Goal: Information Seeking & Learning: Find contact information

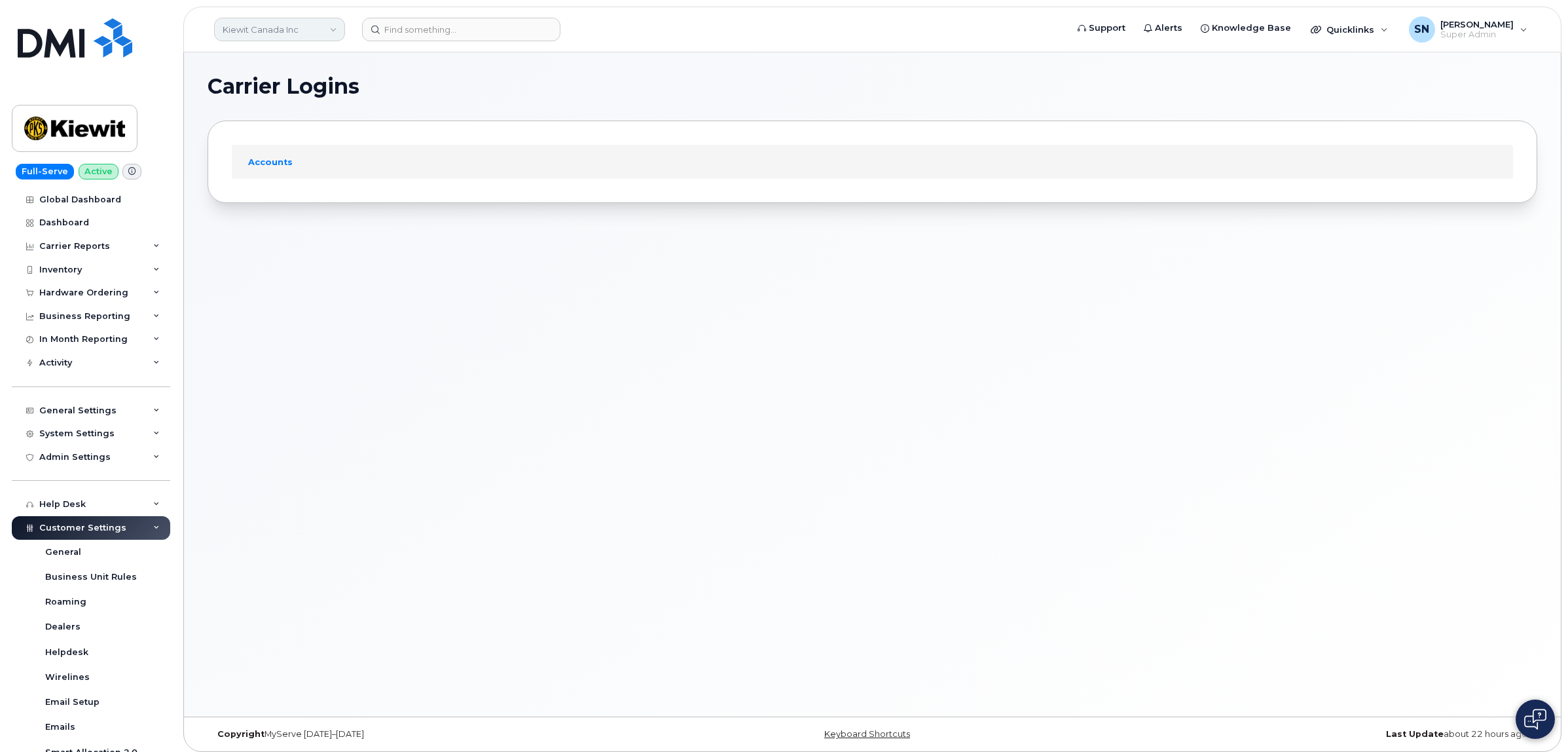
click at [310, 31] on link "Kiewit Canada Inc" at bounding box center [280, 29] width 131 height 23
type input "fountain"
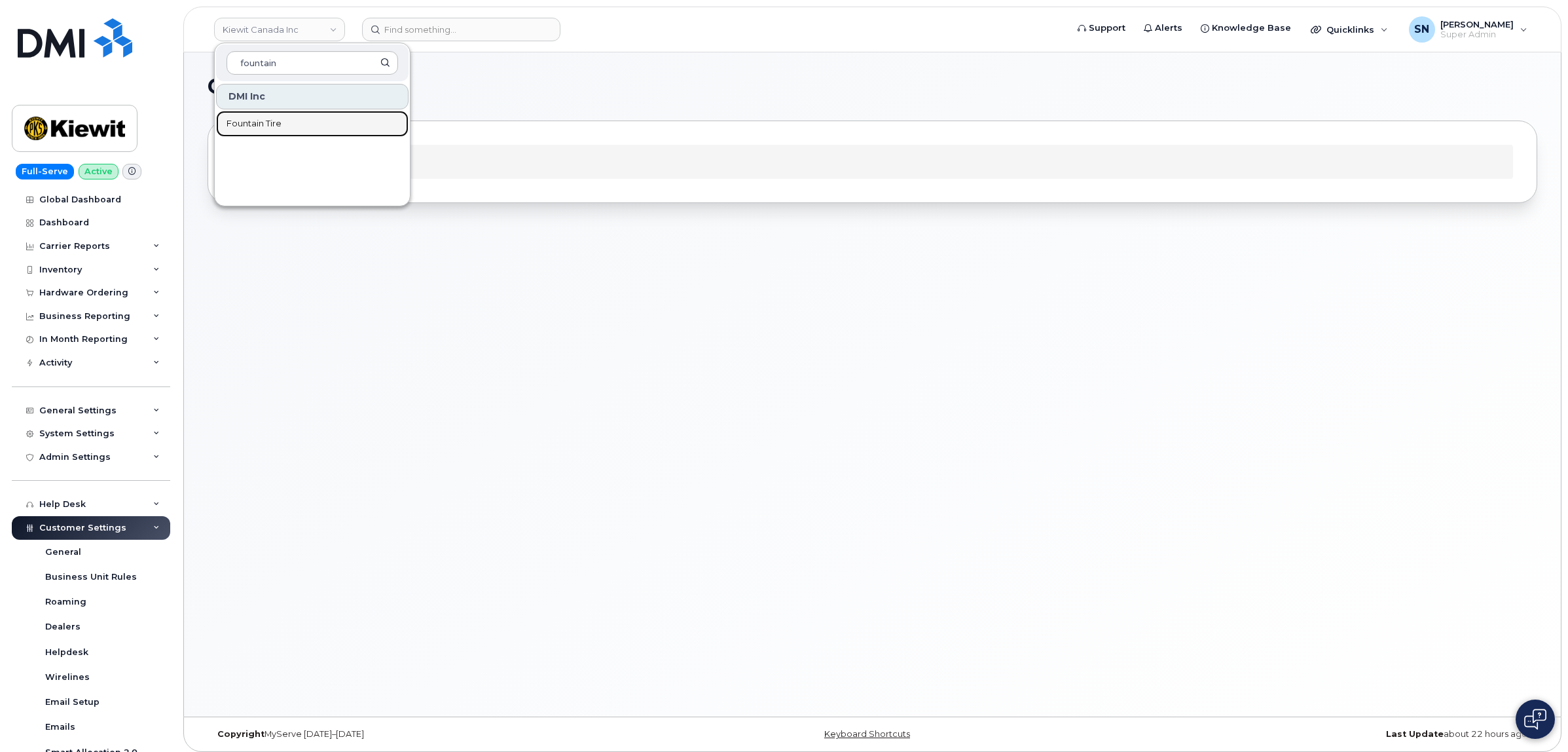
click at [279, 116] on link "Fountain Tire" at bounding box center [312, 124] width 192 height 26
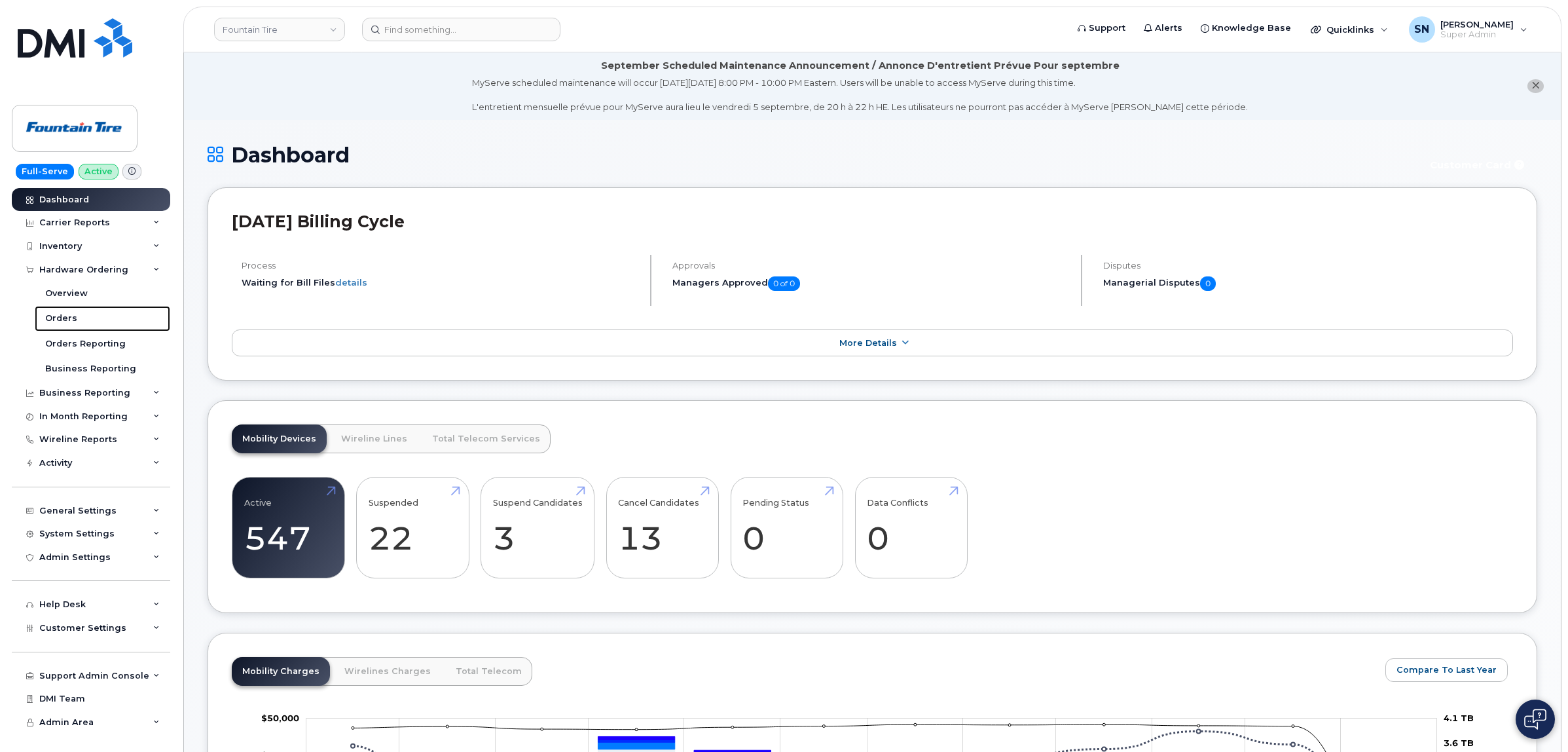
click at [80, 316] on link "Orders" at bounding box center [103, 318] width 136 height 25
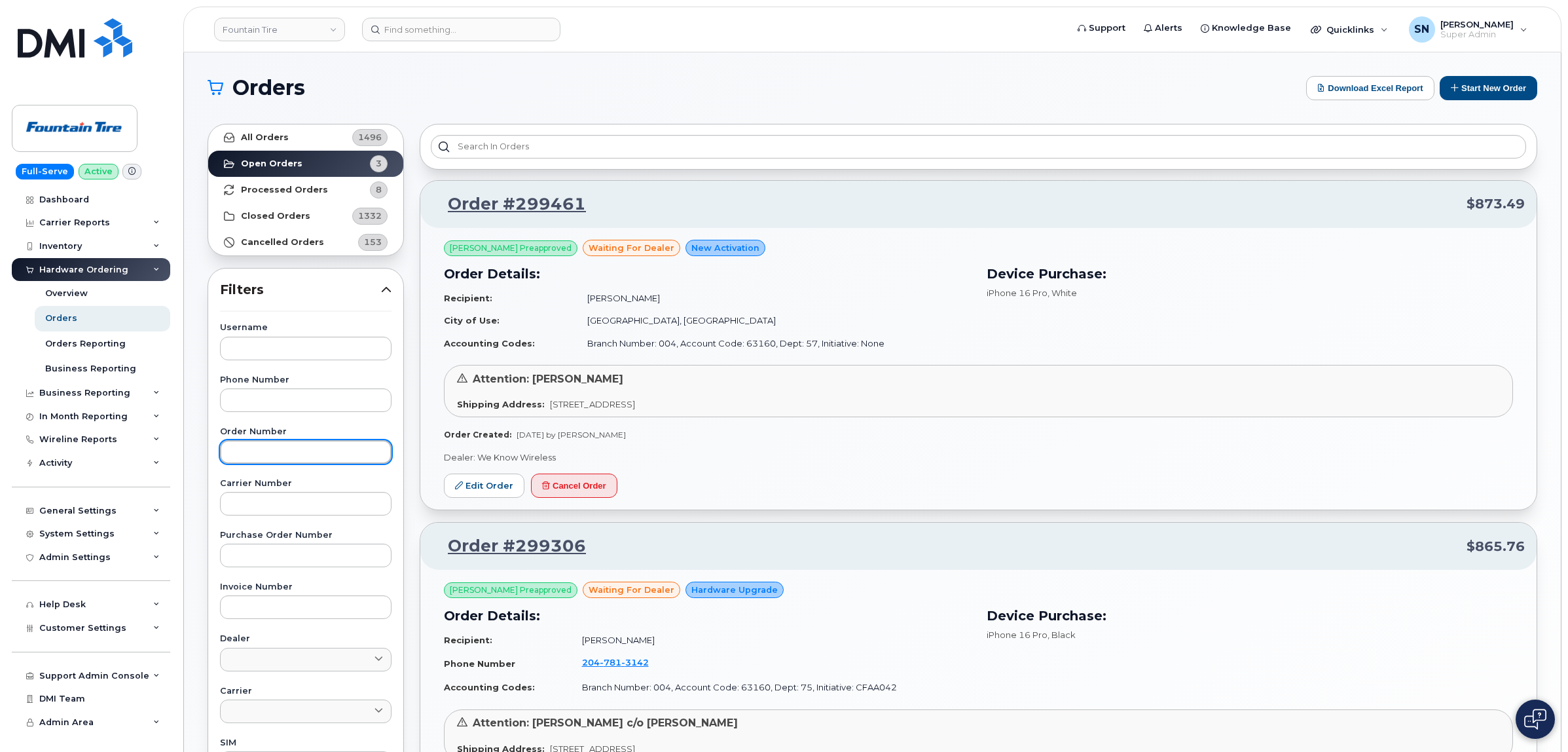
click at [325, 454] on input "text" at bounding box center [306, 451] width 172 height 23
paste input "299414"
type input "299414"
click at [305, 142] on link "All Orders 1496" at bounding box center [305, 138] width 195 height 26
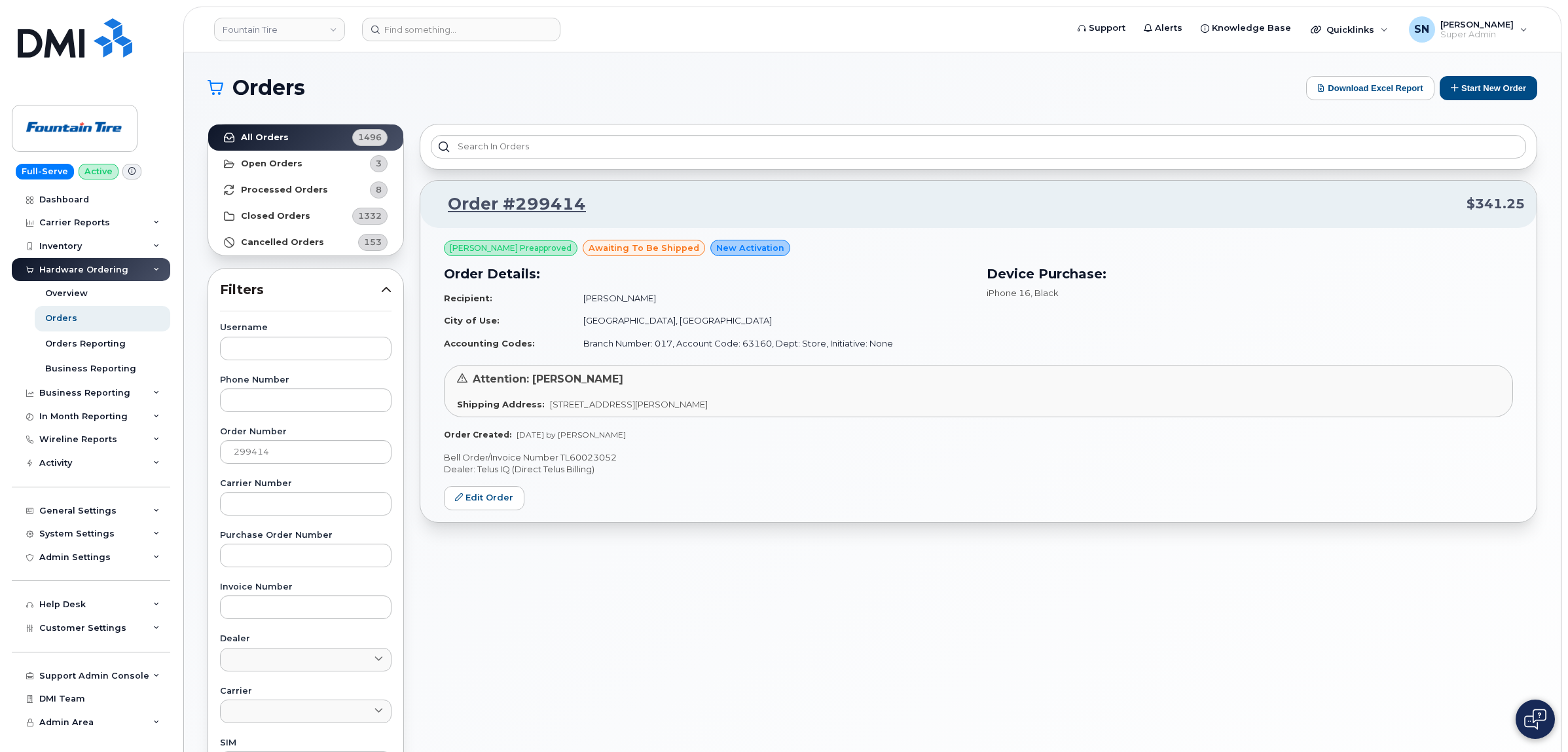
drag, startPoint x: 585, startPoint y: 0, endPoint x: 649, endPoint y: 10, distance: 64.8
click at [704, 70] on div "Orders Download Excel Report Start New Order All Orders 1496 Open Orders 3 Proc…" at bounding box center [873, 552] width 1378 height 1000
click at [758, 99] on div "Orders Download Excel Report Start New Order" at bounding box center [873, 88] width 1330 height 24
click at [585, 454] on p "Bell Order/Invoice Number TL60023052" at bounding box center [978, 457] width 1070 height 12
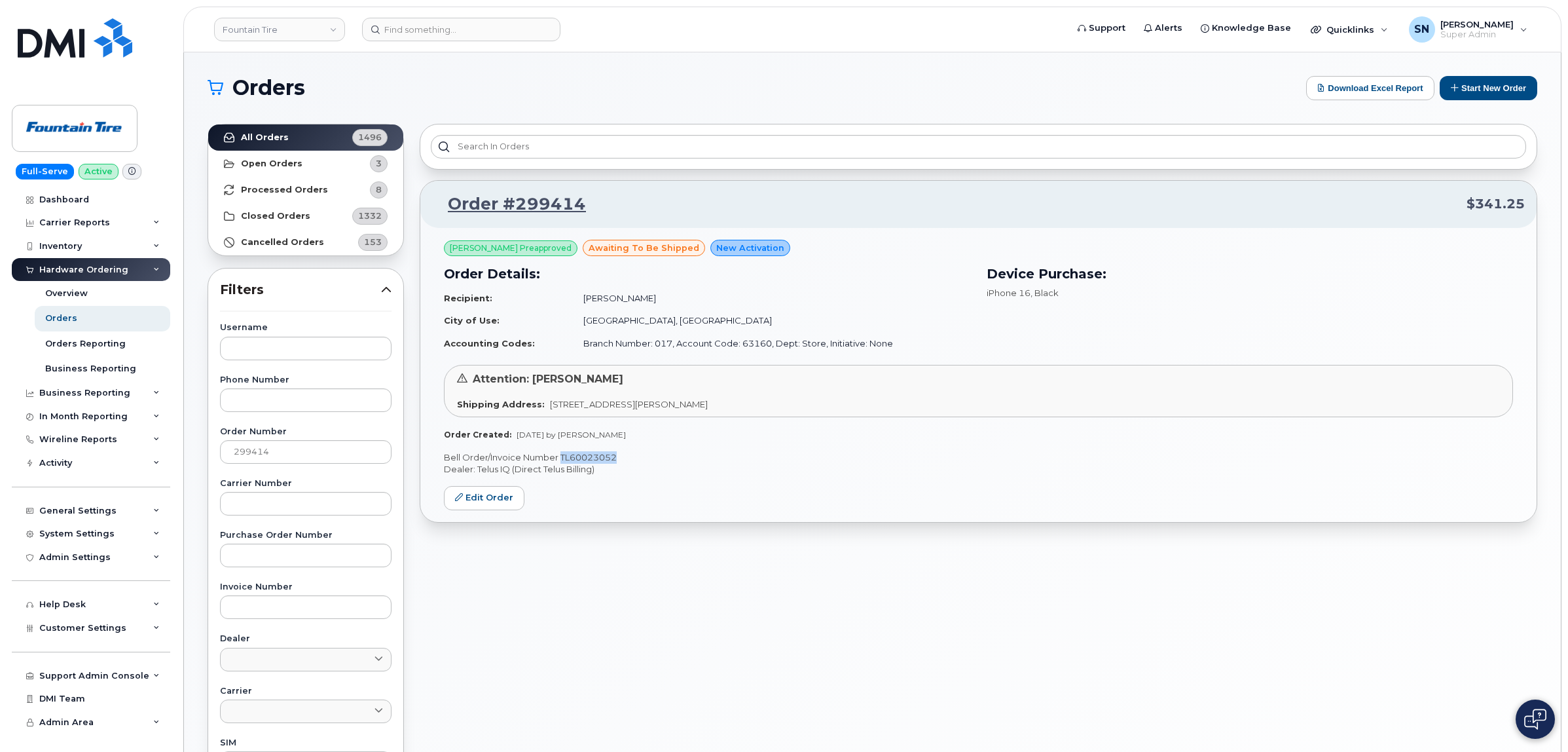
copy p "TL60023052"
click at [490, 504] on link "Edit Order" at bounding box center [484, 499] width 80 height 24
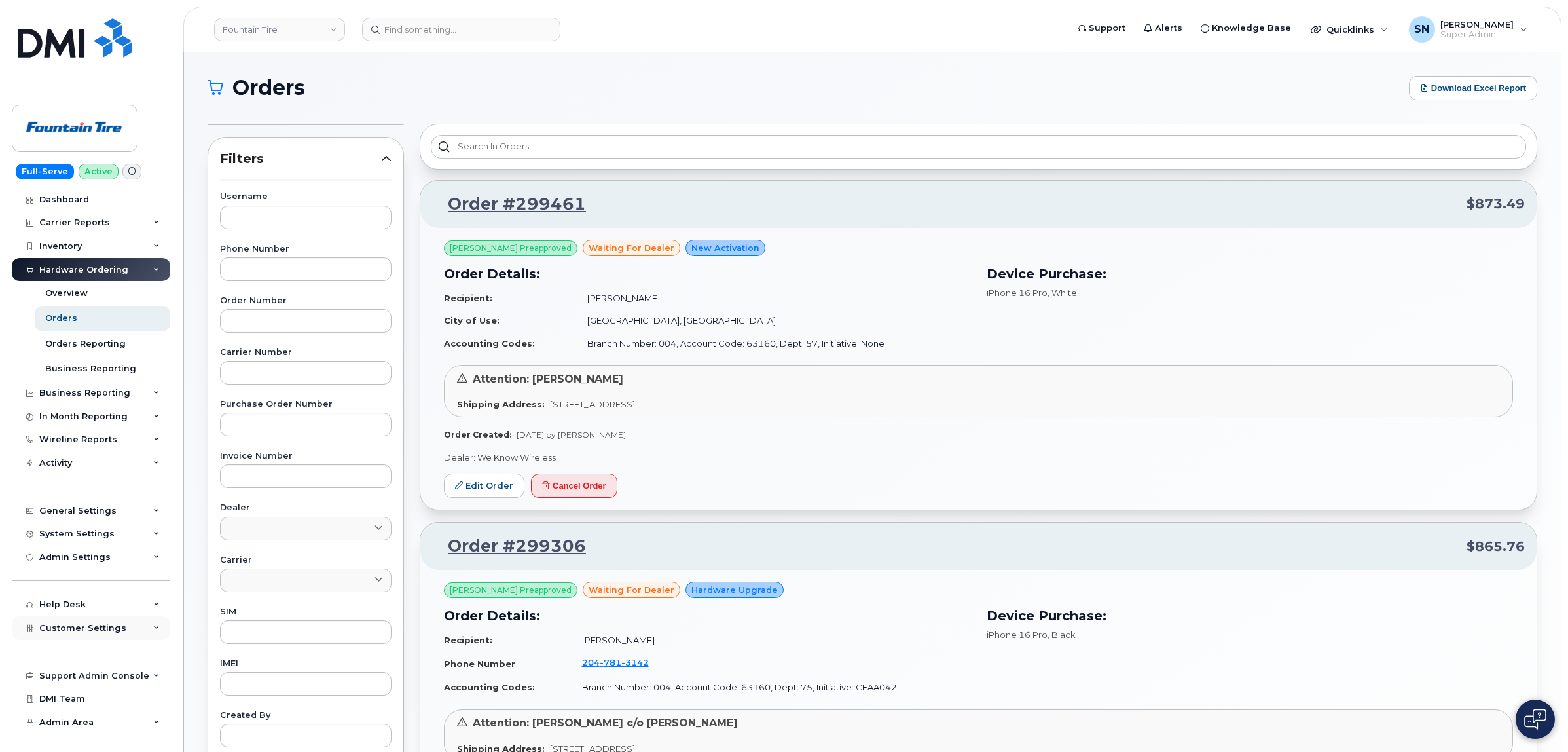
click at [87, 623] on div "Customer Settings" at bounding box center [91, 628] width 158 height 23
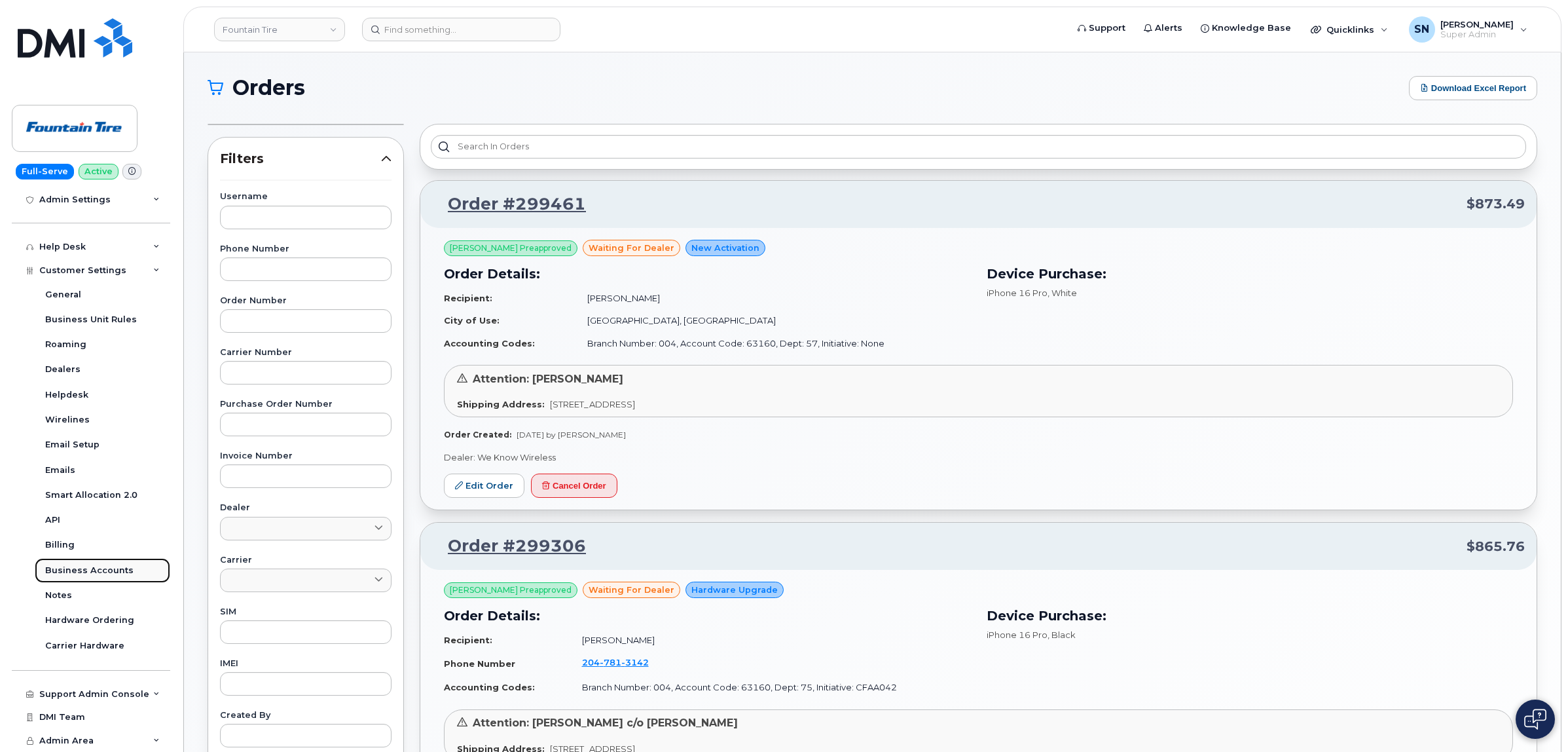
click at [122, 565] on div "Business Accounts" at bounding box center [90, 571] width 89 height 12
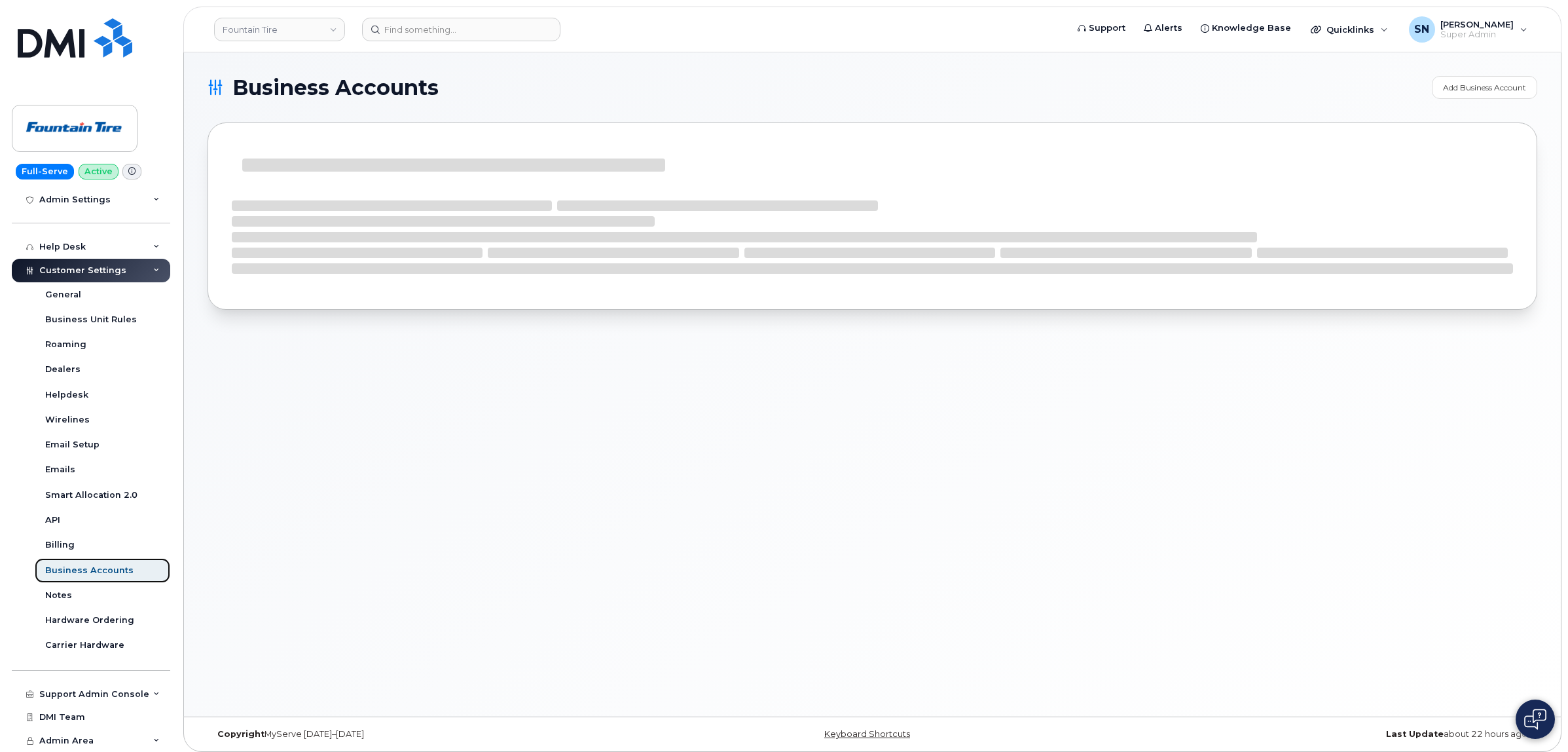
scroll to position [262, 0]
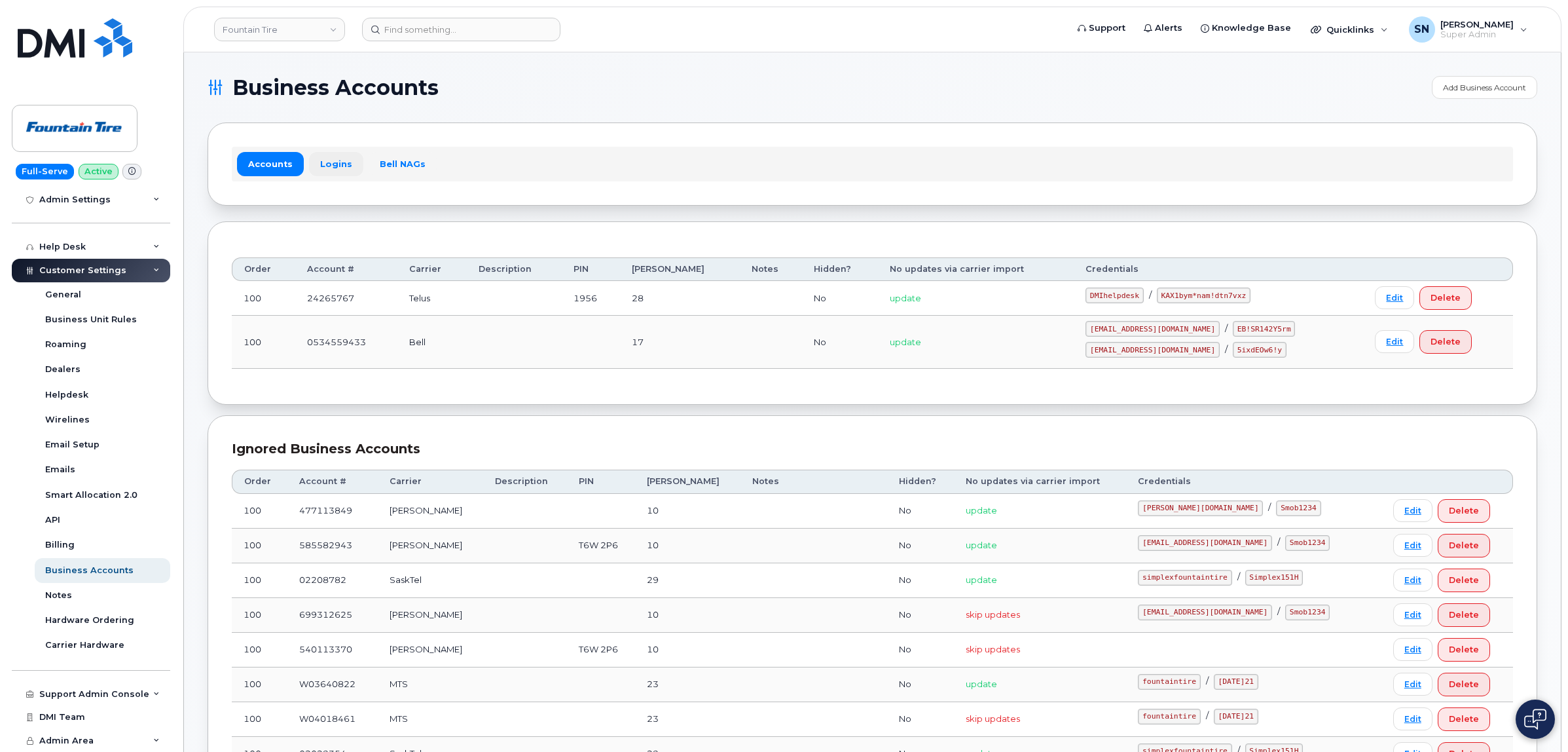
click at [318, 165] on link "Logins" at bounding box center [336, 163] width 55 height 23
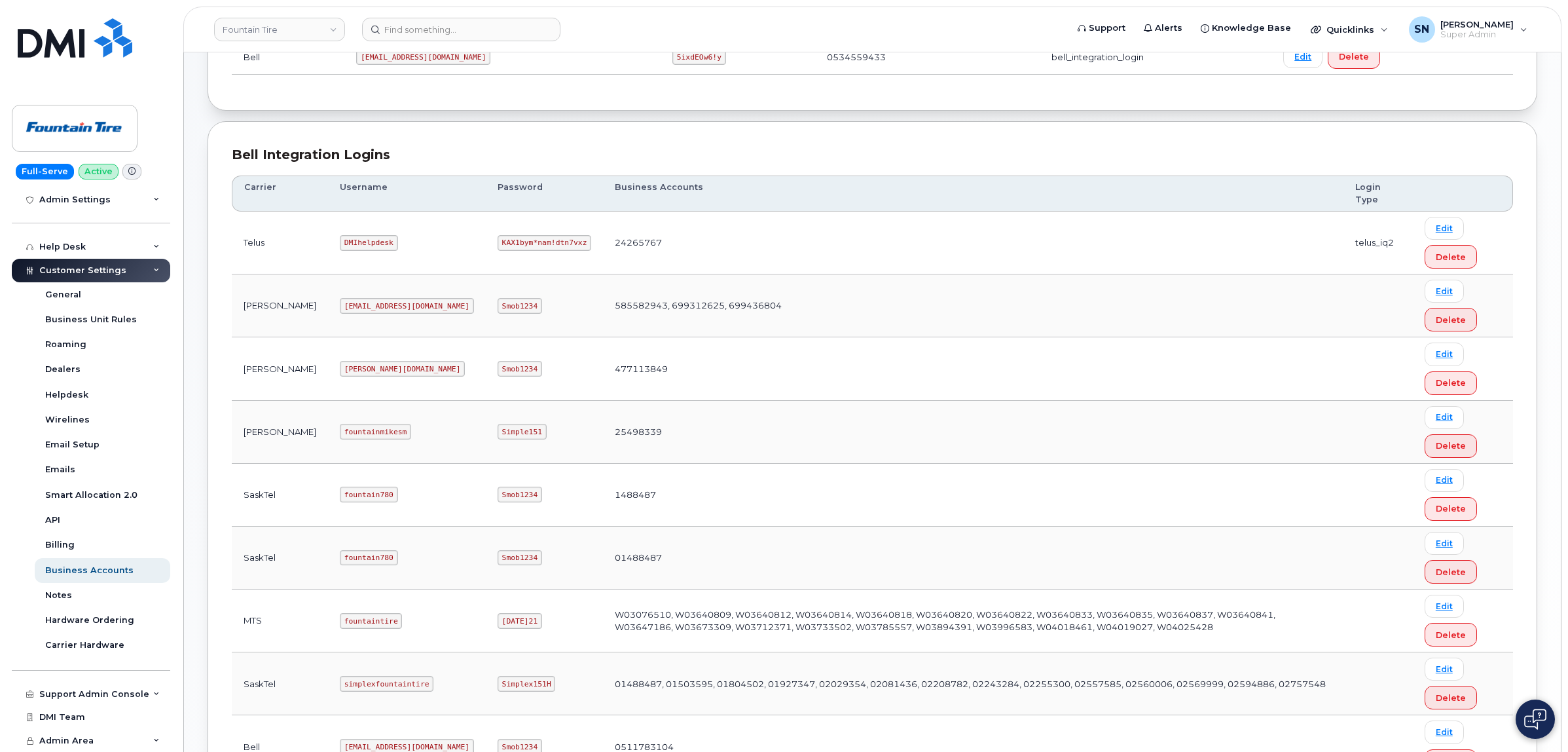
scroll to position [246, 0]
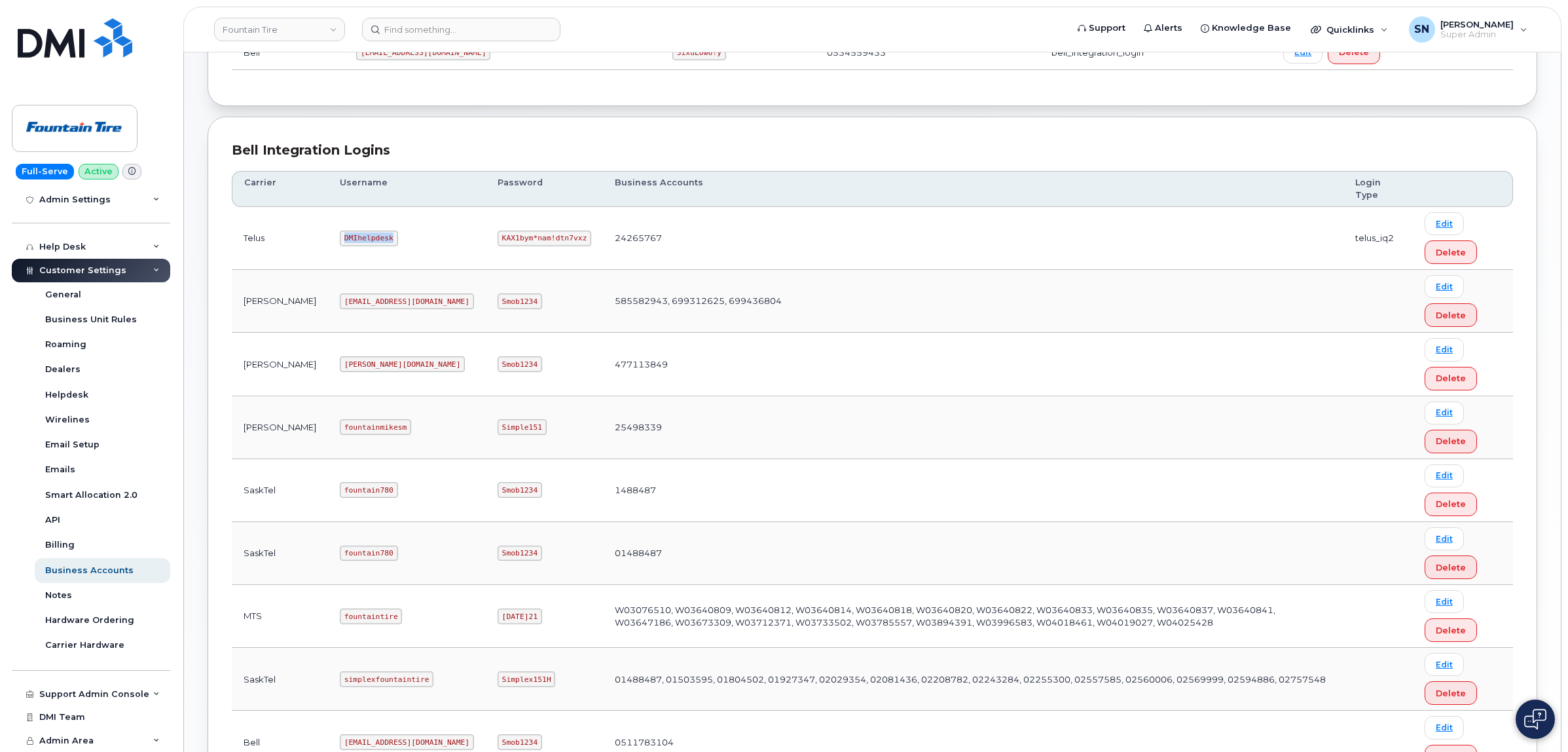
drag, startPoint x: 299, startPoint y: 242, endPoint x: 361, endPoint y: 256, distance: 63.6
click at [361, 256] on td "DMIhelpdesk" at bounding box center [407, 239] width 158 height 63
copy code "DMIhelpdesk"
drag, startPoint x: 410, startPoint y: 246, endPoint x: 485, endPoint y: 256, distance: 75.7
click at [486, 256] on td "KAX1bym*nam!dtn7vxz" at bounding box center [545, 239] width 117 height 63
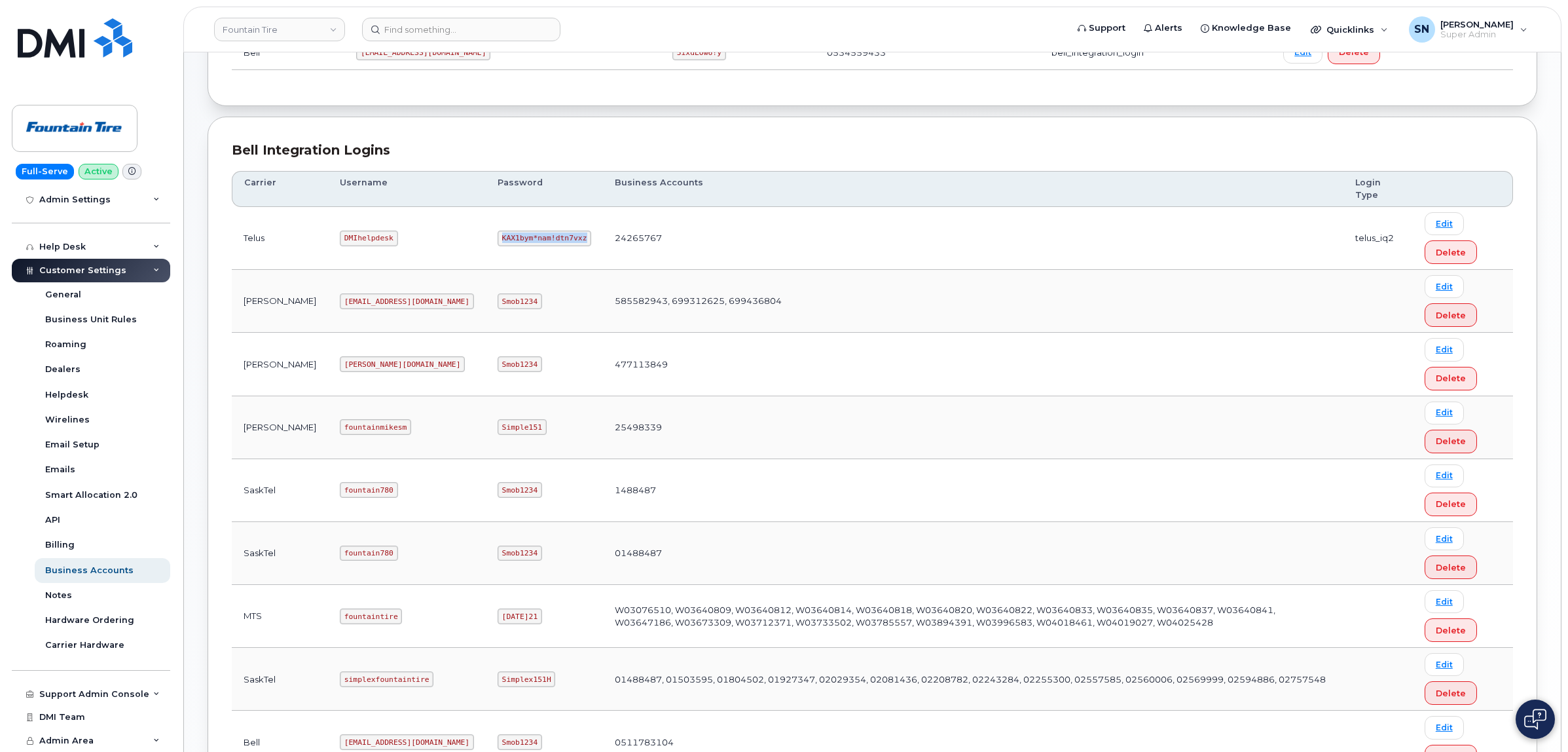
copy code "KAX1bym*nam!dtn7vxz"
click at [260, 36] on link "Fountain Tire" at bounding box center [280, 29] width 131 height 23
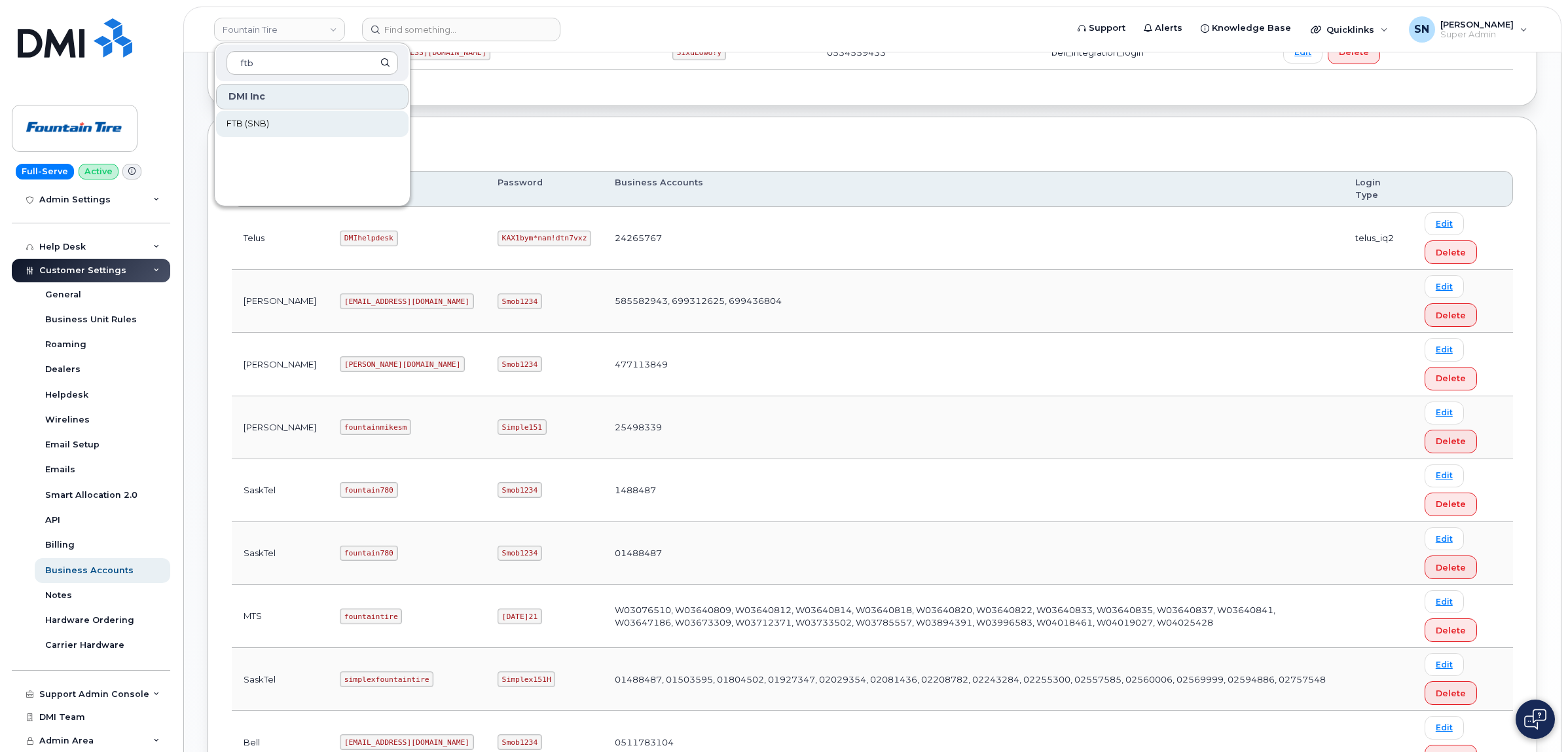
type input "ftb"
click at [267, 123] on span "FTB (SNB)" at bounding box center [248, 124] width 43 height 13
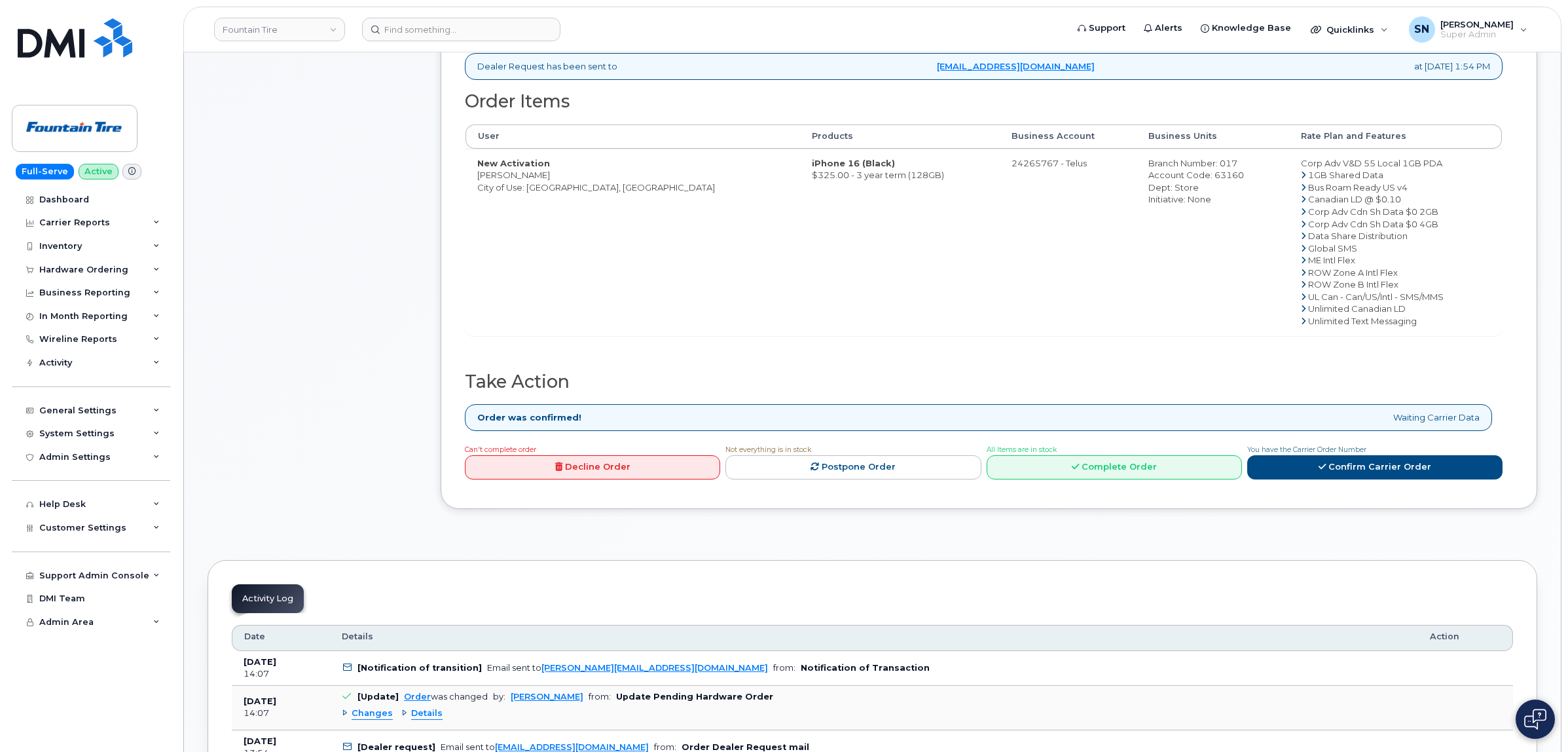
scroll to position [655, 0]
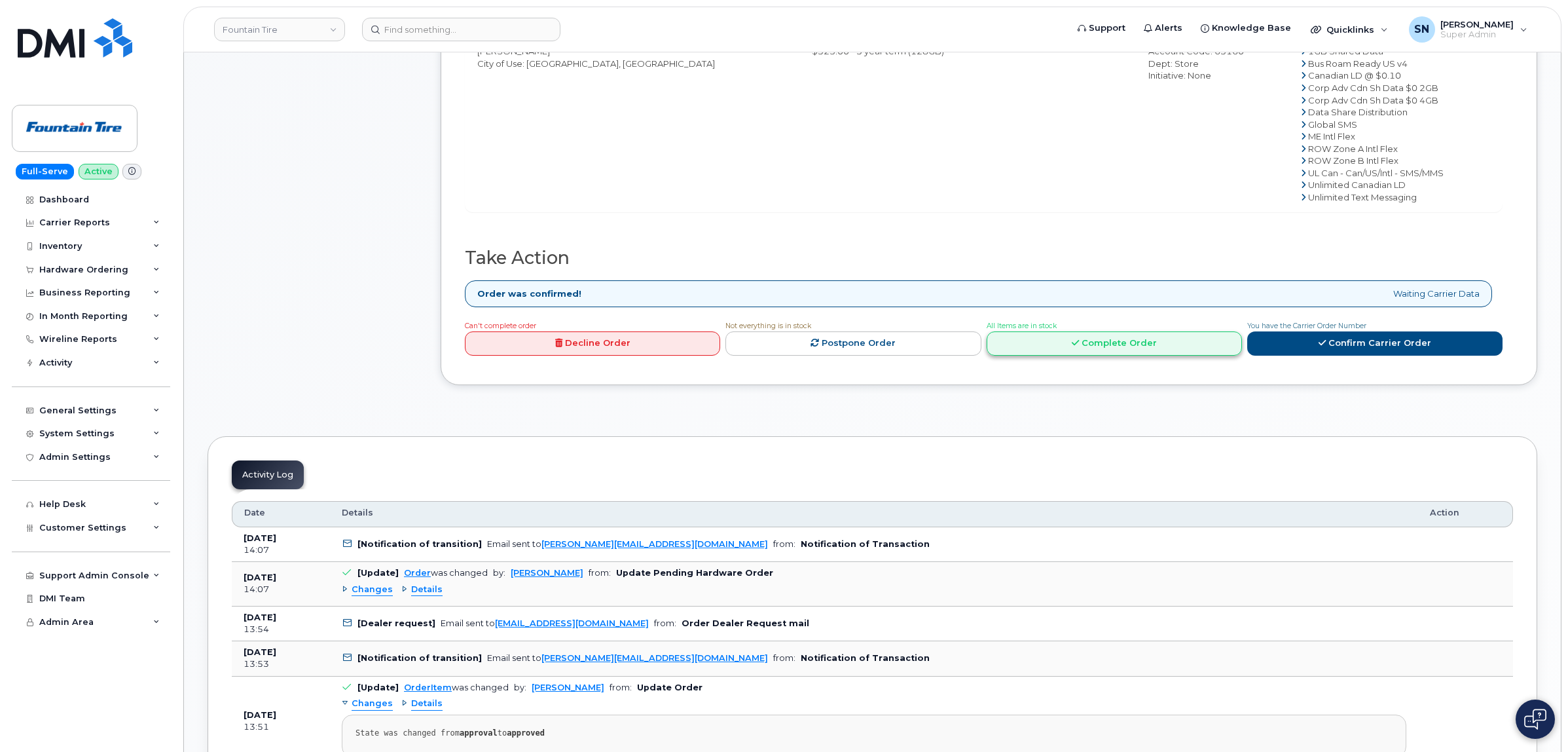
click at [1169, 350] on link "Complete Order" at bounding box center [1114, 343] width 255 height 24
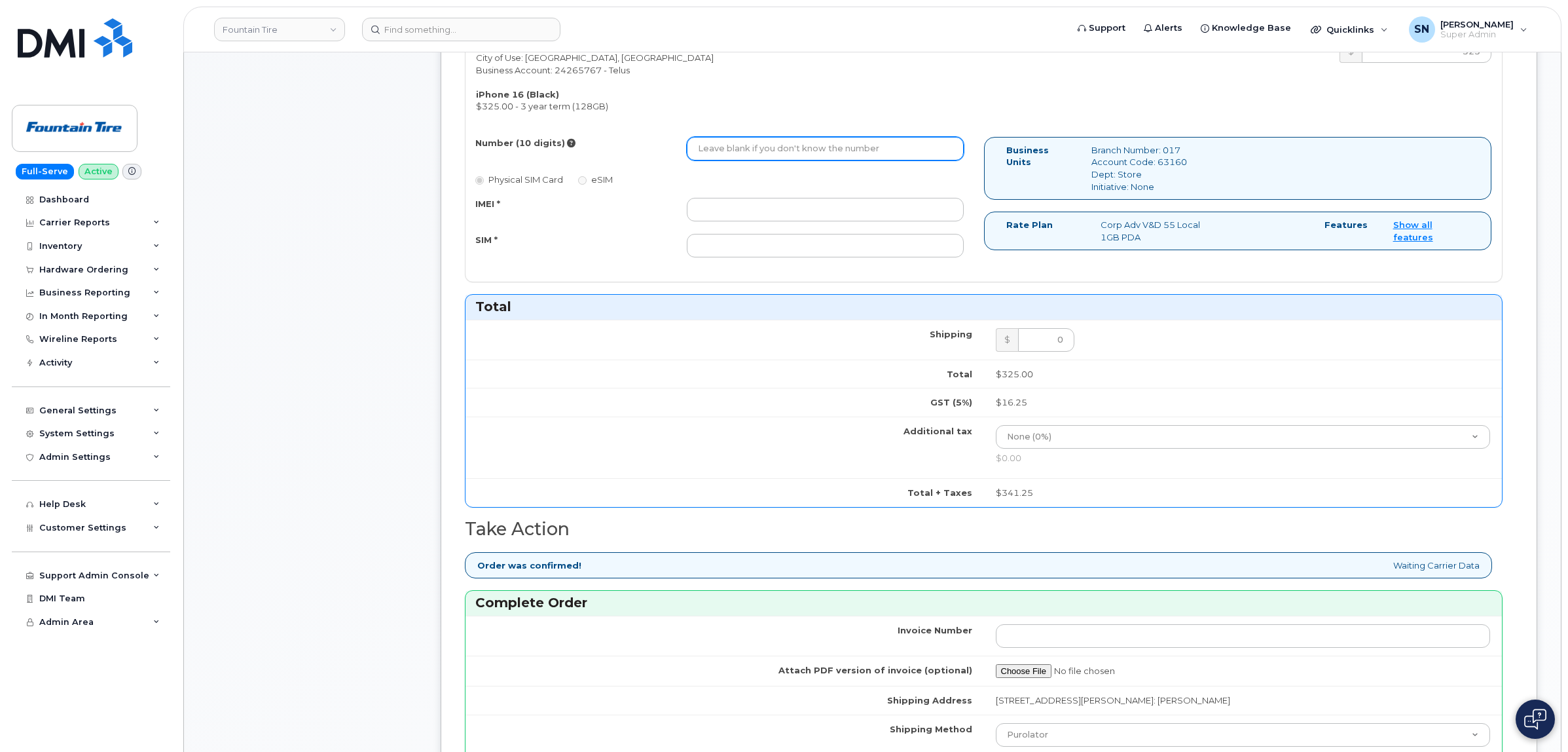
click at [800, 159] on input "Number (10 digits)" at bounding box center [825, 148] width 276 height 23
type input "5875963704"
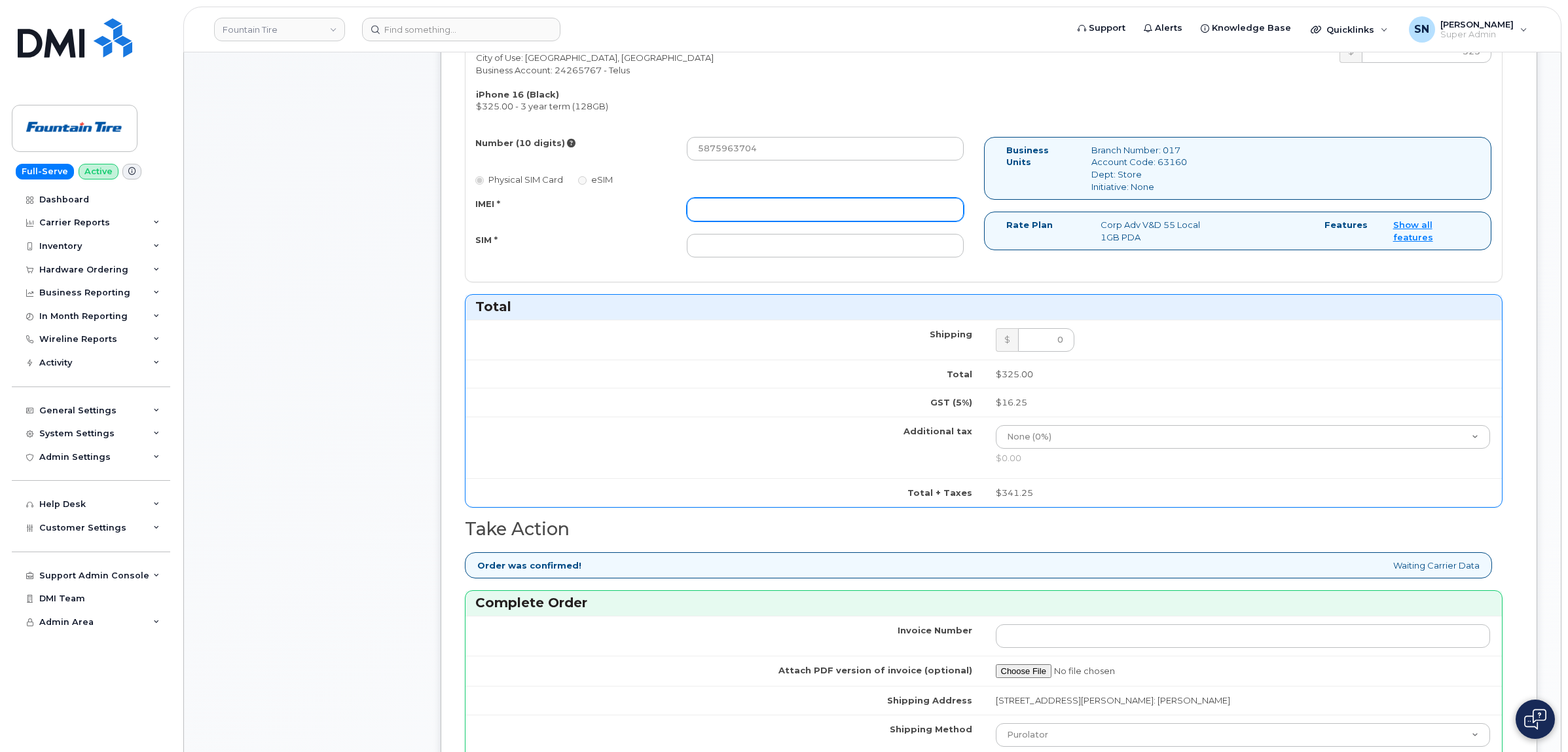
click at [730, 216] on input "IMEI *" at bounding box center [825, 209] width 276 height 23
paste input "351388897499228"
type input "351388897499228"
click at [752, 243] on input "SIM *" at bounding box center [825, 245] width 276 height 23
paste input "[TECHNICAL_ID]"
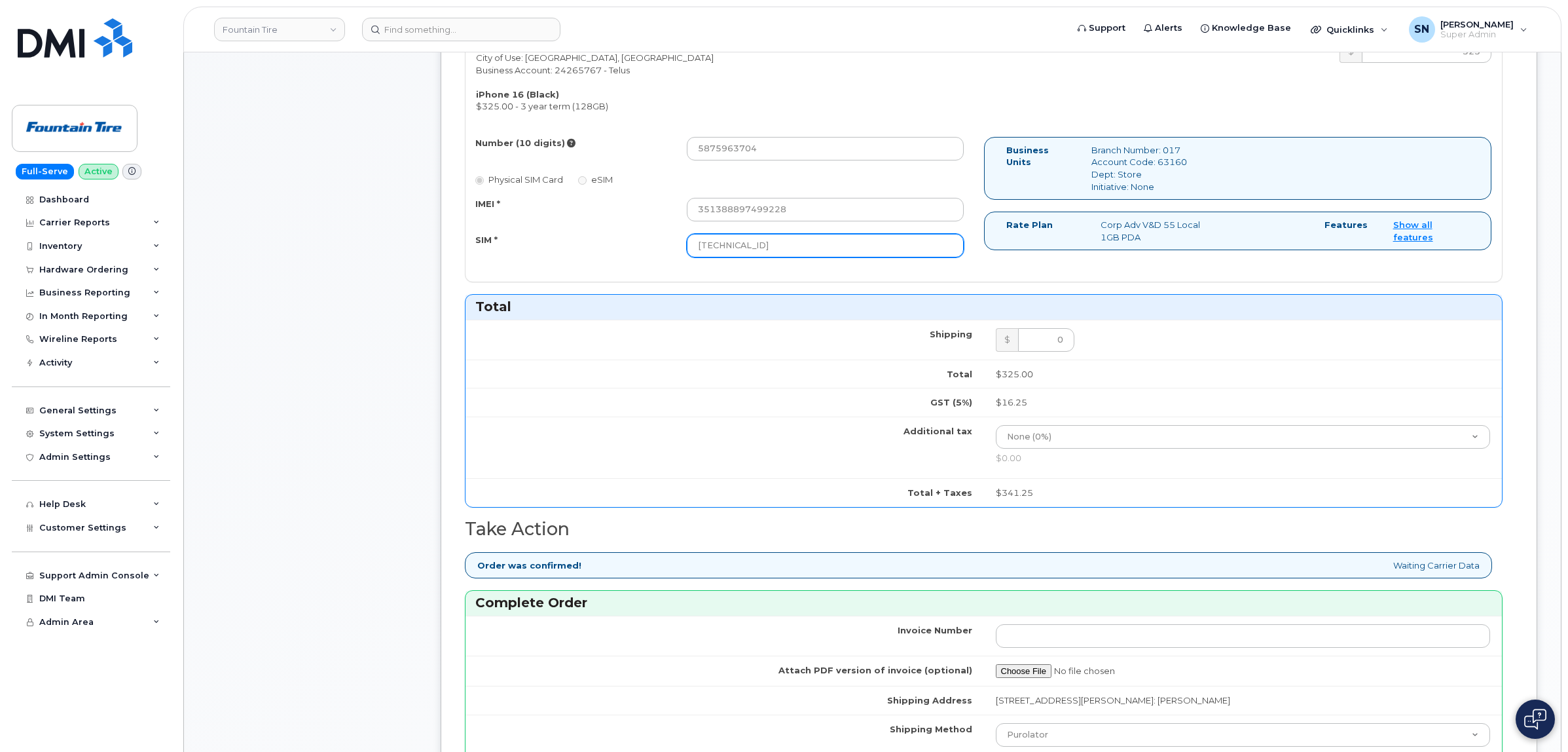
type input "8912230200230124675"
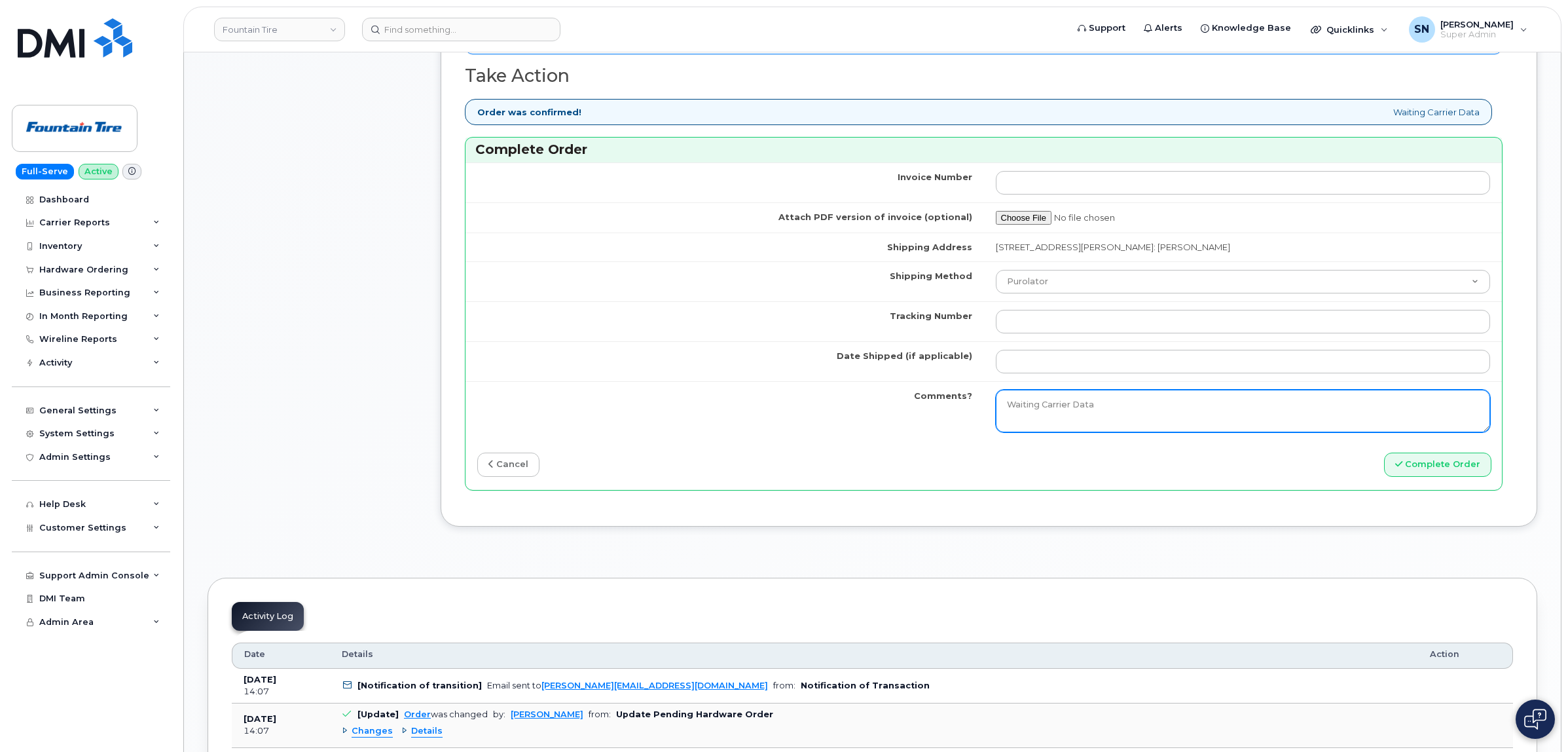
scroll to position [1228, 0]
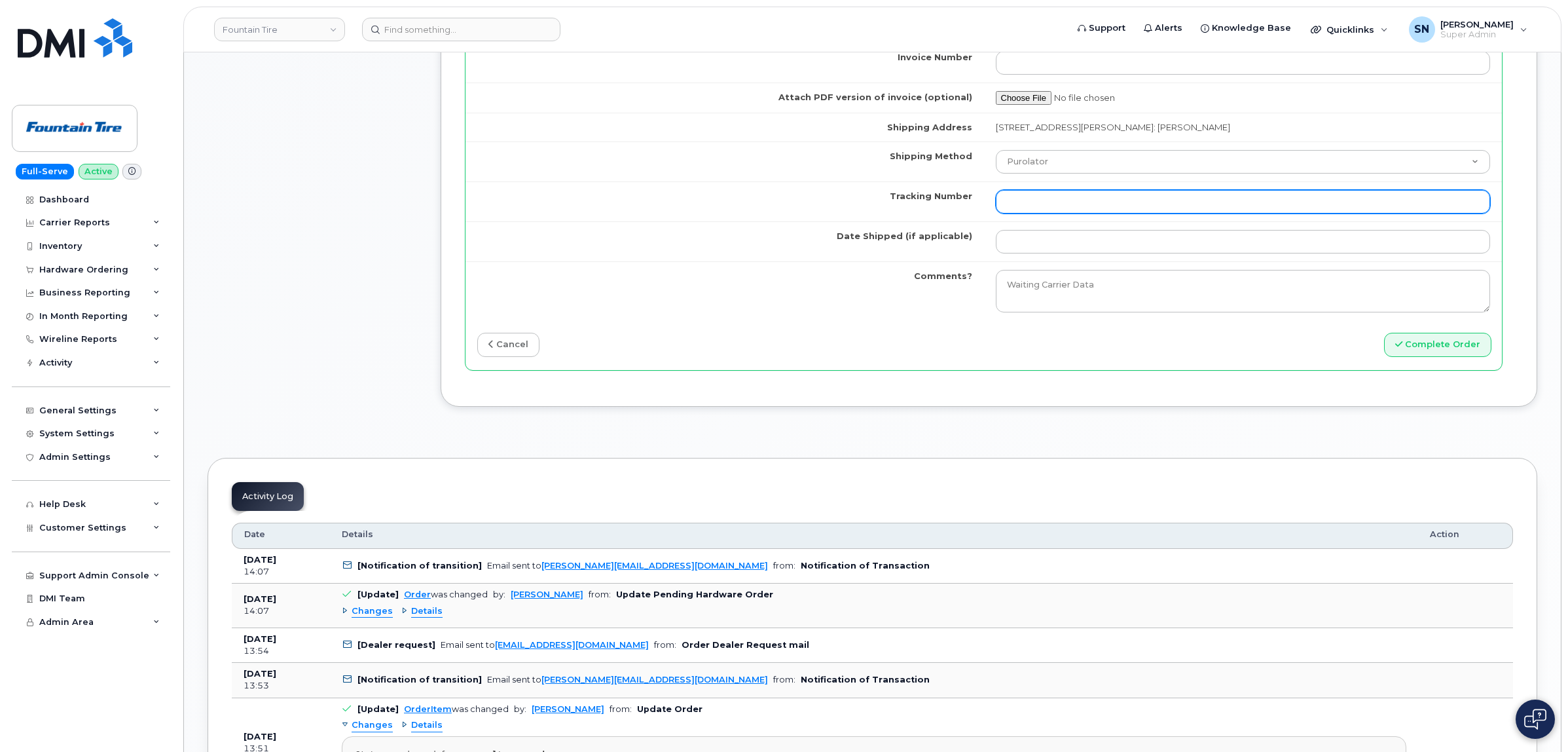
click at [1036, 201] on input "Tracking Number" at bounding box center [1243, 201] width 495 height 23
paste input "520029132518"
type input "520029132518"
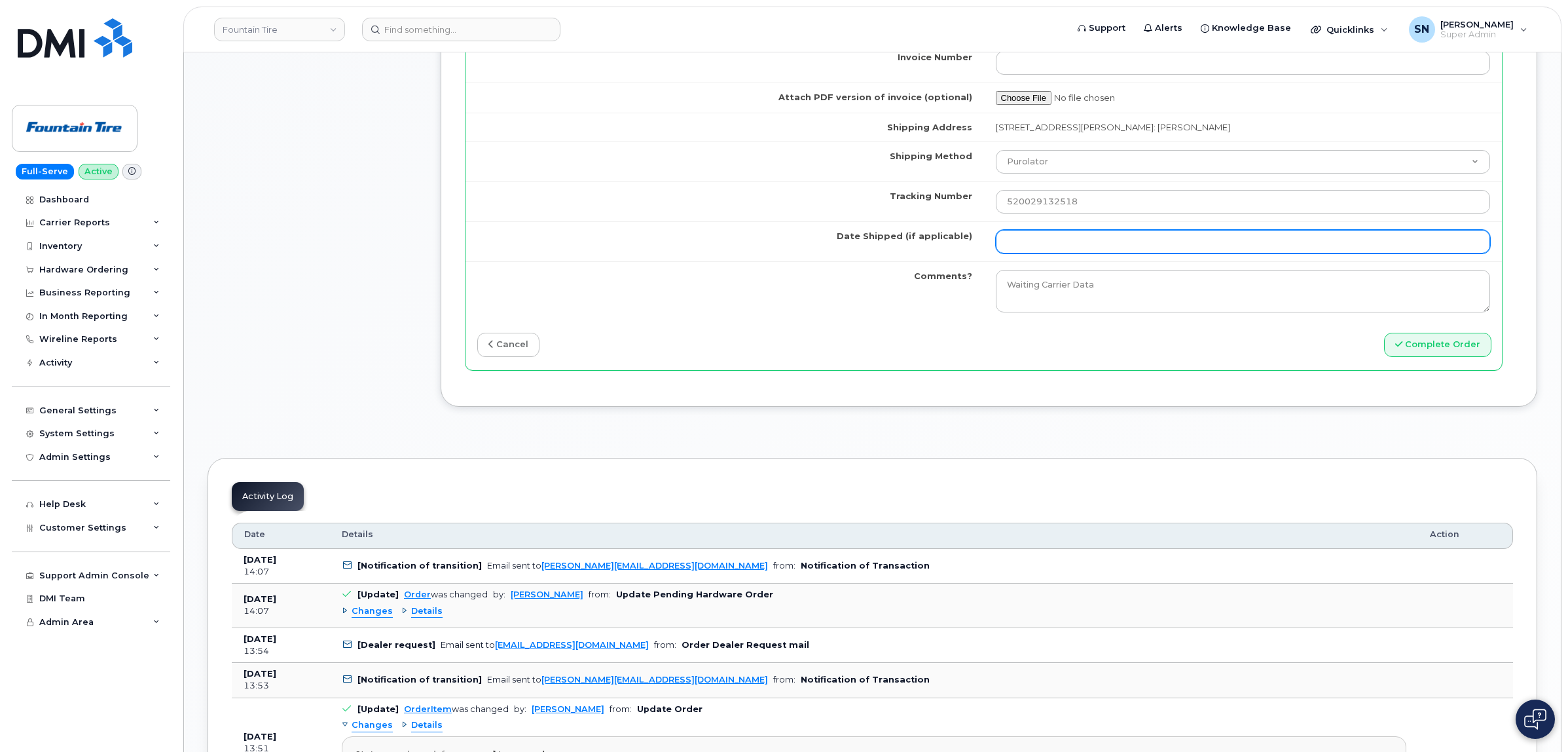
click at [1047, 246] on input "Date Shipped (if applicable)" at bounding box center [1243, 241] width 495 height 23
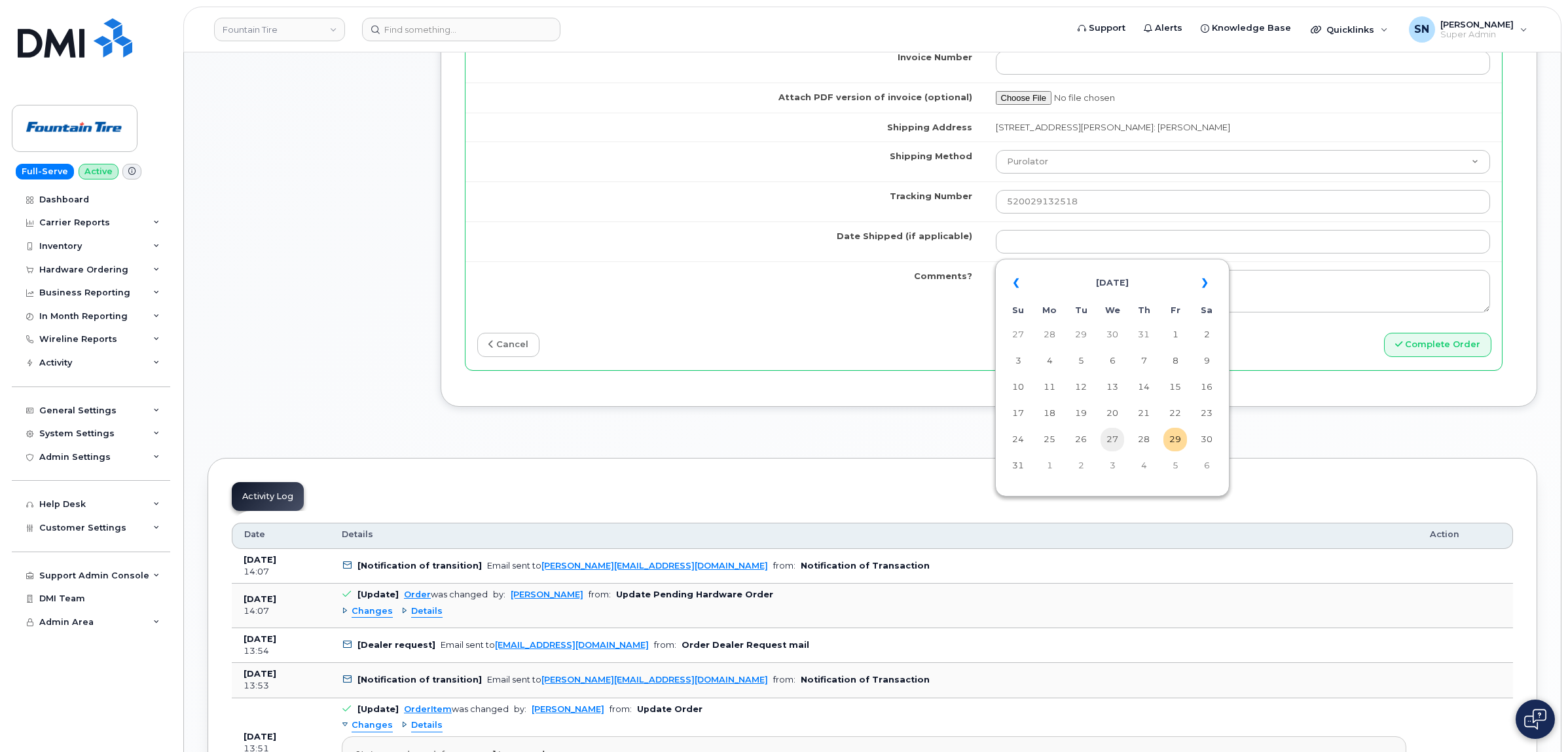
click at [1117, 437] on td "27" at bounding box center [1112, 439] width 23 height 23
type input "2025-08-27"
click at [1446, 349] on button "Complete Order" at bounding box center [1438, 345] width 107 height 24
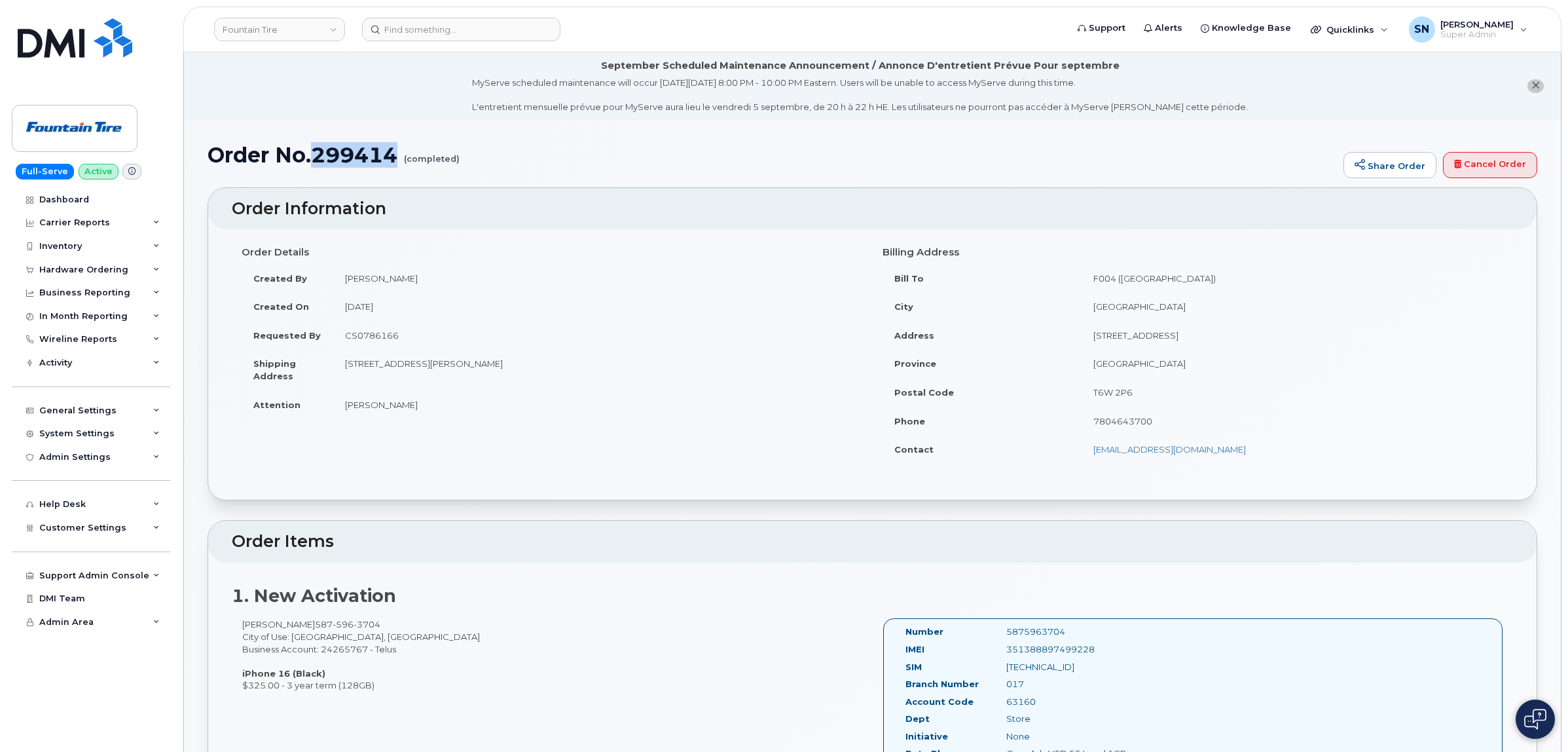
drag, startPoint x: 315, startPoint y: 152, endPoint x: 394, endPoint y: 162, distance: 79.6
click at [394, 162] on h1 "Order No.299414 (completed)" at bounding box center [773, 154] width 1130 height 23
copy h1 "299414"
drag, startPoint x: 244, startPoint y: 623, endPoint x: 300, endPoint y: 629, distance: 56.3
click at [300, 629] on div "[PERSON_NAME] [PHONE_NUMBER] City of Use: [GEOGRAPHIC_DATA], [GEOGRAPHIC_DATA] …" at bounding box center [552, 655] width 641 height 73
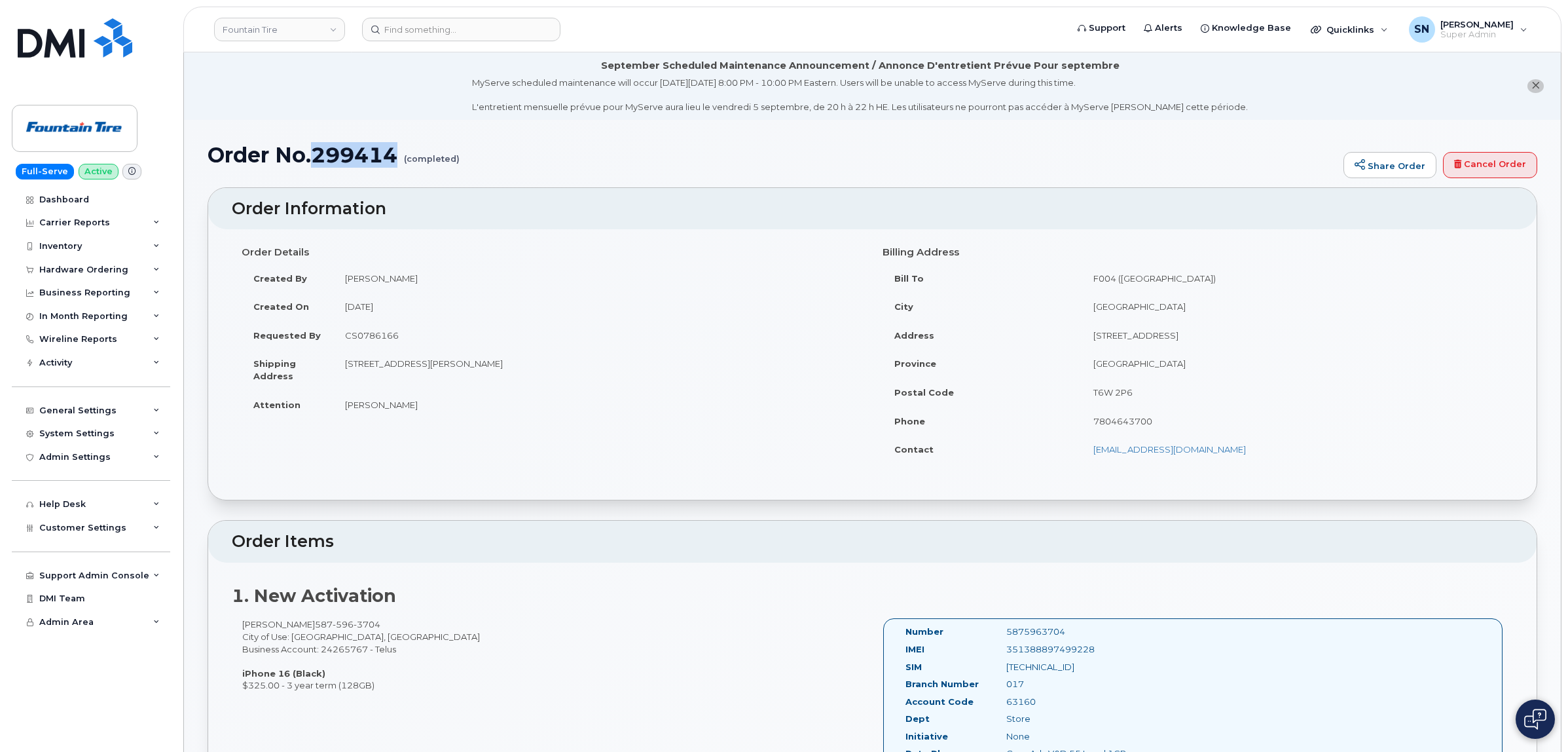
copy div "[PERSON_NAME]"
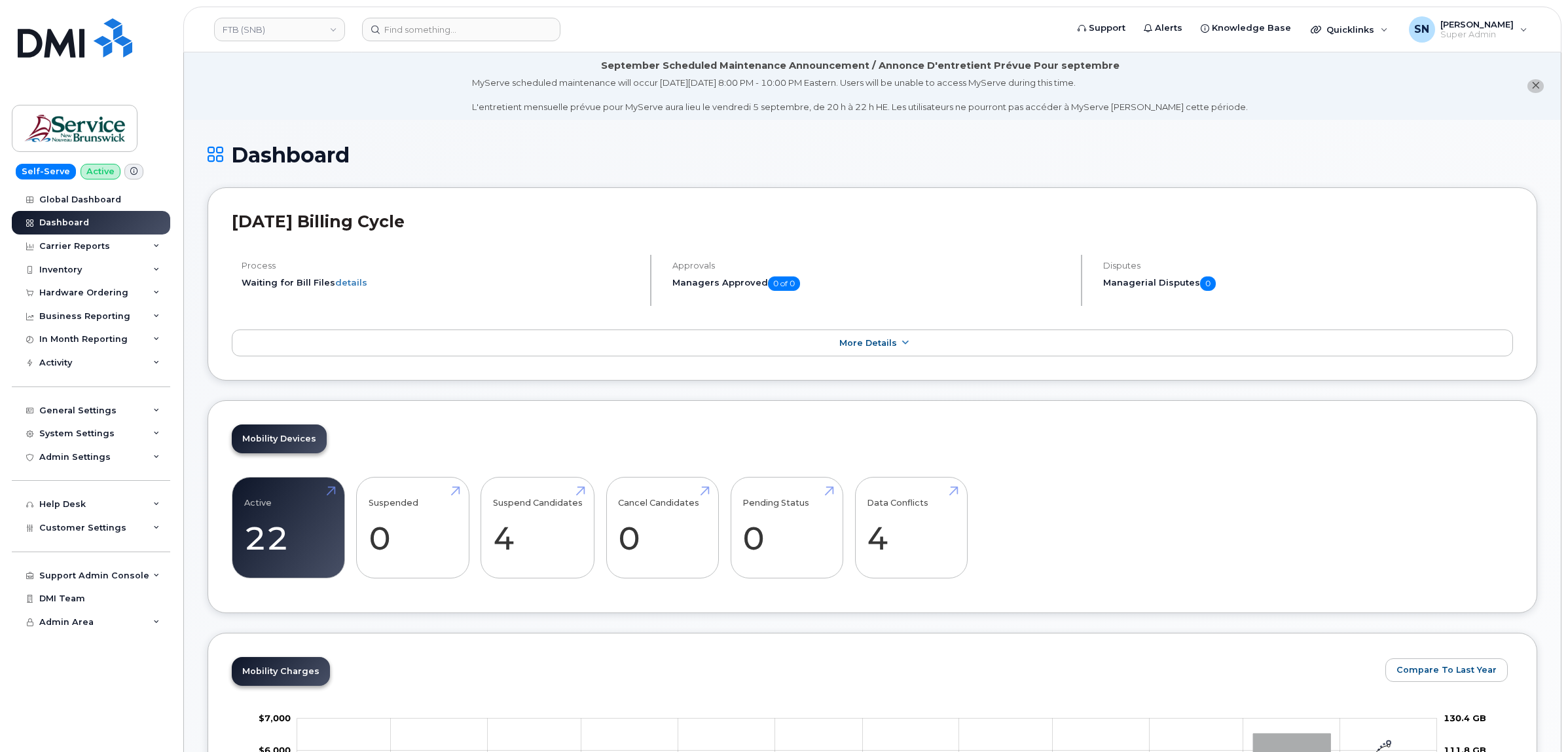
click at [1535, 86] on icon "close notification" at bounding box center [1536, 85] width 8 height 8
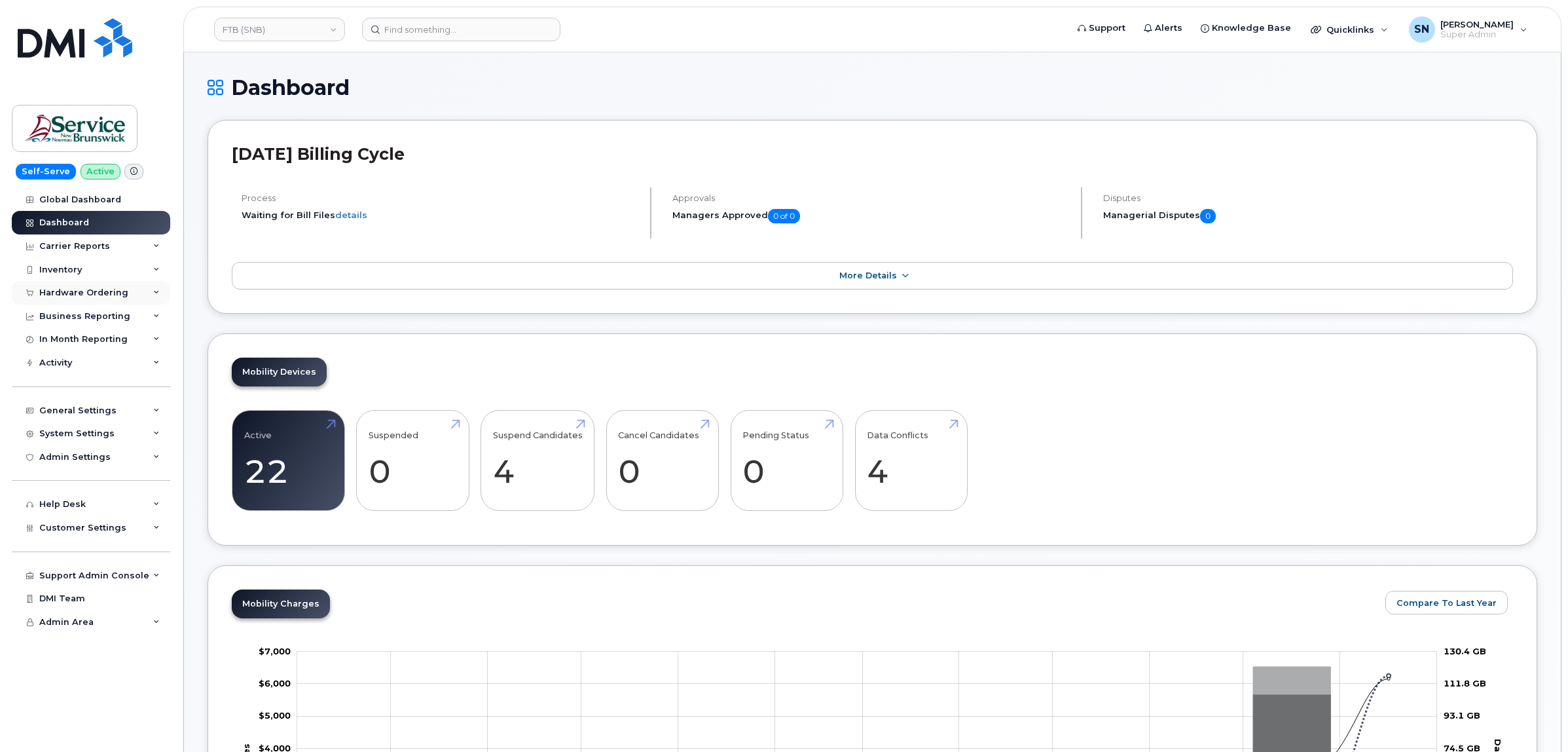
click at [104, 293] on div "Hardware Ordering" at bounding box center [83, 292] width 89 height 10
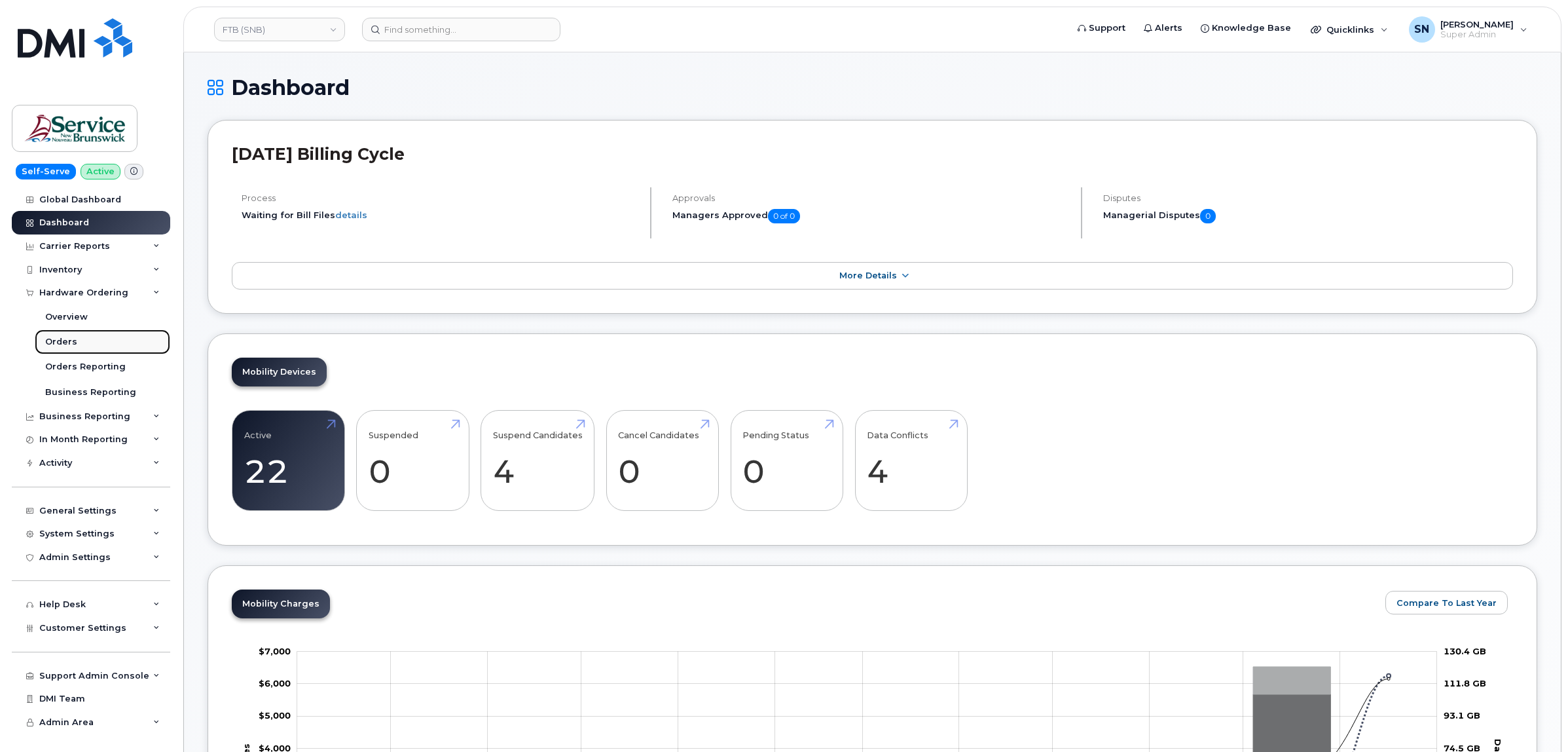
click at [62, 342] on div "Orders" at bounding box center [61, 341] width 32 height 12
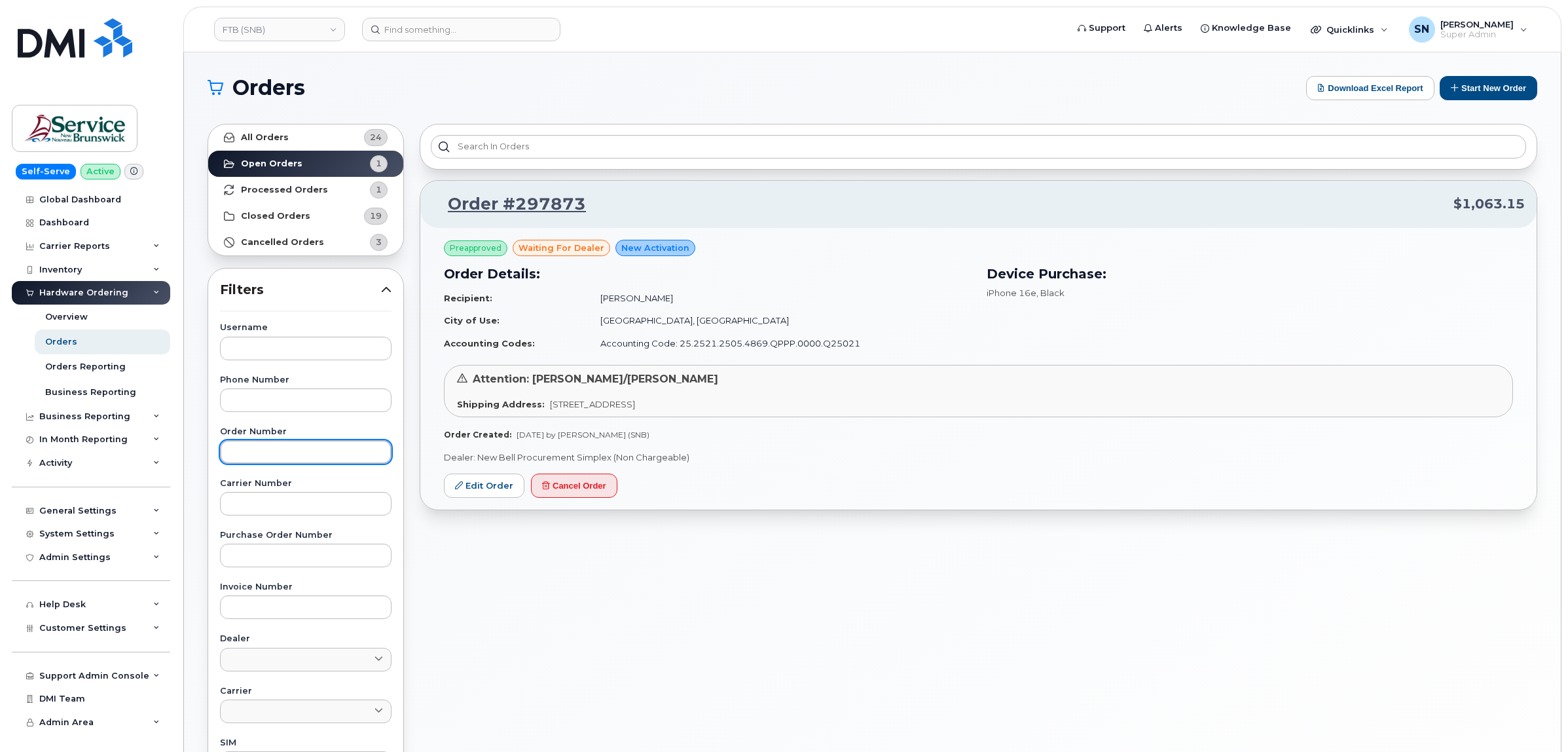
paste input "297873"
click at [309, 447] on input "text" at bounding box center [306, 451] width 172 height 23
type input "297873"
click at [282, 132] on strong "All Orders" at bounding box center [265, 137] width 48 height 10
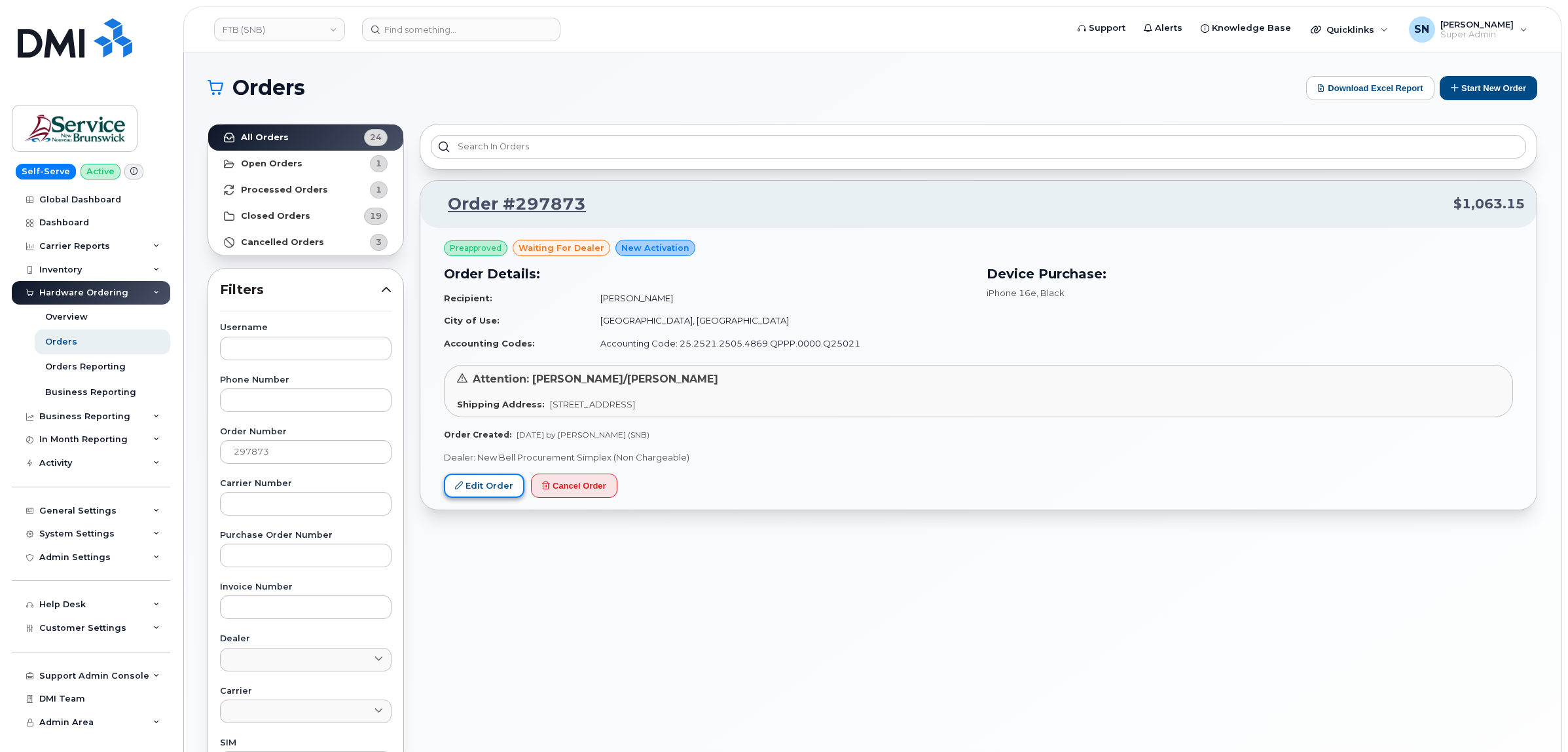
click at [472, 487] on link "Edit Order" at bounding box center [484, 486] width 80 height 24
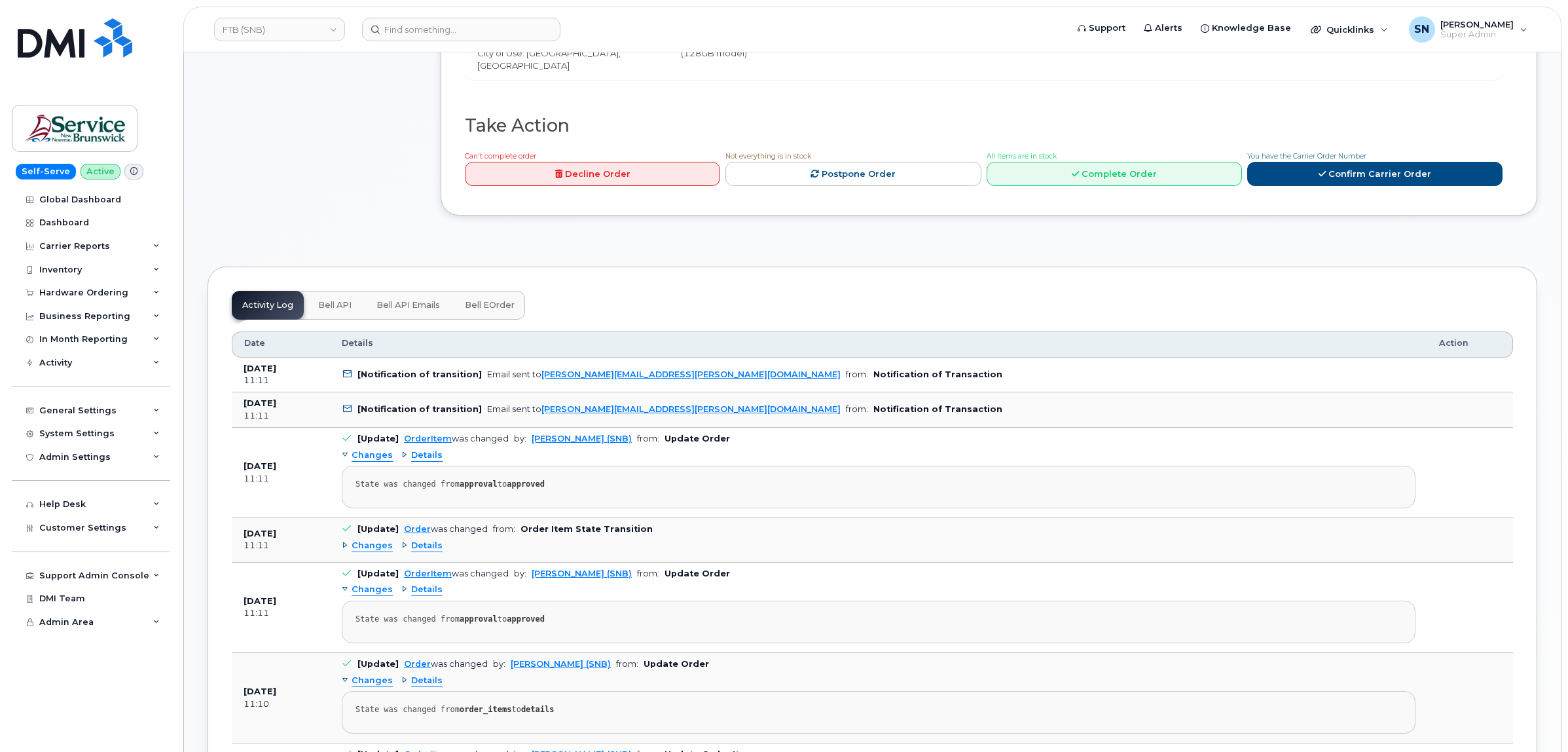
scroll to position [655, 0]
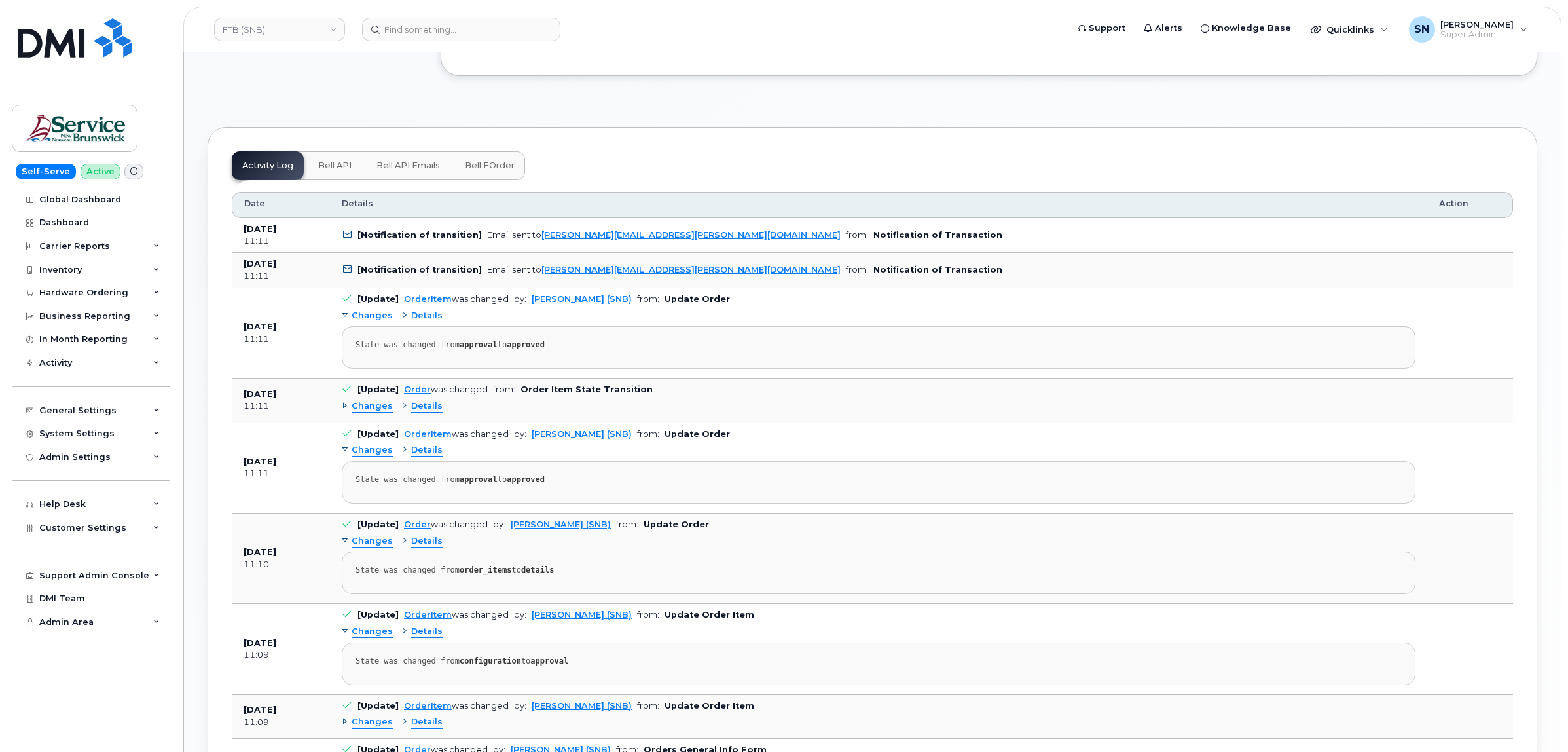
click at [376, 416] on div "Changes Details" at bounding box center [879, 406] width 1074 height 21
click at [374, 413] on span "Changes" at bounding box center [372, 406] width 42 height 12
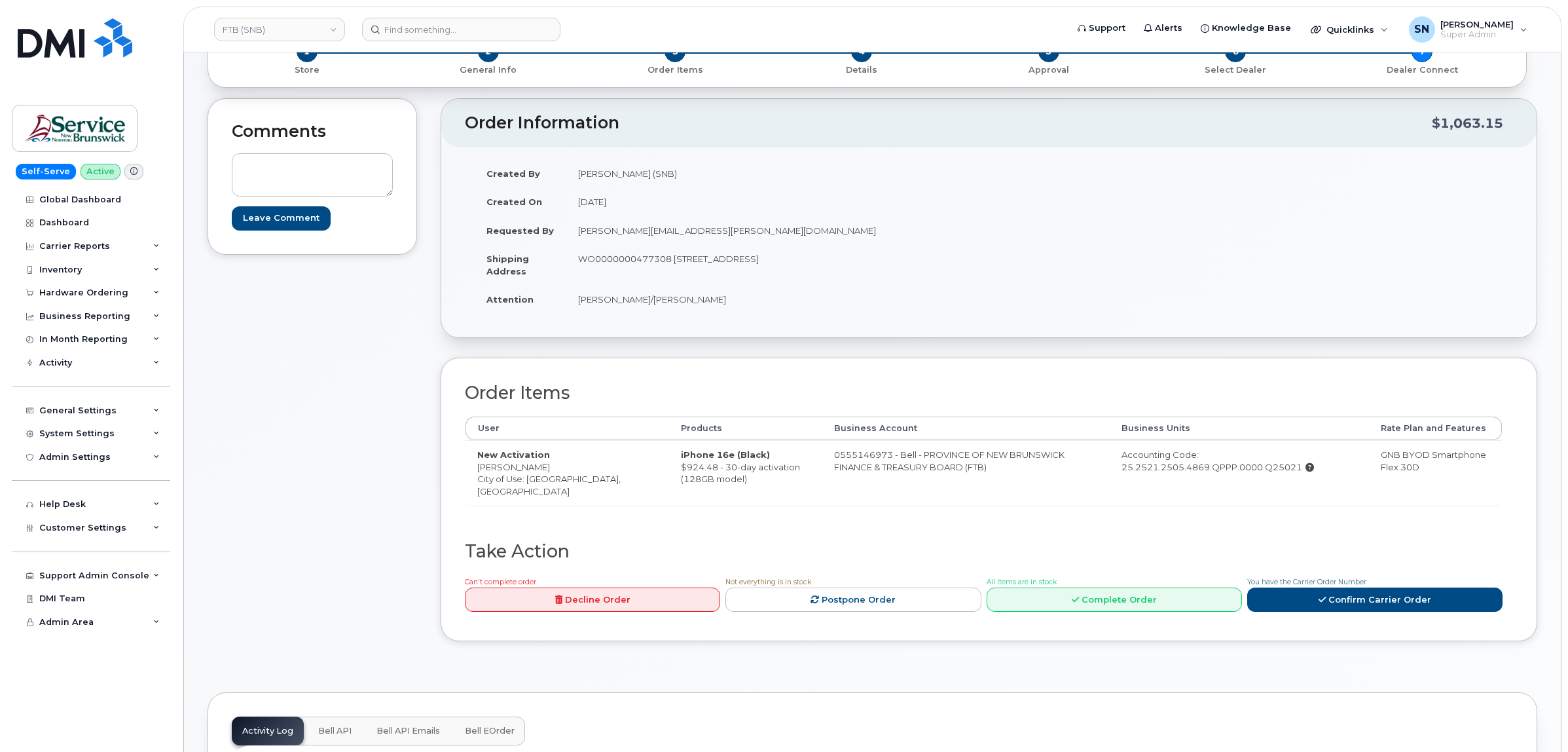
scroll to position [82, 0]
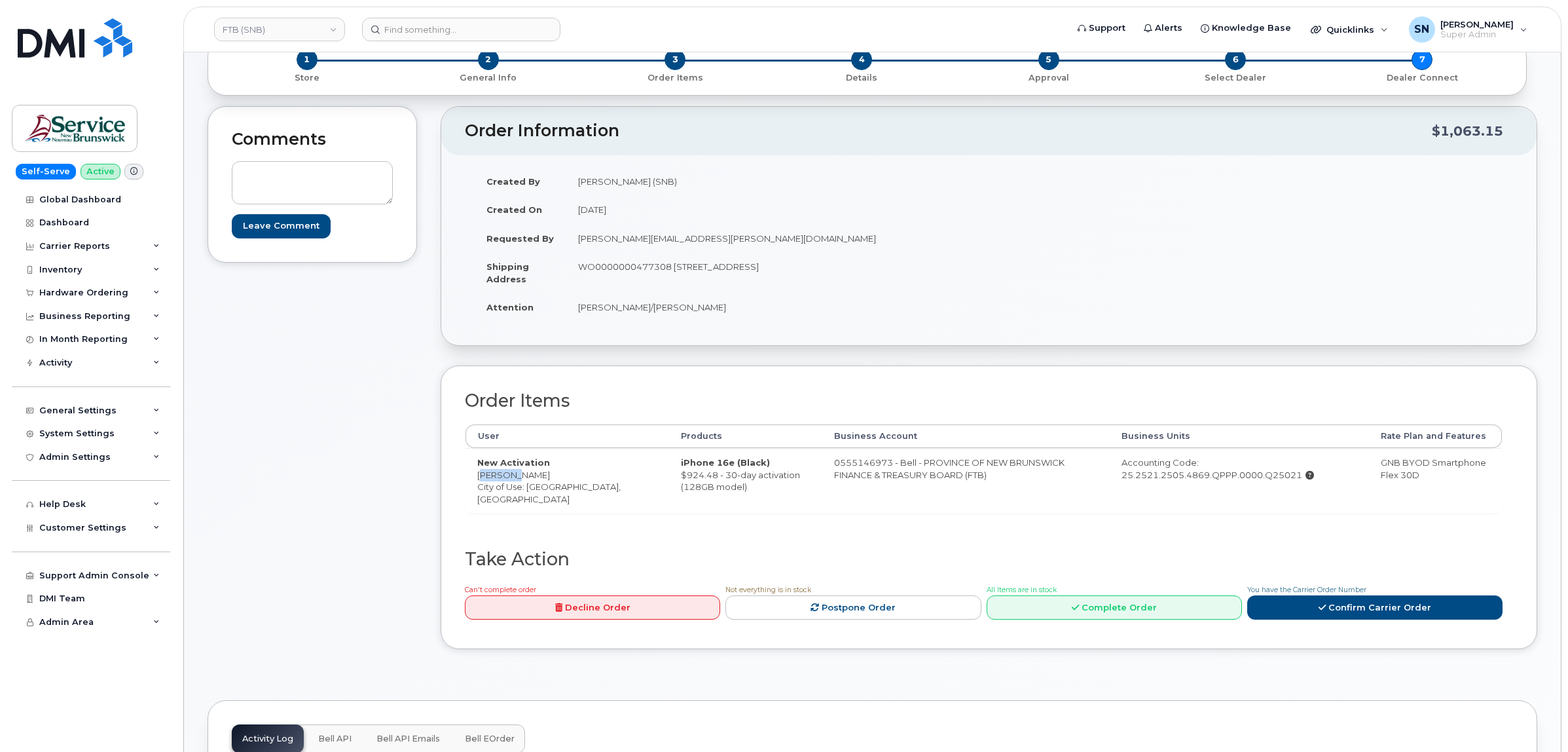
copy td "[PERSON_NAME]"
drag, startPoint x: 479, startPoint y: 478, endPoint x: 410, endPoint y: 475, distance: 69.1
click at [514, 479] on td "New Activation [PERSON_NAME] City of Use: [GEOGRAPHIC_DATA], [GEOGRAPHIC_DATA]" at bounding box center [568, 480] width 203 height 65
click at [472, 484] on td "New Activation [PERSON_NAME] City of Use: [GEOGRAPHIC_DATA], [GEOGRAPHIC_DATA]" at bounding box center [568, 480] width 203 height 65
drag, startPoint x: 479, startPoint y: 475, endPoint x: 515, endPoint y: 478, distance: 36.1
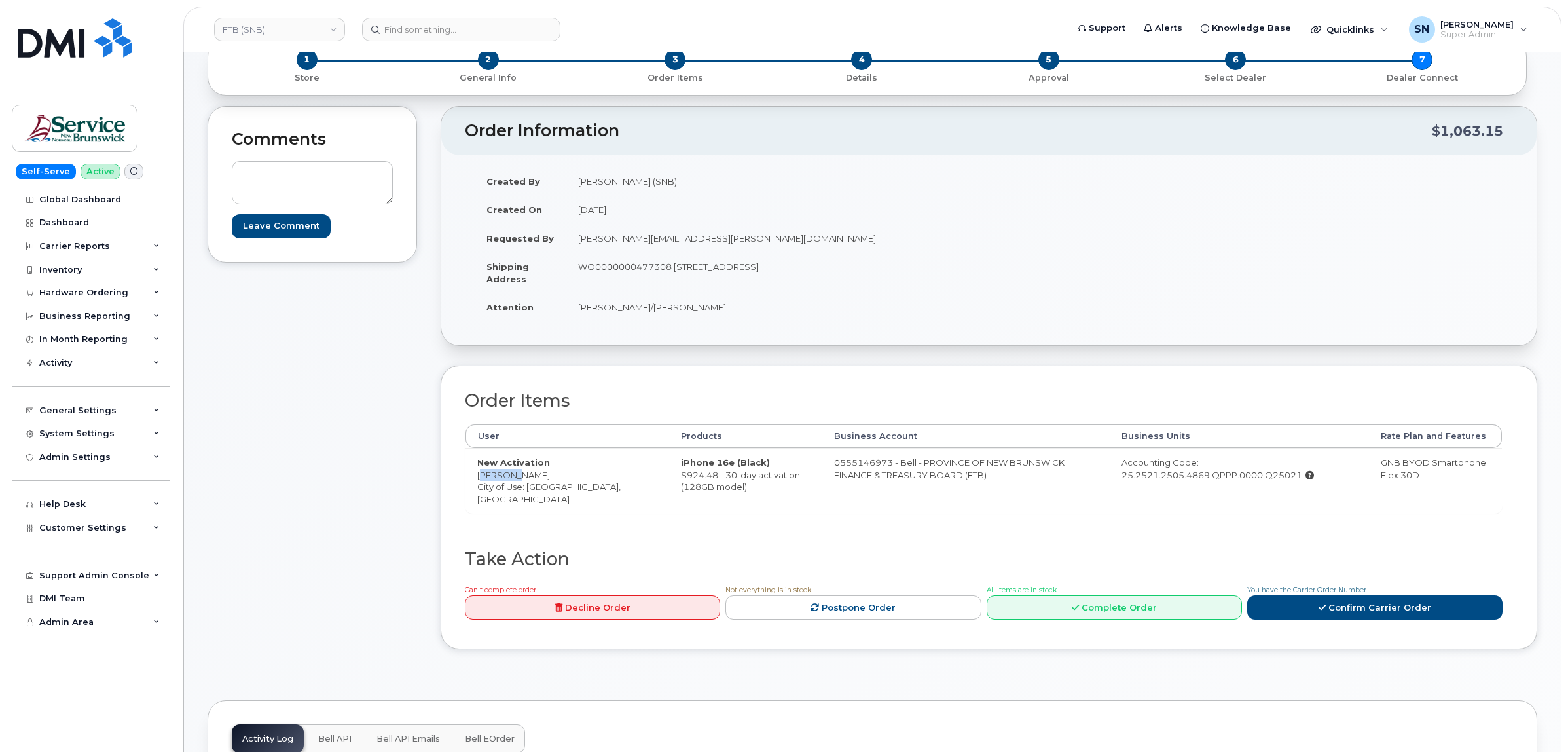
click at [515, 478] on td "New Activation [PERSON_NAME] City of Use: [GEOGRAPHIC_DATA], [GEOGRAPHIC_DATA]" at bounding box center [568, 480] width 203 height 65
copy td "[PERSON_NAME]"
drag, startPoint x: 676, startPoint y: 267, endPoint x: 743, endPoint y: 276, distance: 67.6
click at [743, 276] on td "WO0000000477308 [STREET_ADDRESS]" at bounding box center [773, 273] width 413 height 41
copy td "675 King Street"
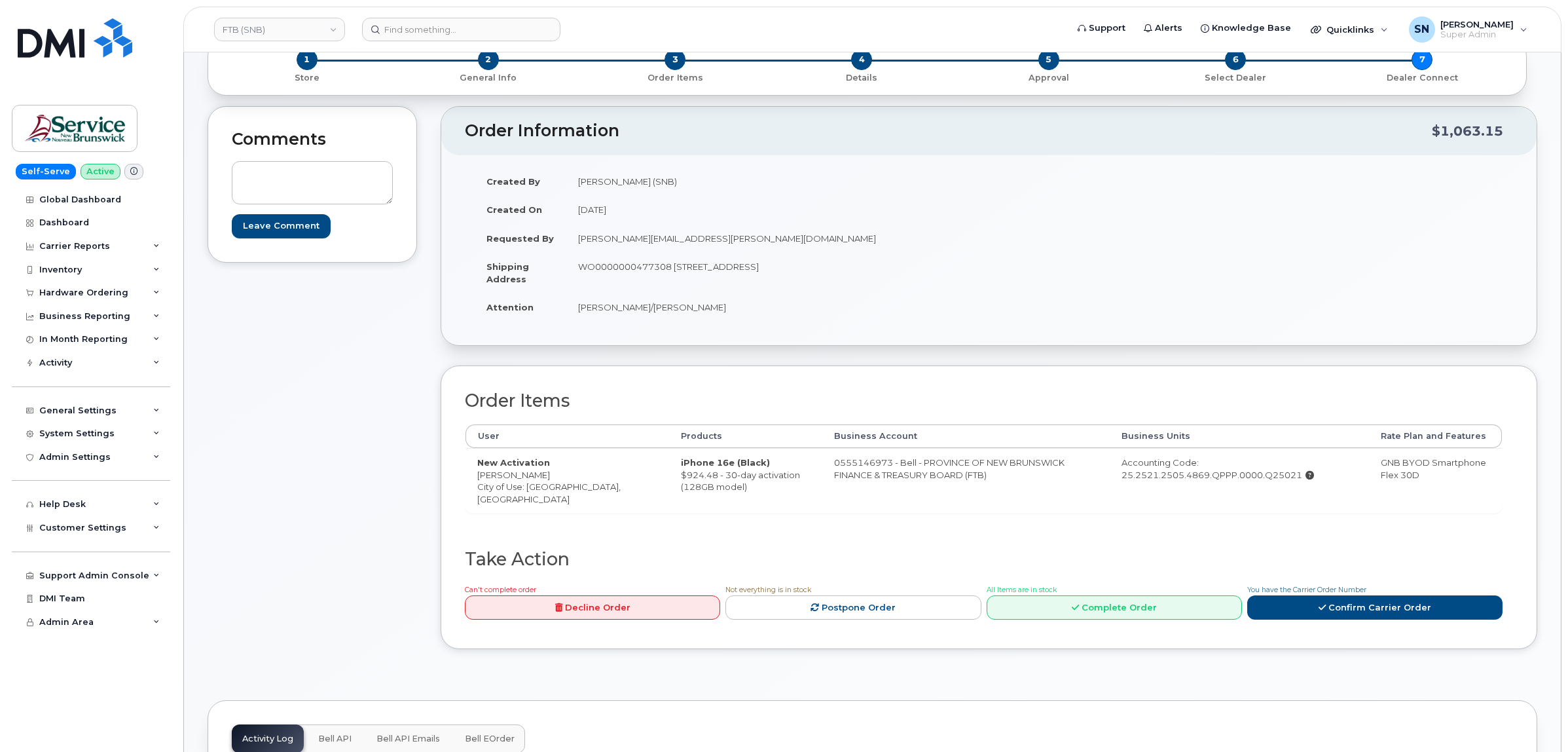
drag, startPoint x: 793, startPoint y: 298, endPoint x: 771, endPoint y: 279, distance: 29.1
click at [793, 296] on td "[PERSON_NAME]/[PERSON_NAME]" at bounding box center [773, 307] width 413 height 29
drag, startPoint x: 747, startPoint y: 264, endPoint x: 786, endPoint y: 267, distance: 39.1
click at [786, 267] on td "WO0000000477308 675 King Street, Rm 1072 Fredericton New Brunswick E3B 1E9" at bounding box center [773, 273] width 413 height 41
copy td "Rm 1072"
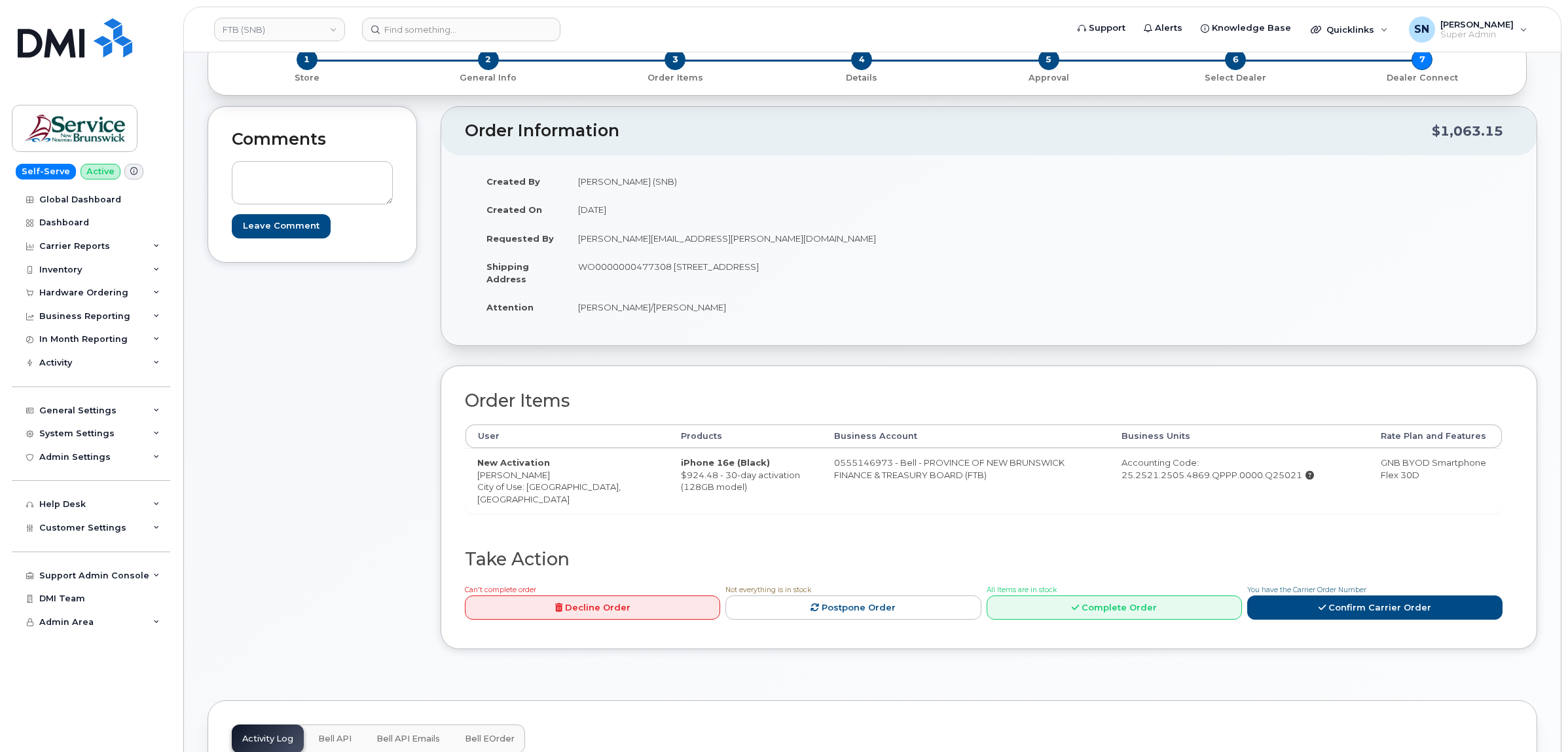
drag, startPoint x: 911, startPoint y: 267, endPoint x: 951, endPoint y: 268, distance: 40.0
click at [951, 268] on td "WO0000000477308 675 King Street, Rm 1072 Fredericton New Brunswick E3B 1E9" at bounding box center [773, 273] width 413 height 41
copy td "E3B 1E9"
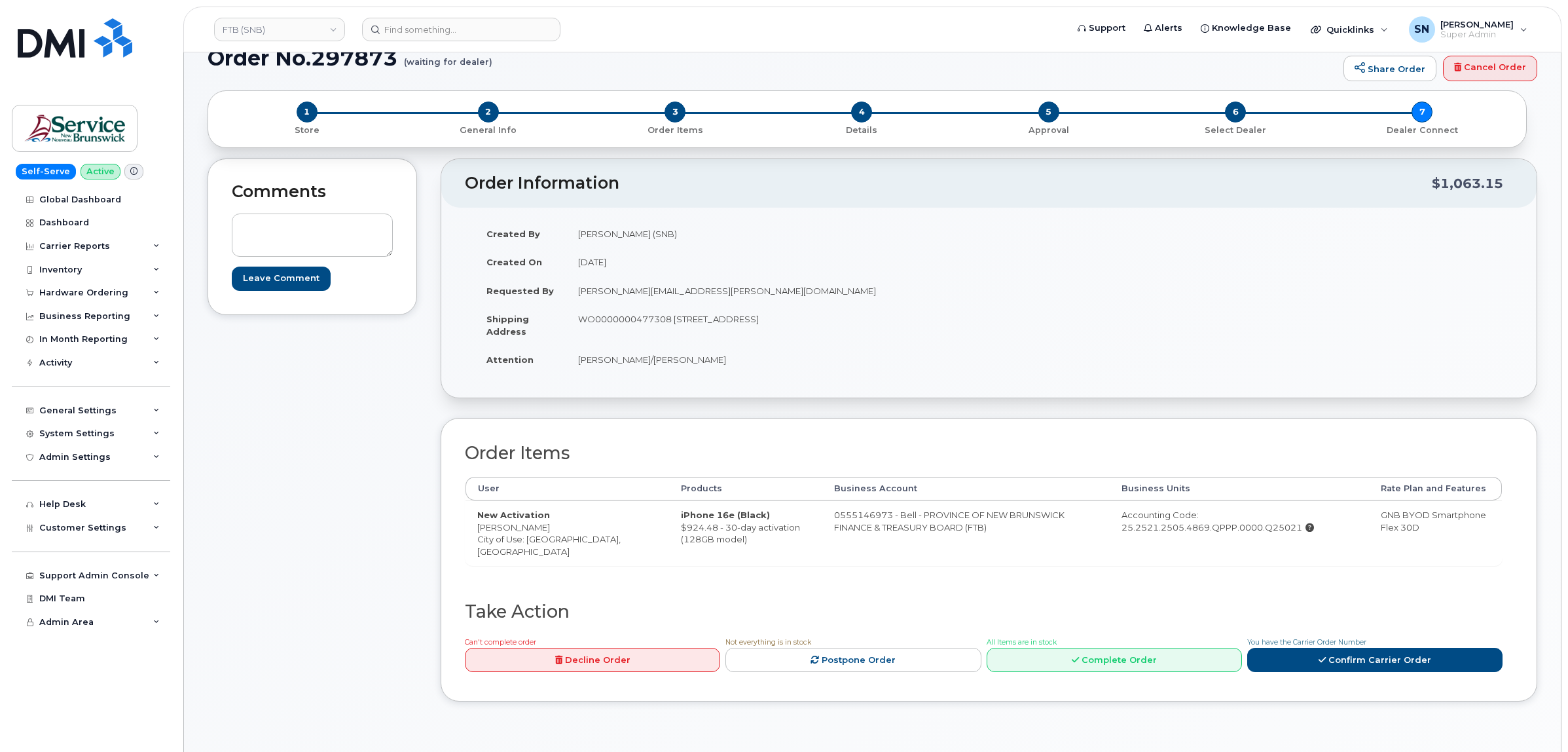
scroll to position [0, 0]
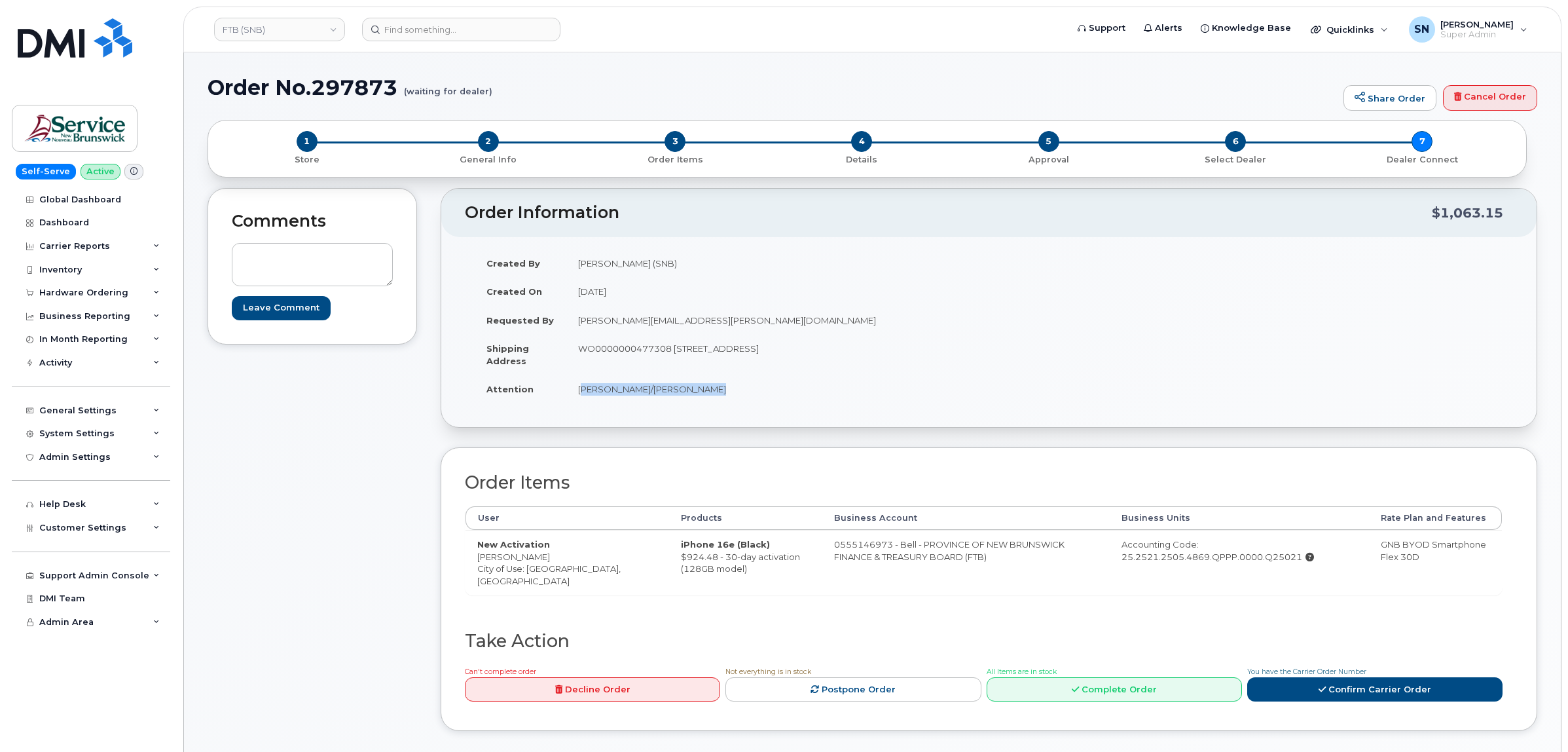
drag, startPoint x: 581, startPoint y: 394, endPoint x: 699, endPoint y: 397, distance: 118.0
click at [699, 397] on td "Mukesh Yadav/Rick Frenette" at bounding box center [773, 388] width 413 height 29
copy td "Mukesh Yadav/Rick Frenette"
drag, startPoint x: 473, startPoint y: 558, endPoint x: 520, endPoint y: 561, distance: 47.1
click at [520, 561] on td "New Activation Duc Luu City of Use: Fredericton, New Brunswick" at bounding box center [568, 562] width 203 height 65
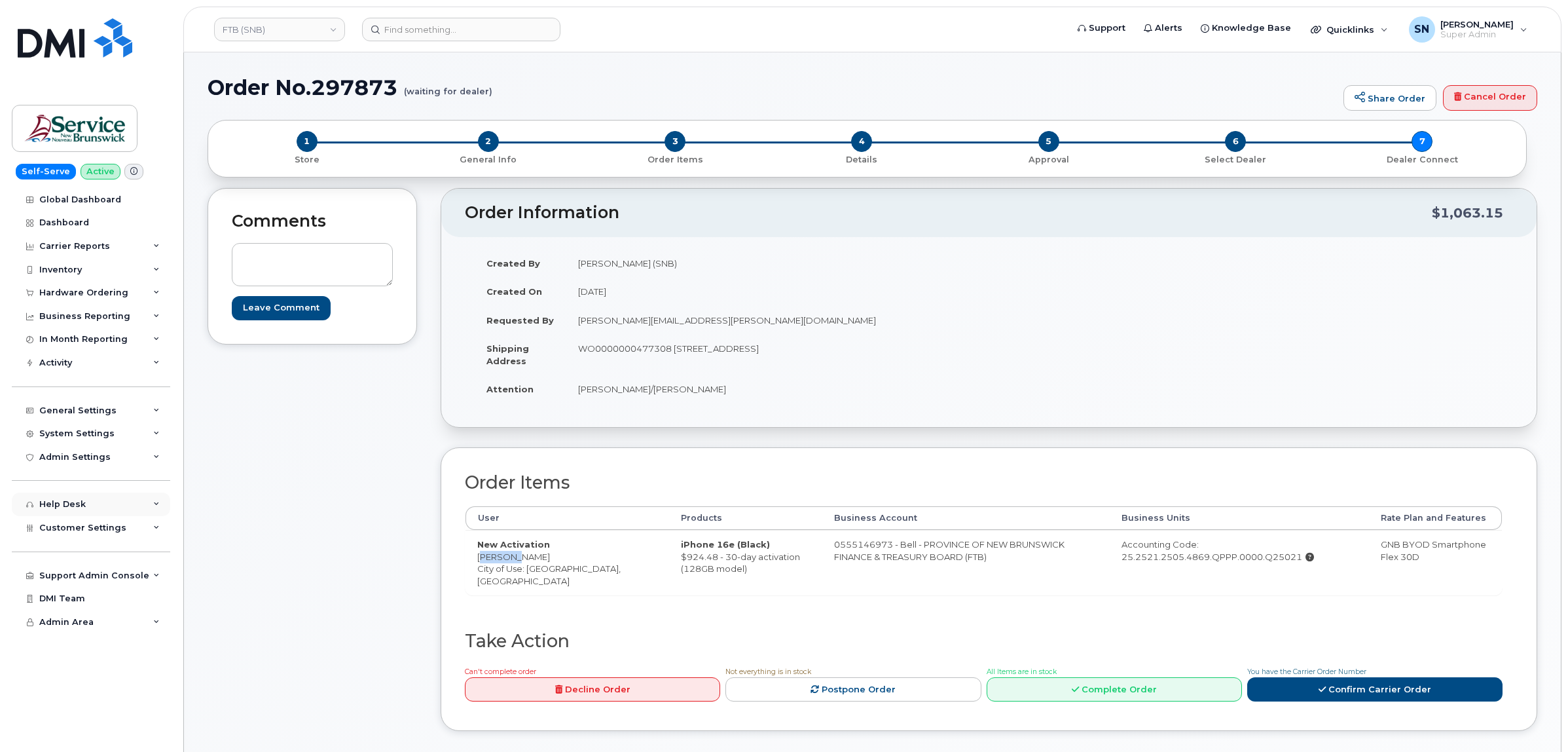
copy td "[PERSON_NAME]"
drag, startPoint x: 580, startPoint y: 350, endPoint x: 672, endPoint y: 352, distance: 92.0
click at [672, 352] on td "WO0000000477308 [STREET_ADDRESS]" at bounding box center [773, 354] width 413 height 41
copy td "WO0000000477308"
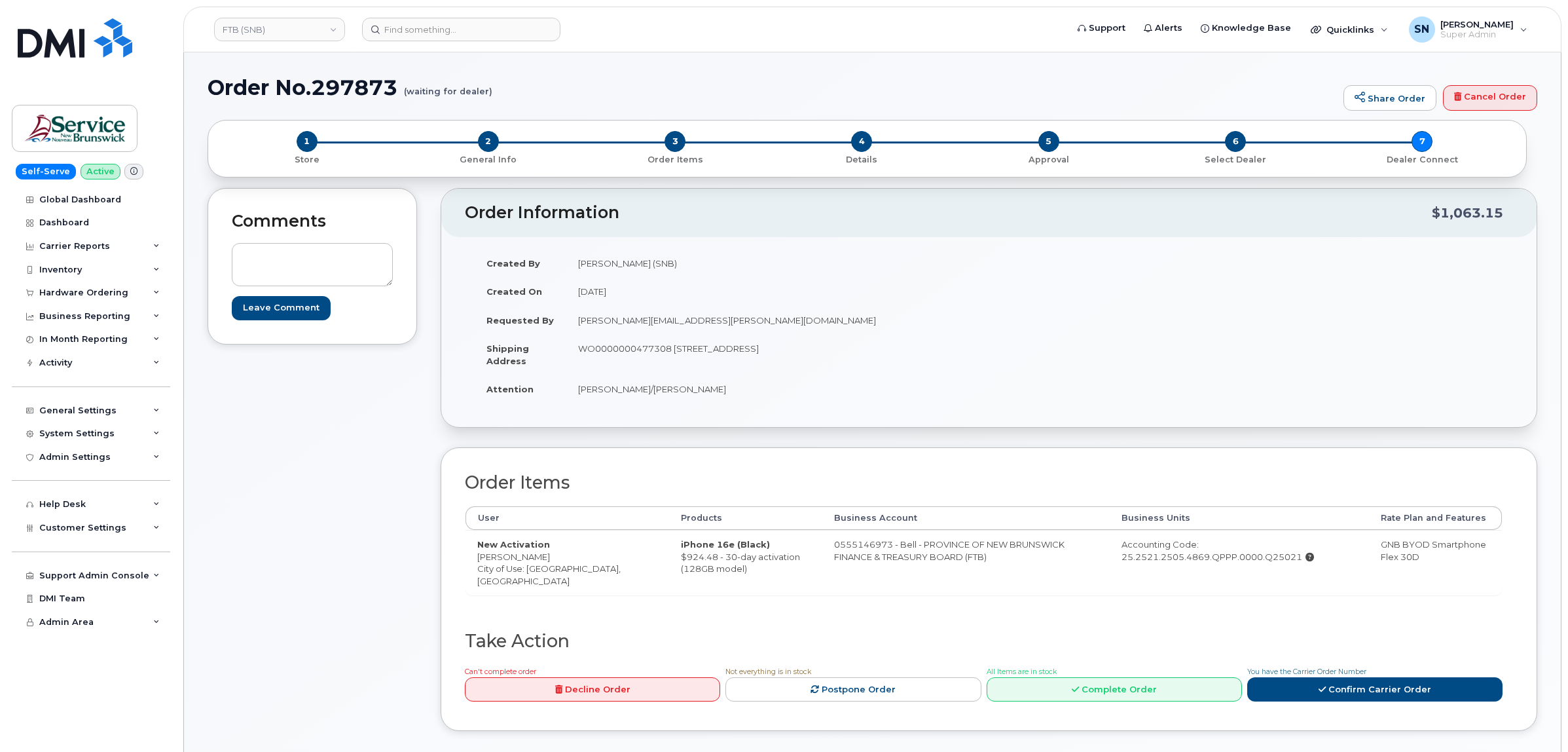
drag, startPoint x: 694, startPoint y: 355, endPoint x: 686, endPoint y: 355, distance: 8.0
click at [694, 355] on td "WO0000000477308 675 King Street, Rm 1072 Fredericton New Brunswick E3B 1E9" at bounding box center [773, 354] width 413 height 41
drag, startPoint x: 677, startPoint y: 347, endPoint x: 742, endPoint y: 357, distance: 65.8
click at [742, 357] on td "WO0000000477308 675 King Street, Rm 1072 Fredericton New Brunswick E3B 1E9" at bounding box center [773, 354] width 413 height 41
copy td "675 King Street"
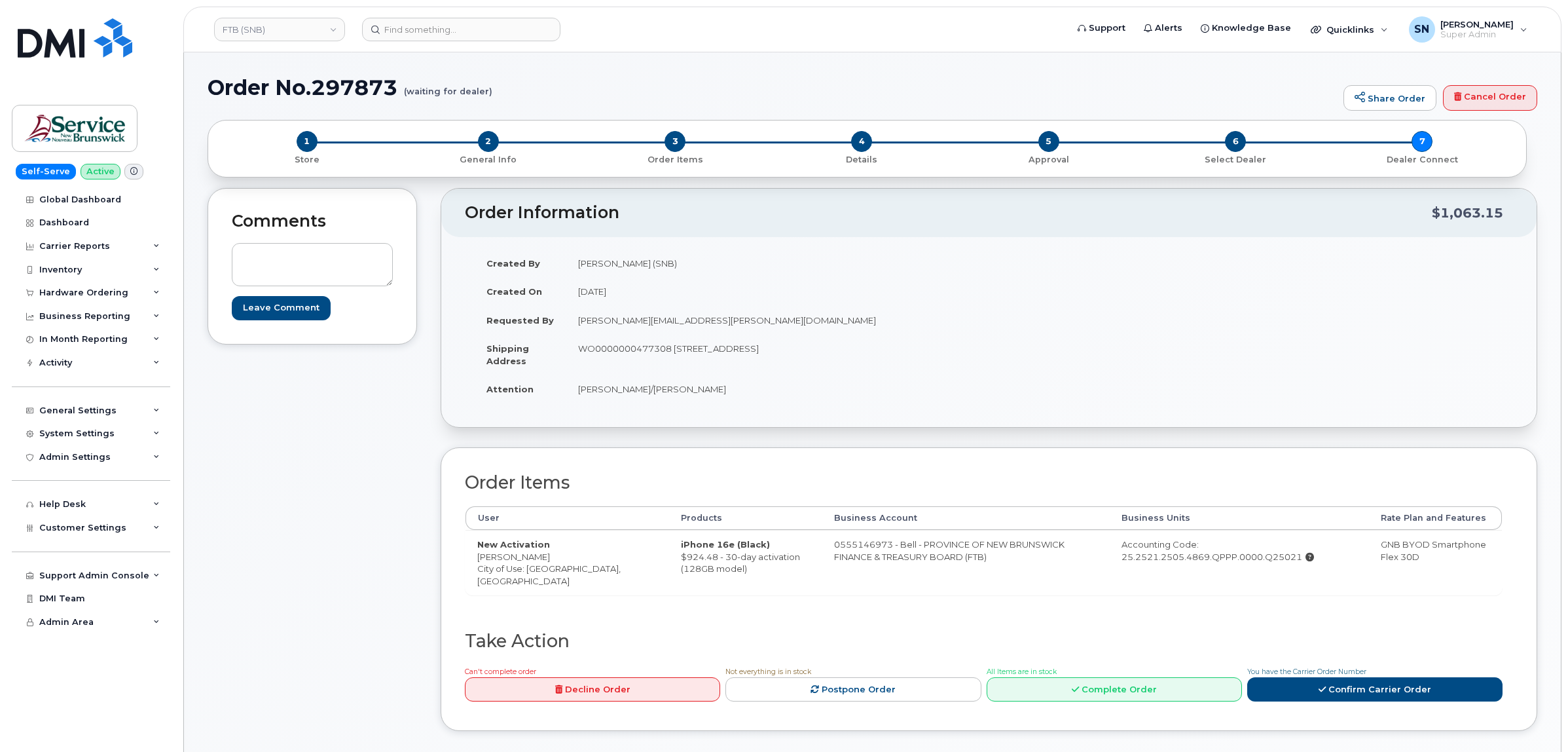
drag, startPoint x: 748, startPoint y: 378, endPoint x: 748, endPoint y: 357, distance: 21.0
click at [748, 378] on td "Mukesh Yadav/Rick Frenette" at bounding box center [773, 388] width 413 height 29
drag, startPoint x: 749, startPoint y: 349, endPoint x: 787, endPoint y: 361, distance: 39.8
click at [787, 361] on td "WO0000000477308 675 King Street, Rm 1072 Fredericton New Brunswick E3B 1E9" at bounding box center [773, 354] width 413 height 41
click at [895, 376] on tbody "Created By Slattery, Matthew (SNB) Created On August 11, 2025 Requested By Fern…" at bounding box center [728, 326] width 505 height 154
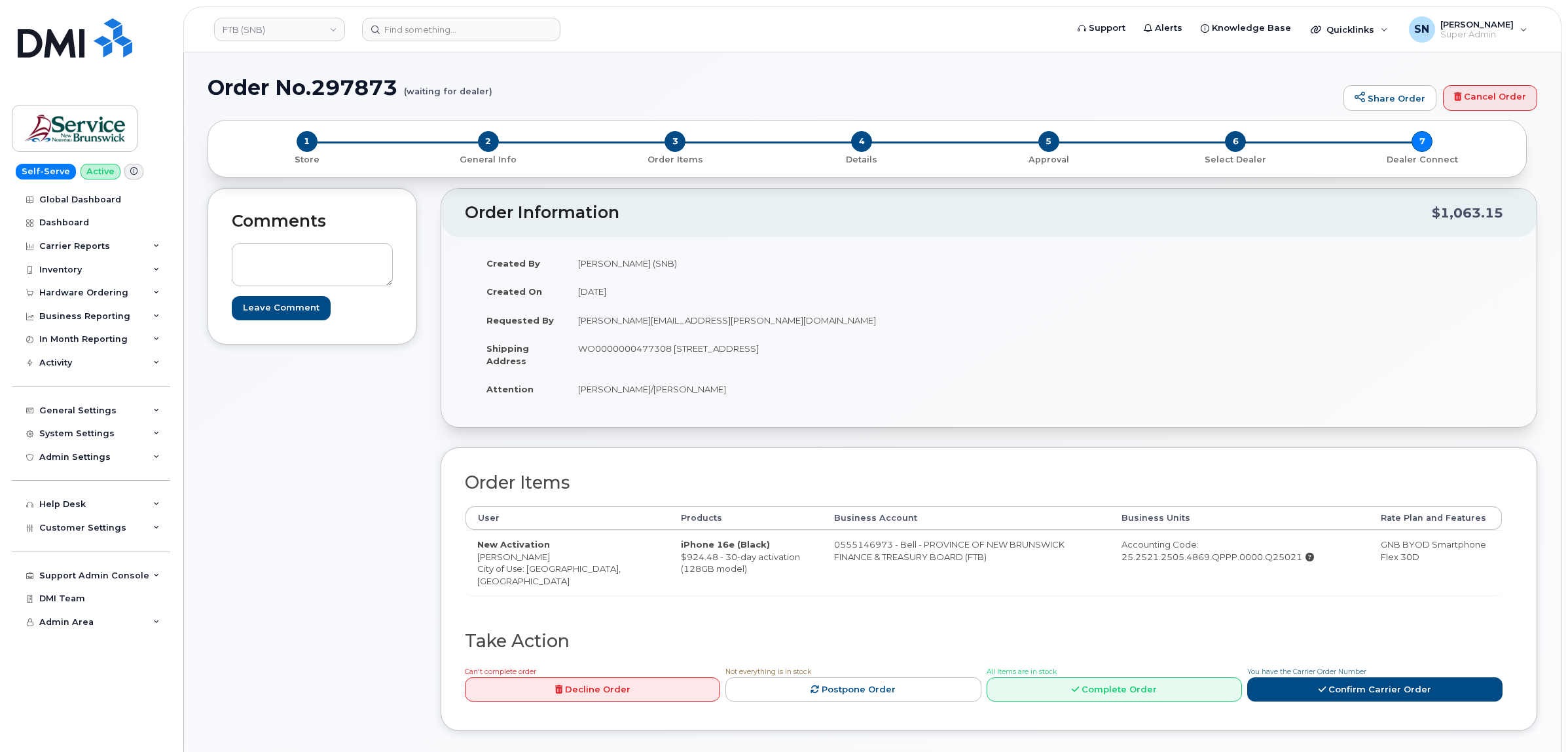
click at [801, 351] on td "WO0000000477308 675 King Street, Rm 1072 Fredericton New Brunswick E3B 1E9" at bounding box center [773, 354] width 413 height 41
drag, startPoint x: 905, startPoint y: 370, endPoint x: 912, endPoint y: 362, distance: 10.6
click at [906, 368] on td "WO0000000477308 675 King Street, Rm 1072 Fredericton New Brunswick E3B 1E9" at bounding box center [773, 354] width 413 height 41
drag, startPoint x: 911, startPoint y: 348, endPoint x: 950, endPoint y: 351, distance: 39.1
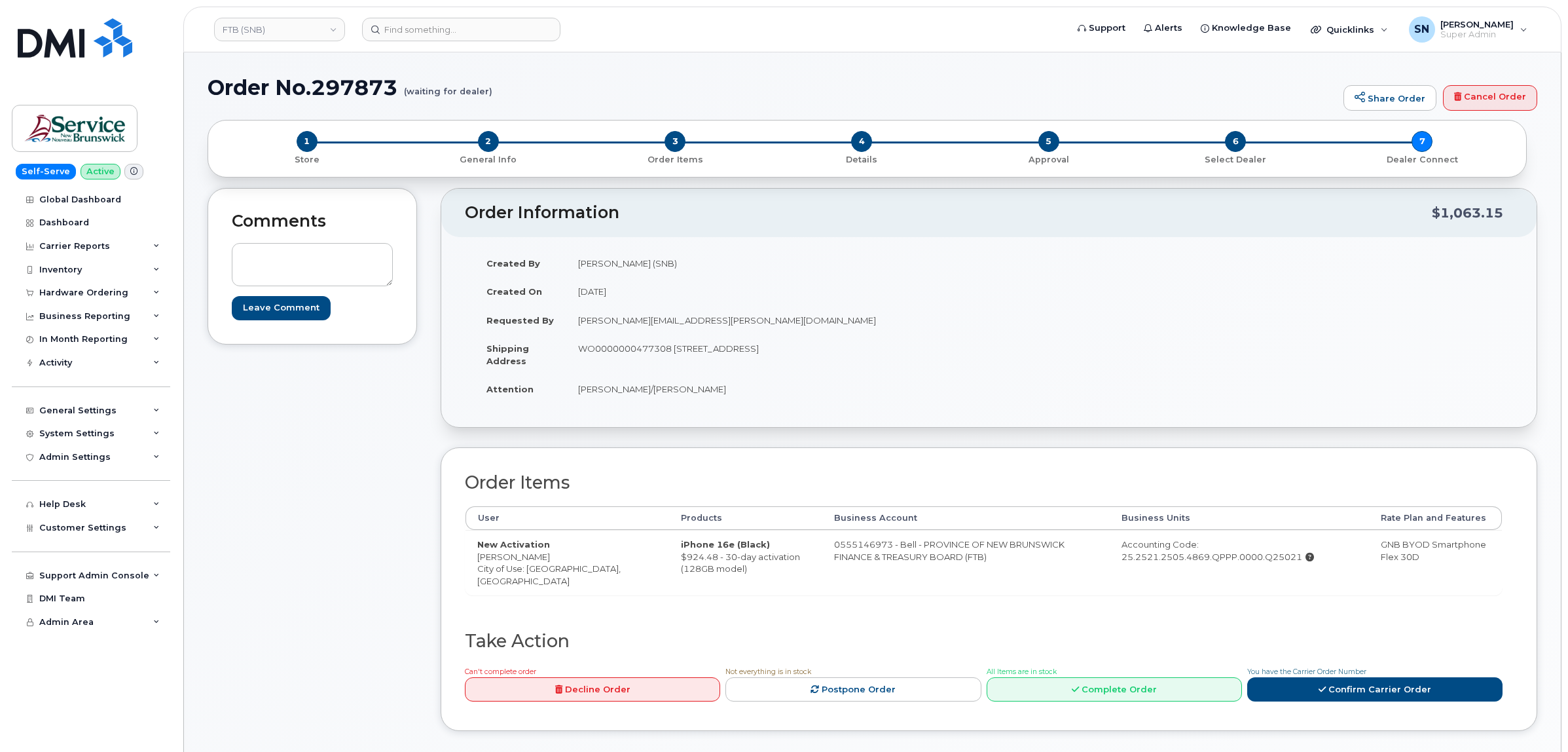
click at [950, 351] on td "WO0000000477308 675 King Street, Rm 1072 Fredericton New Brunswick E3B 1E9" at bounding box center [773, 354] width 413 height 41
drag, startPoint x: 577, startPoint y: 391, endPoint x: 699, endPoint y: 398, distance: 122.2
click at [699, 398] on td "Mukesh Yadav/Rick Frenette" at bounding box center [773, 388] width 413 height 29
drag, startPoint x: 478, startPoint y: 558, endPoint x: 518, endPoint y: 561, distance: 40.1
click at [518, 561] on td "New Activation Duc Luu City of Use: Fredericton, New Brunswick" at bounding box center [568, 562] width 203 height 65
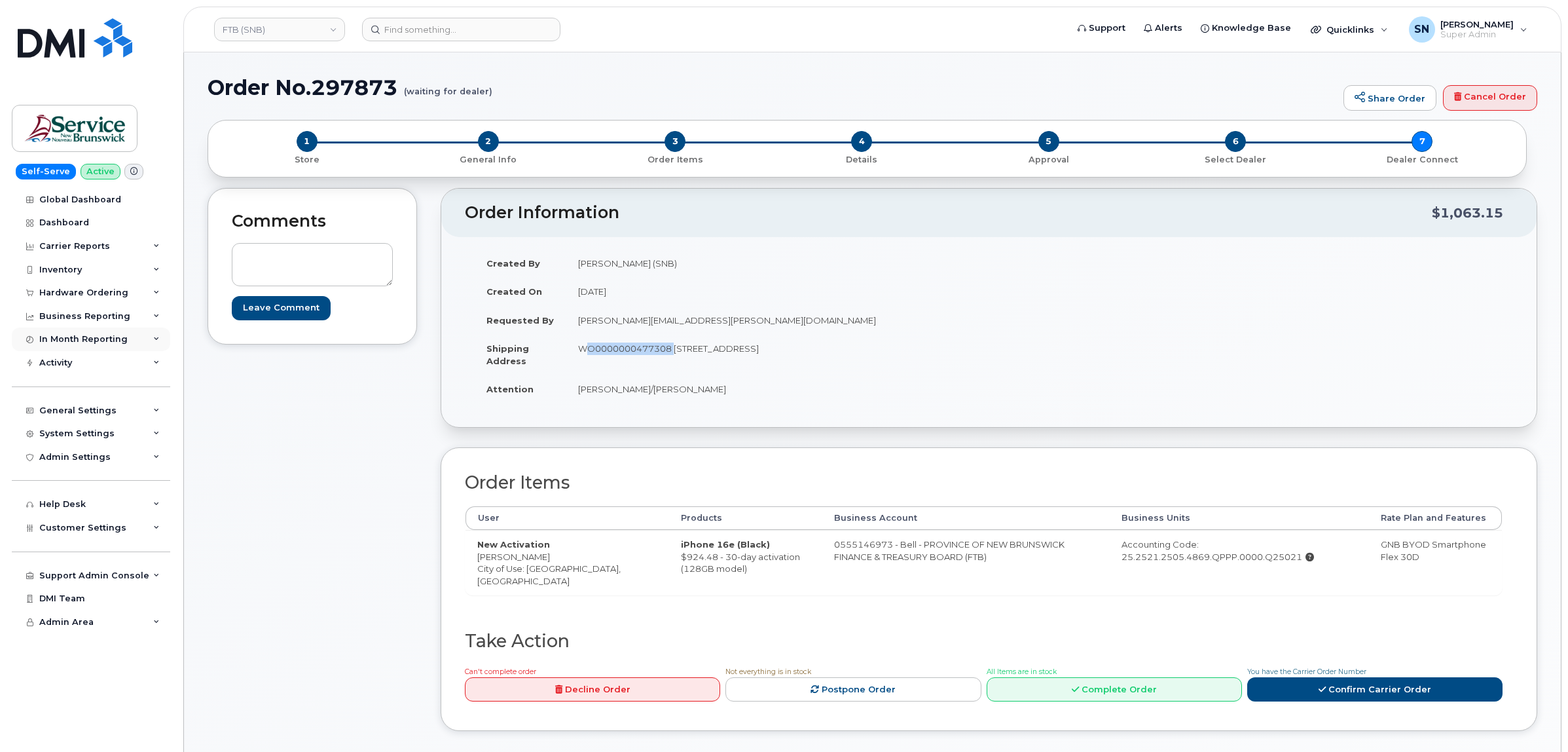
drag, startPoint x: 580, startPoint y: 345, endPoint x: 78, endPoint y: 352, distance: 502.0
click at [670, 357] on td "WO0000000477308 675 King Street, Rm 1072 Fredericton New Brunswick E3B 1E9" at bounding box center [773, 354] width 413 height 41
drag, startPoint x: 319, startPoint y: 80, endPoint x: 397, endPoint y: 83, distance: 78.1
click at [397, 83] on h1 "Order No.297873 (waiting for dealer)" at bounding box center [773, 87] width 1130 height 23
click at [86, 533] on span "Customer Settings" at bounding box center [82, 527] width 87 height 10
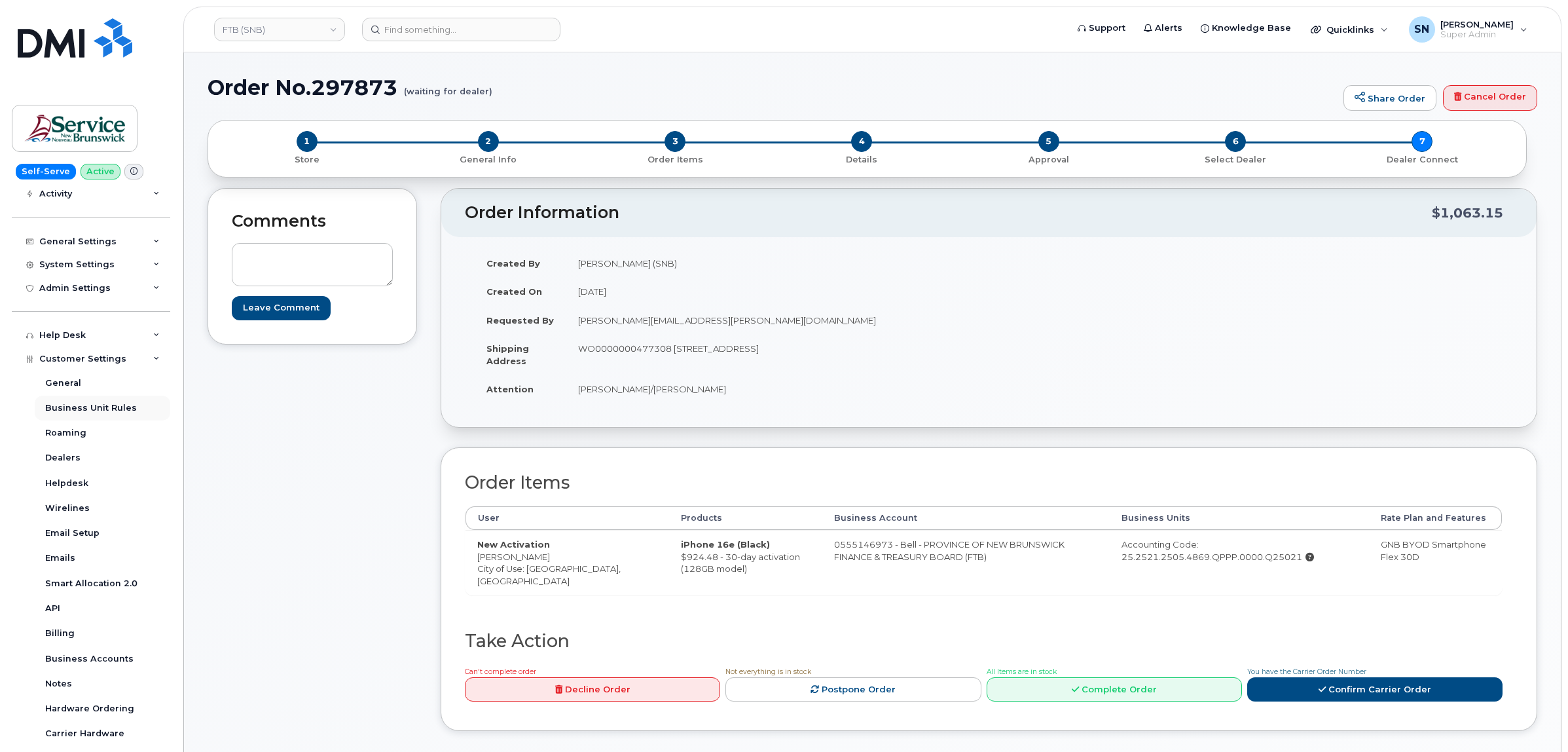
scroll to position [263, 0]
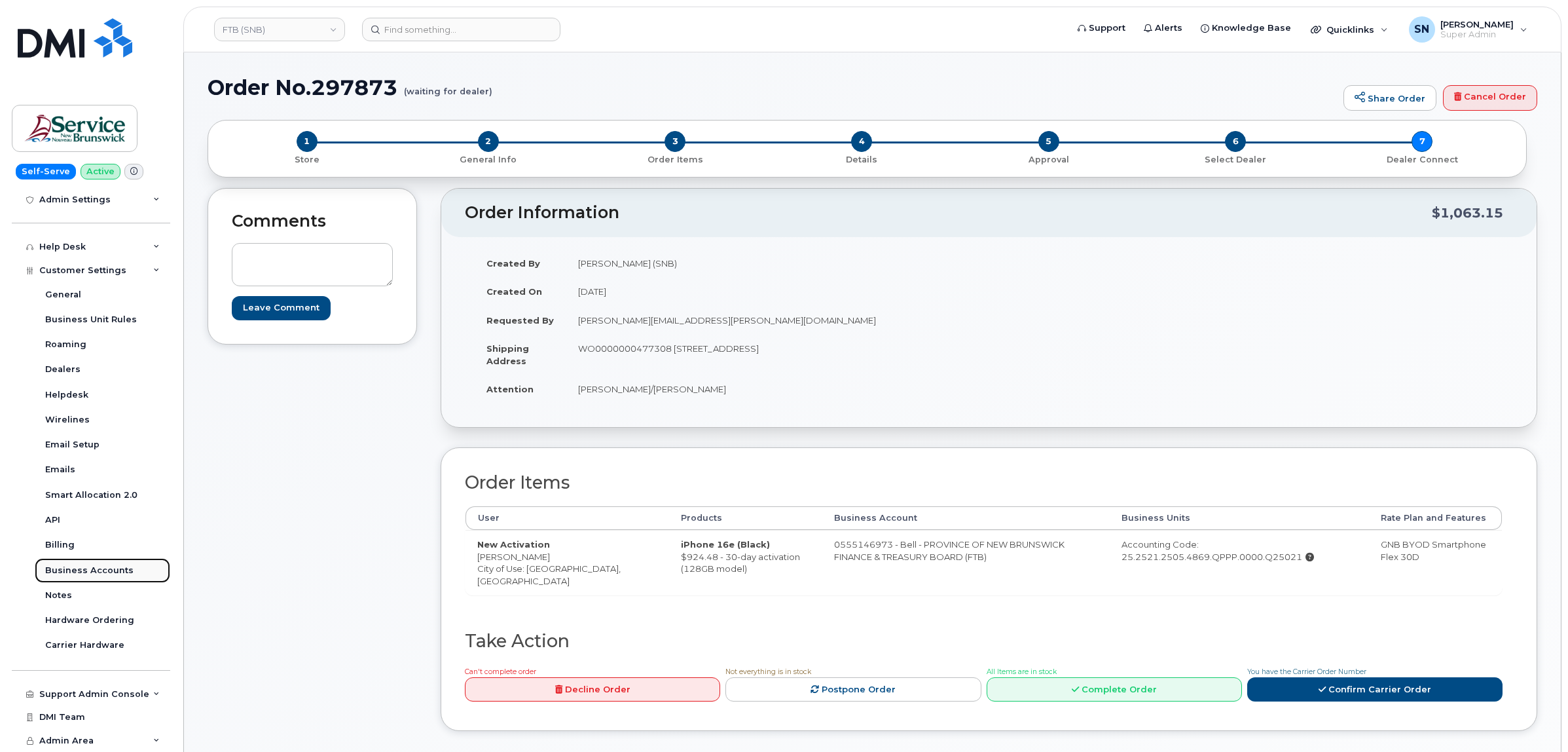
click at [93, 567] on div "Business Accounts" at bounding box center [90, 571] width 89 height 12
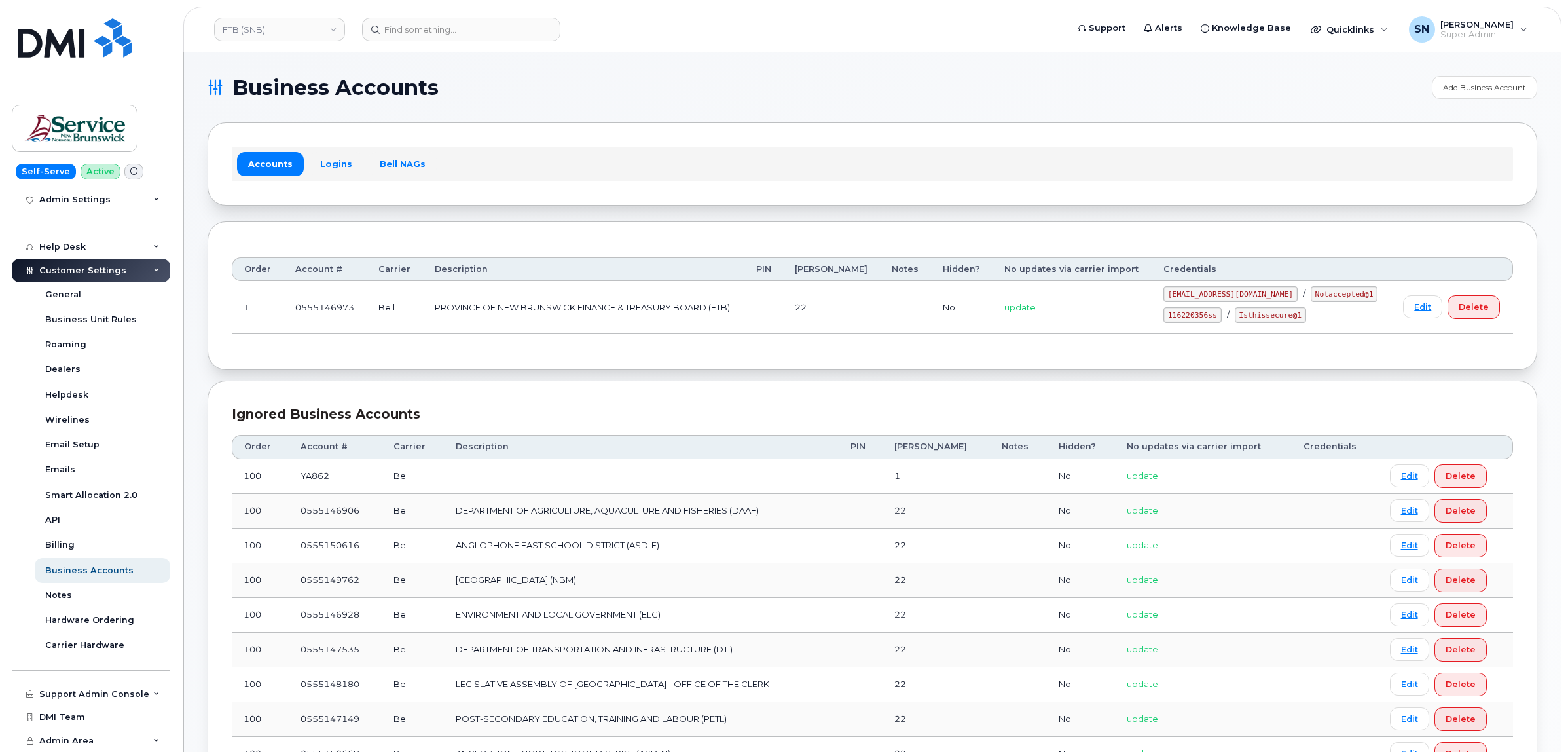
click at [321, 180] on div "Accounts Logins Bell NAGs" at bounding box center [873, 164] width 1281 height 34
click at [325, 164] on link "Logins" at bounding box center [336, 163] width 55 height 23
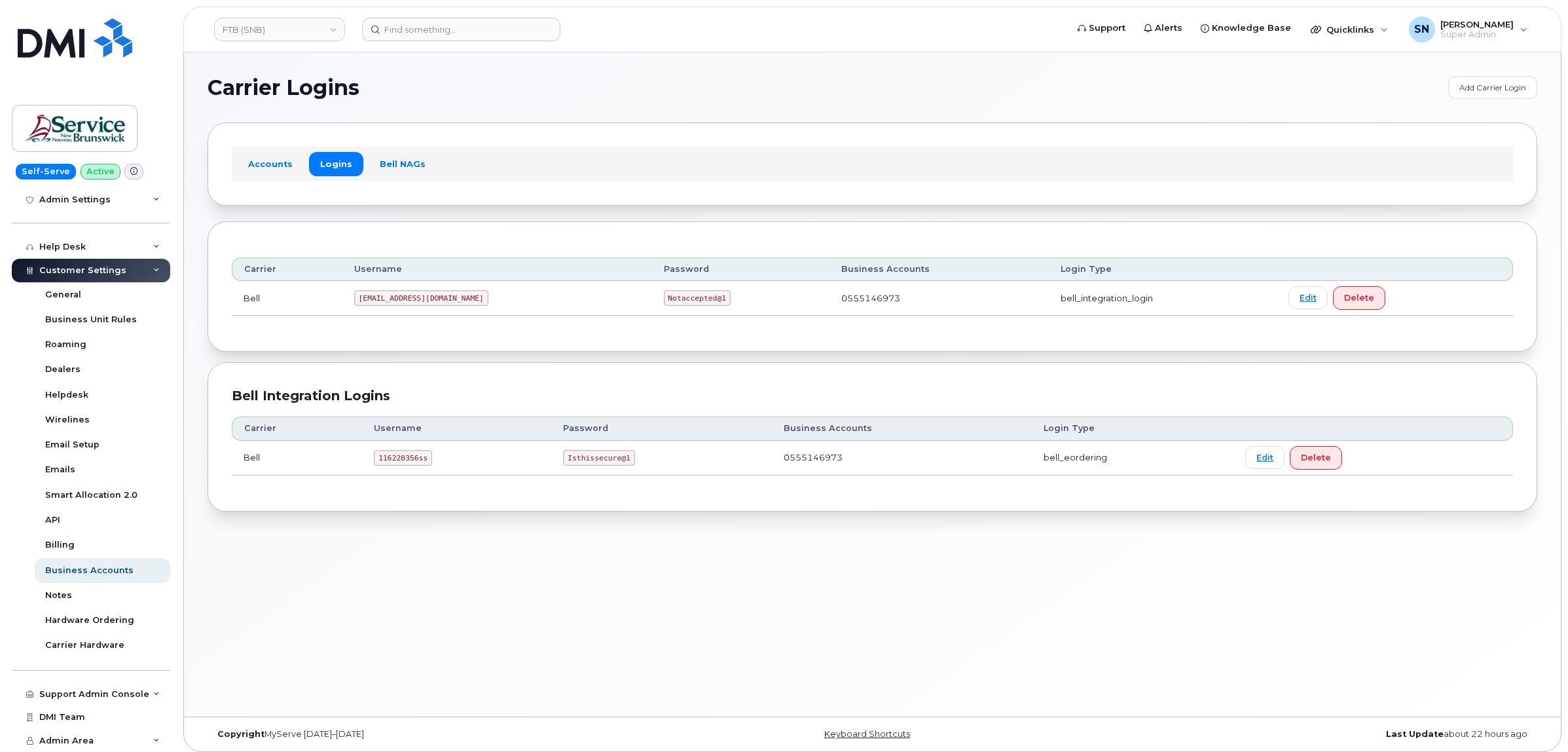
click at [685, 102] on section "Carrier Logins Add Carrier Login Accounts Logins Bell NAGs Carrier Username Pas…" at bounding box center [873, 293] width 1330 height 436
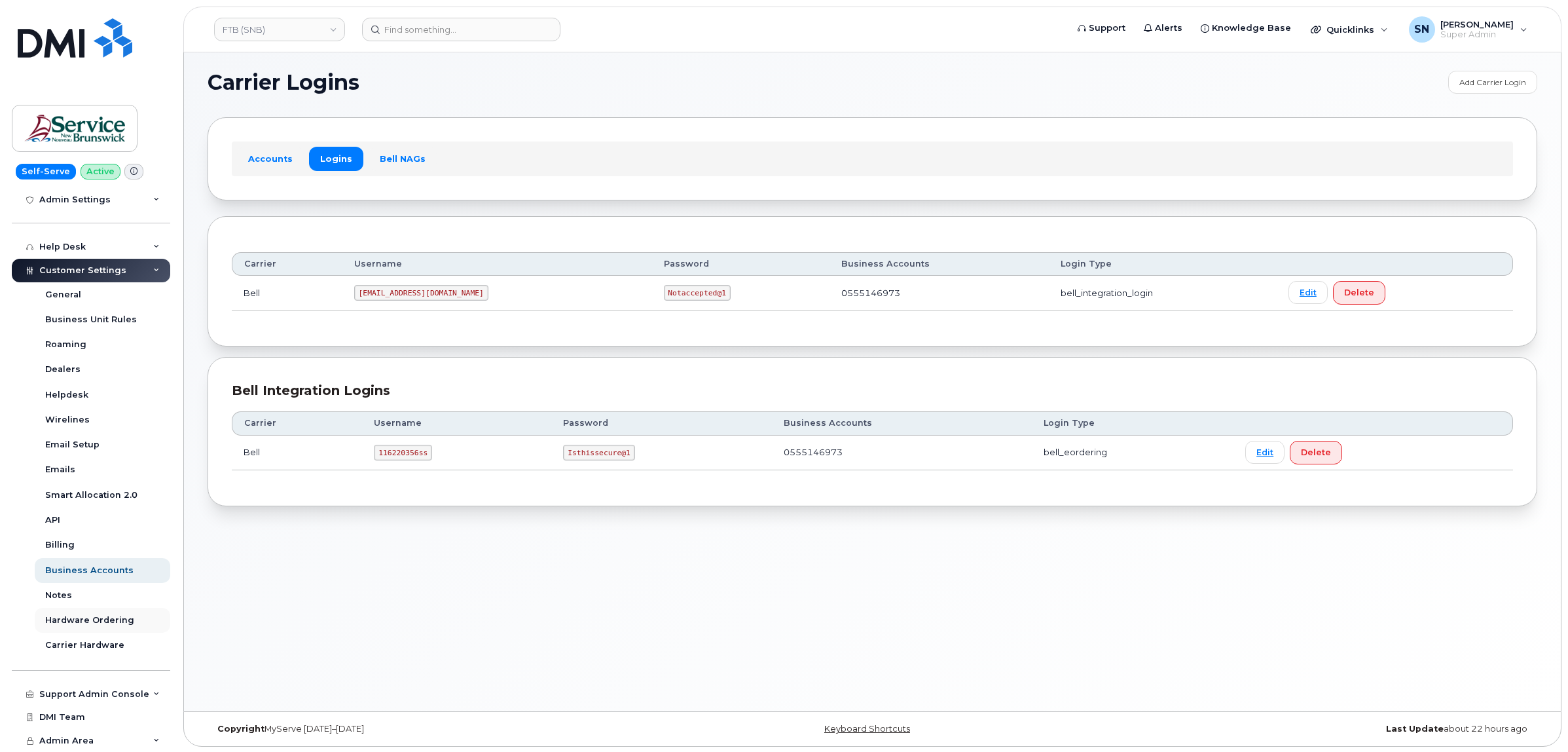
scroll to position [6, 0]
drag, startPoint x: 378, startPoint y: 457, endPoint x: 426, endPoint y: 466, distance: 48.8
click at [426, 466] on td "116220356ss" at bounding box center [457, 452] width 190 height 35
copy code "116220356ss"
drag, startPoint x: 564, startPoint y: 456, endPoint x: 607, endPoint y: 456, distance: 43.0
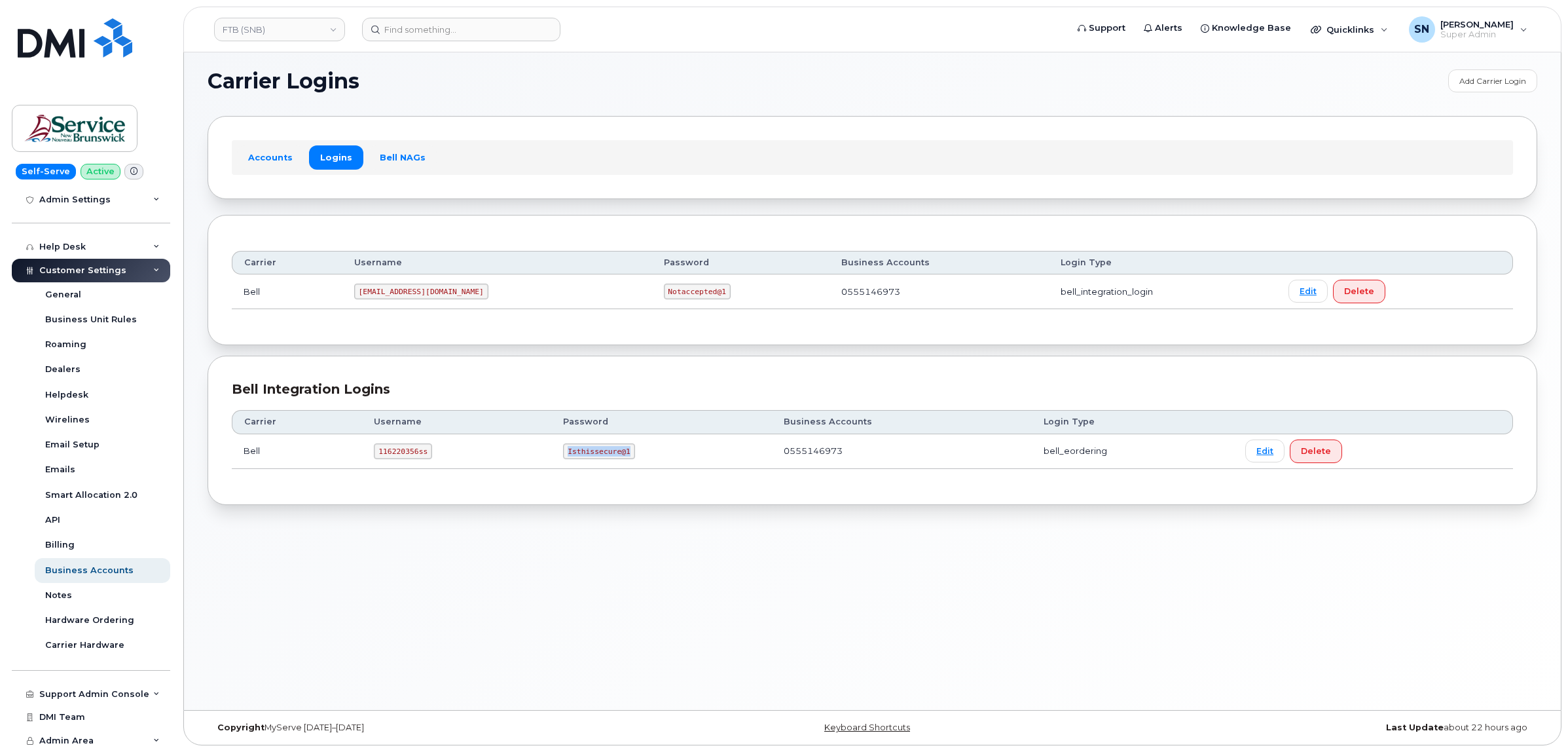
click at [619, 463] on td "Isthissecure@1" at bounding box center [661, 452] width 221 height 35
copy code "Isthissecure@1"
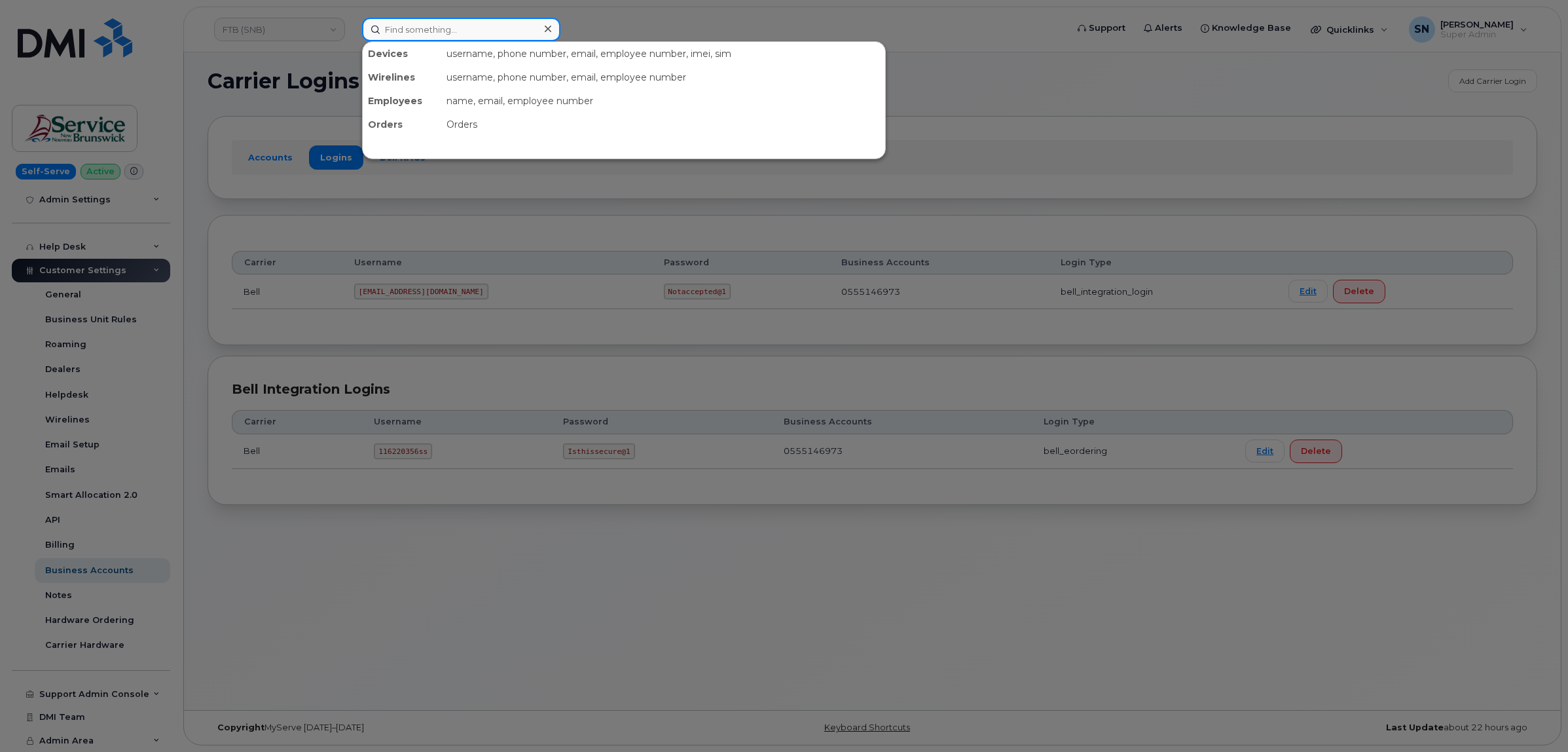
click at [505, 28] on input at bounding box center [461, 29] width 199 height 23
paste input "8673349215"
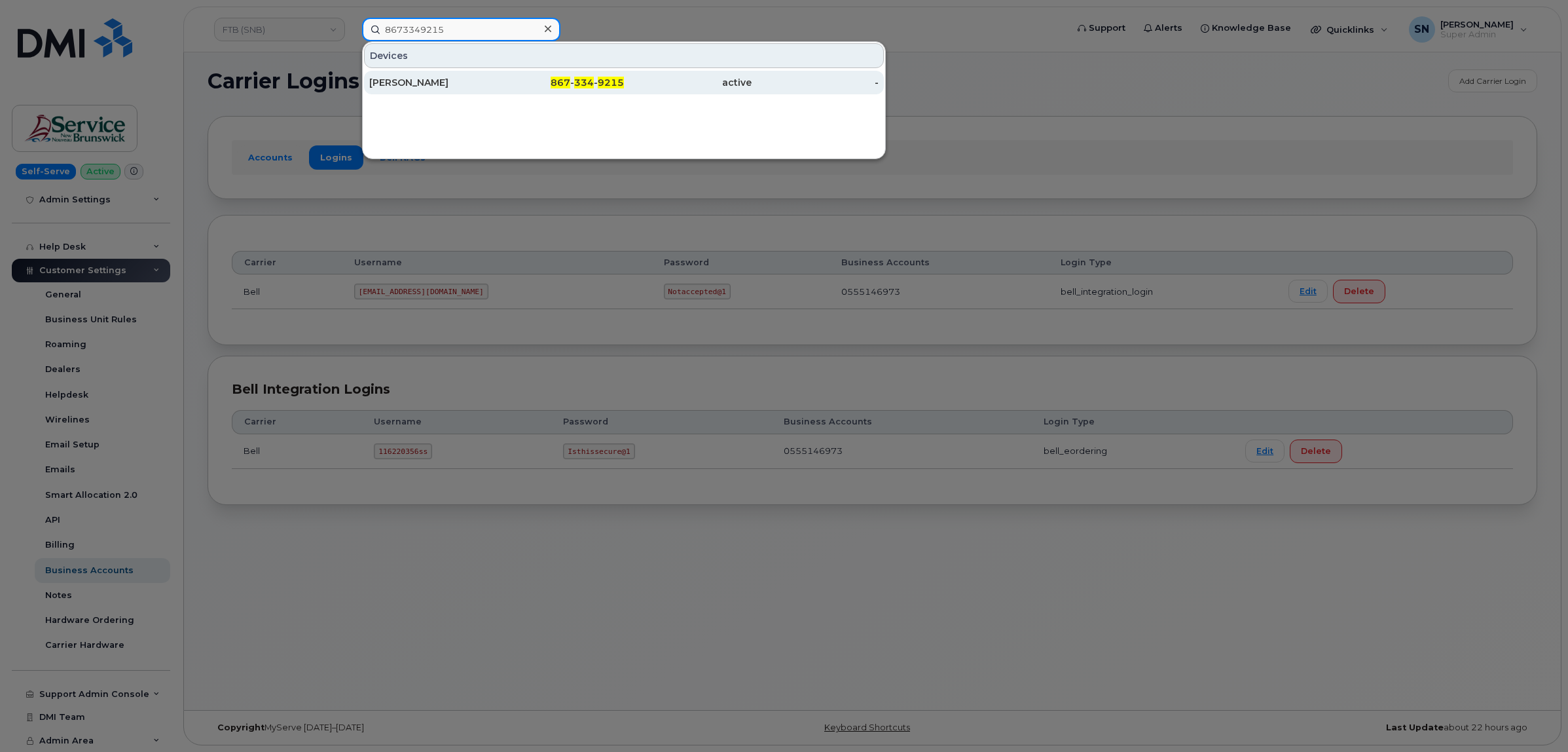
type input "8673349215"
click at [447, 82] on div "Anna Currie" at bounding box center [433, 82] width 128 height 13
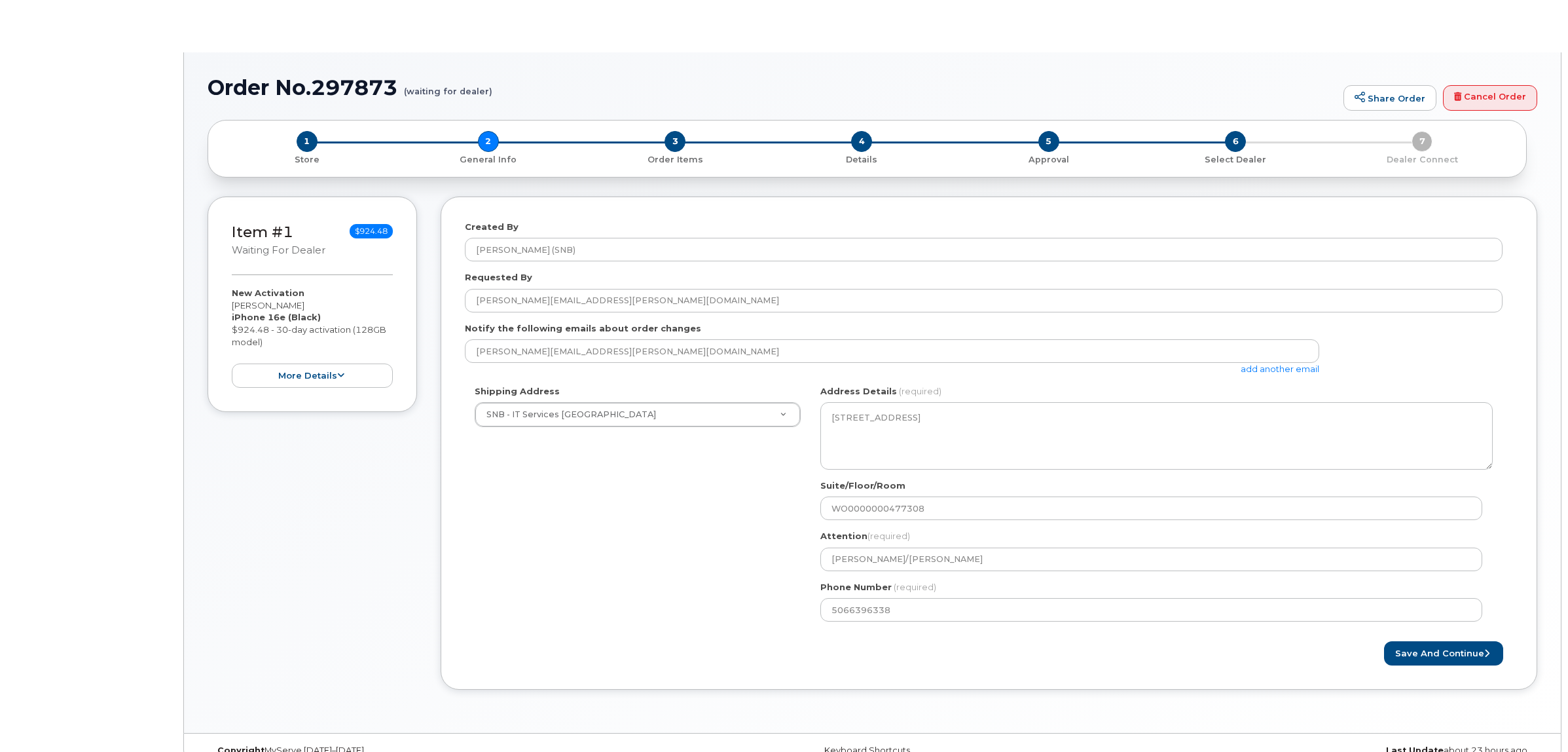
select select
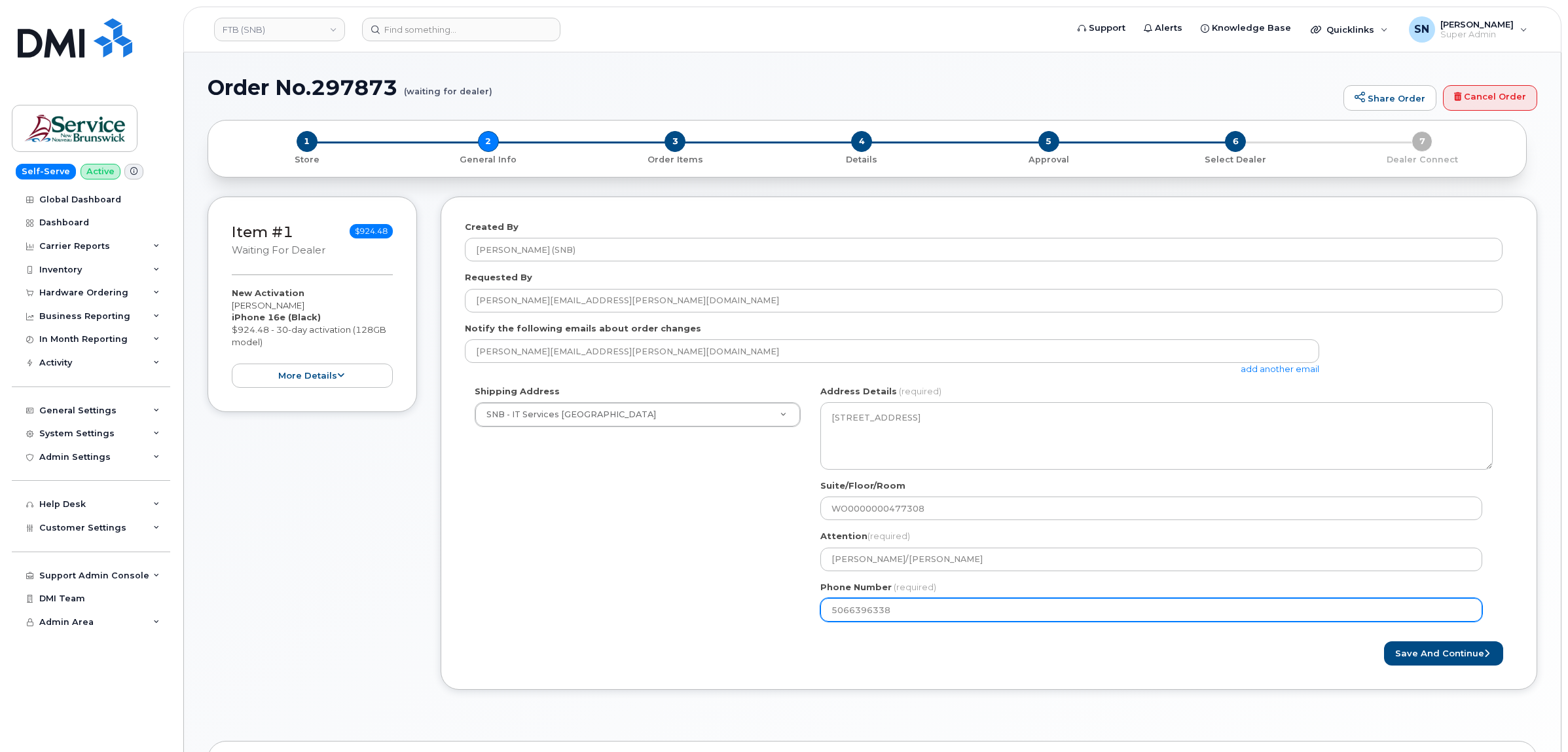
drag, startPoint x: 843, startPoint y: 610, endPoint x: 787, endPoint y: 611, distance: 56.0
click at [788, 611] on div "Shipping Address SNB - IT Services Chancery Place New Address ASD-E Main Office…" at bounding box center [984, 508] width 1038 height 246
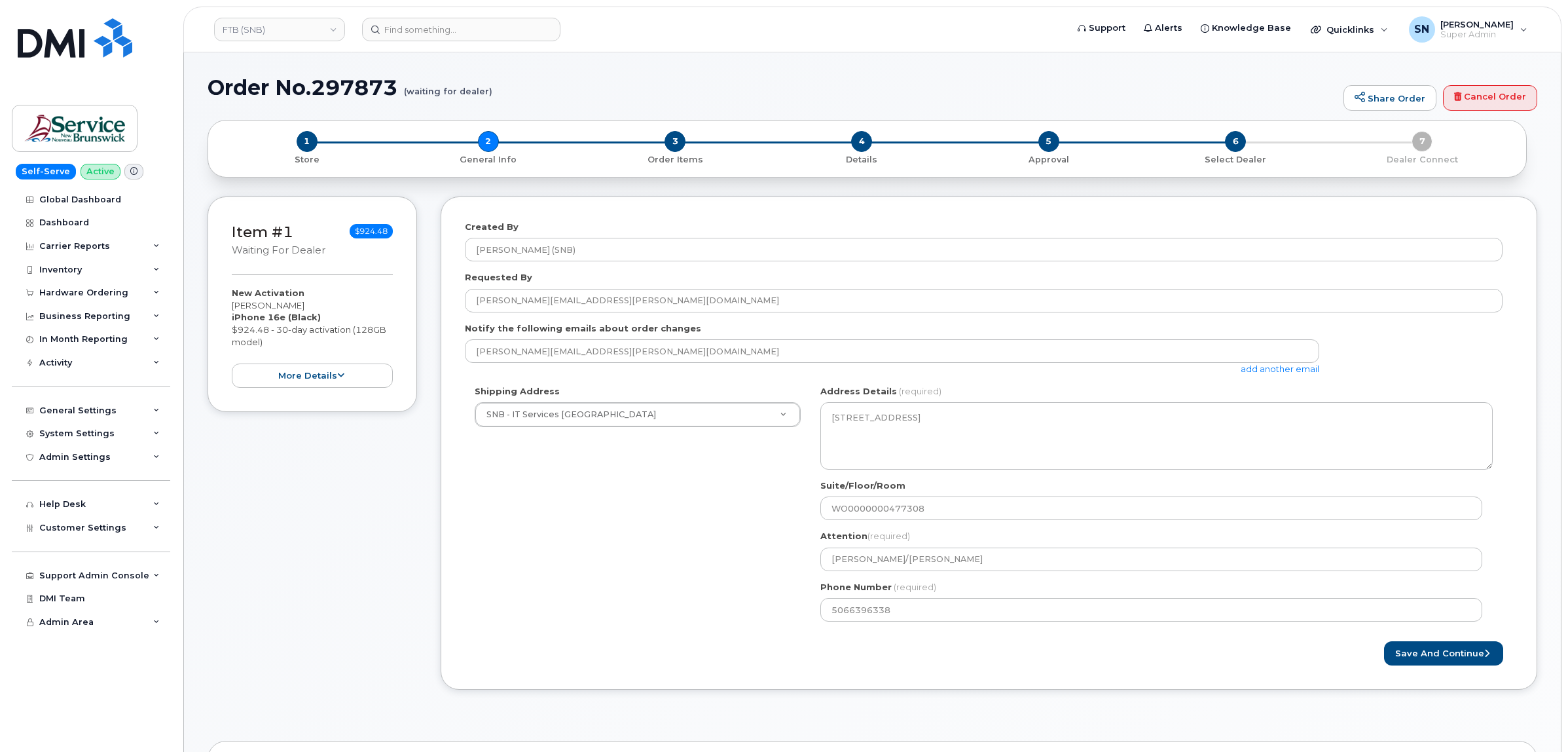
click at [691, 512] on div "Shipping Address SNB - IT Services Chancery Place New Address ASD-E Main Office…" at bounding box center [984, 508] width 1038 height 246
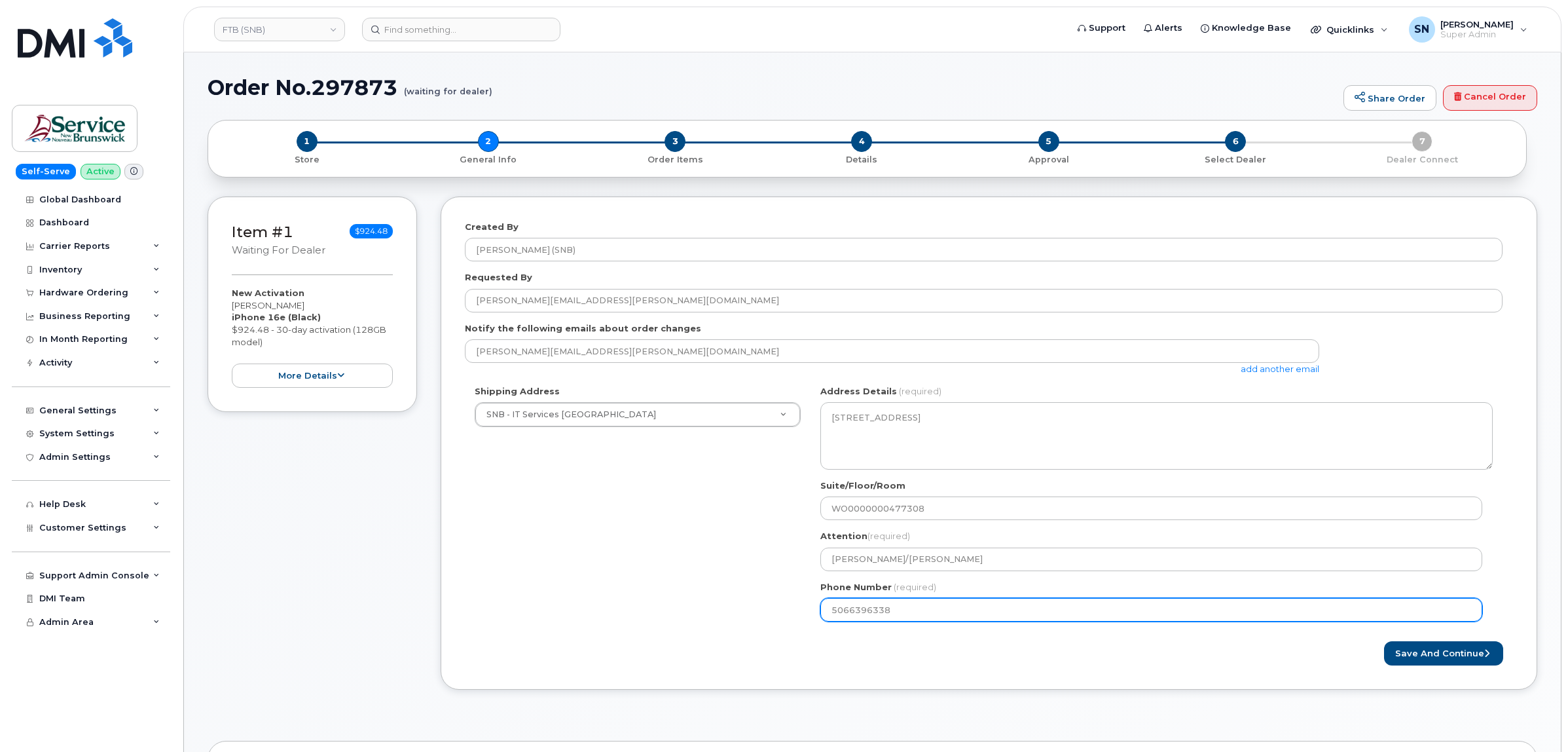
drag, startPoint x: 890, startPoint y: 613, endPoint x: 820, endPoint y: 616, distance: 70.1
click at [821, 616] on input "5066396338" at bounding box center [1152, 610] width 662 height 23
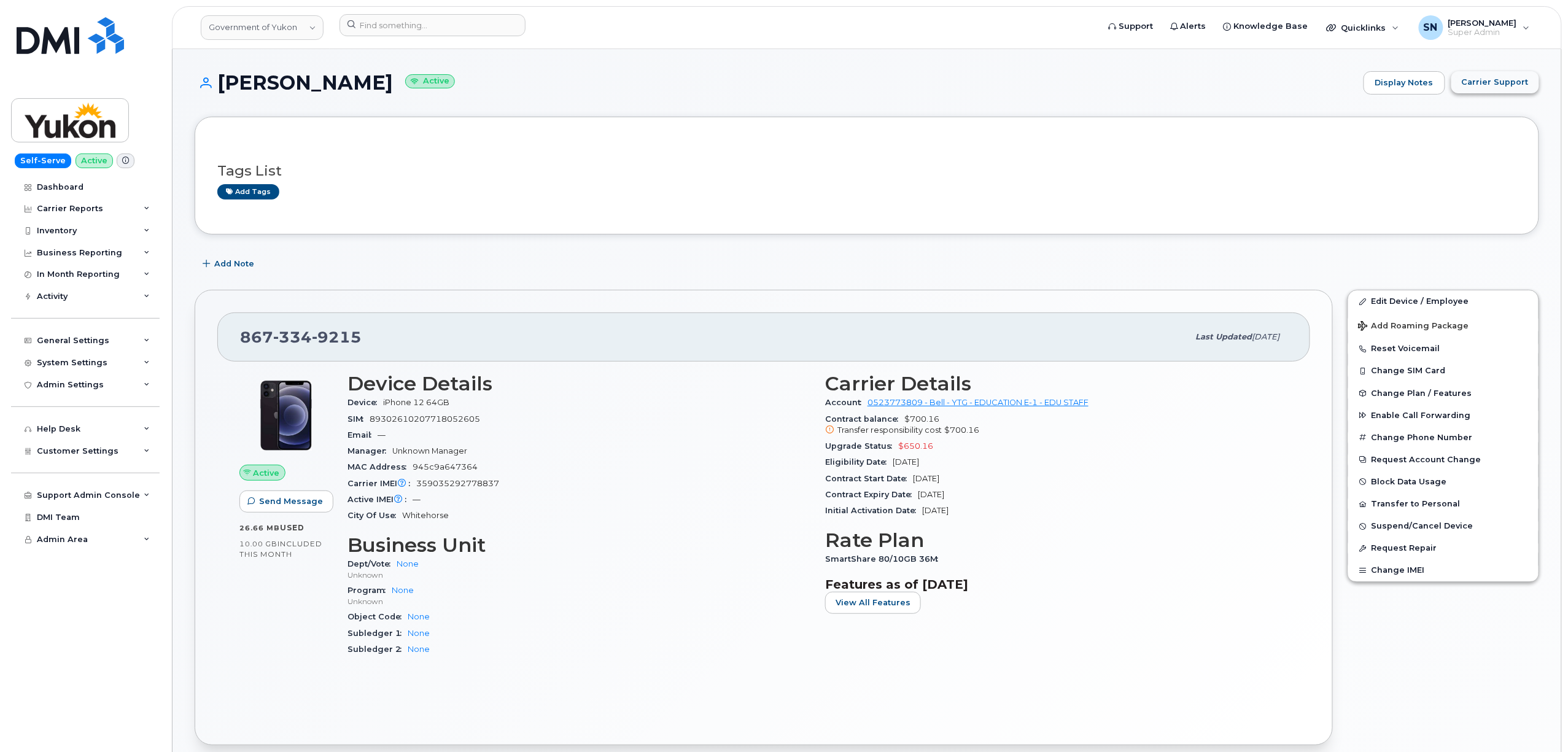
click at [1484, 91] on button "Carrier Support" at bounding box center [1494, 81] width 88 height 22
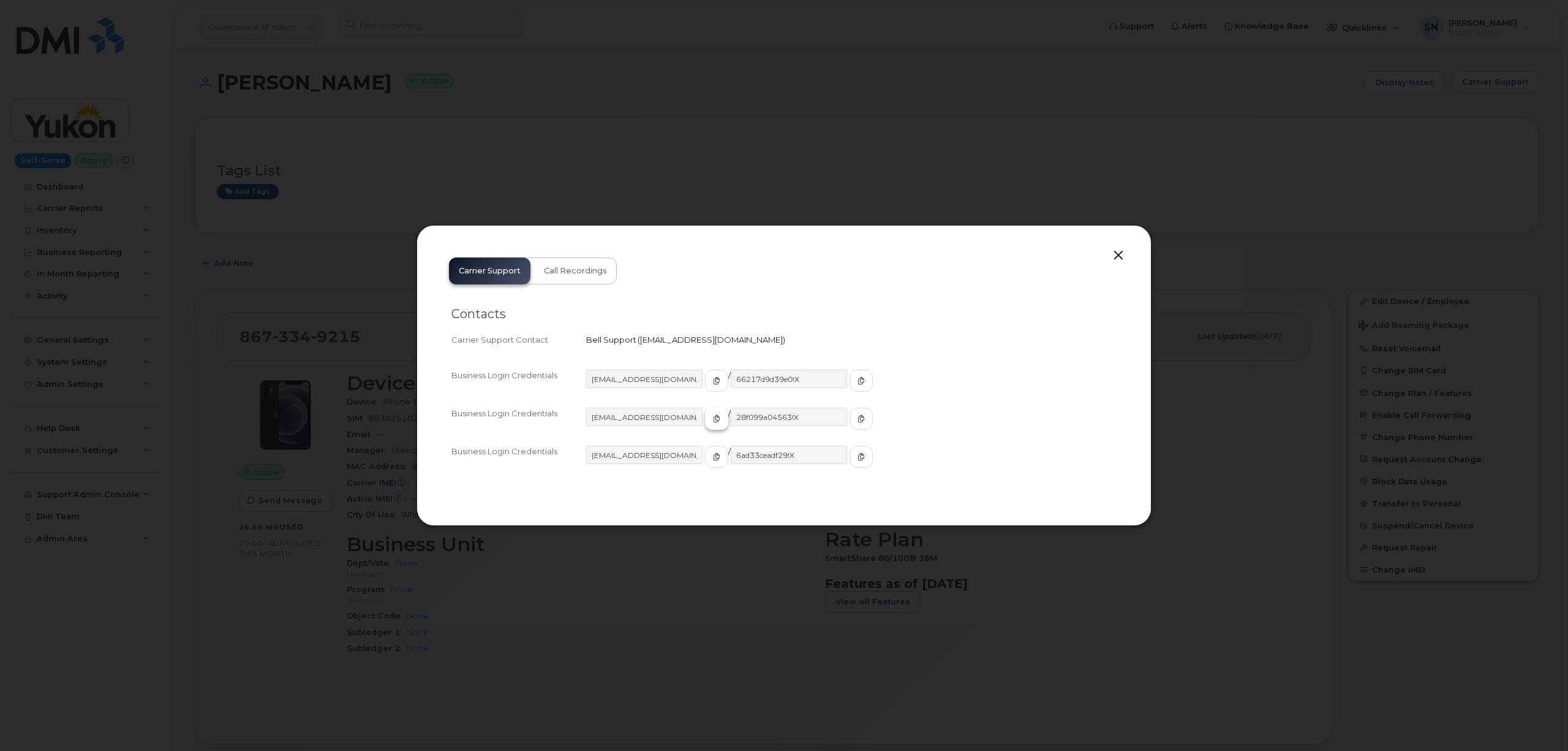
click at [711, 413] on span "button" at bounding box center [716, 418] width 11 height 11
click at [855, 414] on span "button" at bounding box center [861, 418] width 11 height 11
click at [1121, 261] on button "button" at bounding box center [1118, 255] width 18 height 17
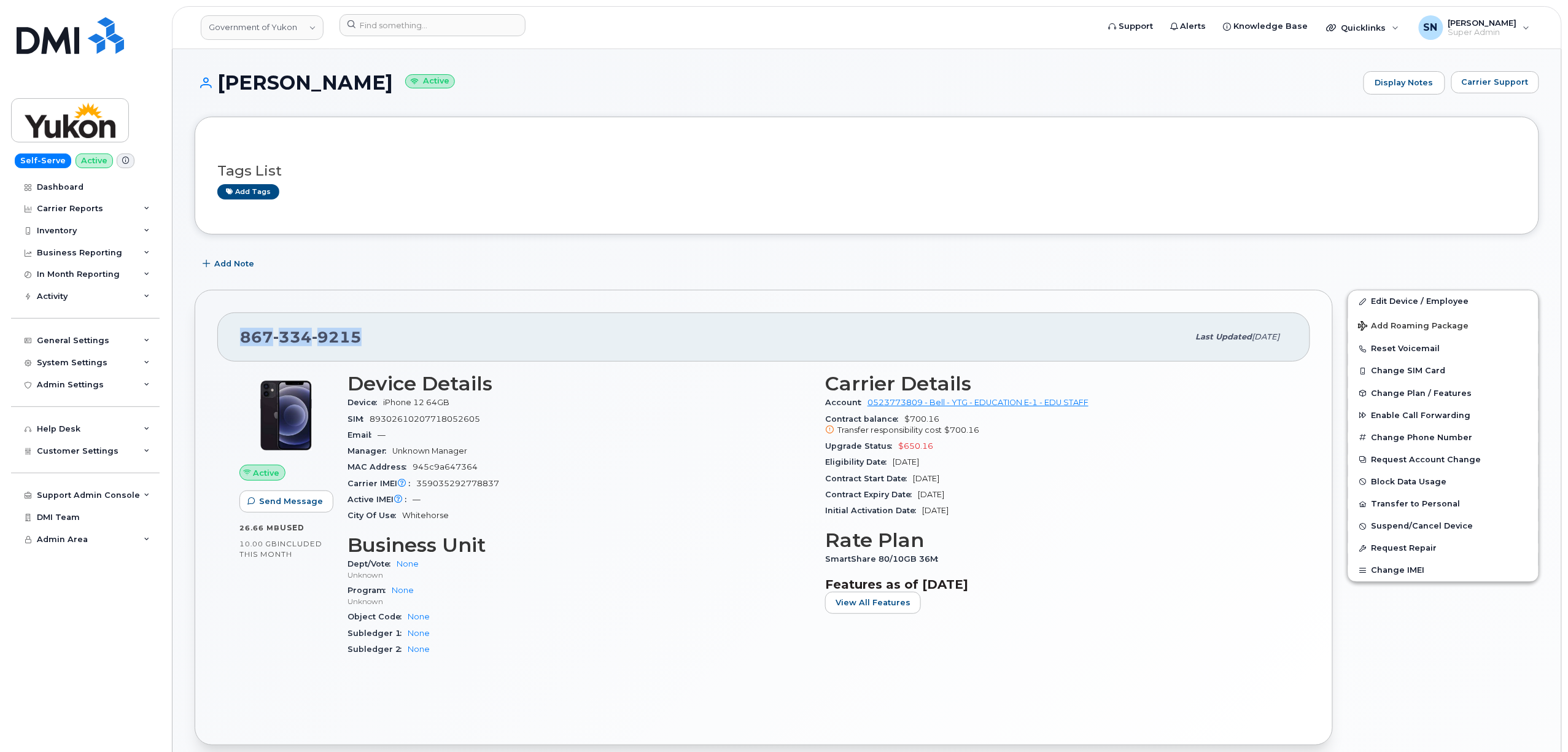
drag, startPoint x: 249, startPoint y: 340, endPoint x: 368, endPoint y: 342, distance: 119.0
click at [368, 342] on div "867 334 9215" at bounding box center [714, 337] width 948 height 26
copy span "867 334 9215"
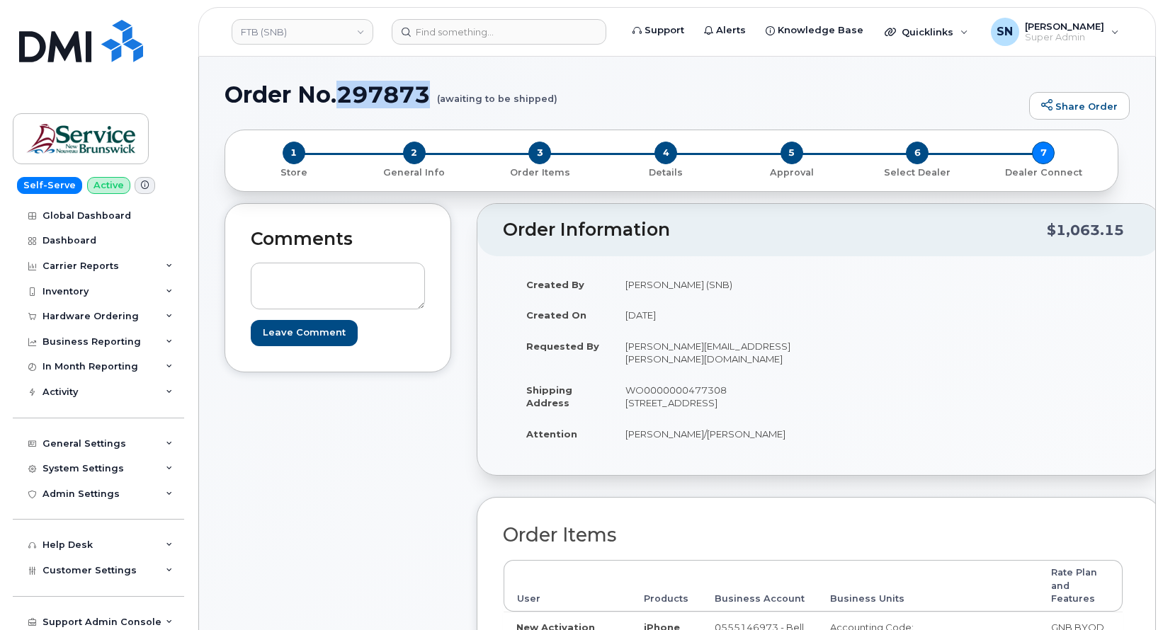
drag, startPoint x: 341, startPoint y: 91, endPoint x: 430, endPoint y: 99, distance: 88.9
click at [430, 99] on h1 "Order No.297873 (awaiting to be shipped)" at bounding box center [624, 94] width 798 height 25
click at [602, 93] on h1 "Order No.297873 (awaiting to be shipped)" at bounding box center [624, 94] width 798 height 25
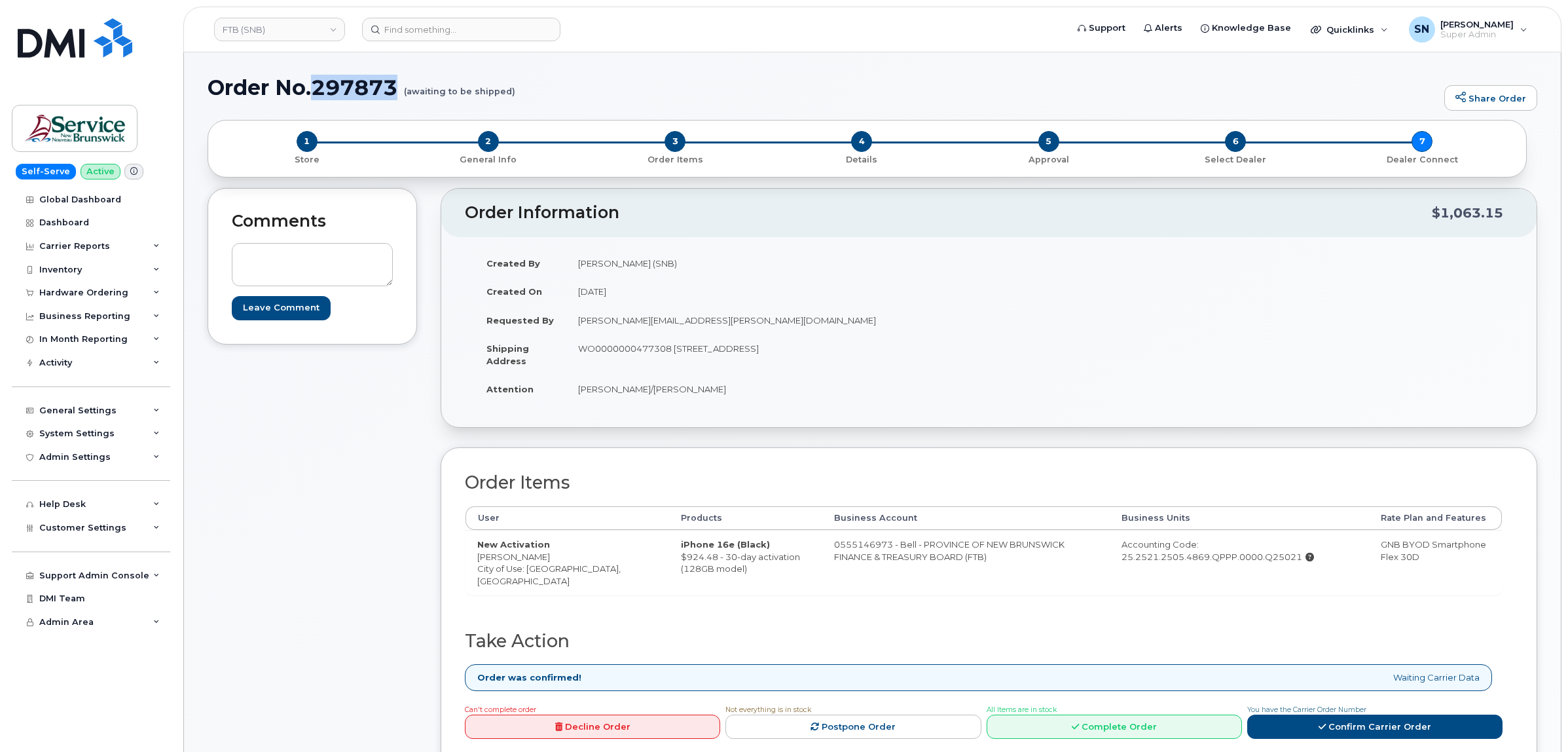
drag, startPoint x: 318, startPoint y: 80, endPoint x: 395, endPoint y: 86, distance: 77.2
click at [395, 86] on h1 "Order No.297873 (awaiting to be shipped)" at bounding box center [823, 87] width 1231 height 23
copy h1 "297873"
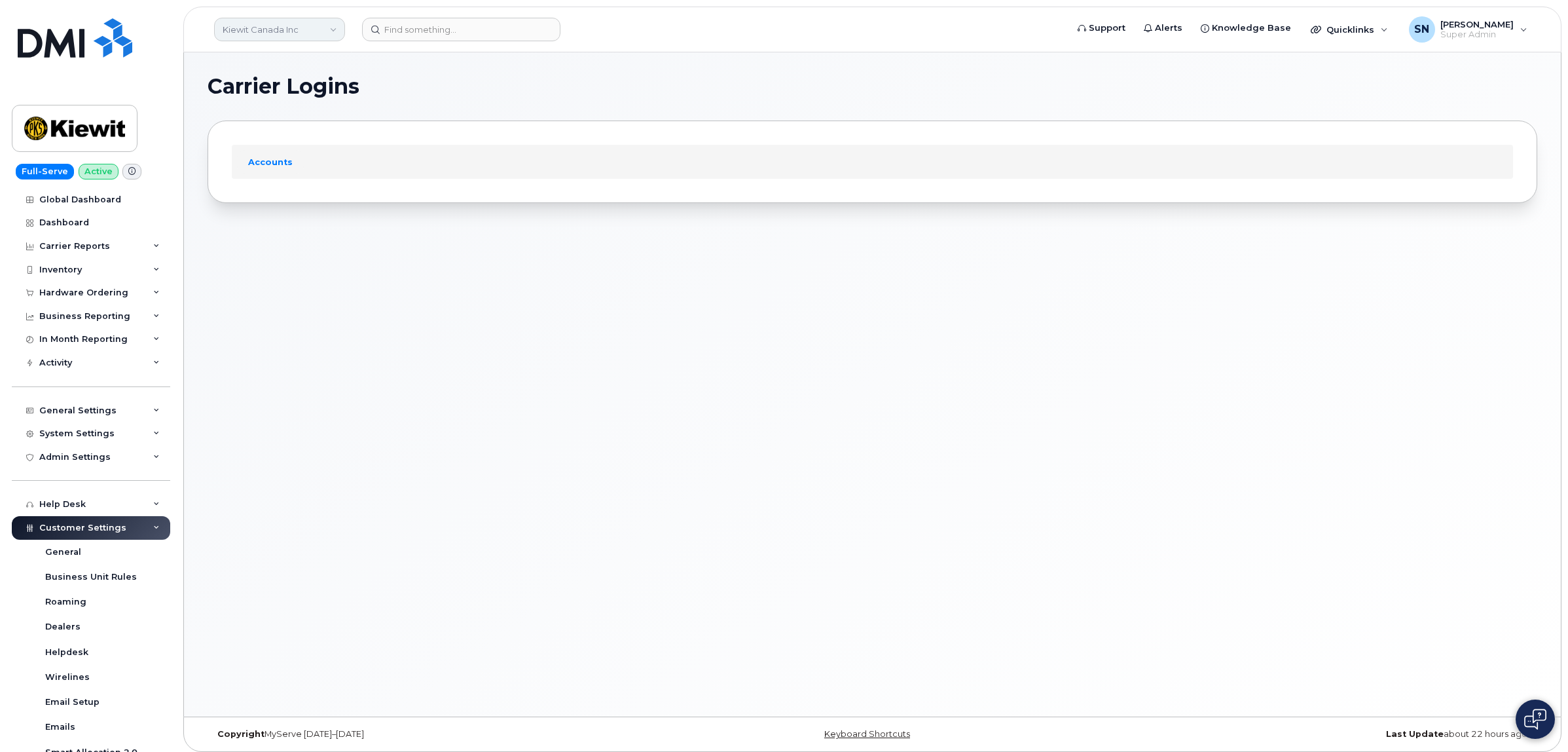
click at [310, 31] on link "Kiewit Canada Inc" at bounding box center [280, 29] width 131 height 23
type input "hhn"
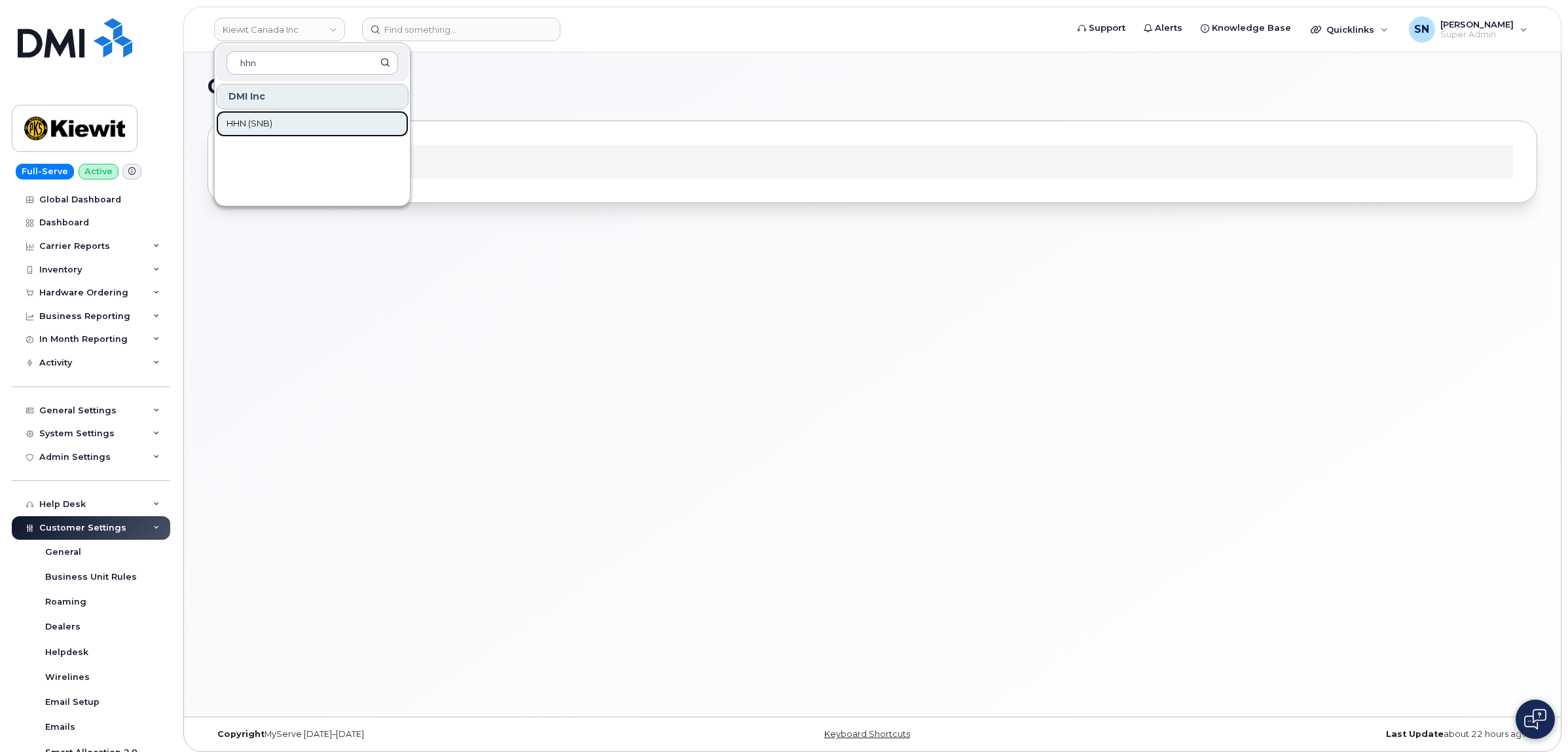
click at [292, 112] on link "HHN (SNB)" at bounding box center [312, 124] width 192 height 26
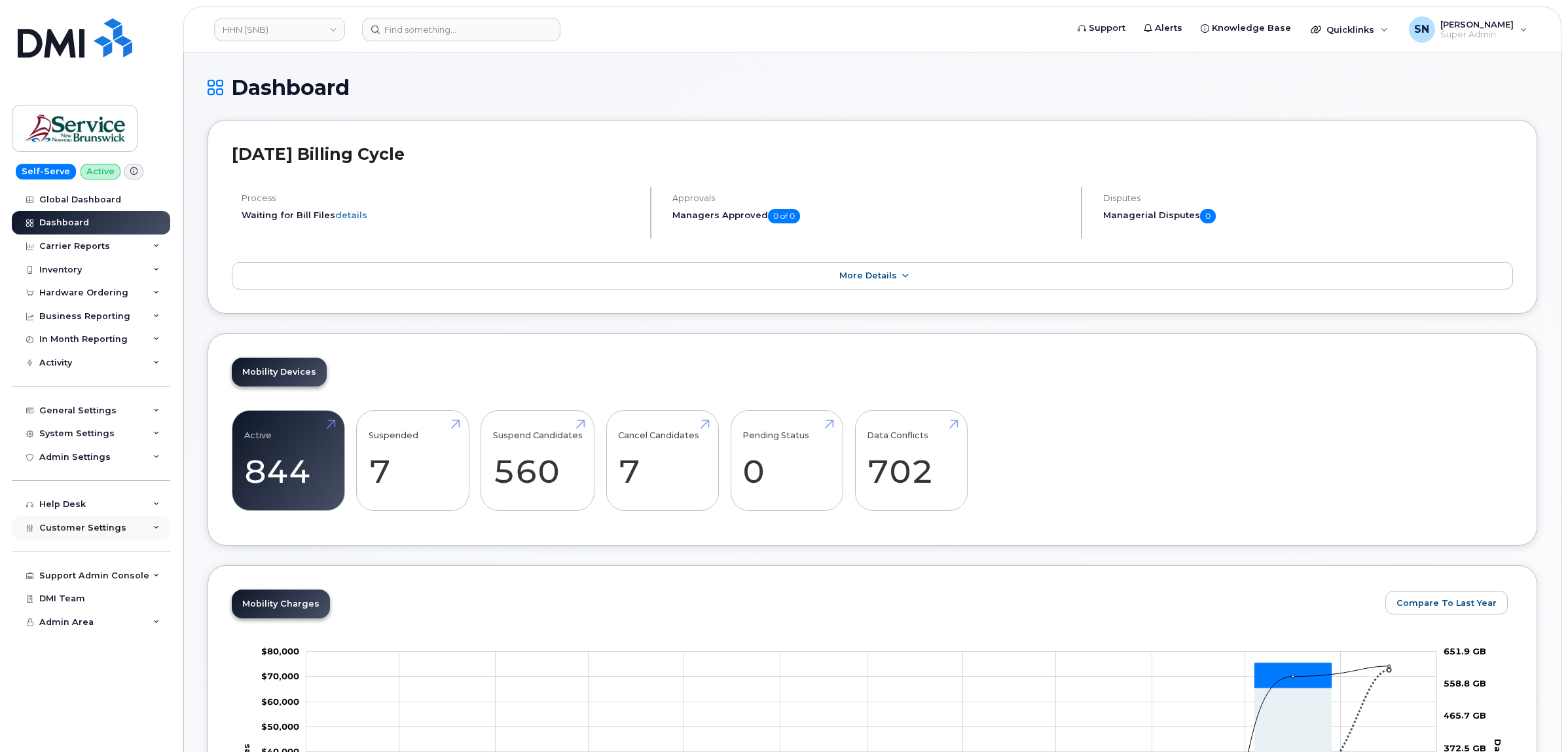
click at [90, 533] on span "Customer Settings" at bounding box center [82, 527] width 87 height 10
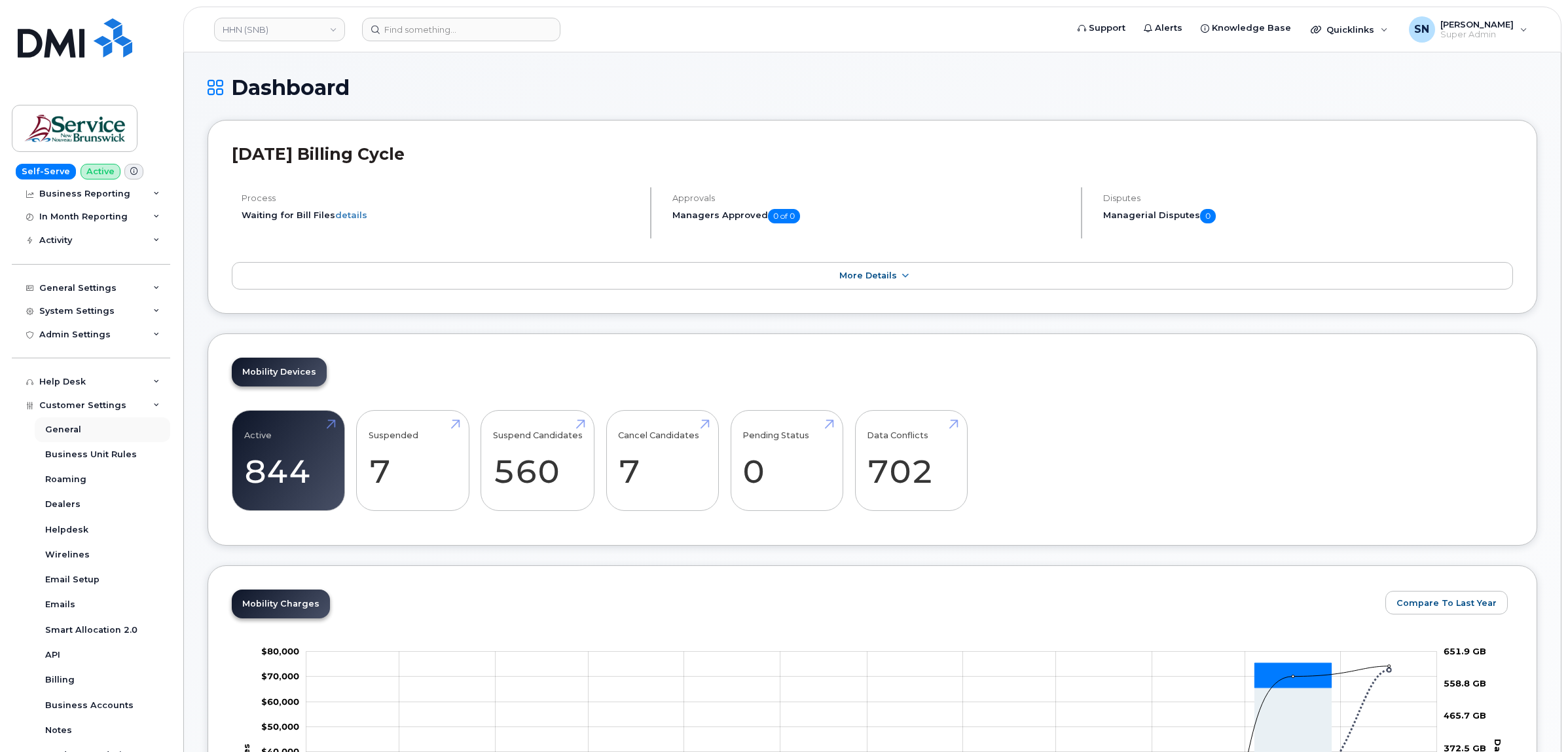
scroll to position [263, 0]
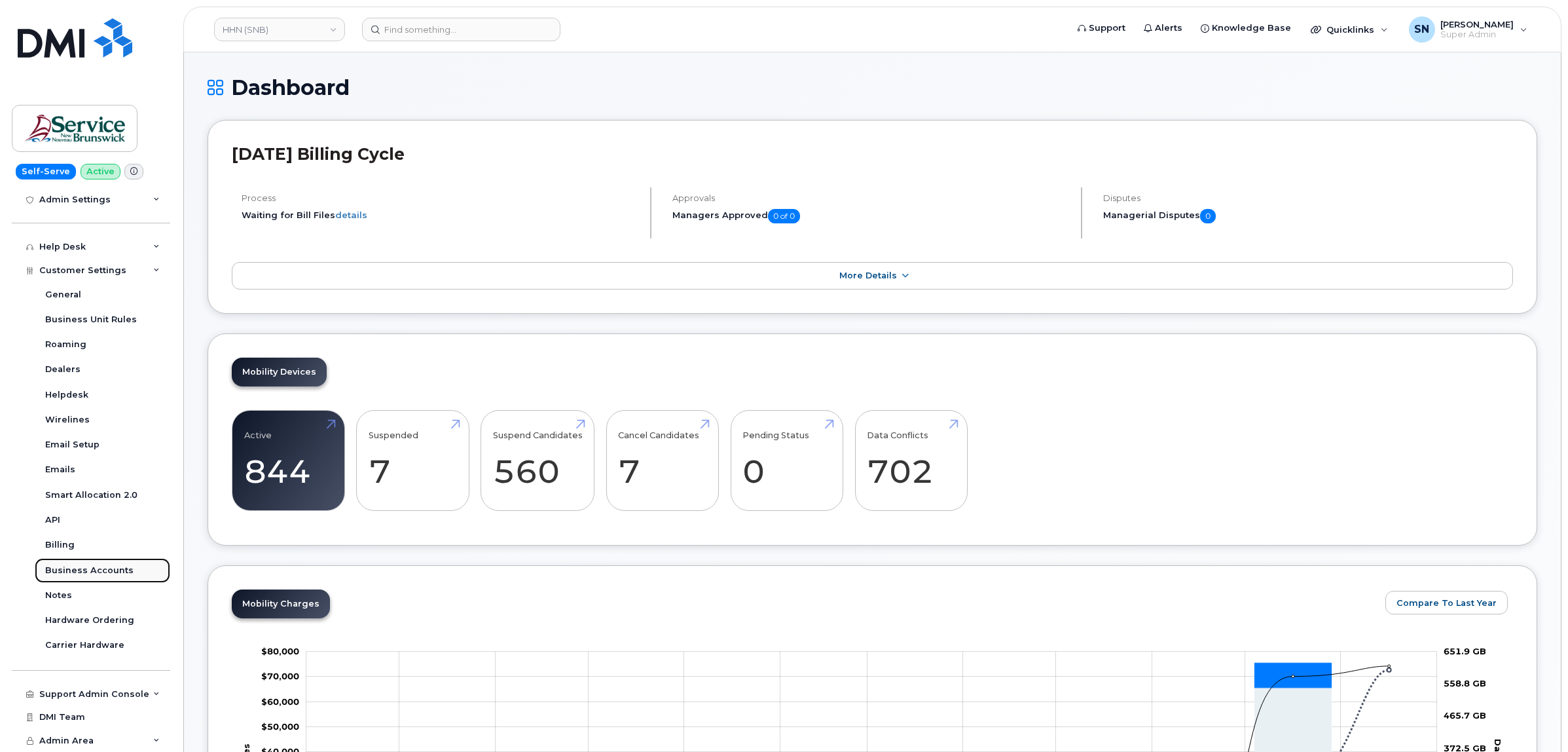
click at [102, 565] on div "Business Accounts" at bounding box center [90, 571] width 89 height 12
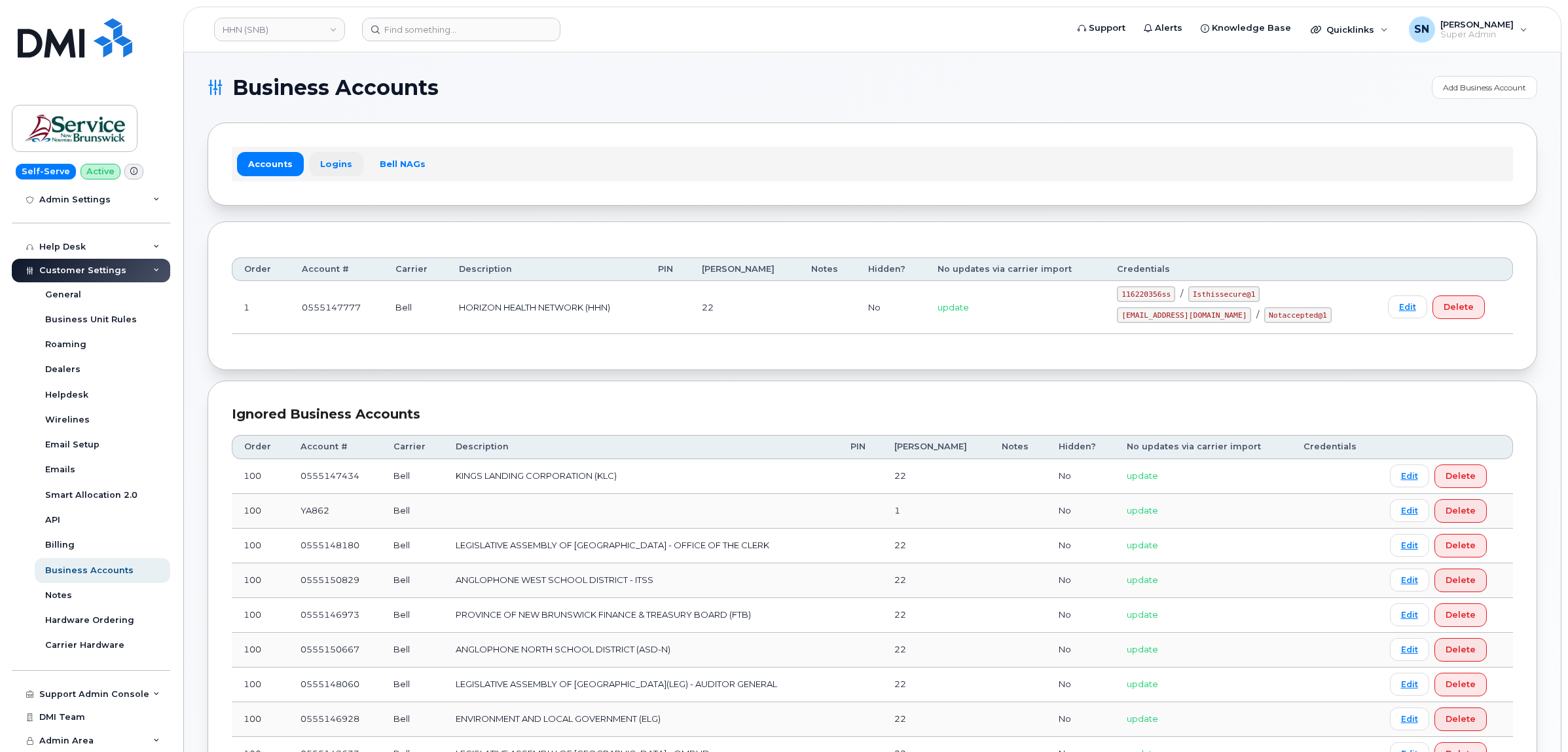
click at [344, 163] on link "Logins" at bounding box center [336, 163] width 55 height 23
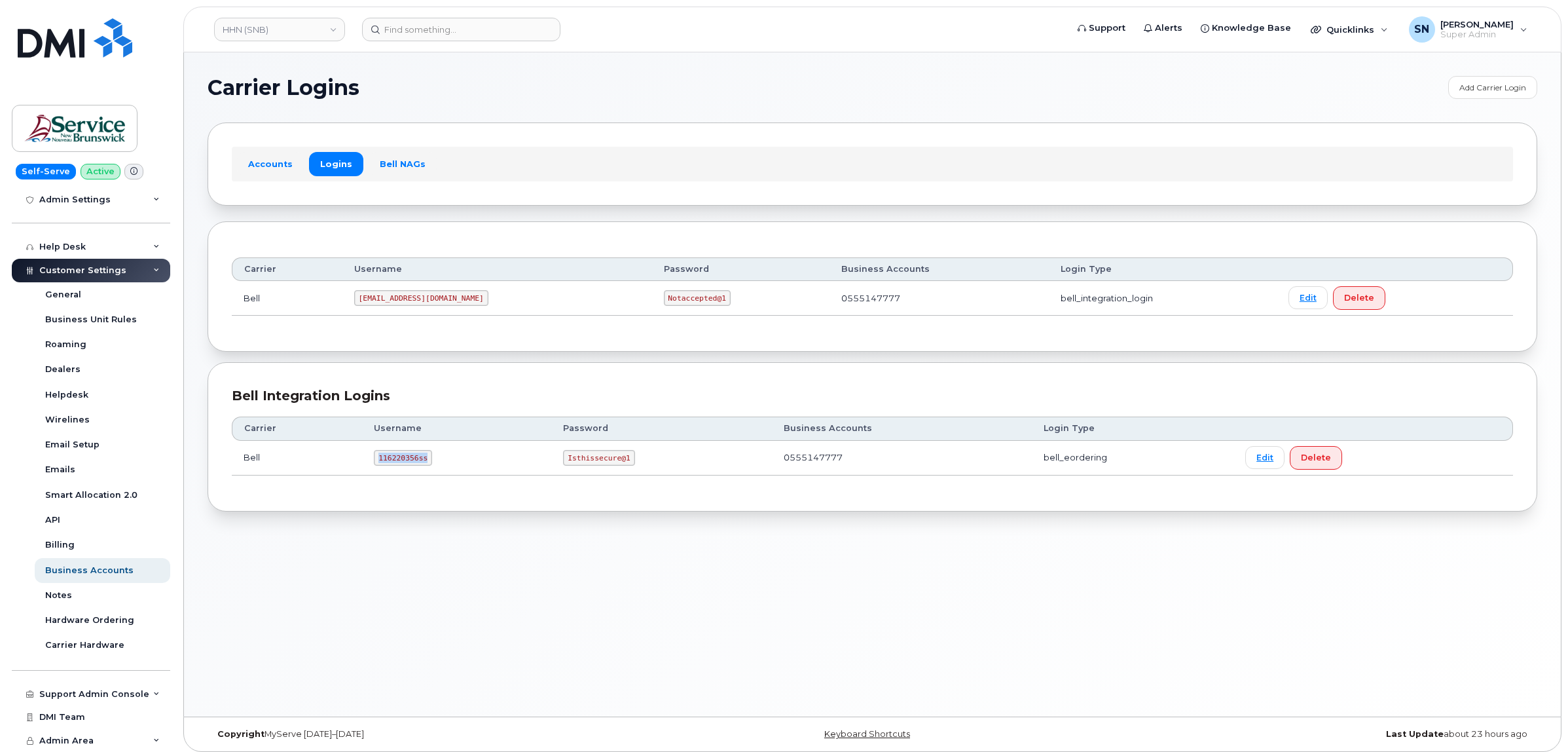
drag, startPoint x: 377, startPoint y: 457, endPoint x: 428, endPoint y: 463, distance: 51.4
click at [428, 463] on td "116220356ss" at bounding box center [457, 459] width 190 height 35
copy code "116220356ss"
drag, startPoint x: 563, startPoint y: 457, endPoint x: 626, endPoint y: 466, distance: 63.6
click at [626, 466] on code "Isthissecure@1" at bounding box center [598, 458] width 71 height 16
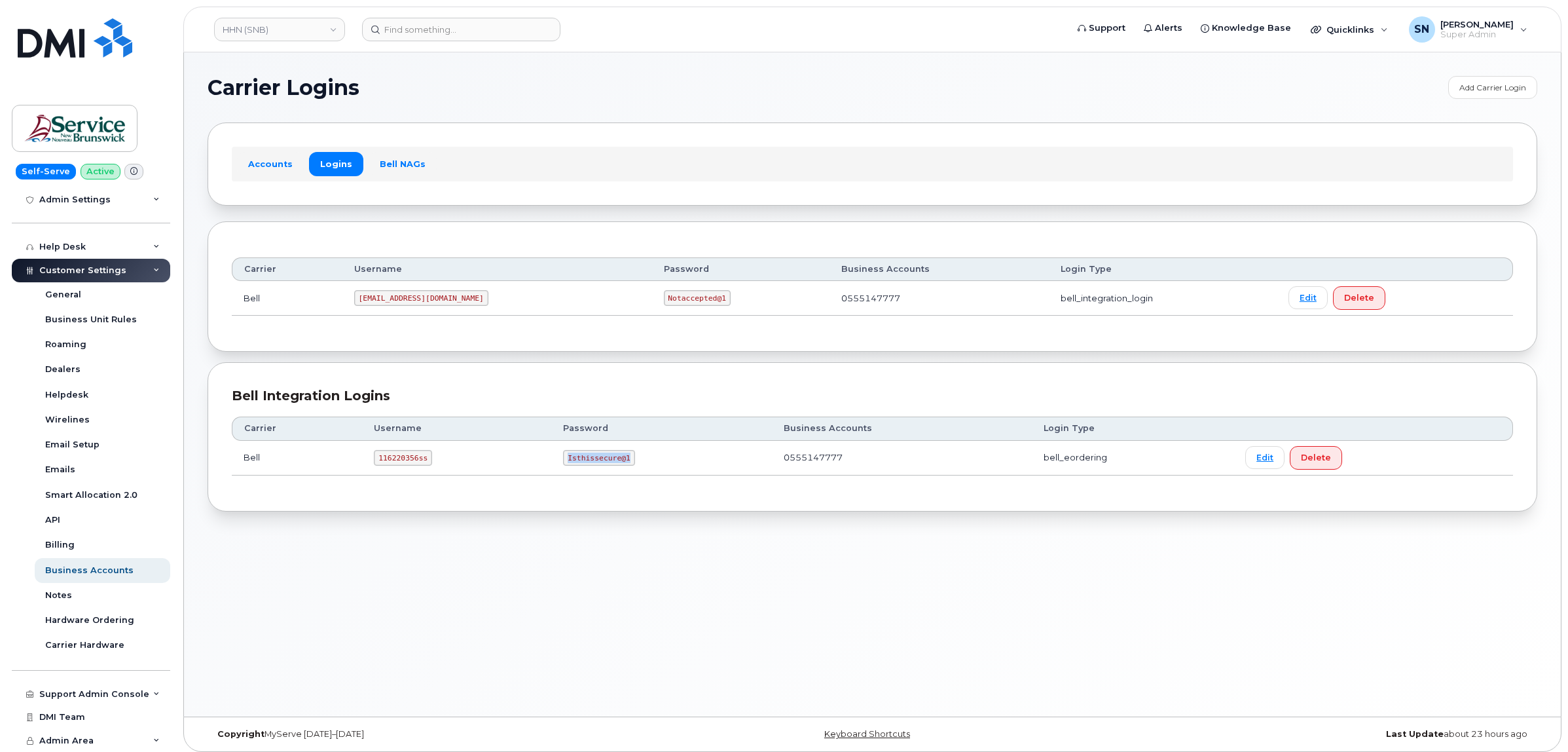
copy code "Isthissecure@1"
click at [394, 24] on input at bounding box center [461, 29] width 199 height 23
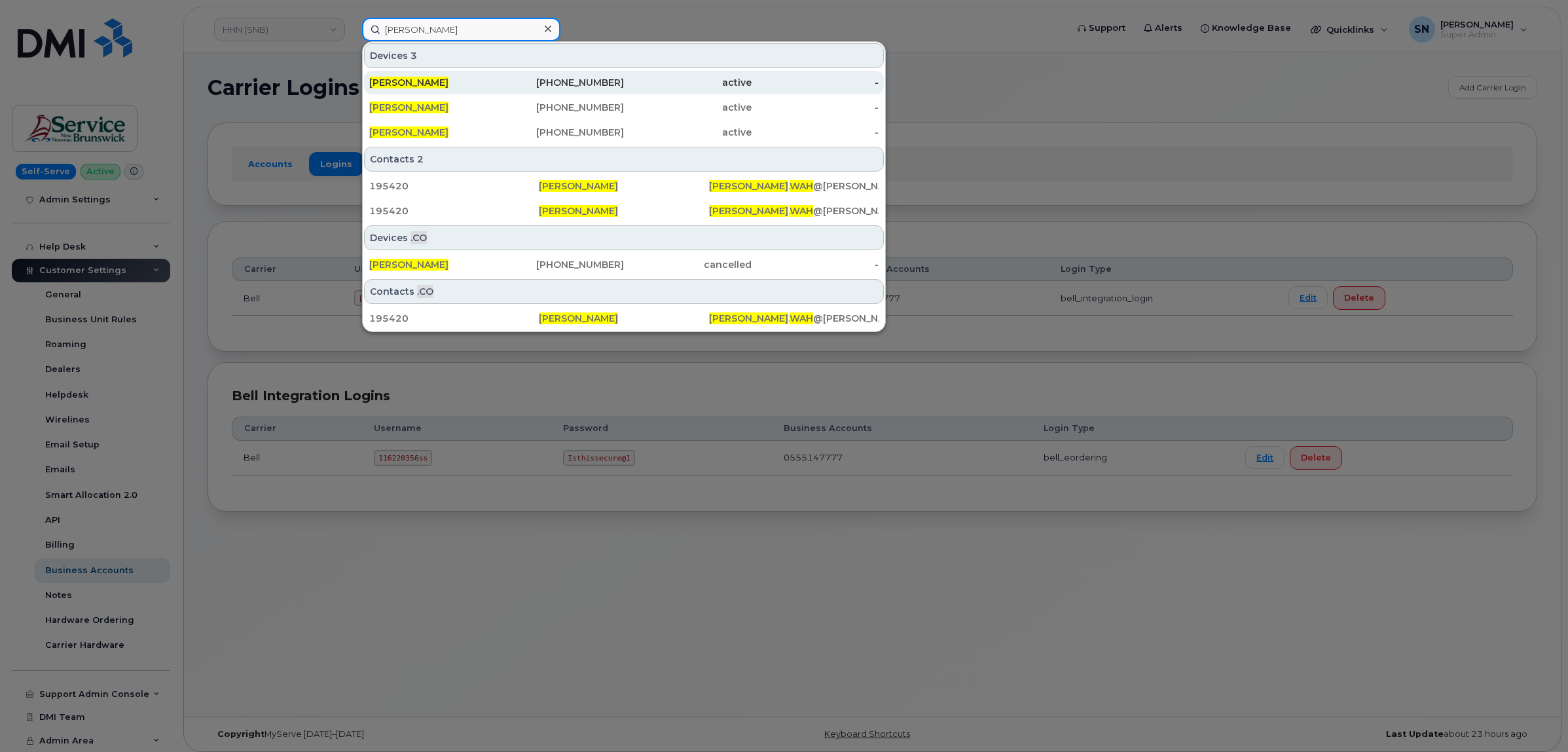
type input "david wah"
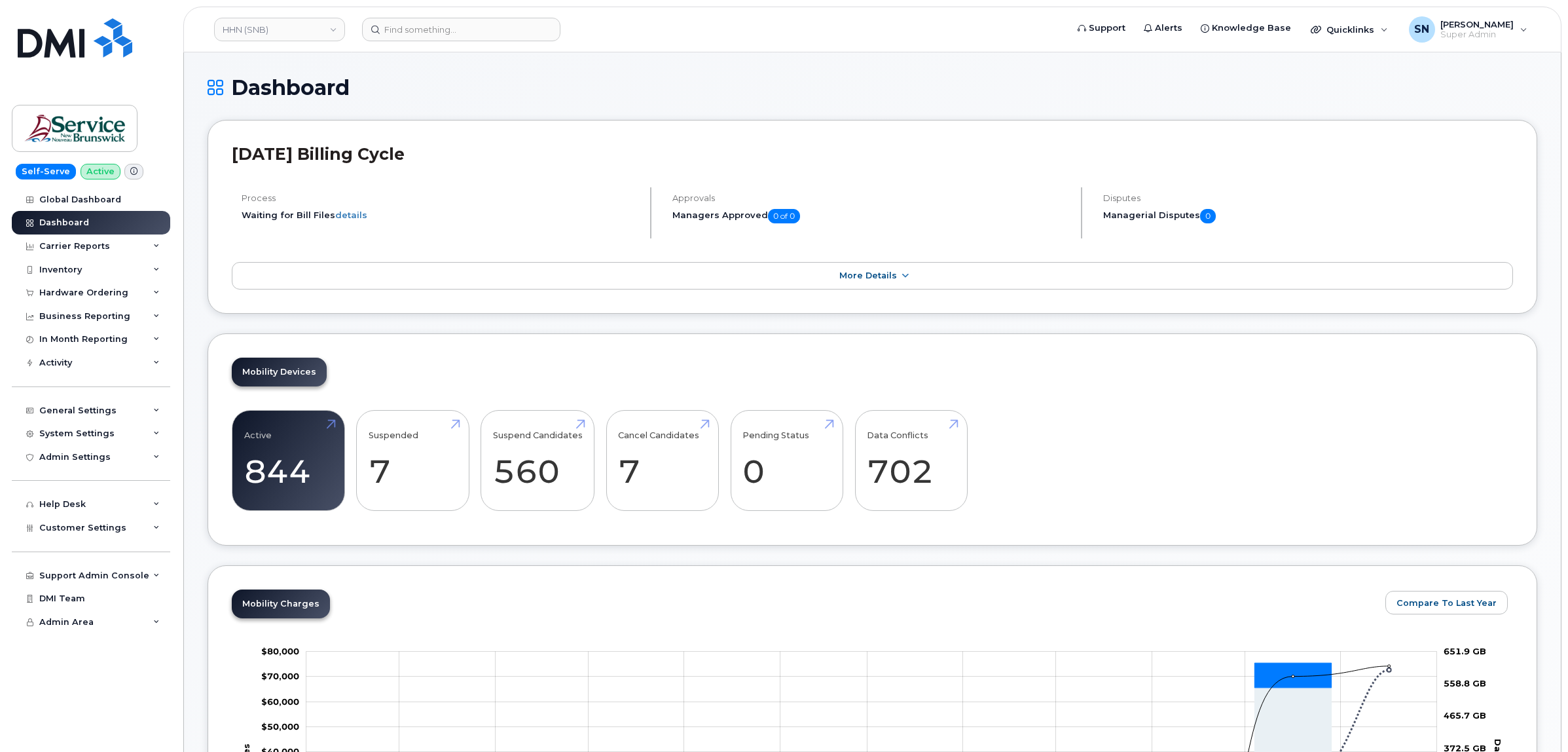
click at [463, 98] on h1 "Dashboard" at bounding box center [873, 87] width 1330 height 23
drag, startPoint x: 122, startPoint y: 291, endPoint x: 105, endPoint y: 299, distance: 18.8
click at [122, 290] on div "Hardware Ordering" at bounding box center [83, 292] width 89 height 10
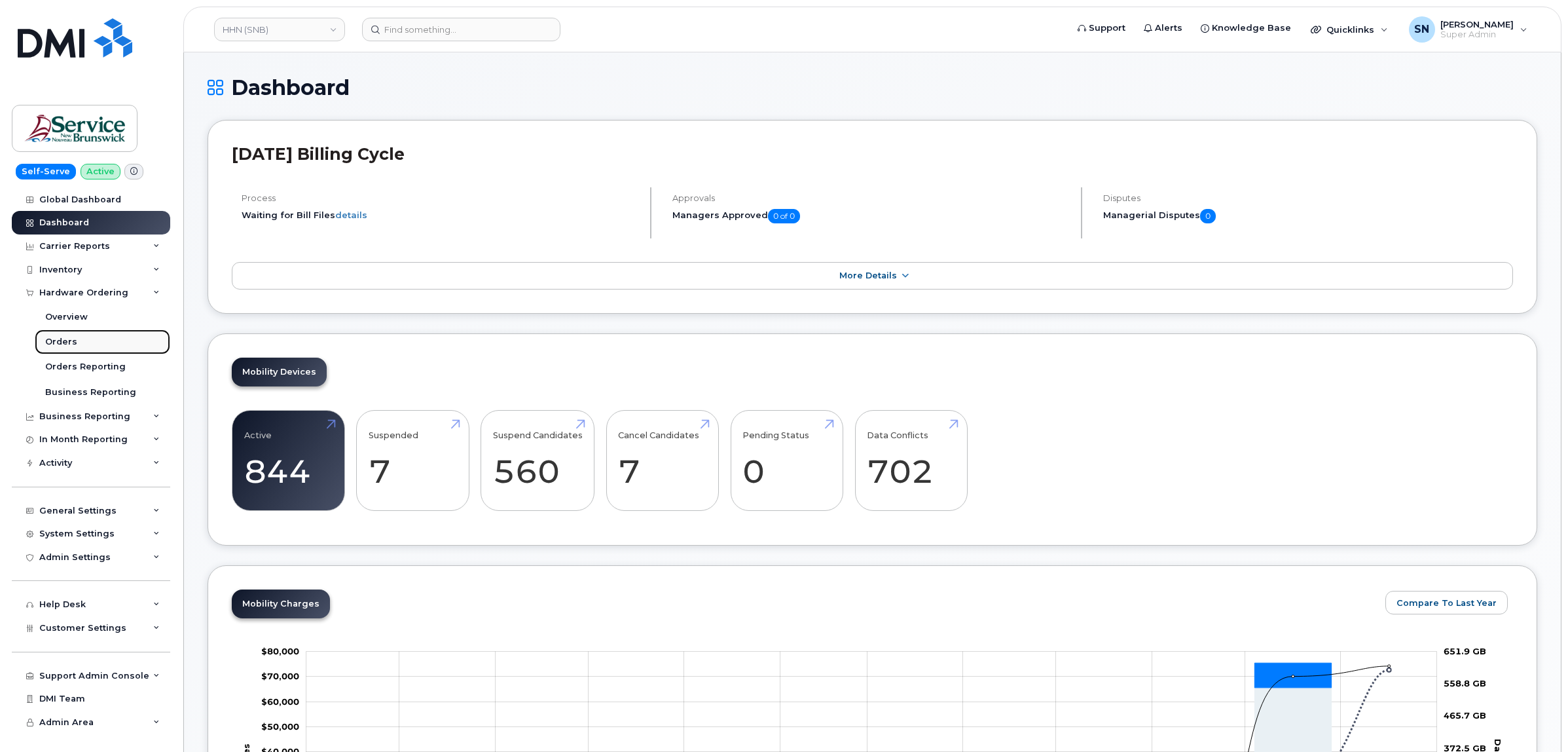
click at [78, 333] on link "Orders" at bounding box center [103, 341] width 136 height 25
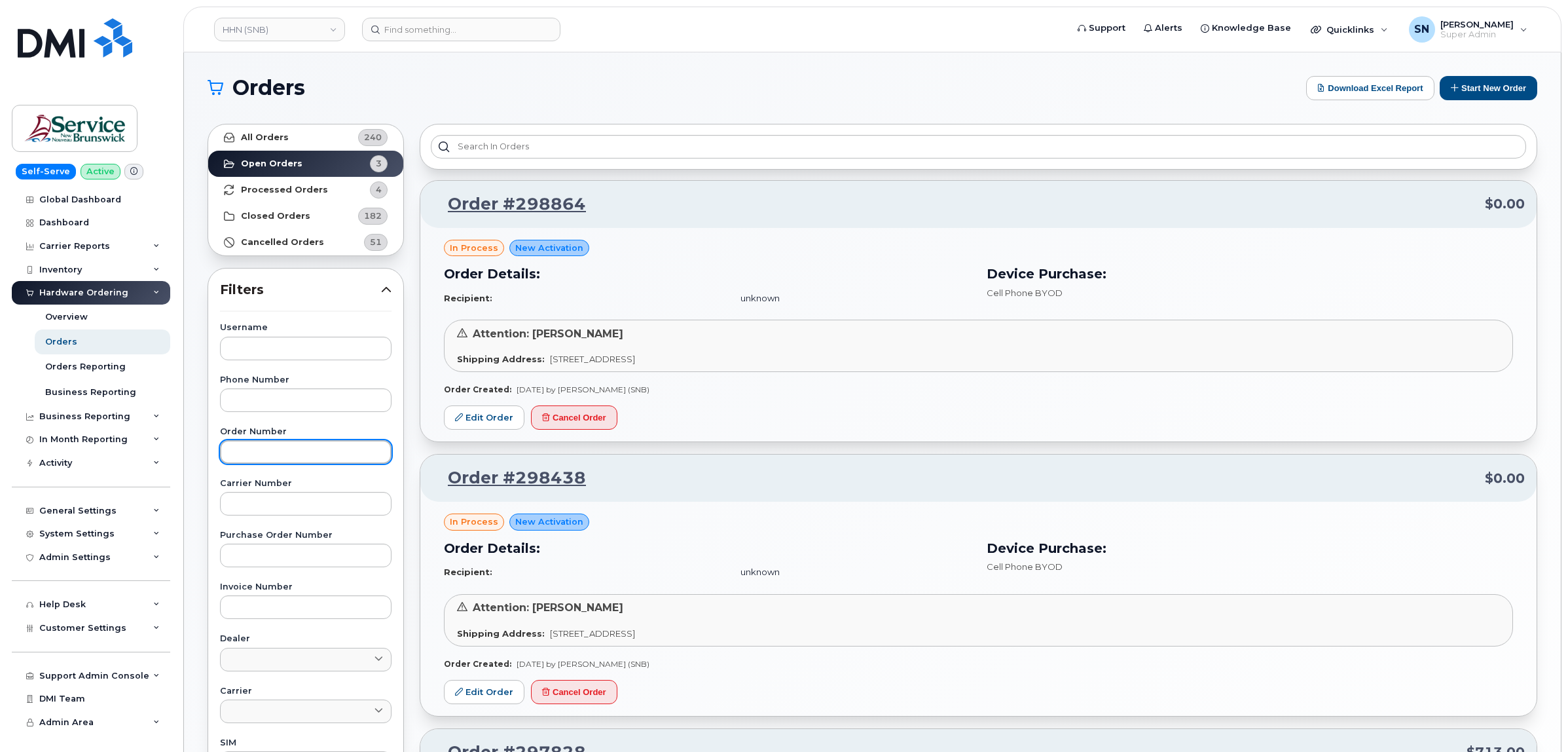
click at [323, 457] on input "text" at bounding box center [306, 451] width 172 height 23
paste input "297828"
type input "297828"
click at [279, 134] on strong "All Orders" at bounding box center [265, 137] width 48 height 10
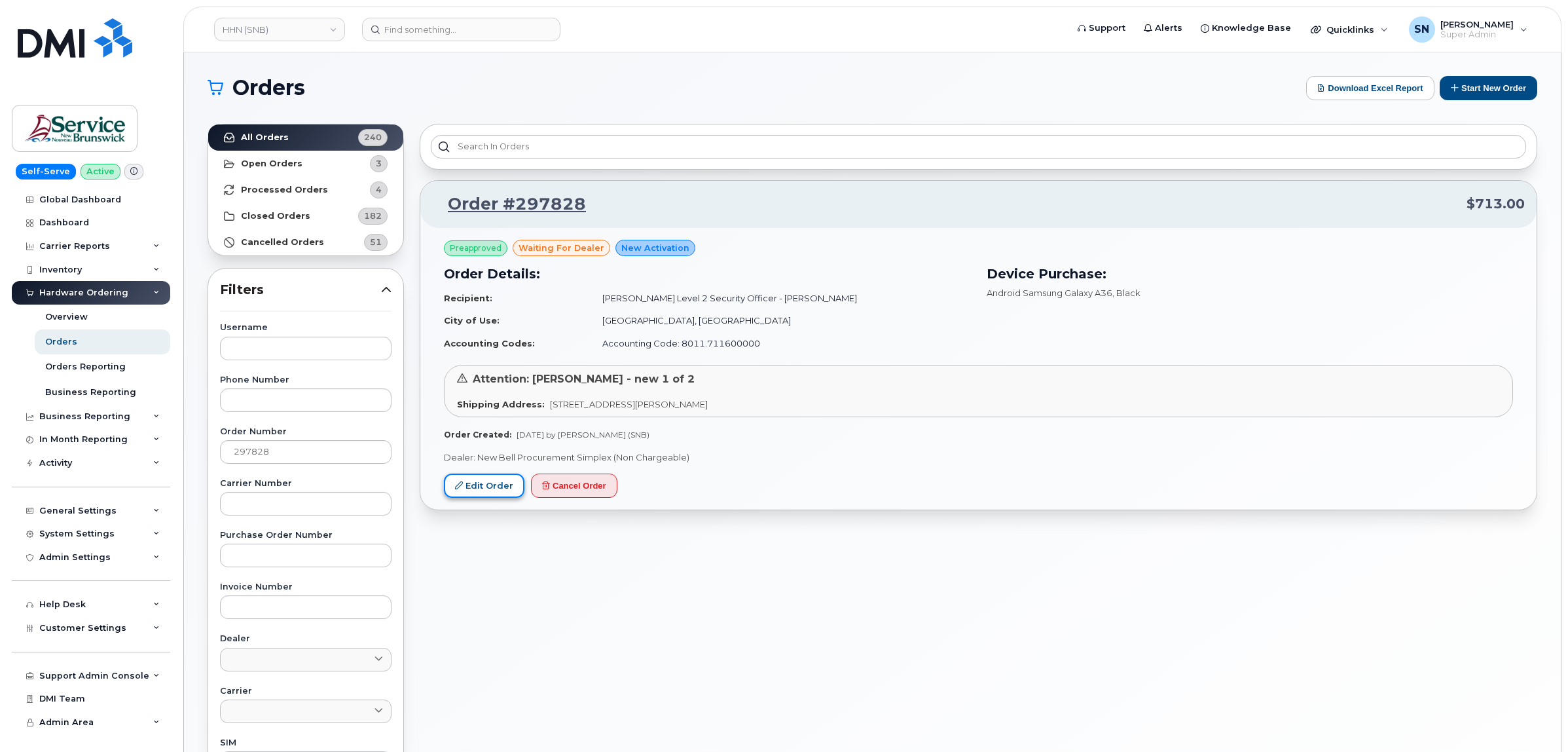
click at [463, 486] on link "Edit Order" at bounding box center [484, 486] width 80 height 24
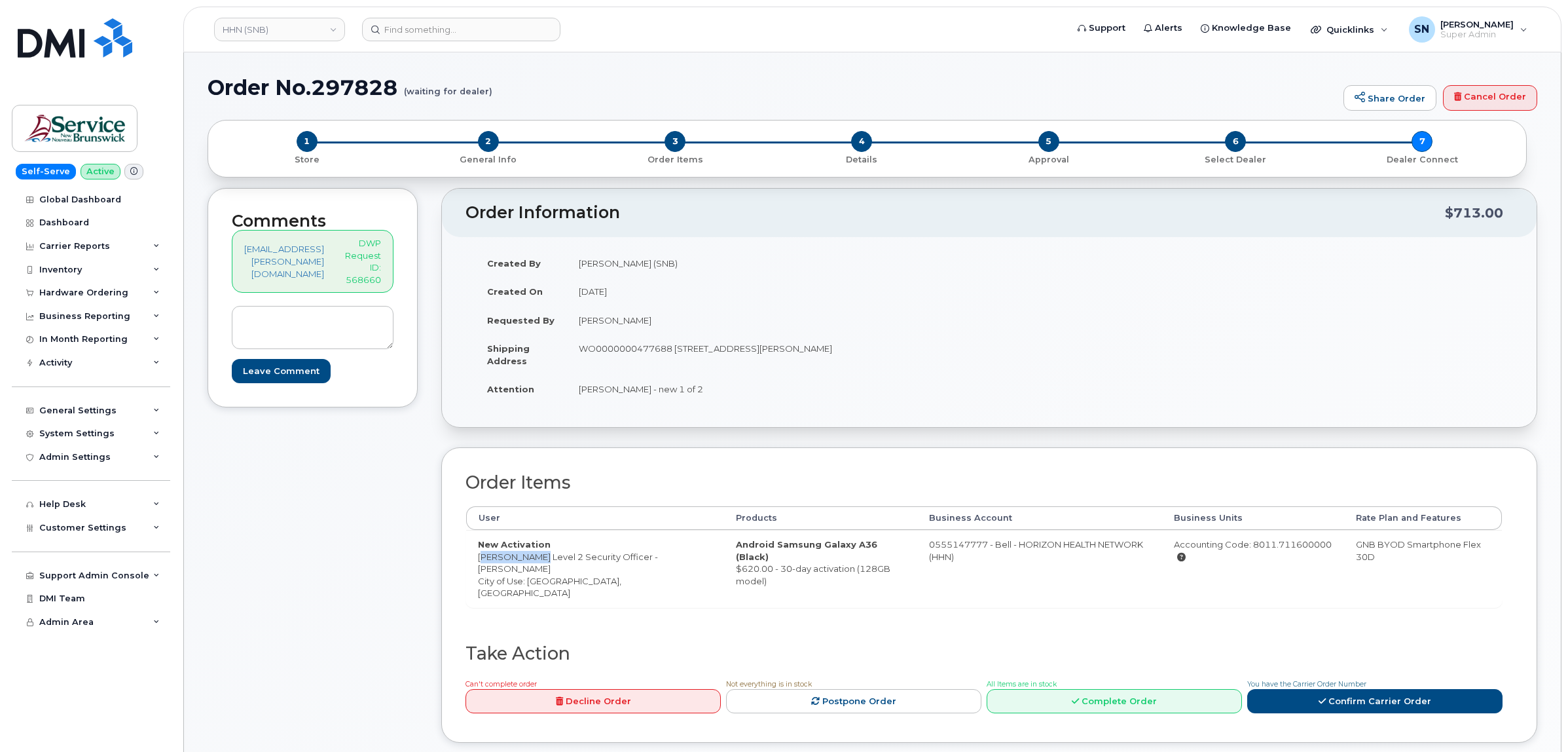
copy td "[PERSON_NAME] Level 2"
drag, startPoint x: 486, startPoint y: 561, endPoint x: 540, endPoint y: 562, distance: 54.0
click at [540, 562] on td "New Activation [PERSON_NAME] Level 2 Security Officer - [PERSON_NAME] City of U…" at bounding box center [594, 569] width 258 height 78
drag, startPoint x: 322, startPoint y: 87, endPoint x: 397, endPoint y: 93, distance: 75.2
click at [397, 93] on h1 "Order No.297828 (waiting for dealer)" at bounding box center [773, 87] width 1130 height 23
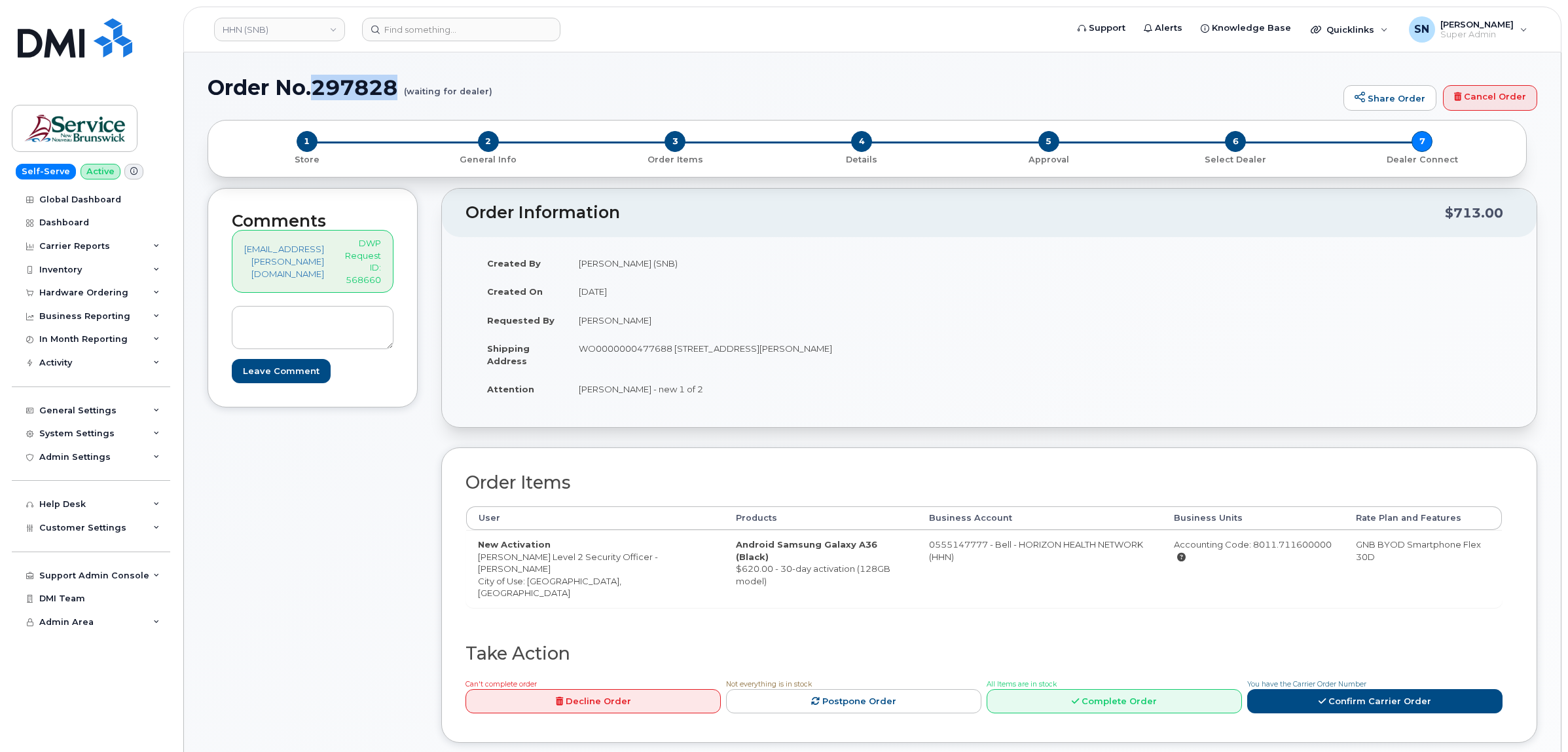
copy h1 "297828"
click at [551, 583] on td "New Activation [PERSON_NAME] Level 2 Security Officer - [PERSON_NAME] City of U…" at bounding box center [594, 569] width 258 height 78
copy td "Fredericton"
click at [479, 587] on td "New Activation [PERSON_NAME] Level 2 Security Officer - [PERSON_NAME] City of U…" at bounding box center [594, 569] width 258 height 78
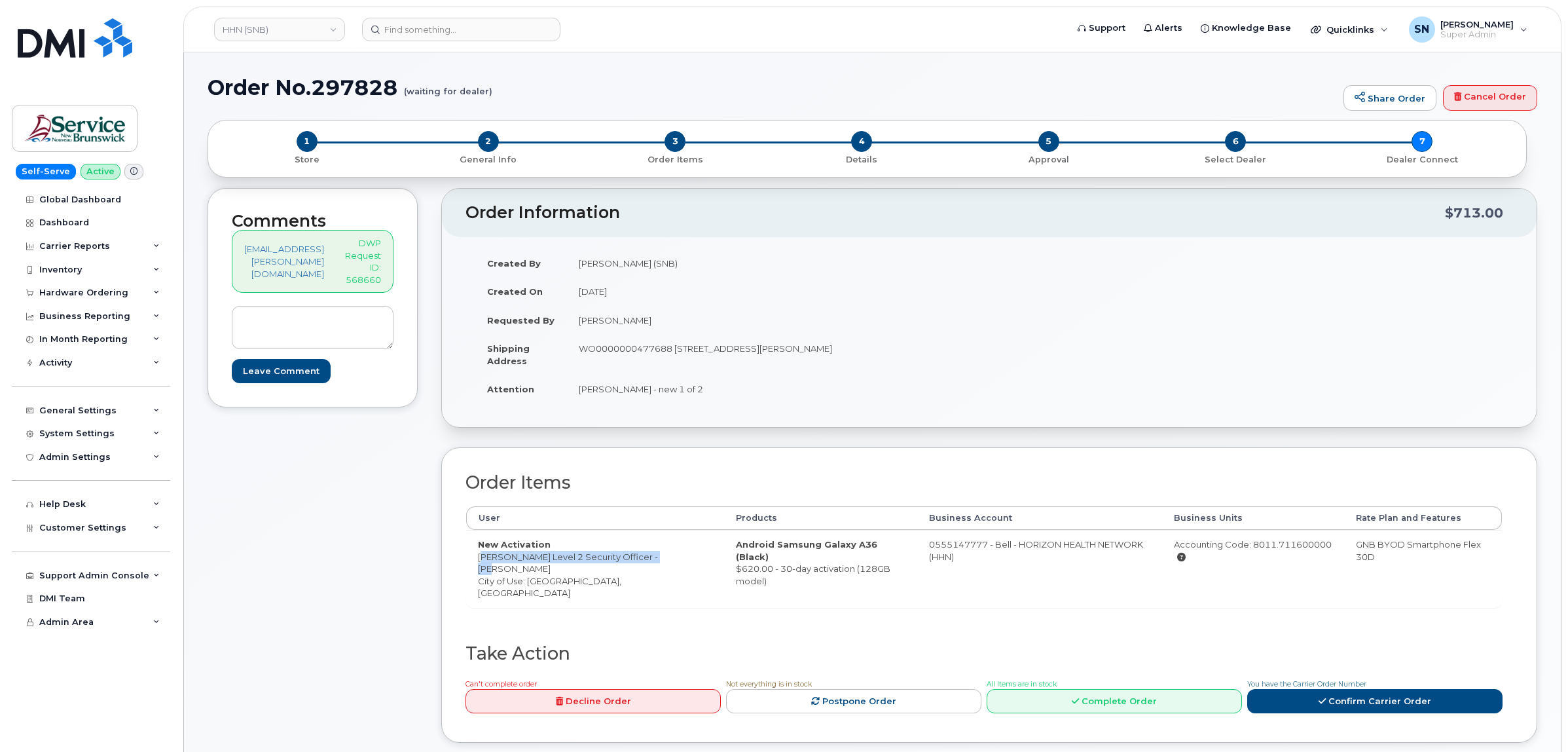
drag, startPoint x: 483, startPoint y: 558, endPoint x: 525, endPoint y: 570, distance: 43.7
click at [525, 570] on td "New Activation [PERSON_NAME] Level 2 Security Officer - [PERSON_NAME] City of U…" at bounding box center [594, 569] width 258 height 78
copy td "[PERSON_NAME] Level 2 Security Officer - [PERSON_NAME]"
drag, startPoint x: 681, startPoint y: 350, endPoint x: 764, endPoint y: 357, distance: 83.3
click at [764, 357] on td "WO0000000477688 [STREET_ADDRESS][PERSON_NAME]" at bounding box center [773, 354] width 412 height 41
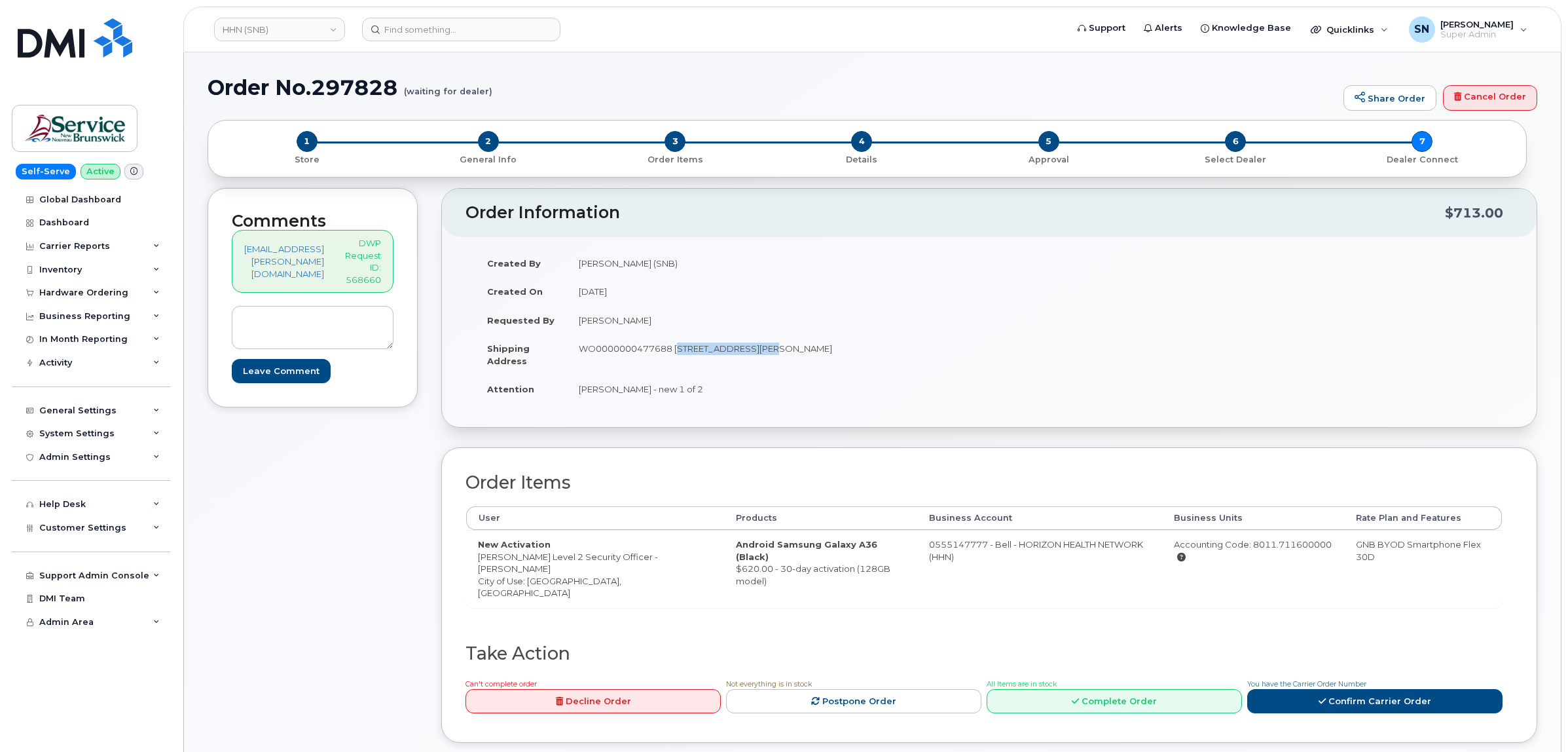
copy td "[STREET_ADDRESS][PERSON_NAME]"
click at [774, 345] on td "WO0000000477688 985 College Hill Rd Fredericton New Brunswick E3B 4J7" at bounding box center [773, 354] width 412 height 41
copy td "Fredericton"
click at [885, 355] on td "WO0000000477688 985 College Hill Rd Fredericton New Brunswick E3B 4J7" at bounding box center [773, 354] width 412 height 41
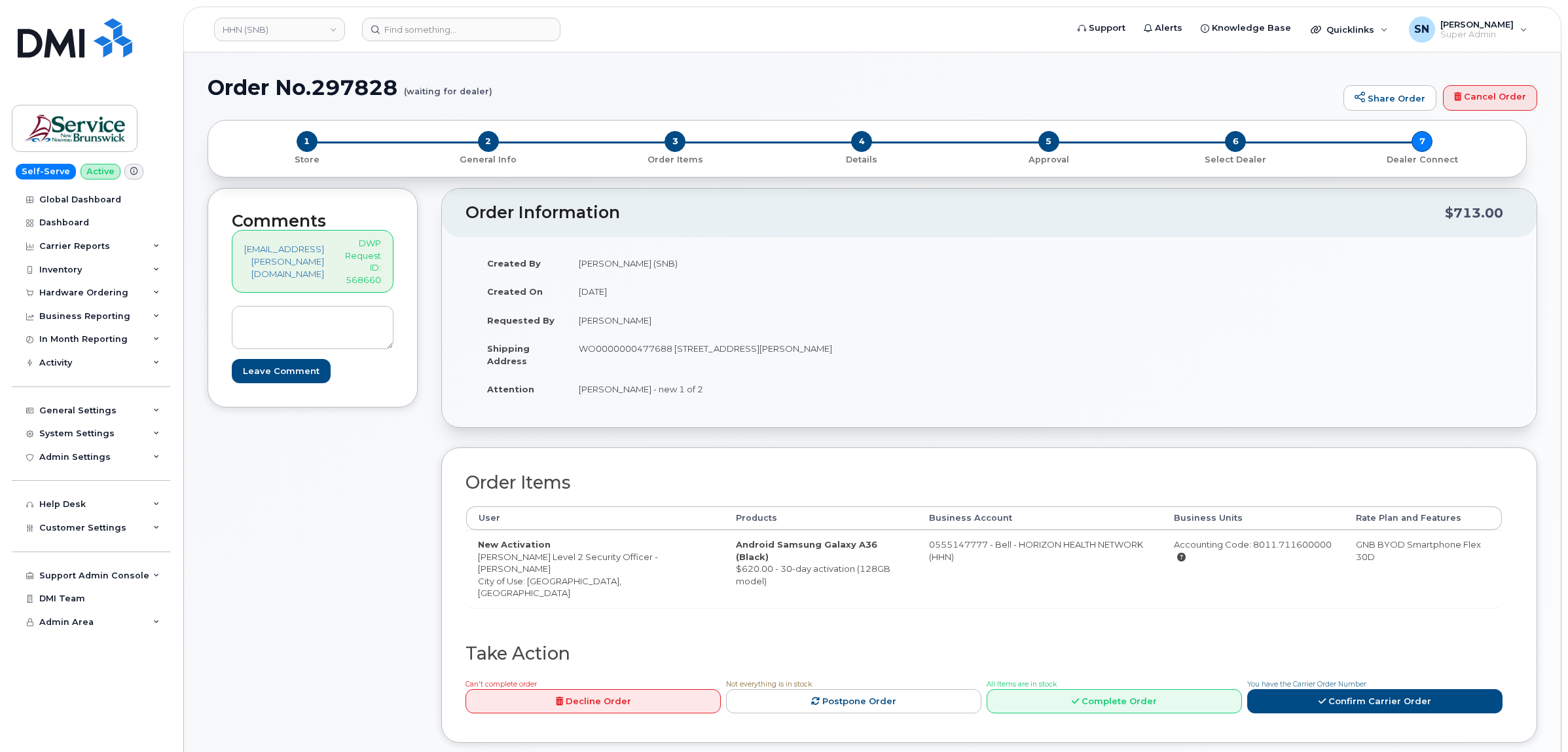
drag, startPoint x: 886, startPoint y: 350, endPoint x: 537, endPoint y: 331, distance: 349.5
click at [928, 351] on td "WO0000000477688 985 College Hill Rd Fredericton New Brunswick E3B 4J7" at bounding box center [773, 354] width 412 height 41
copy td "E3B 4J7"
click at [574, 403] on td "Steve Sullivan - new 1 of 2" at bounding box center [773, 388] width 412 height 29
drag, startPoint x: 584, startPoint y: 391, endPoint x: 708, endPoint y: 394, distance: 124.0
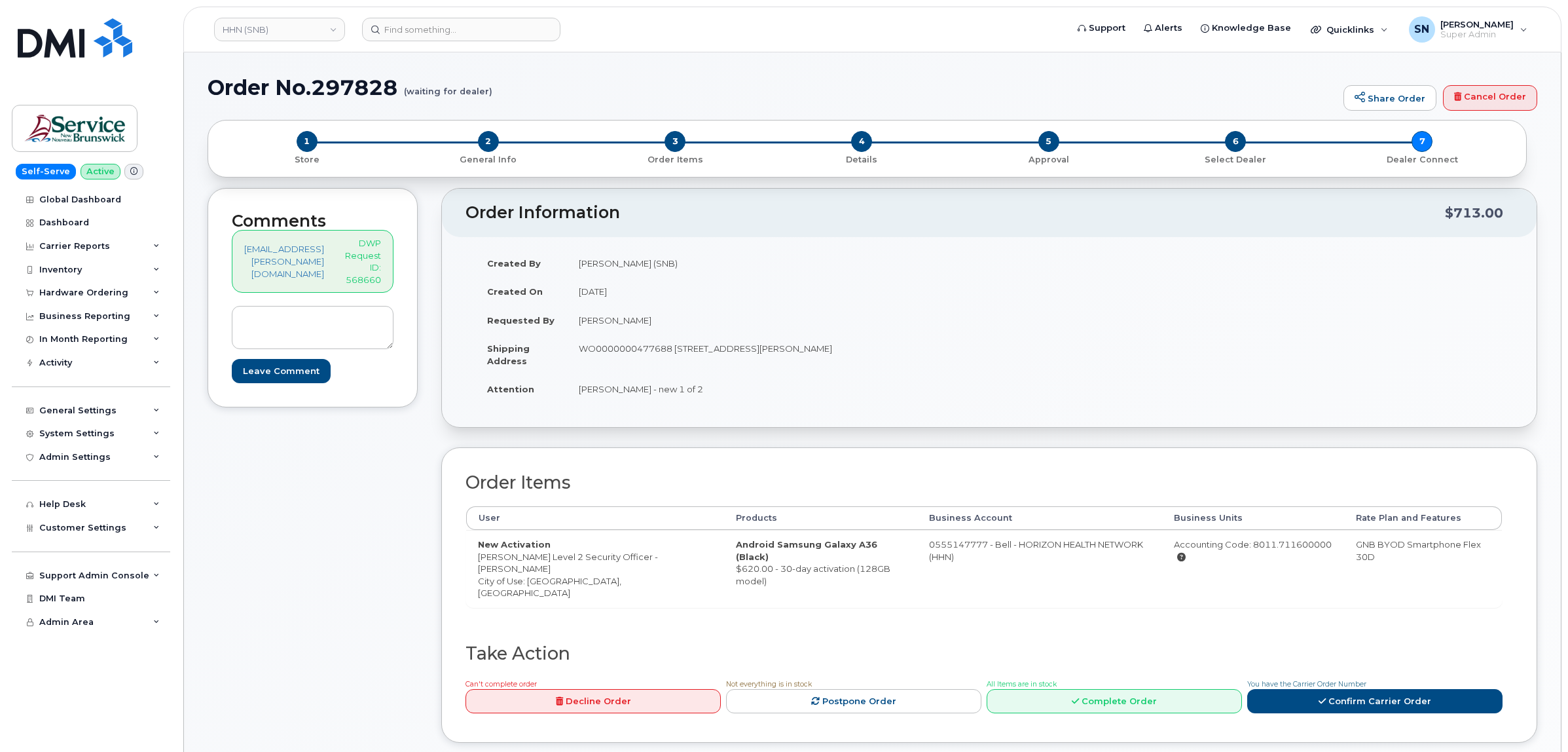
click at [708, 394] on td "Steve Sullivan - new 1 of 2" at bounding box center [773, 388] width 412 height 29
copy td "Steve Sullivan - new 1 of 2"
drag, startPoint x: 486, startPoint y: 559, endPoint x: 529, endPoint y: 569, distance: 44.1
click at [529, 569] on td "New Activation DECH Level 2 Security Officer - Ryan Parker City of Use: Frederi…" at bounding box center [594, 569] width 258 height 78
copy td "DECH Level 2 Security Officer - Ryan Parker"
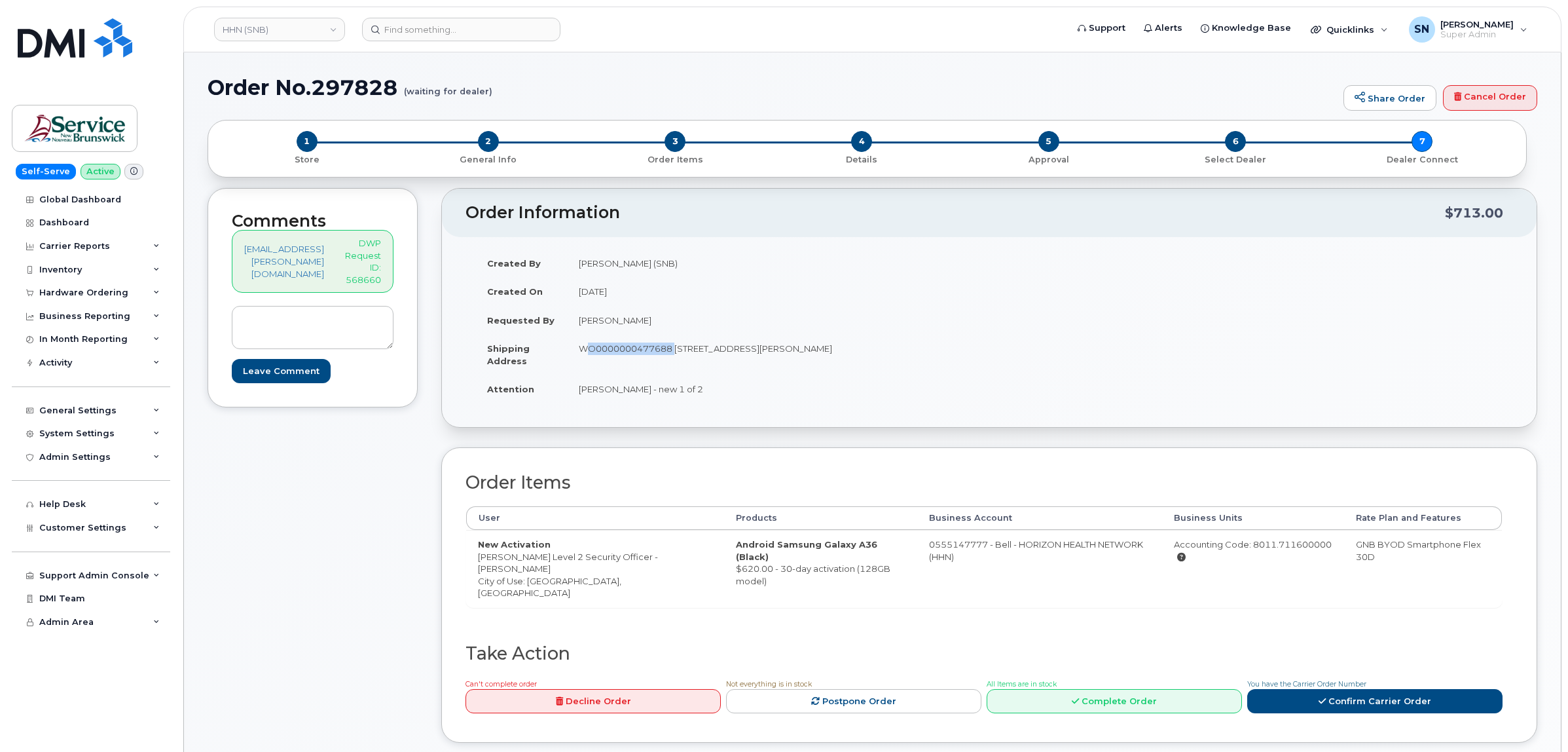
drag, startPoint x: 588, startPoint y: 349, endPoint x: 678, endPoint y: 355, distance: 90.2
click at [678, 355] on td "WO0000000477688 985 College Hill Rd Fredericton New Brunswick E3B 4J7" at bounding box center [773, 354] width 412 height 41
copy td "WO0000000477688"
click at [1293, 695] on link "Confirm Carrier Order" at bounding box center [1375, 701] width 255 height 24
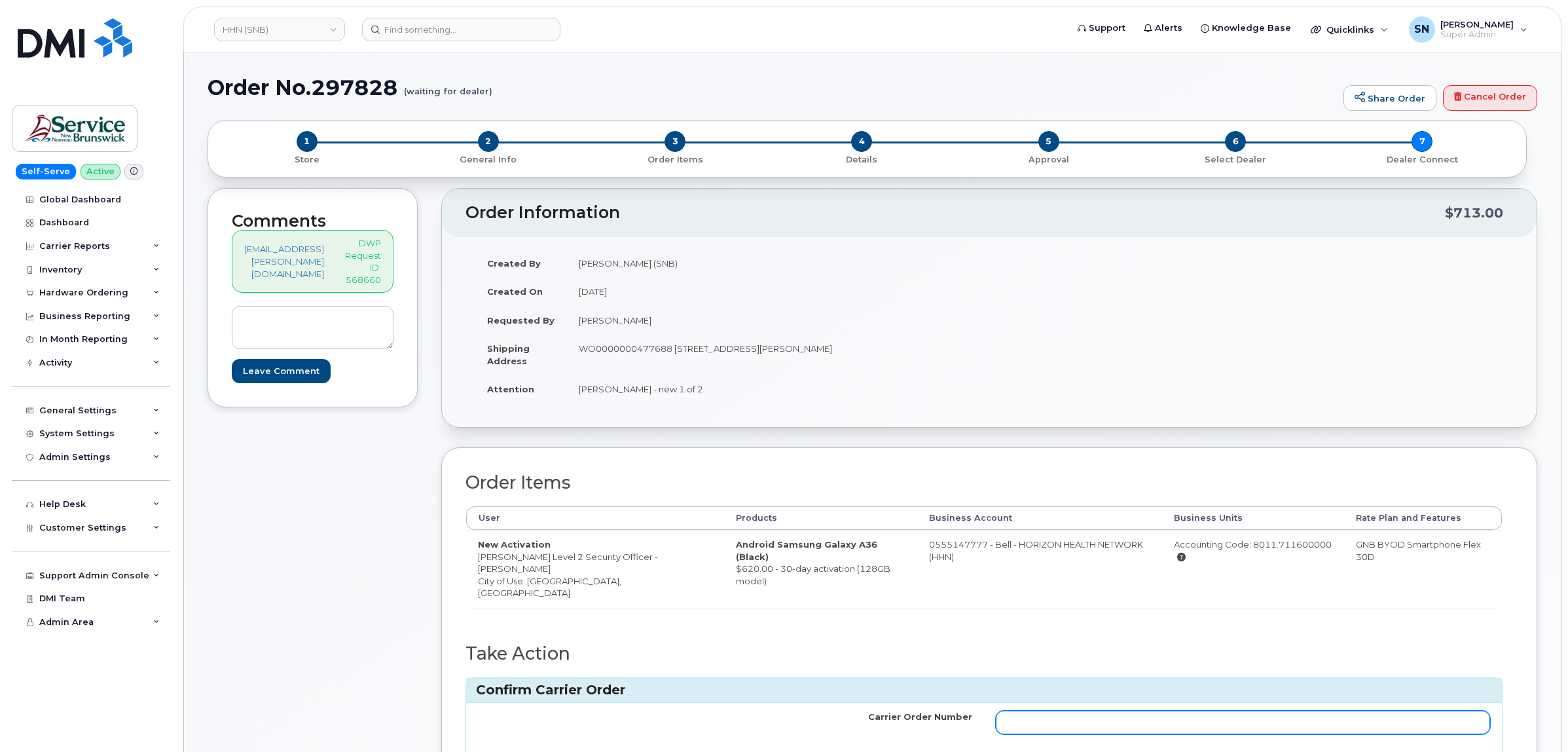
click at [1279, 711] on input "Carrier Order Number" at bounding box center [1243, 722] width 495 height 23
paste input "3011143"
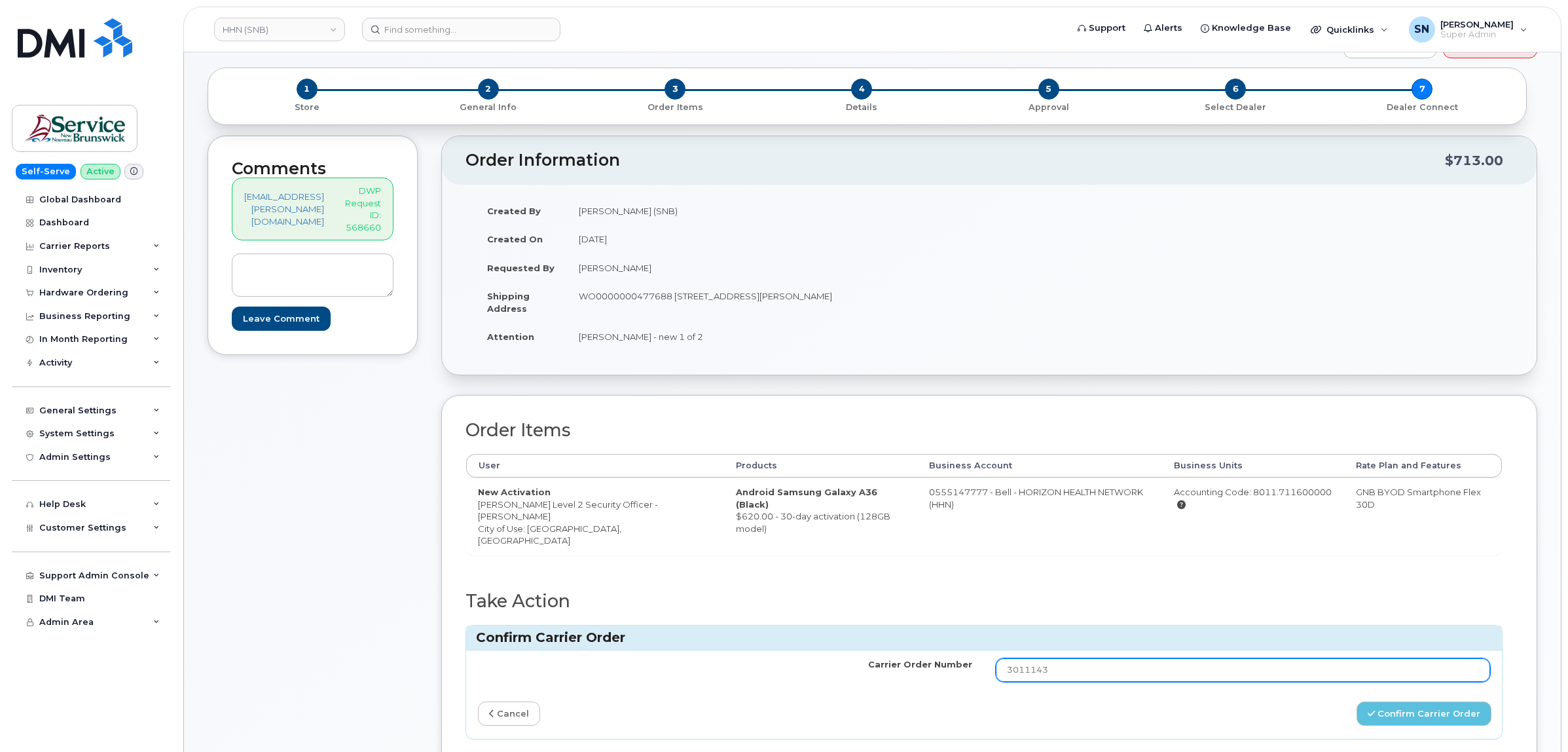
scroll to position [82, 0]
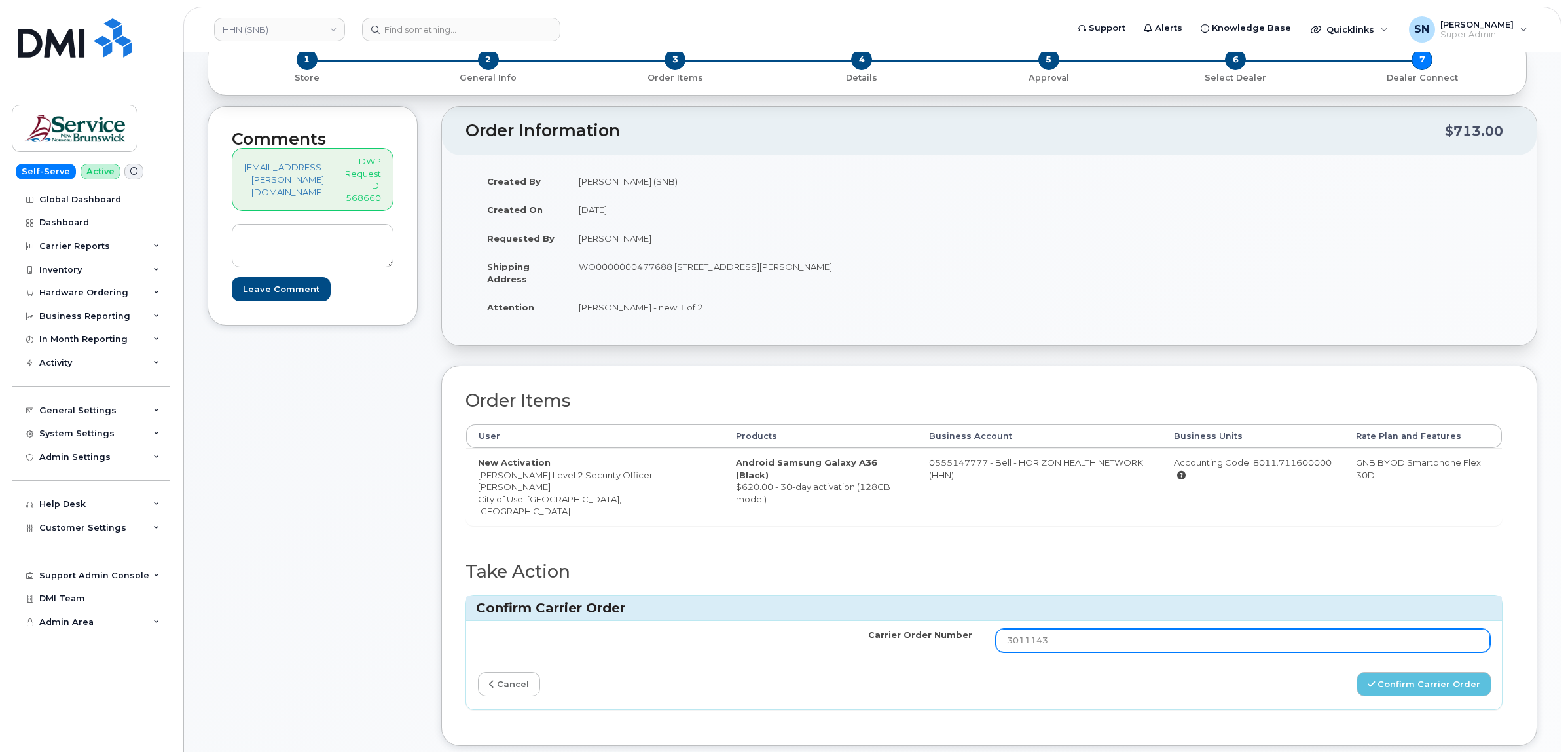
type input "3011143"
click at [1425, 679] on button "Confirm Carrier Order" at bounding box center [1425, 684] width 135 height 24
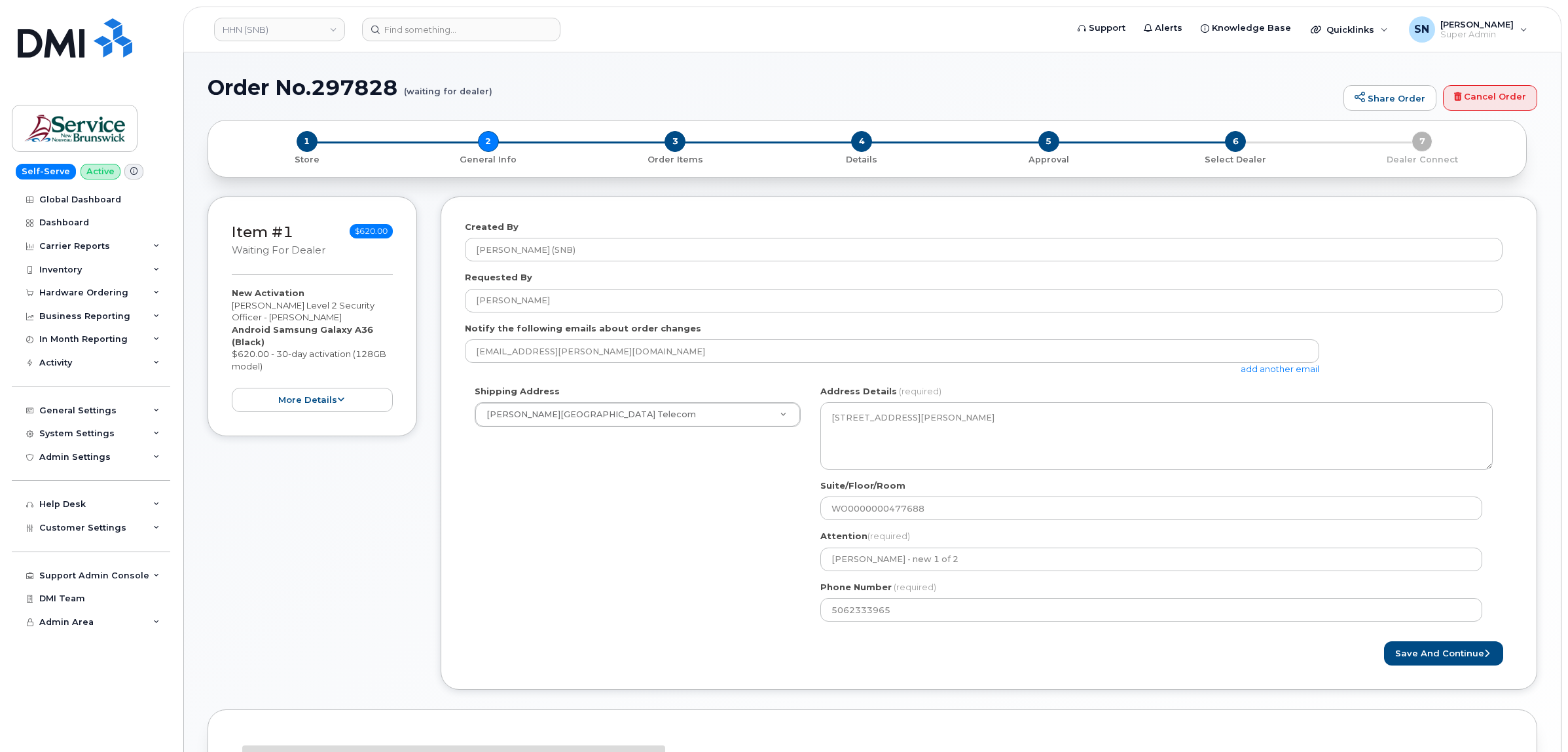
select select
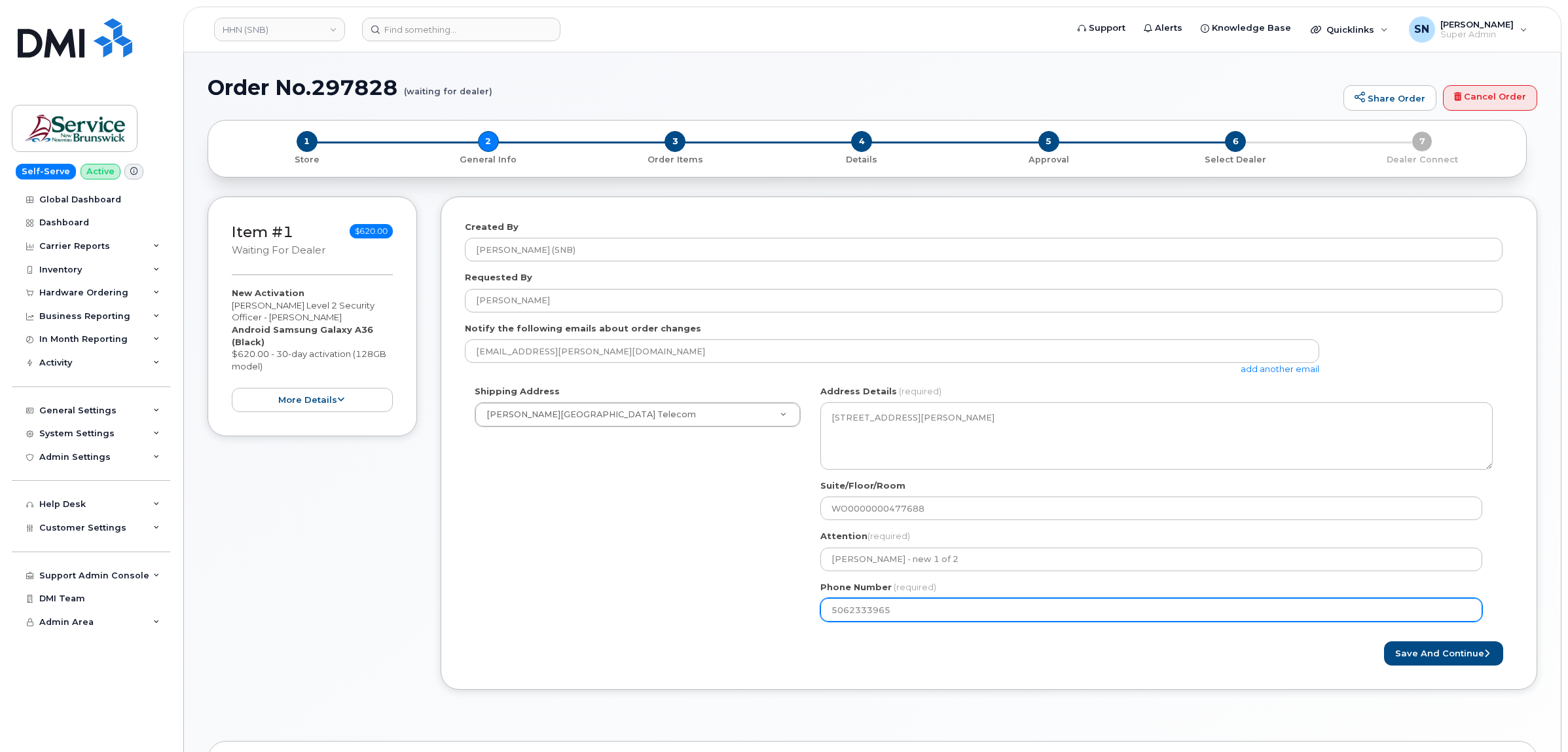
drag, startPoint x: 908, startPoint y: 612, endPoint x: 754, endPoint y: 610, distance: 154.0
click at [814, 611] on div "NB Fredericton Search your address... Manually edit your address Click to searc…" at bounding box center [1157, 508] width 692 height 246
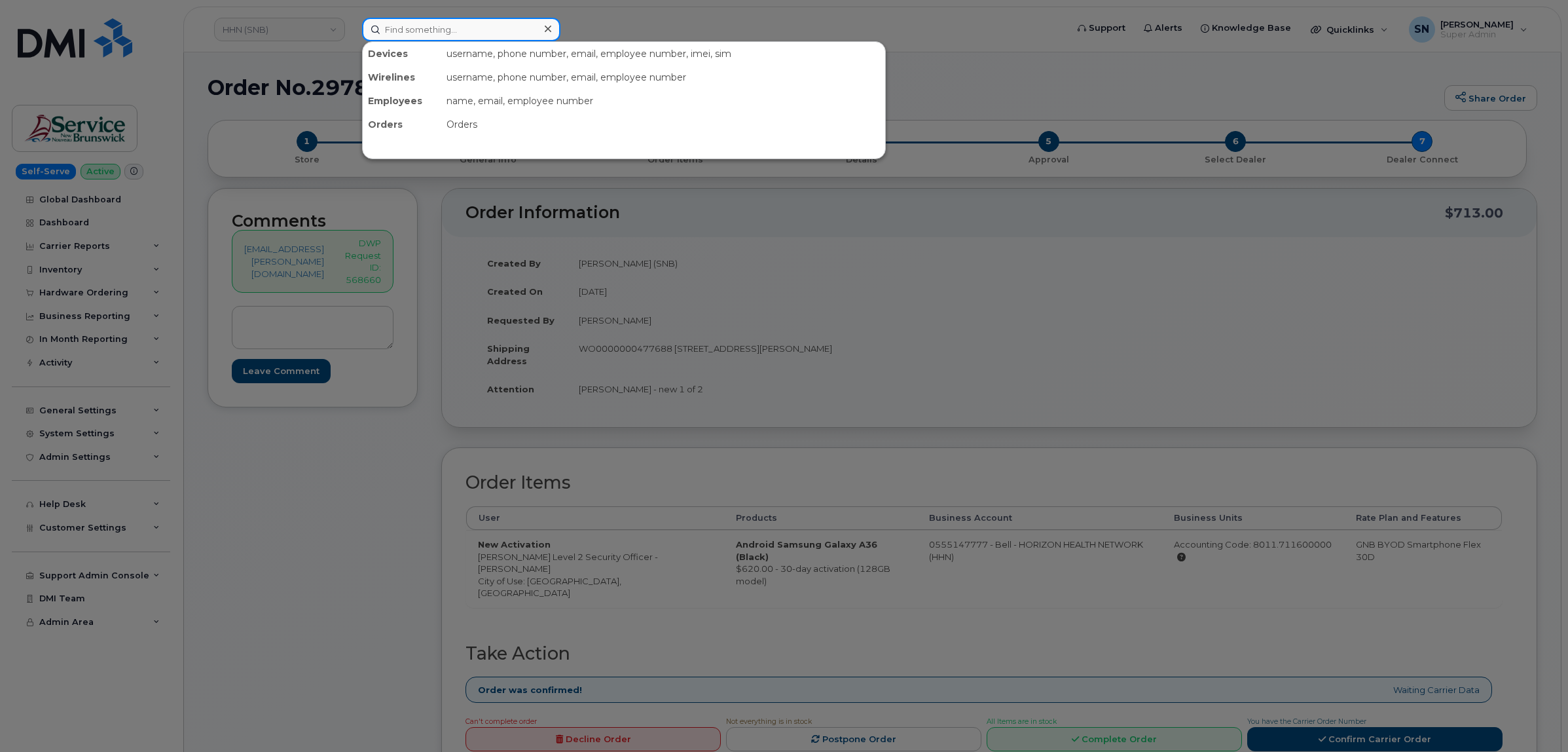
click at [468, 19] on input at bounding box center [461, 29] width 199 height 23
paste input "236-268-1519"
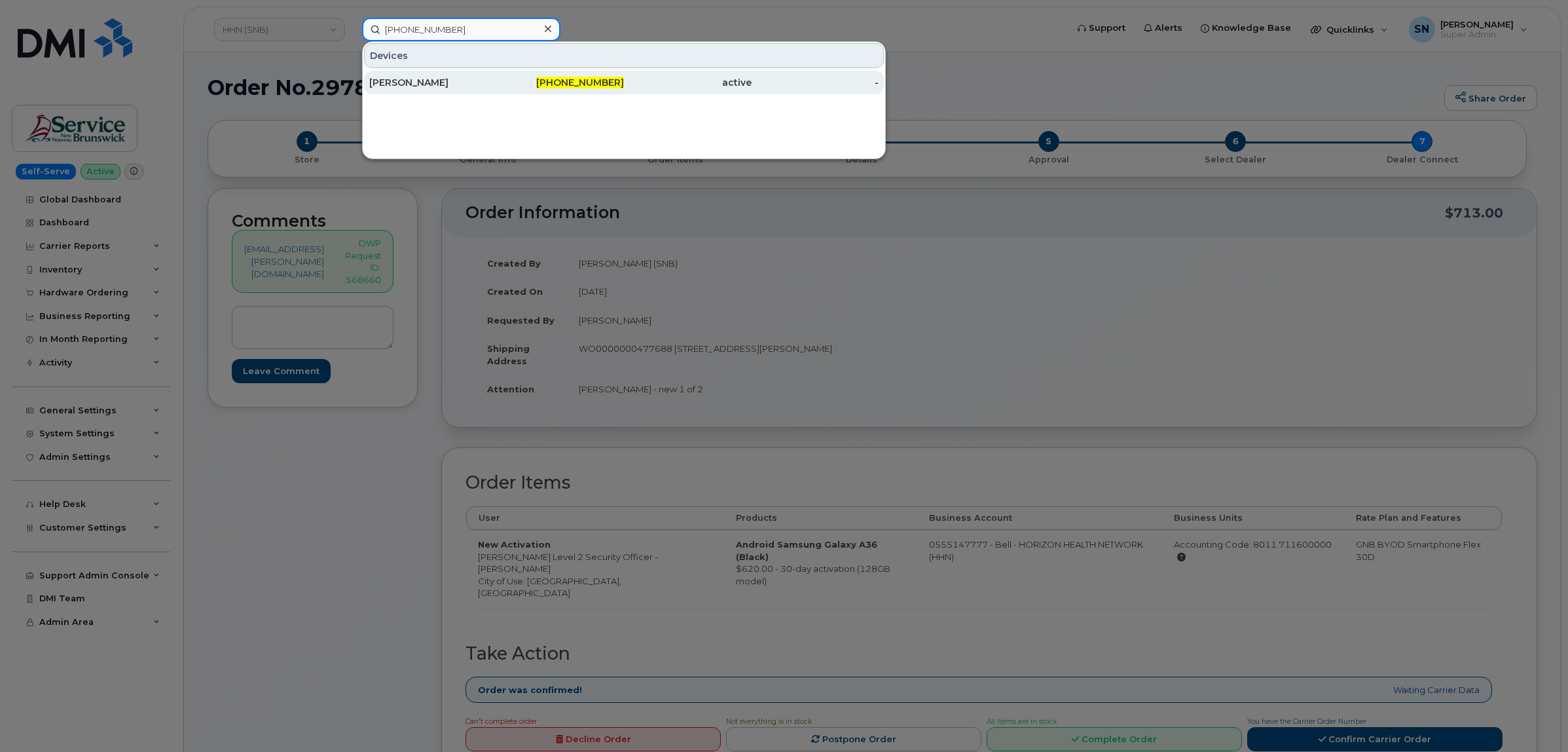
type input "236-268-1519"
click at [457, 86] on div "Jennifer Fraser" at bounding box center [433, 82] width 128 height 13
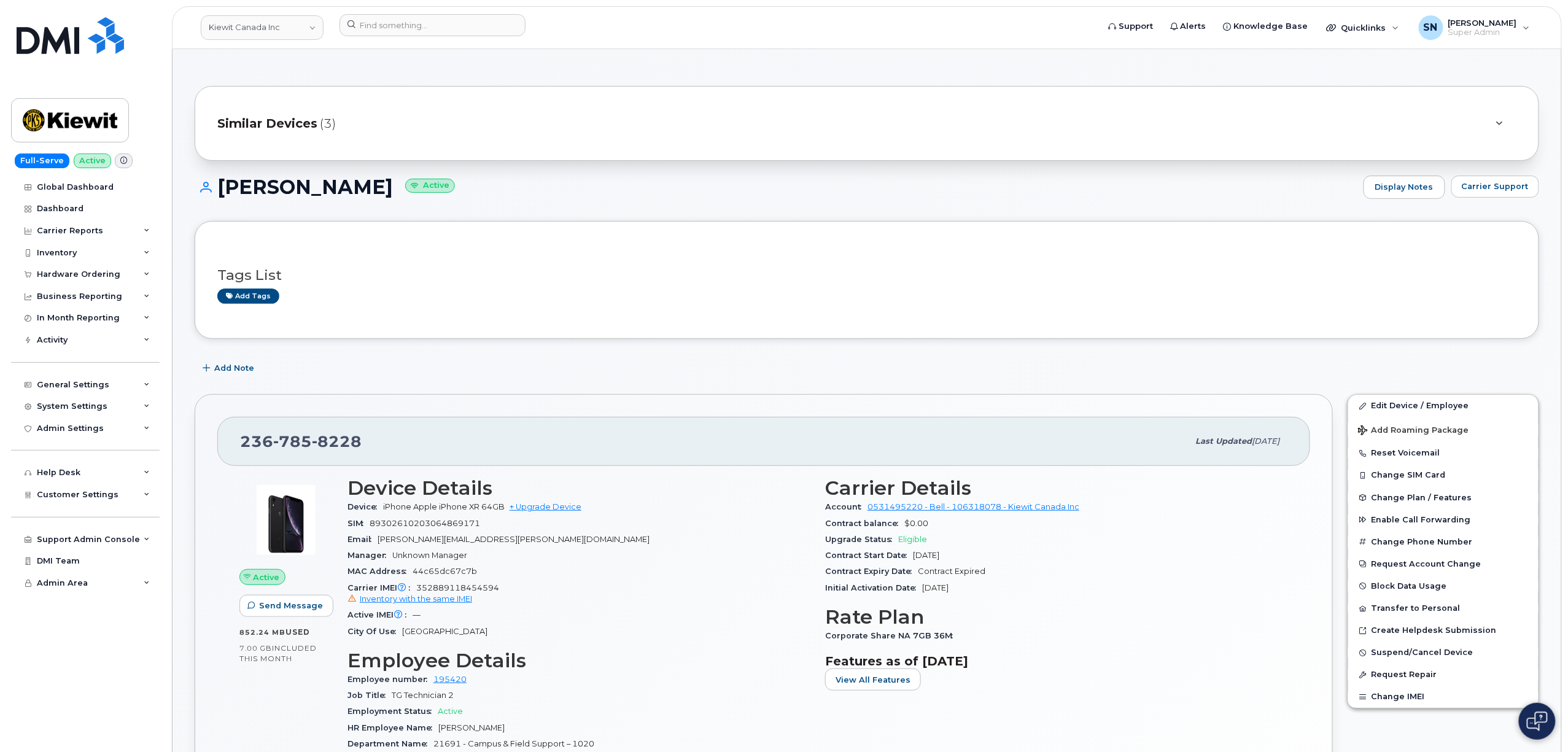
click at [801, 372] on div "Add Note" at bounding box center [867, 367] width 1344 height 22
click at [445, 29] on input at bounding box center [433, 24] width 186 height 22
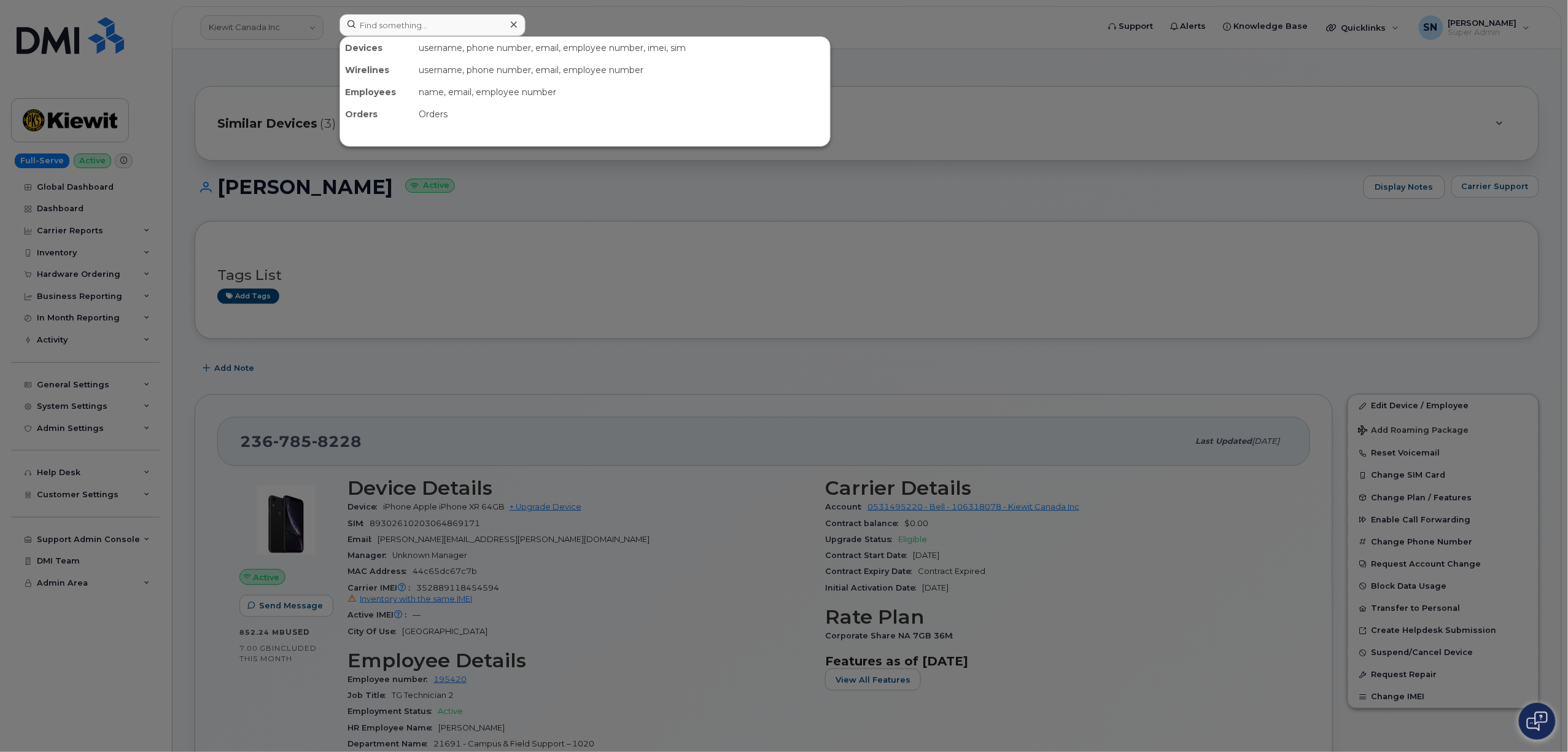
click at [673, 230] on div at bounding box center [784, 376] width 1568 height 752
click at [465, 21] on input at bounding box center [433, 24] width 186 height 22
paste input "4168014817"
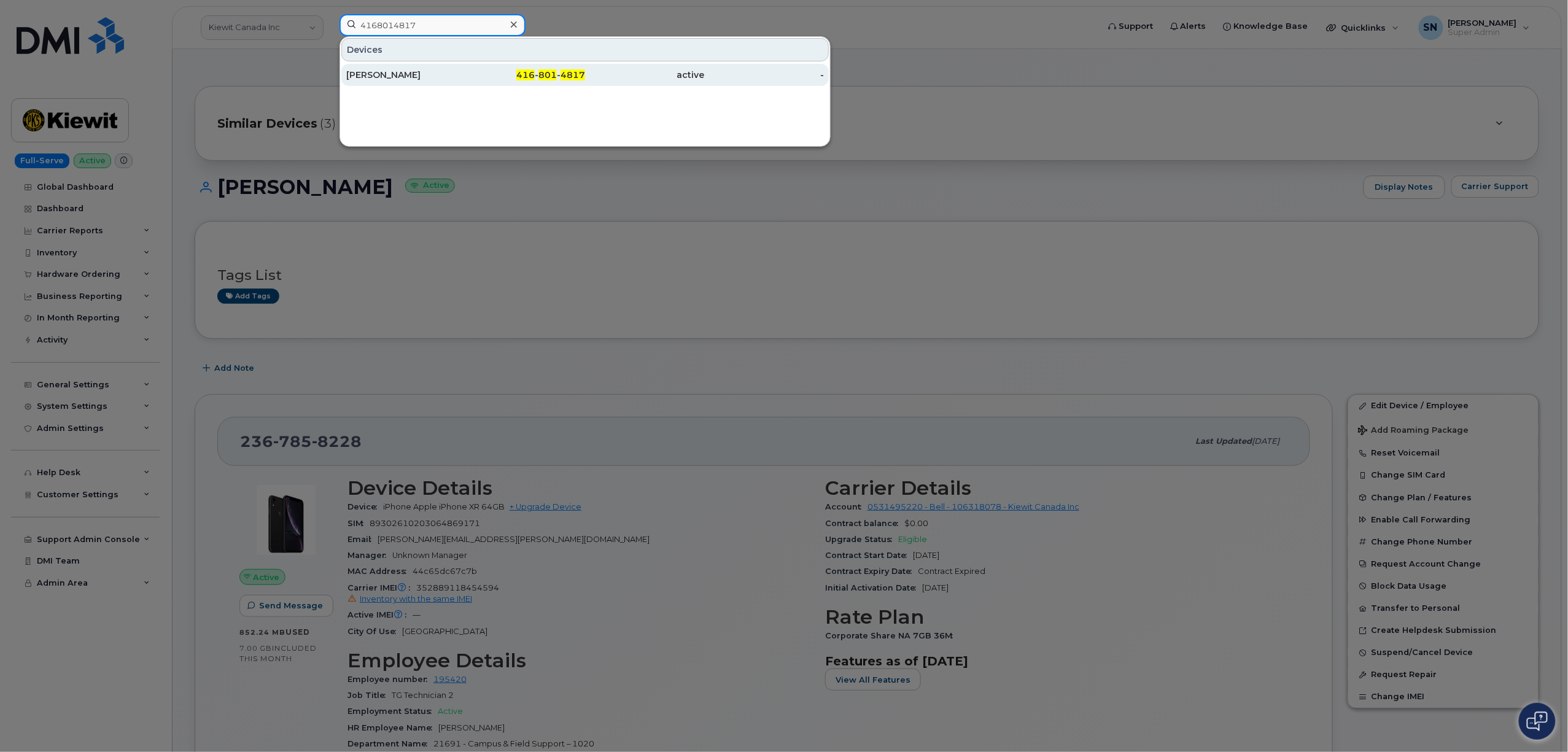
type input "4168014817"
click at [478, 79] on div "416 - 801 - 4817" at bounding box center [526, 75] width 120 height 12
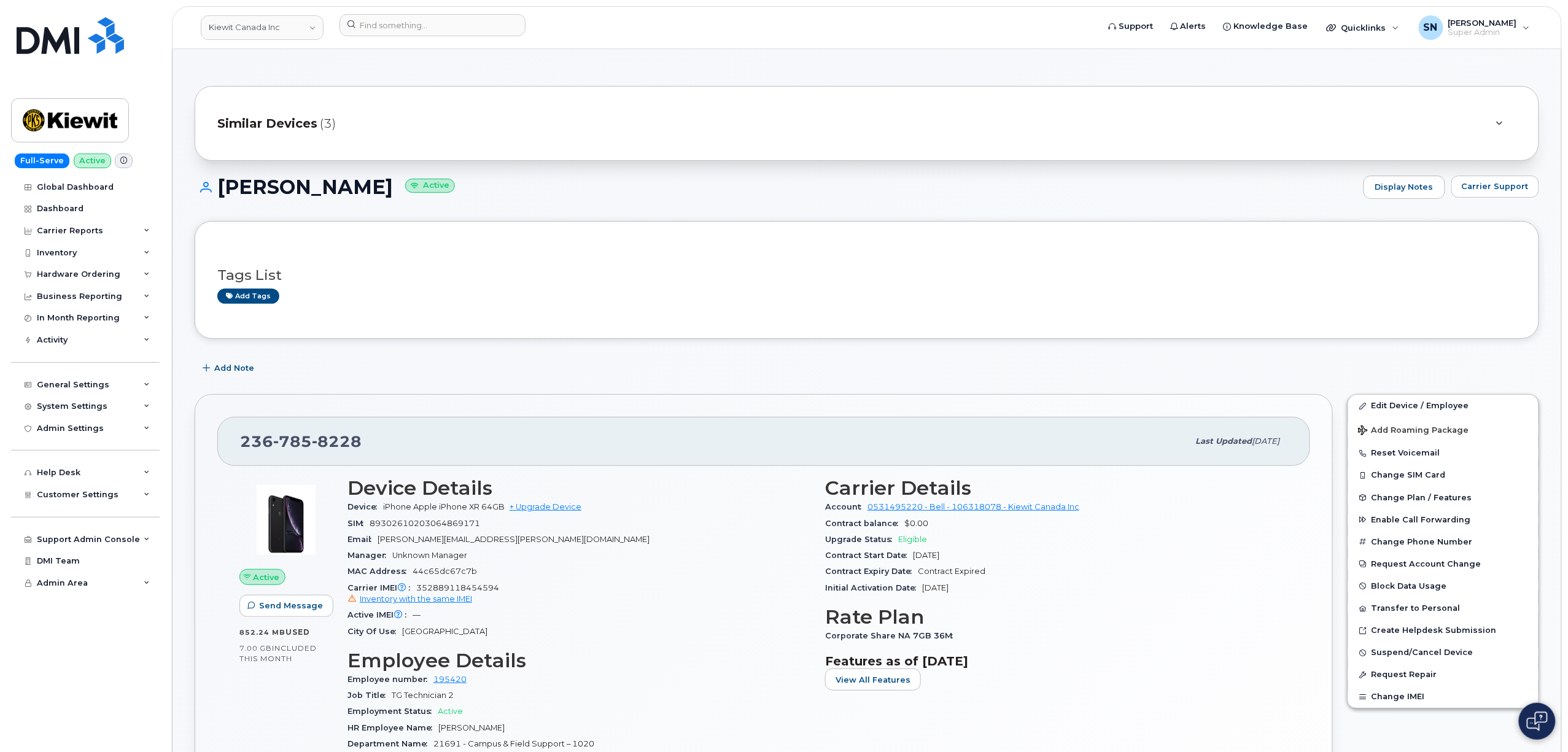
click at [640, 313] on div "Tags List Add tags" at bounding box center [867, 280] width 1299 height 73
drag, startPoint x: 244, startPoint y: 441, endPoint x: 361, endPoint y: 447, distance: 117.2
click at [361, 447] on div "236 785 8228" at bounding box center [714, 441] width 948 height 26
copy span "236 785 8228"
click at [77, 270] on div "Hardware Ordering" at bounding box center [78, 274] width 83 height 10
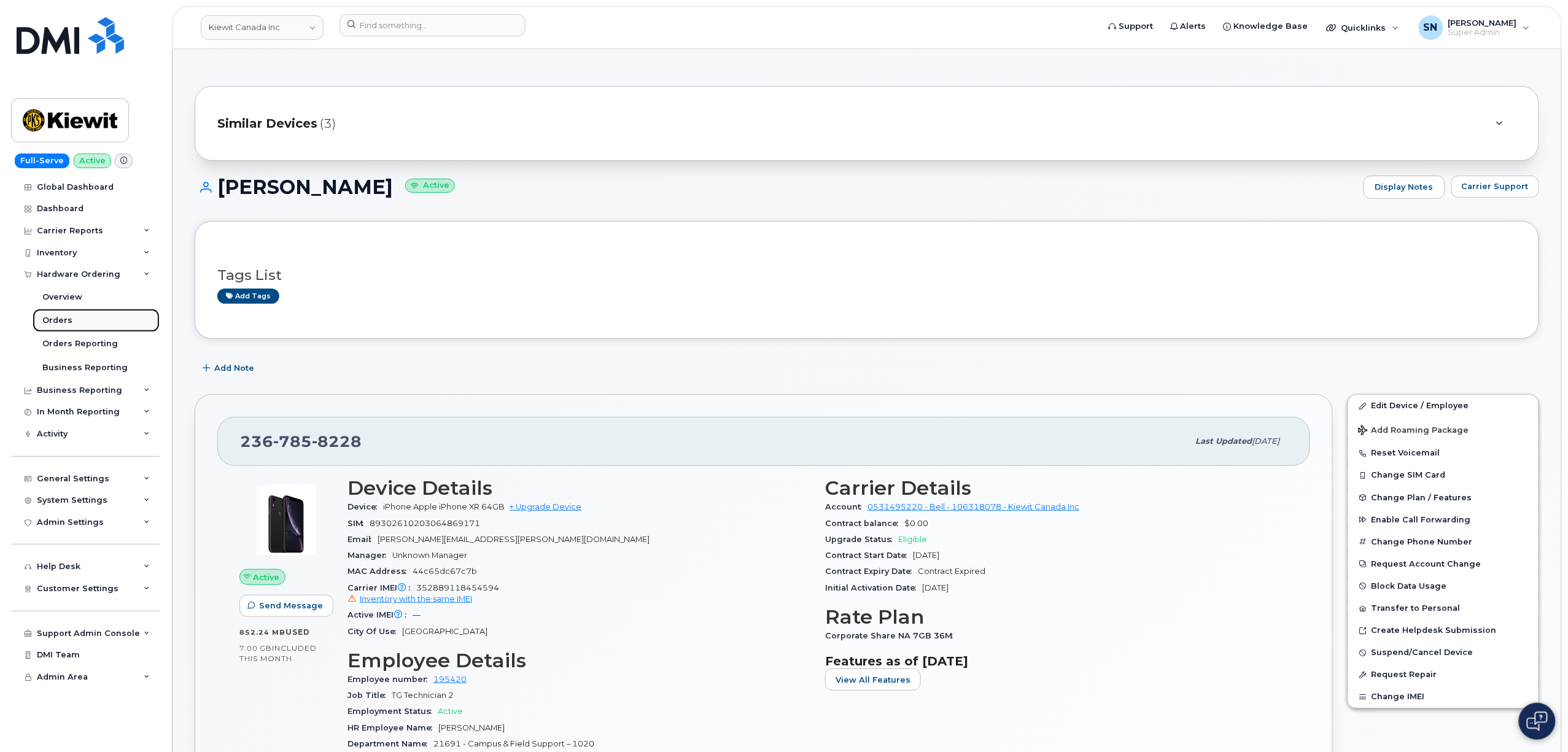
click at [68, 325] on div "Orders" at bounding box center [57, 320] width 30 height 11
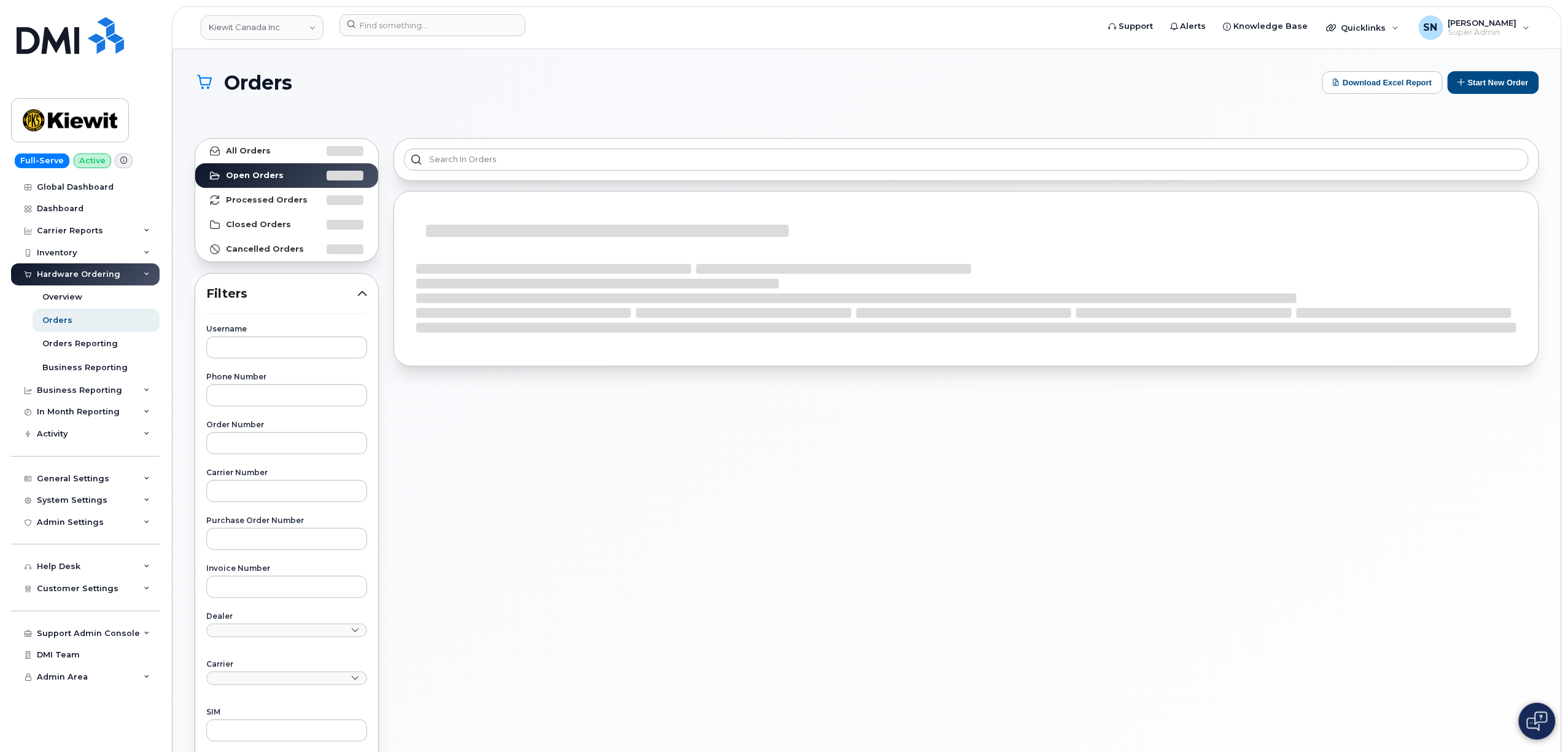
click at [764, 104] on div "Orders Download Excel Report Start New Order" at bounding box center [867, 94] width 1344 height 45
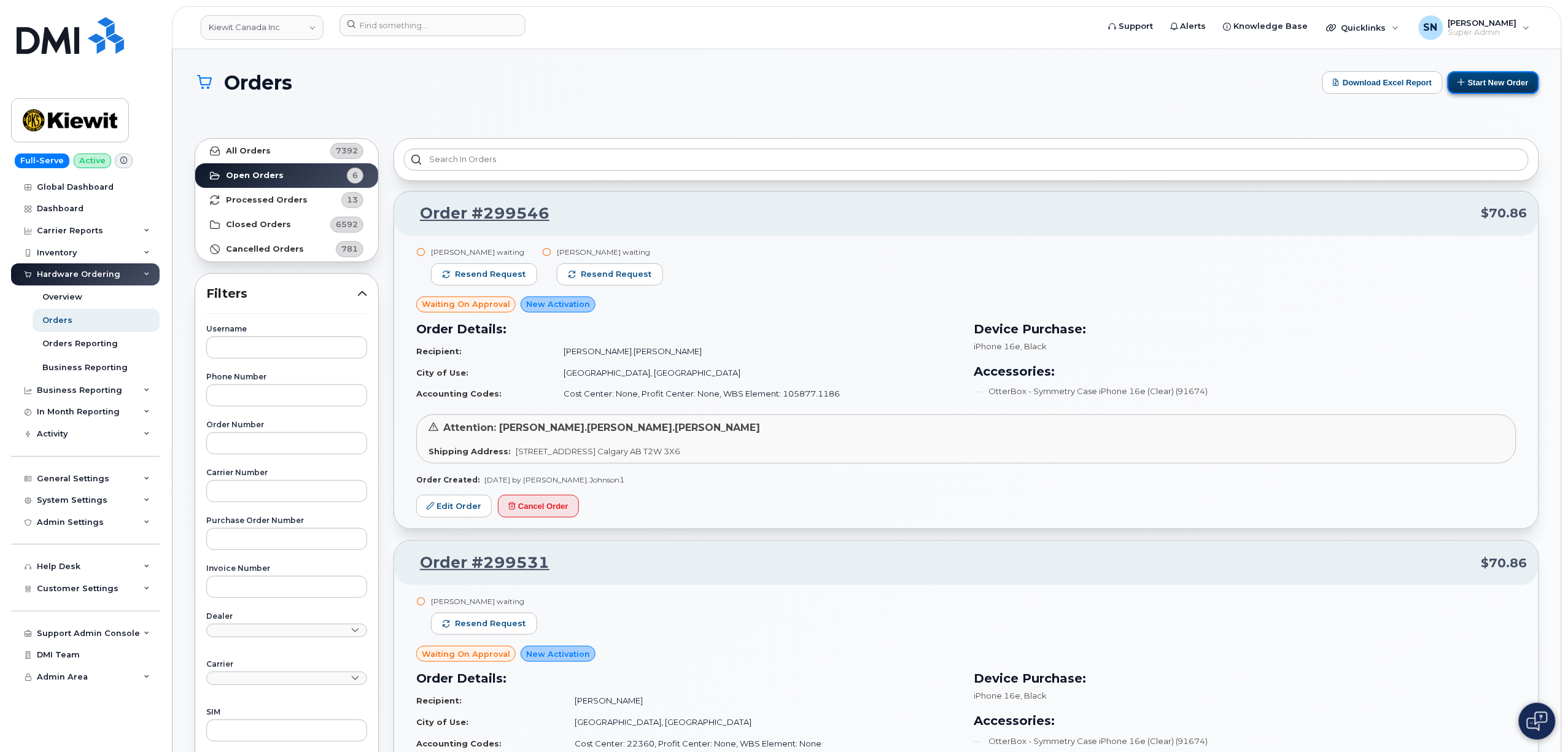
click at [1485, 91] on button "Start New Order" at bounding box center [1493, 82] width 92 height 23
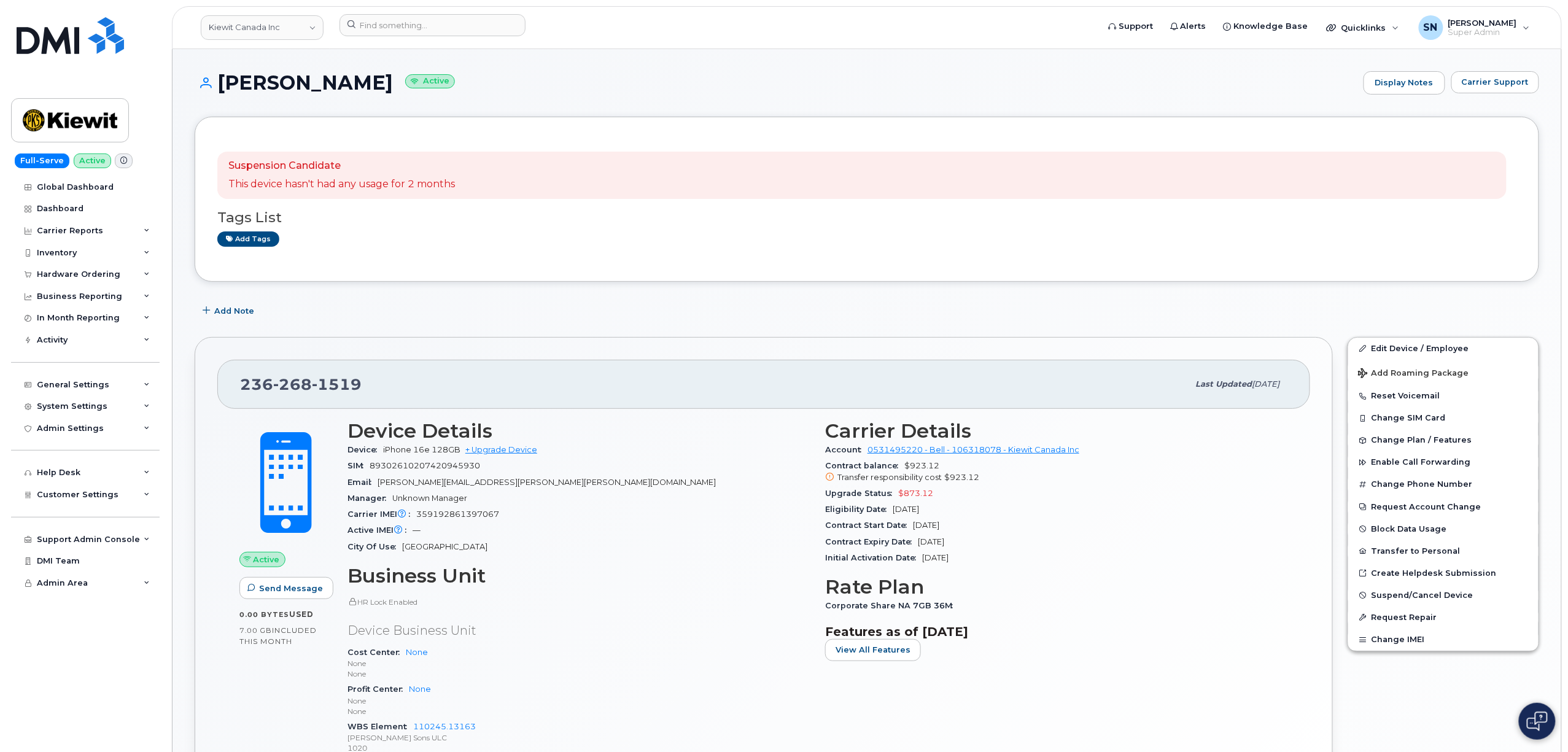
drag, startPoint x: 258, startPoint y: 87, endPoint x: 369, endPoint y: 94, distance: 111.2
click at [369, 94] on h1 "[PERSON_NAME] Active" at bounding box center [777, 82] width 1163 height 22
copy h1 "[PERSON_NAME]"
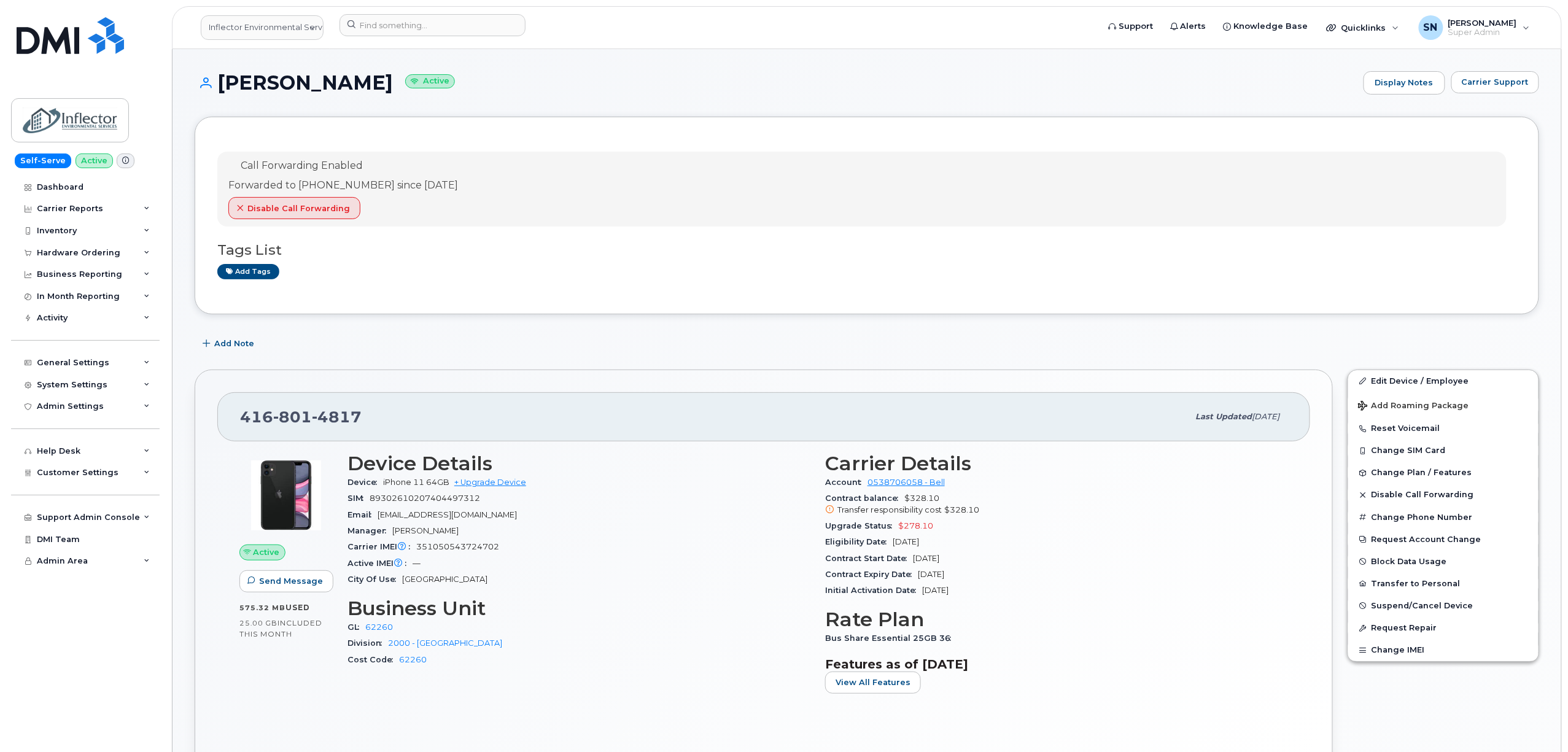
click at [525, 346] on div "Add Note" at bounding box center [867, 343] width 1344 height 22
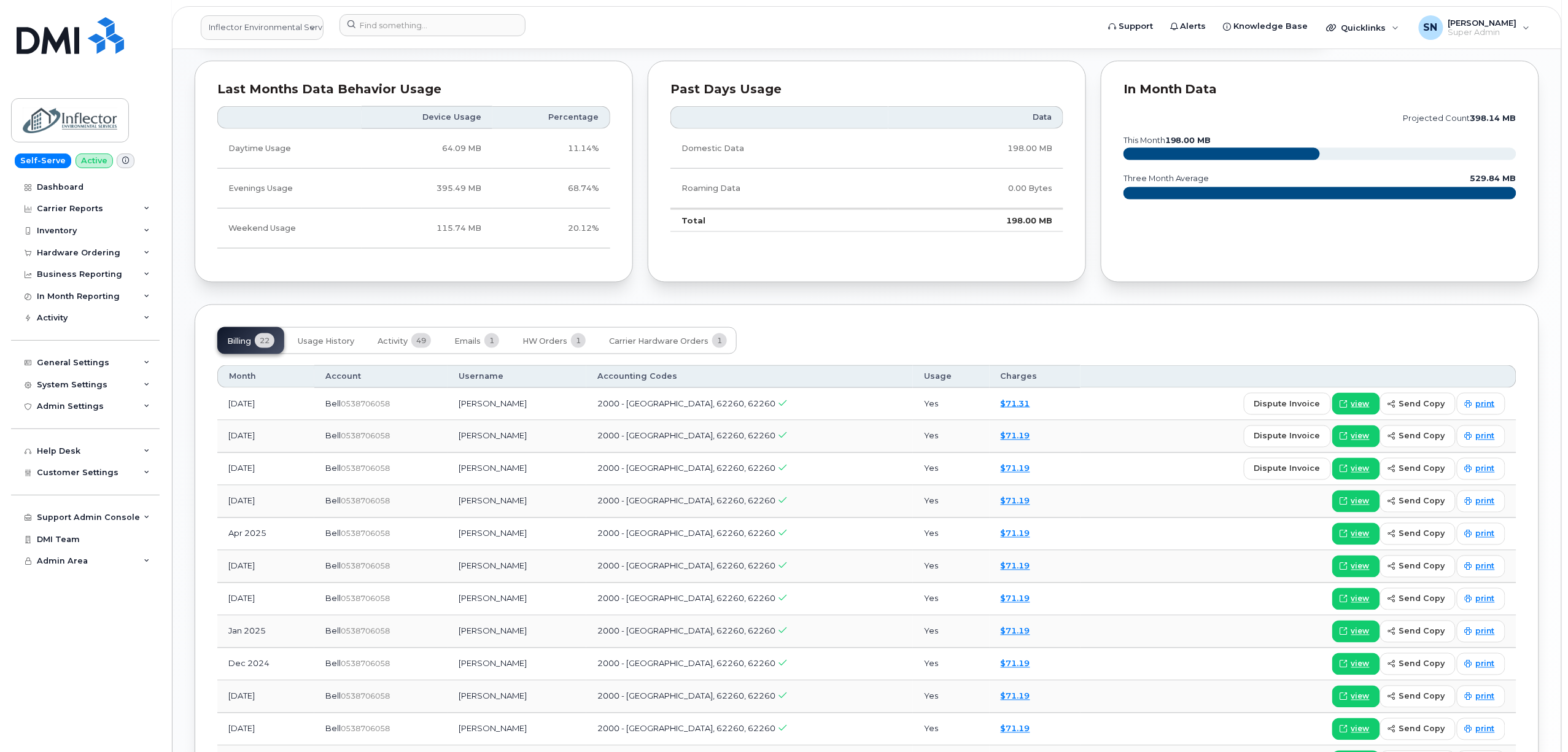
scroll to position [818, 0]
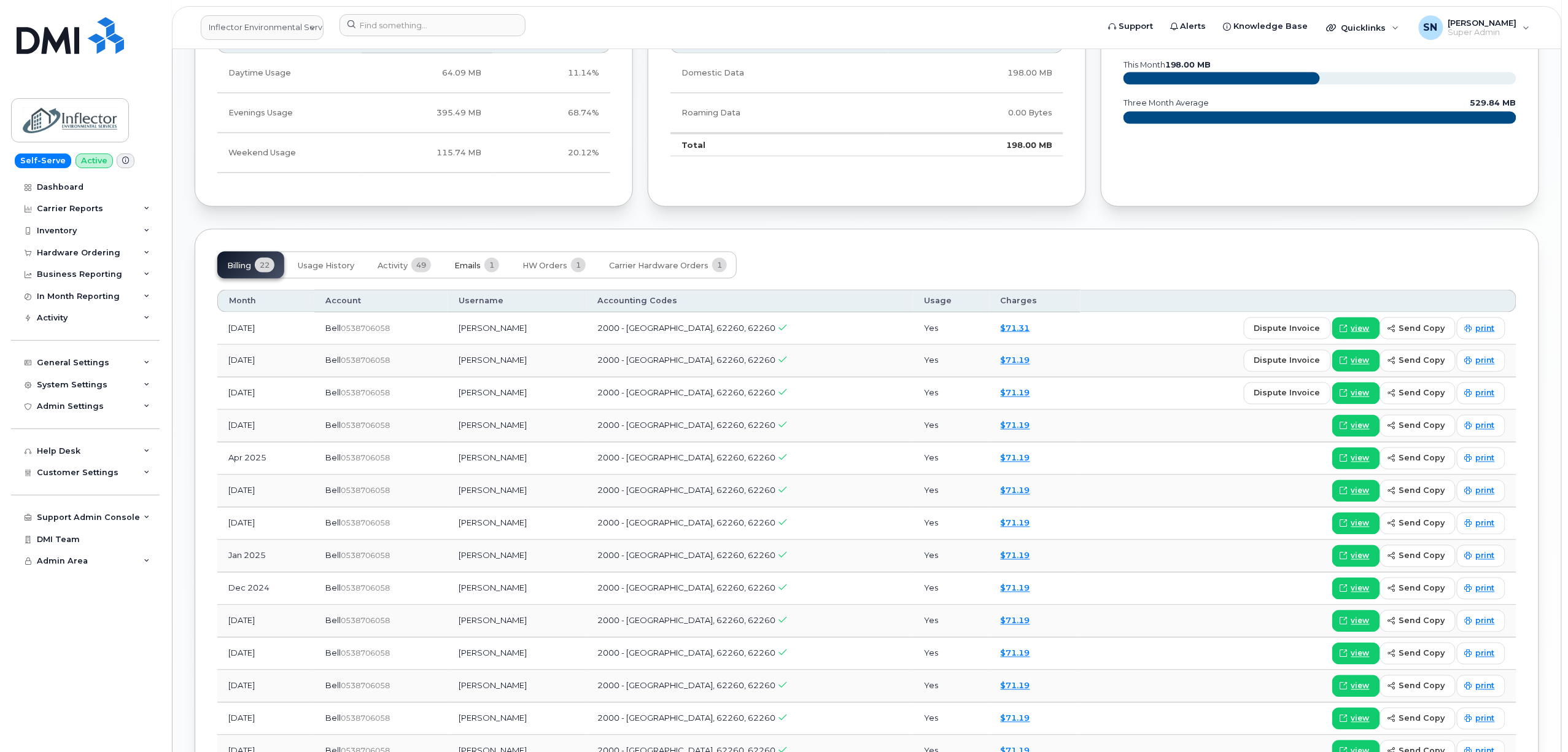
click at [457, 266] on span "Emails" at bounding box center [467, 265] width 26 height 10
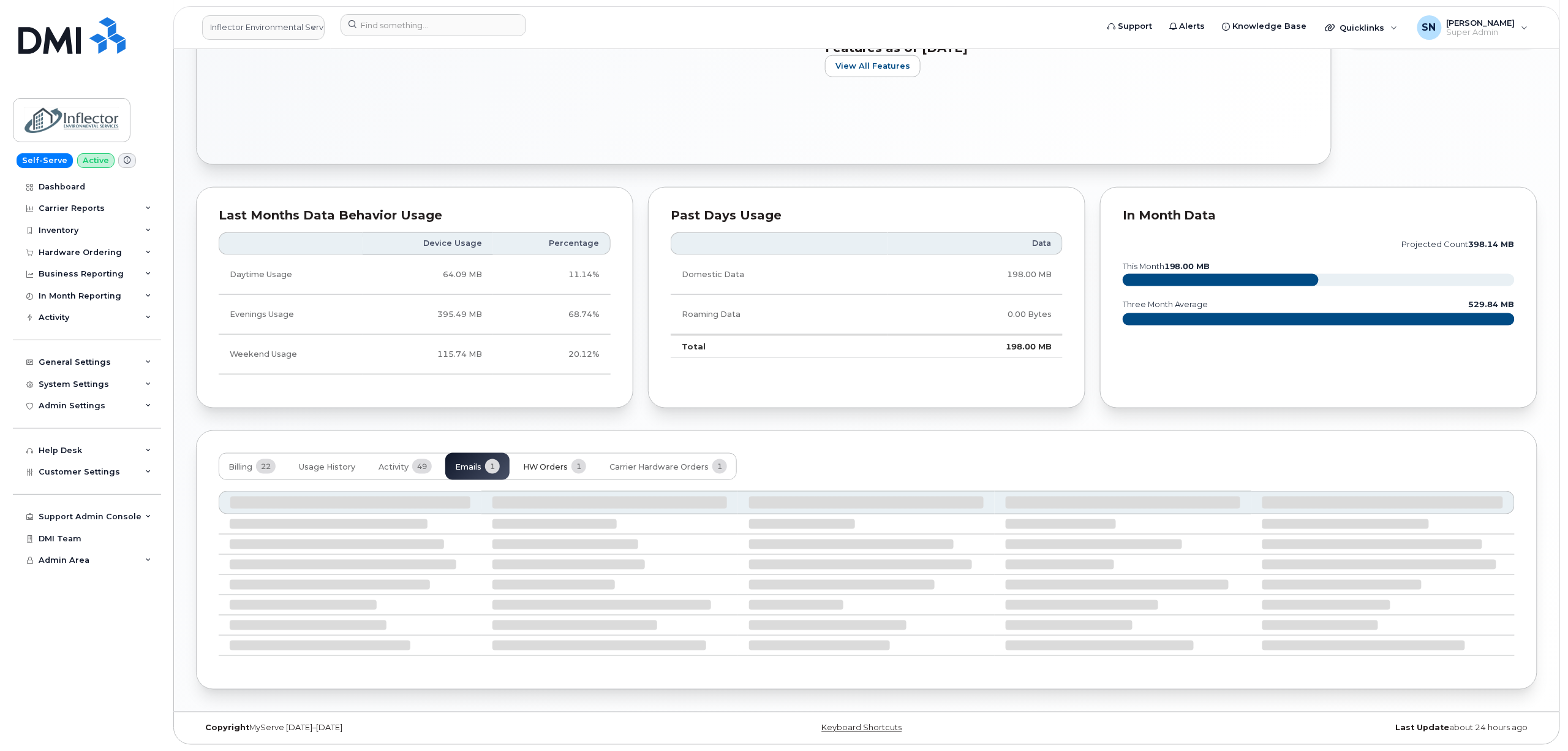
scroll to position [501, 0]
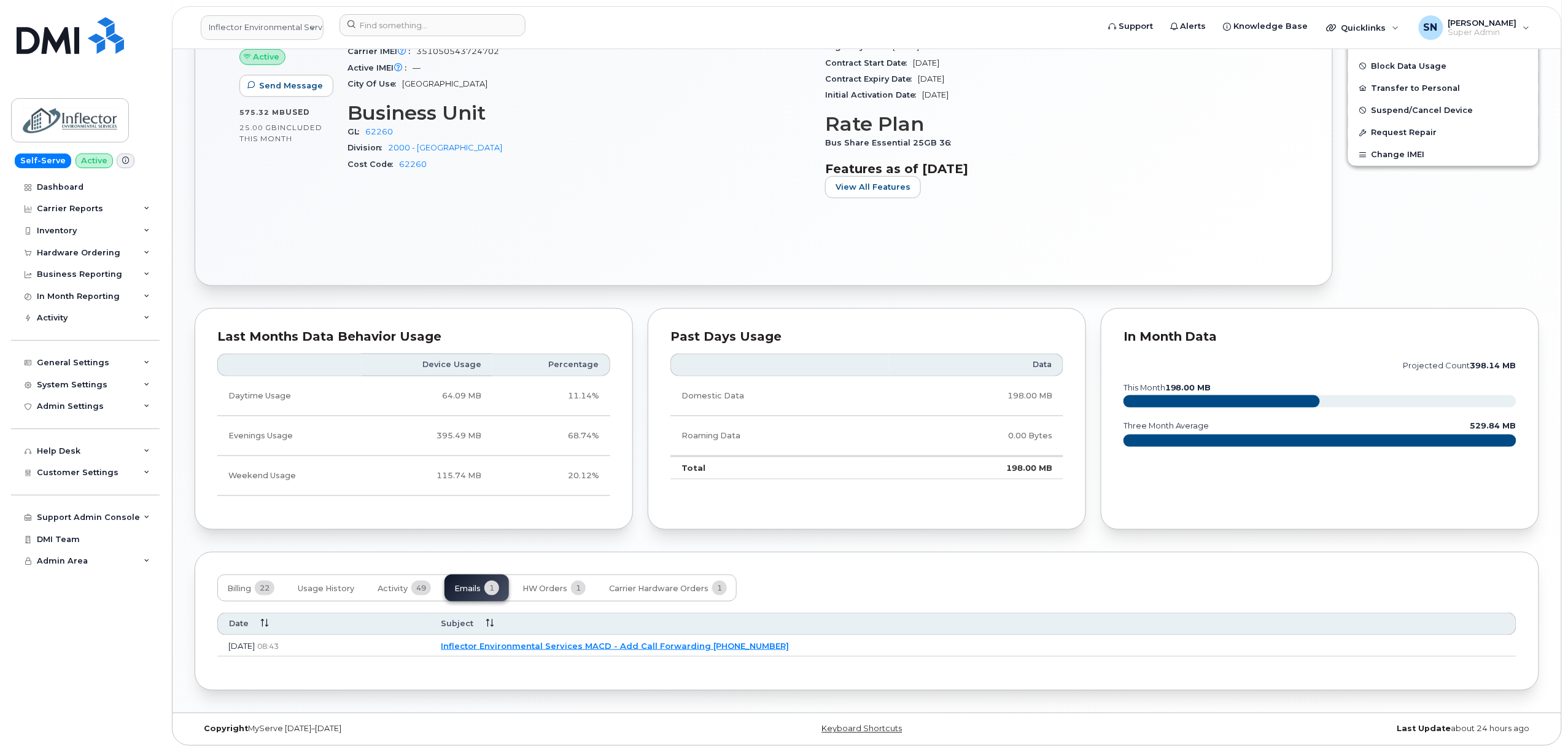
click at [625, 645] on link "Inflector Environmental Services MACD - Add Call Forwarding 4168014817" at bounding box center [615, 645] width 348 height 10
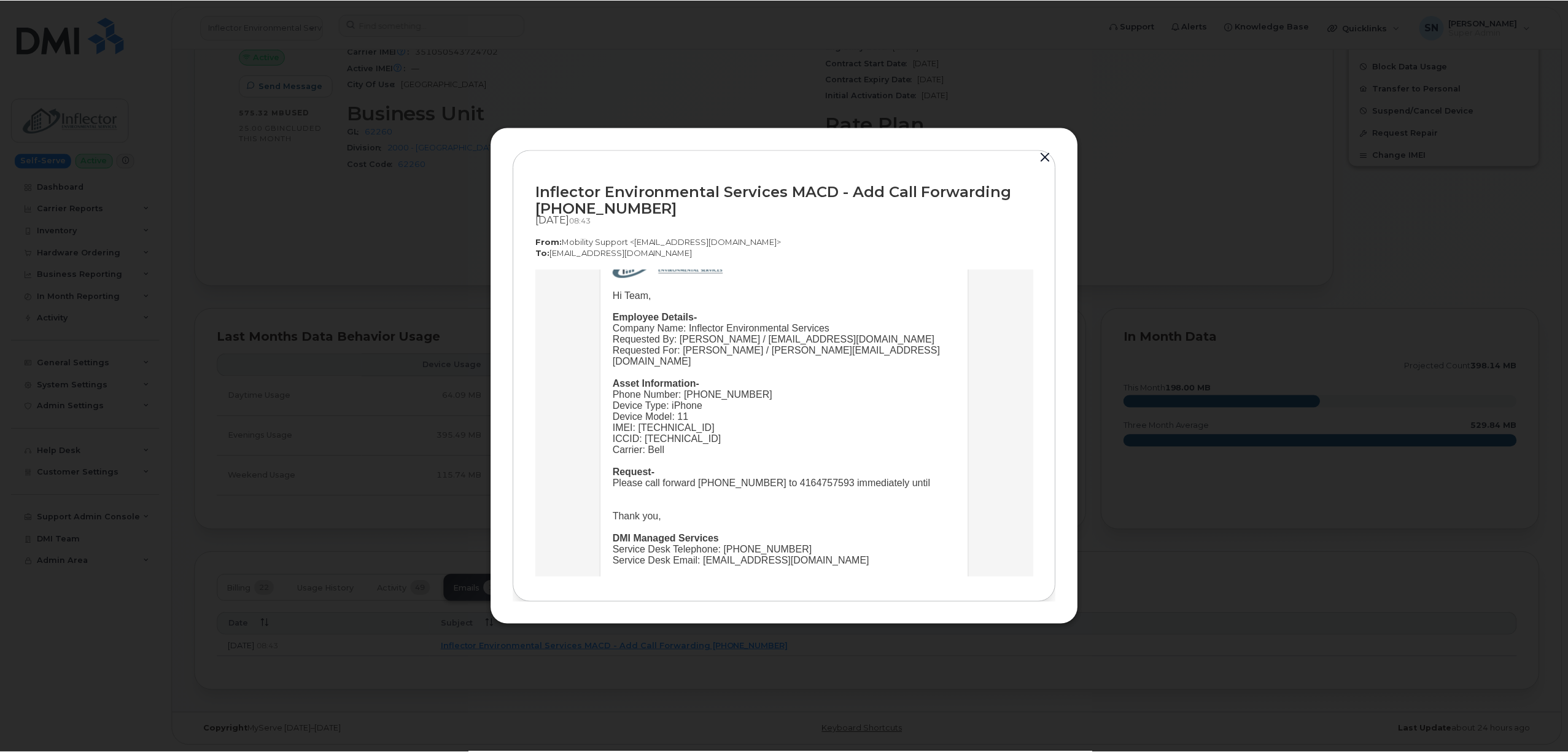
scroll to position [119, 0]
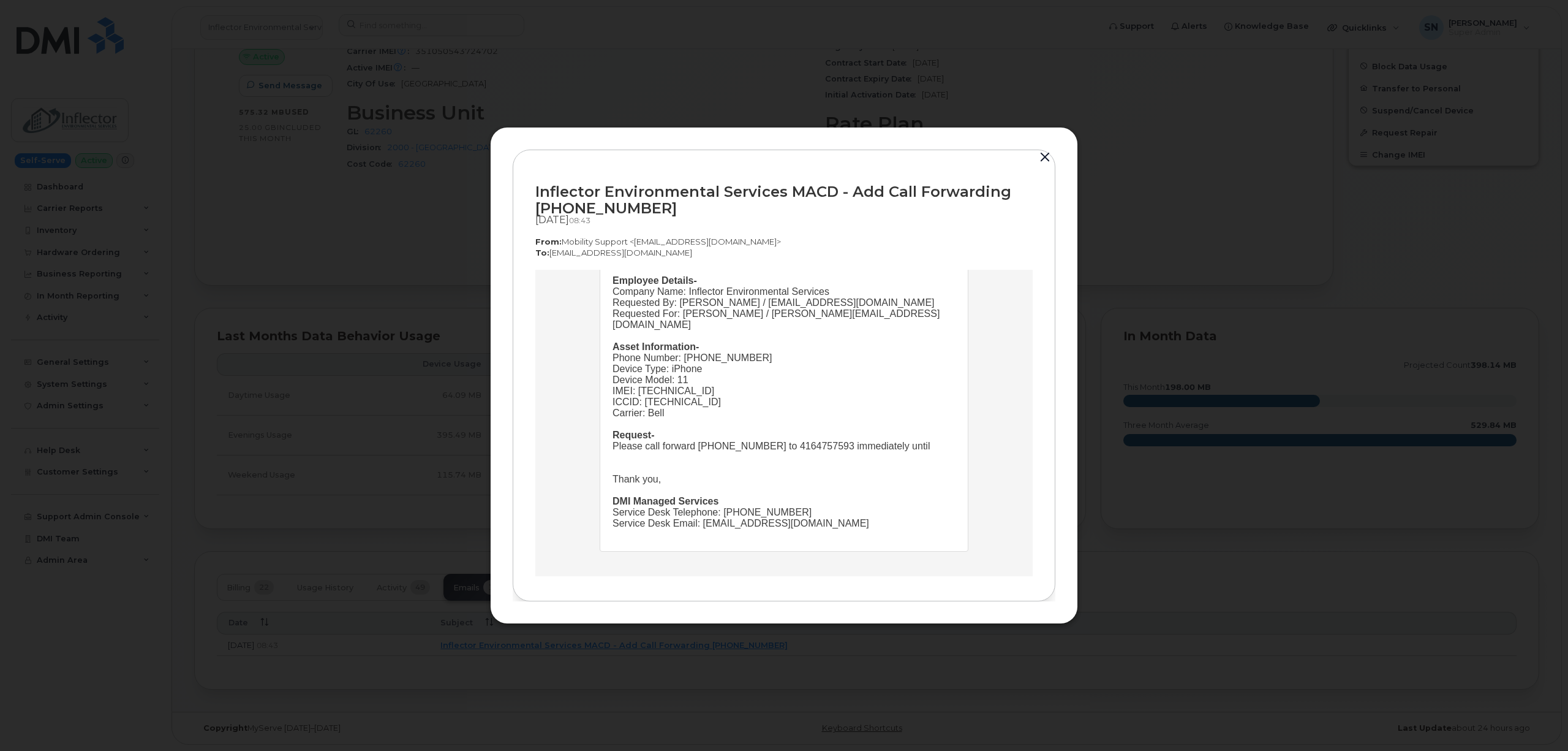
click at [1042, 157] on button "button" at bounding box center [1045, 157] width 18 height 17
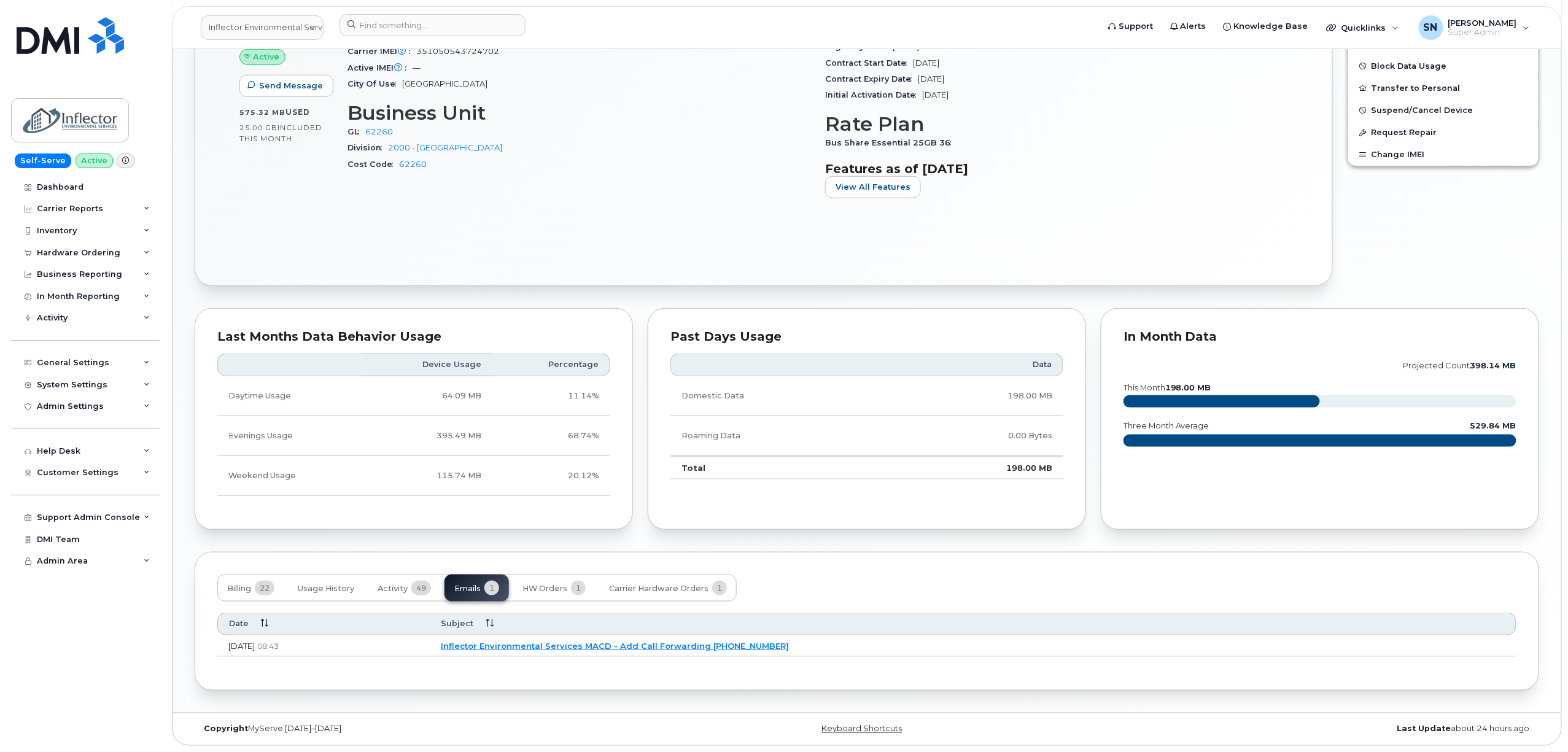
click at [691, 649] on td "Inflector Environmental Services MACD - Add Call Forwarding 4168014817" at bounding box center [973, 645] width 1087 height 22
click at [384, 587] on span "Activity" at bounding box center [393, 588] width 30 height 10
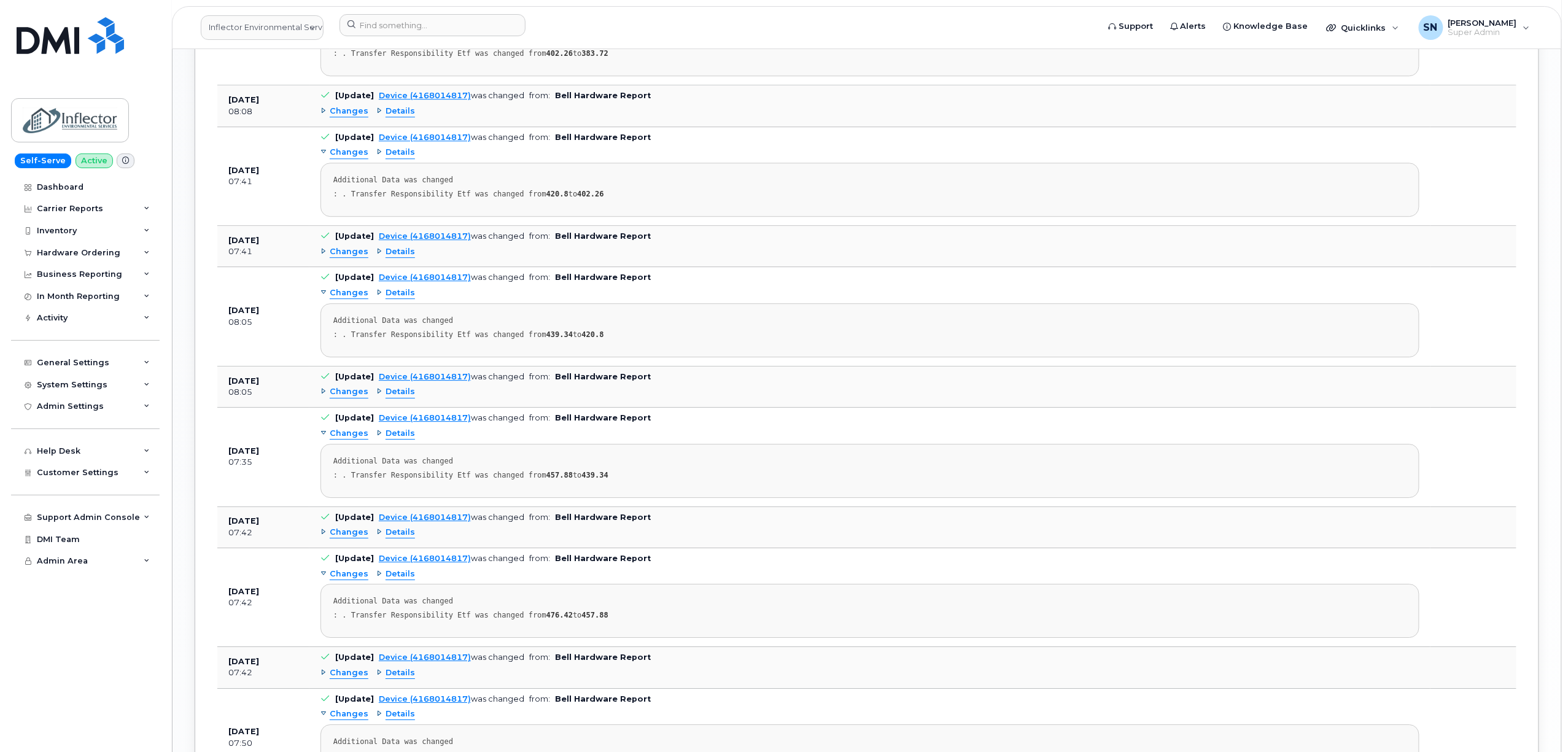
scroll to position [1728, 0]
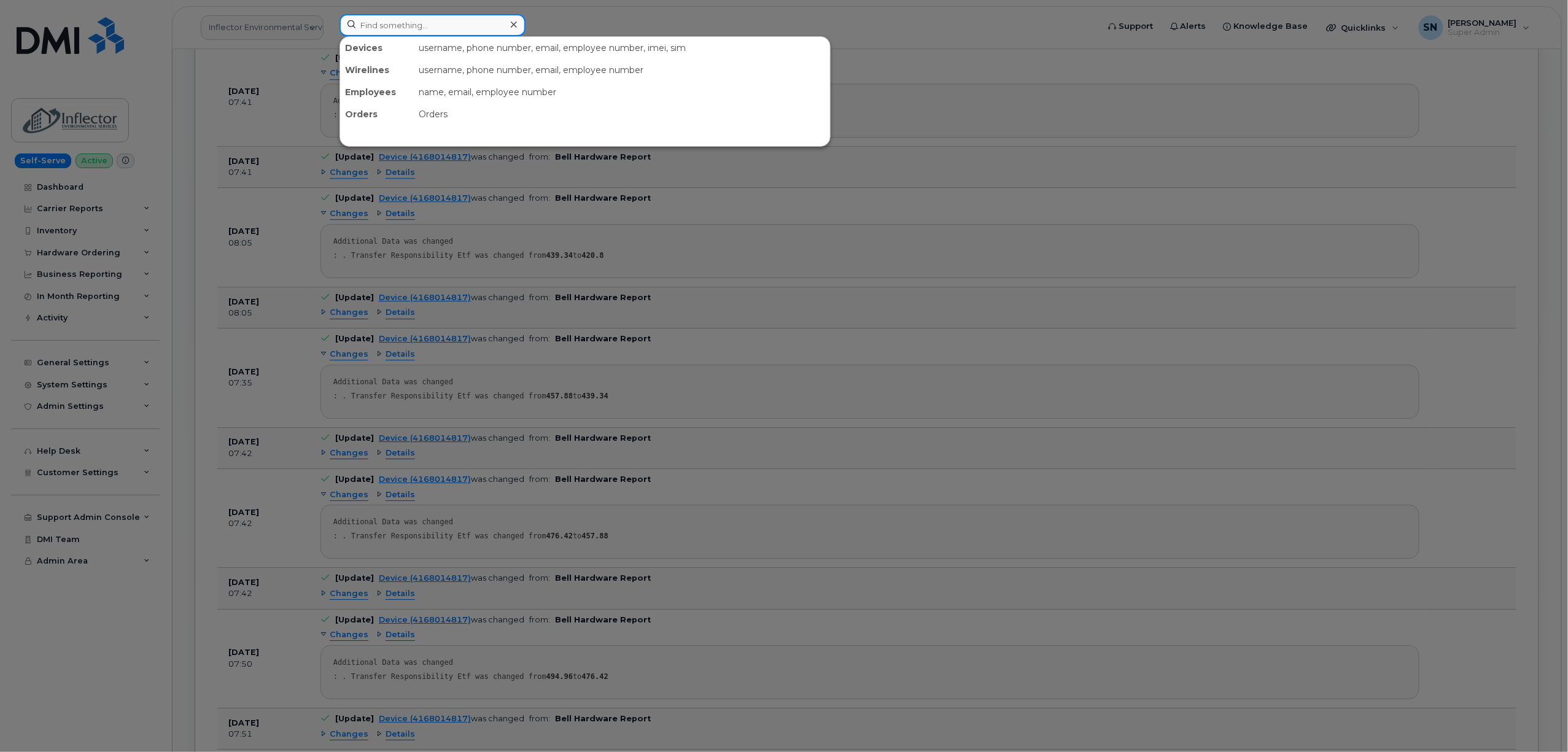
click at [466, 28] on input at bounding box center [433, 24] width 186 height 22
paste input "7807921888"
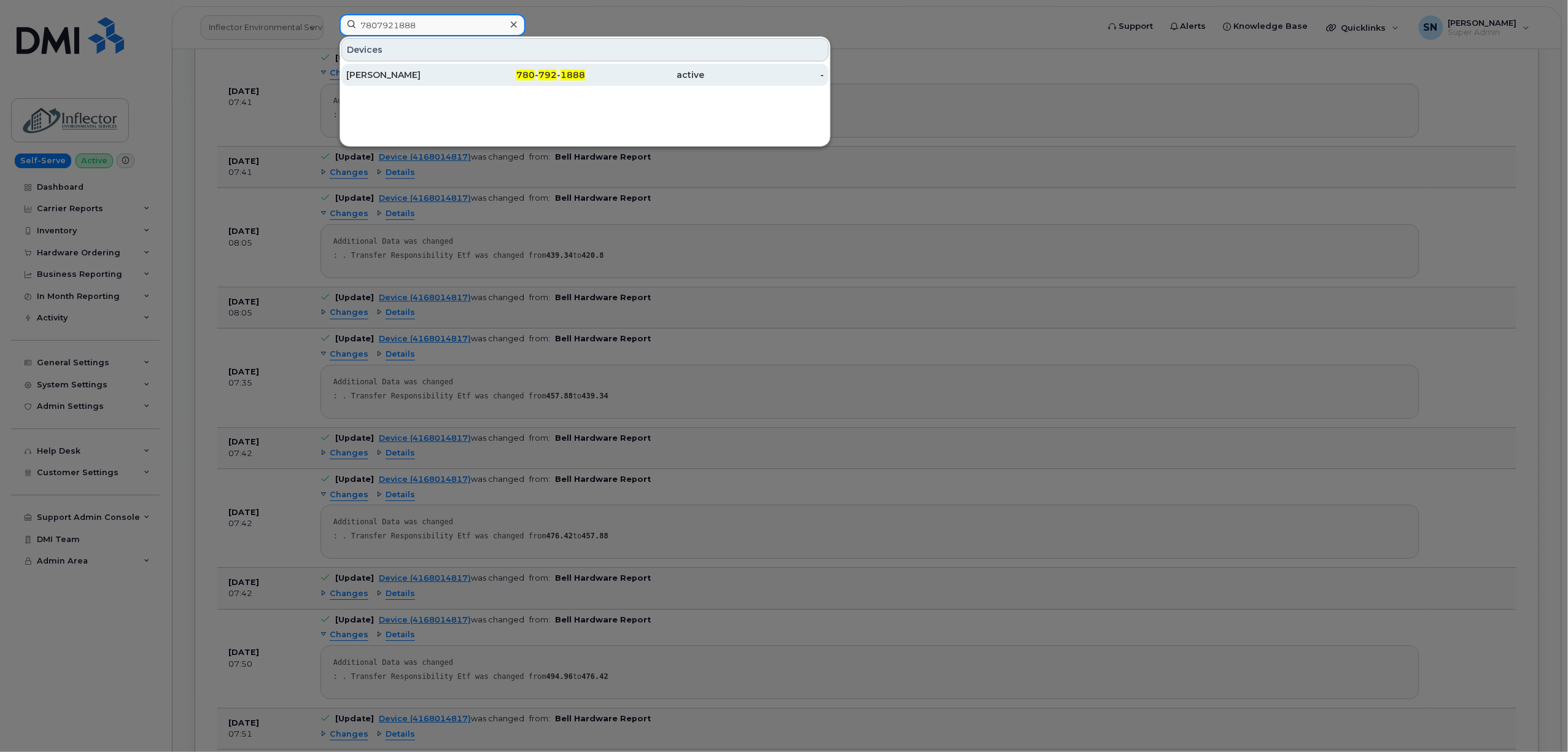
type input "7807921888"
click at [498, 74] on div "780 - 792 - 1888" at bounding box center [526, 75] width 120 height 12
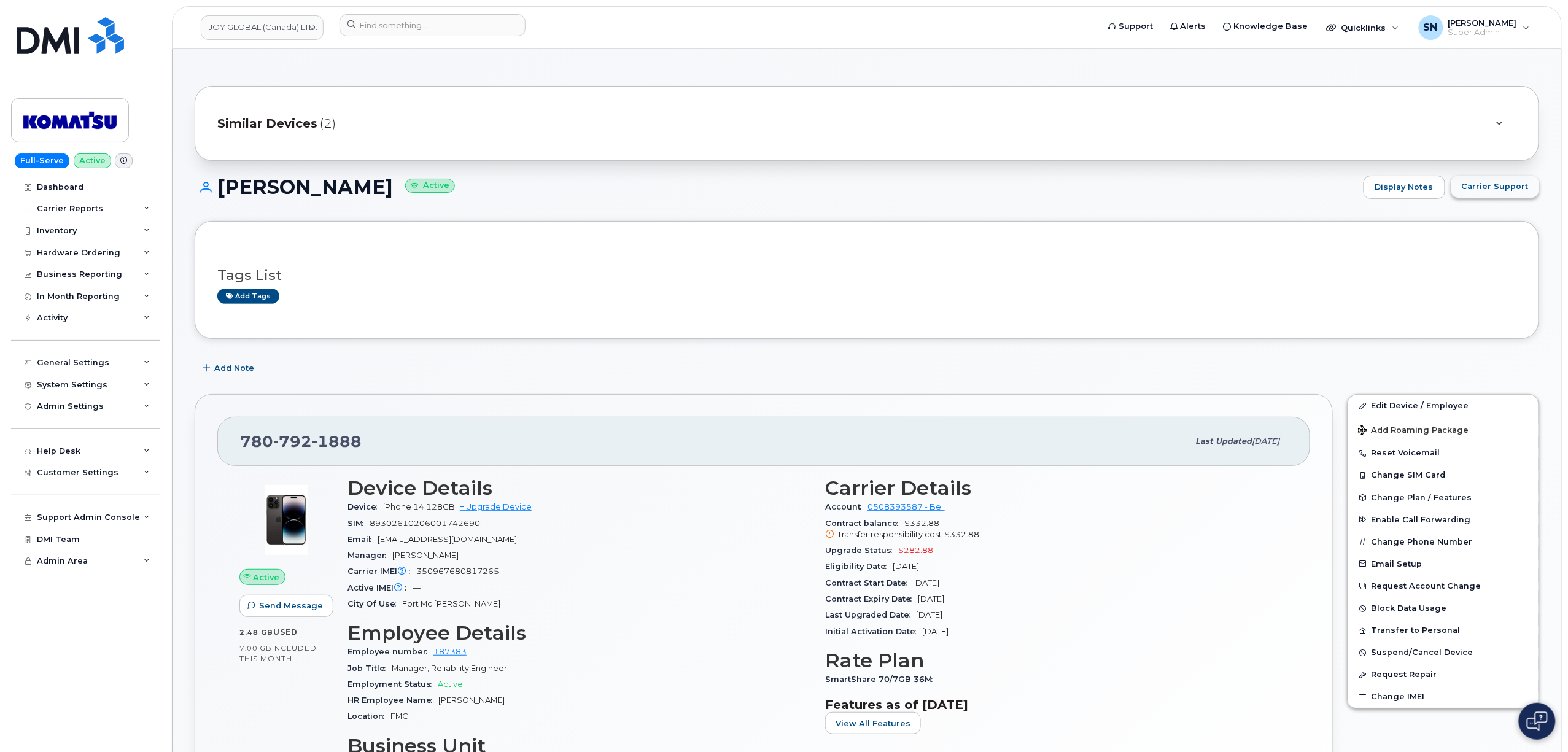
click at [1508, 188] on span "Carrier Support" at bounding box center [1494, 185] width 67 height 11
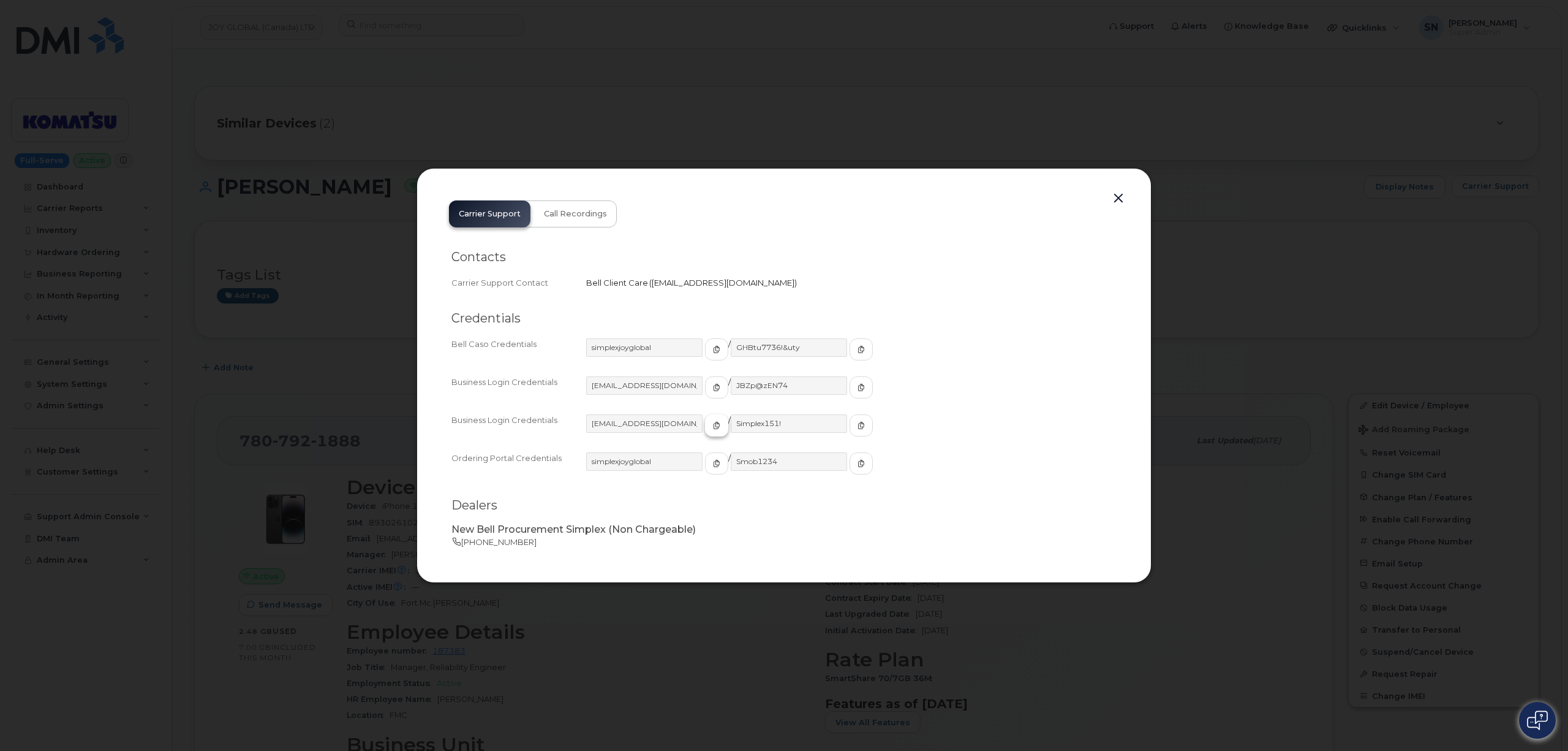
click at [711, 430] on span "button" at bounding box center [716, 425] width 11 height 11
click at [849, 430] on button "button" at bounding box center [861, 425] width 23 height 22
click at [1118, 200] on button "button" at bounding box center [1118, 199] width 18 height 17
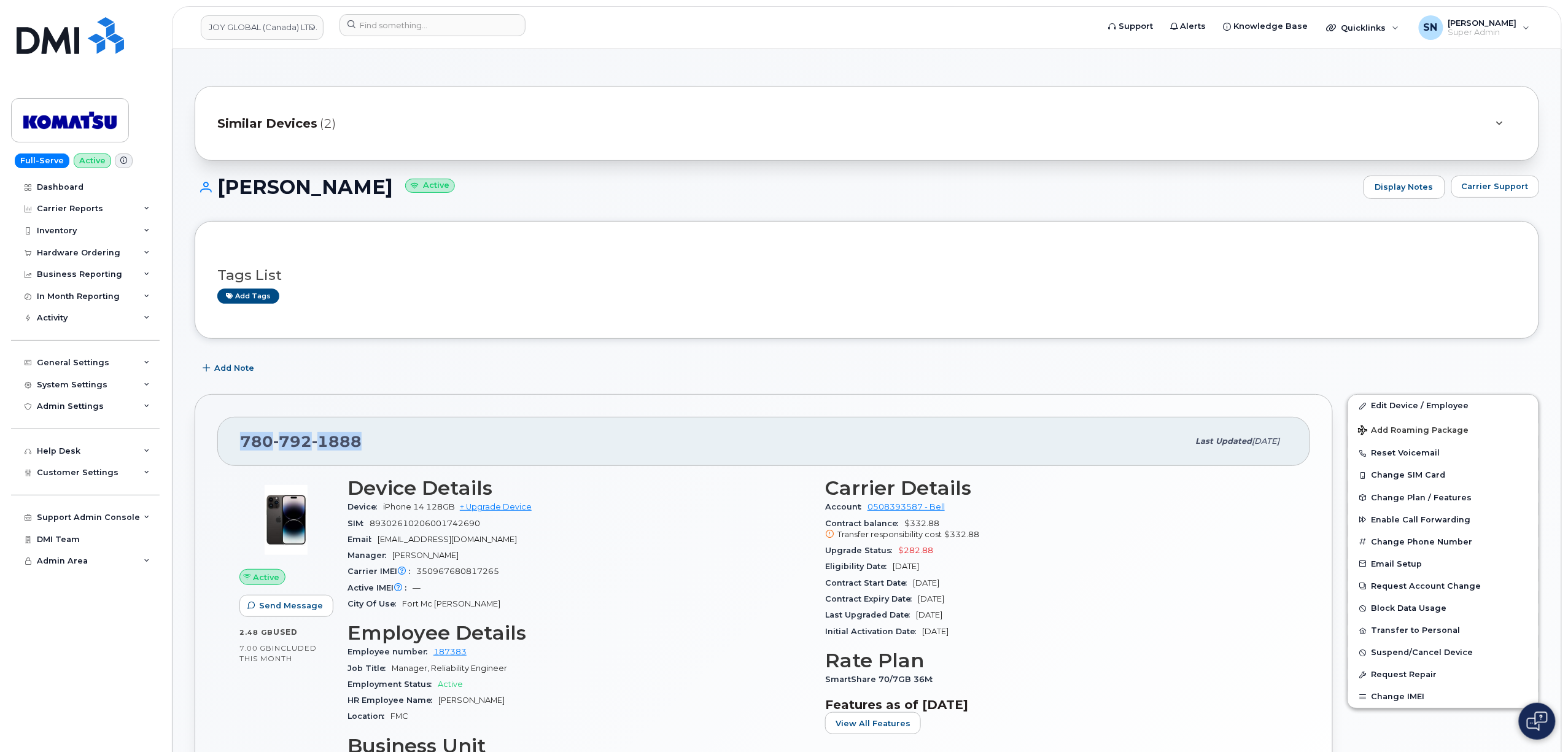
drag, startPoint x: 243, startPoint y: 441, endPoint x: 397, endPoint y: 449, distance: 154.2
click at [397, 449] on div "780 792 1888" at bounding box center [714, 441] width 948 height 26
copy span "780 792 1888"
click at [443, 401] on div "780 792 1888 Last updated Jul 31, 2025 Active Send Message 2.48 GB  used 7.00 G…" at bounding box center [764, 635] width 1138 height 483
click at [428, 40] on div at bounding box center [714, 27] width 770 height 27
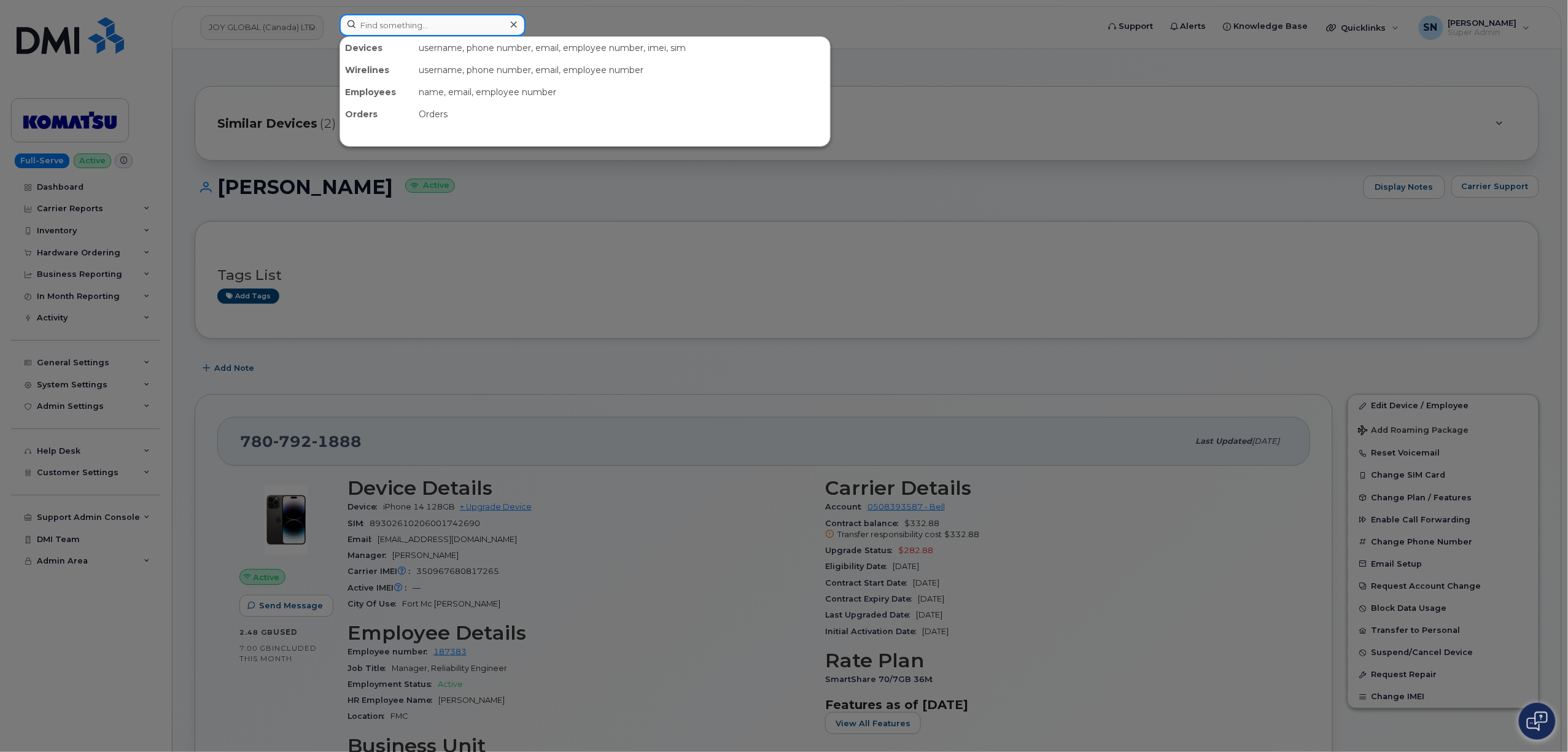
click at [427, 24] on input at bounding box center [433, 24] width 186 height 22
paste input "4035982264"
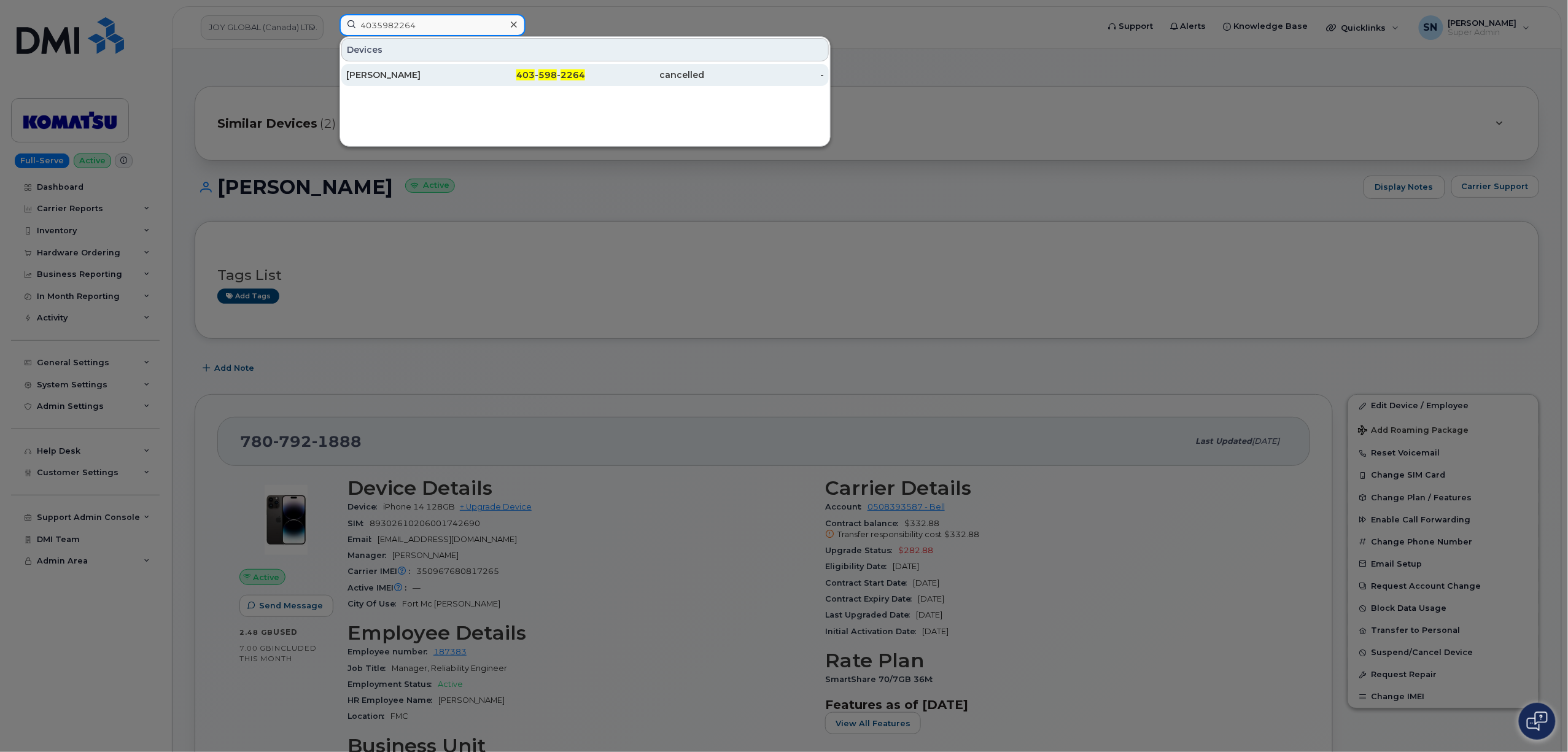
type input "4035982264"
click at [466, 81] on div "Sabrina Iannantuoni" at bounding box center [526, 75] width 120 height 22
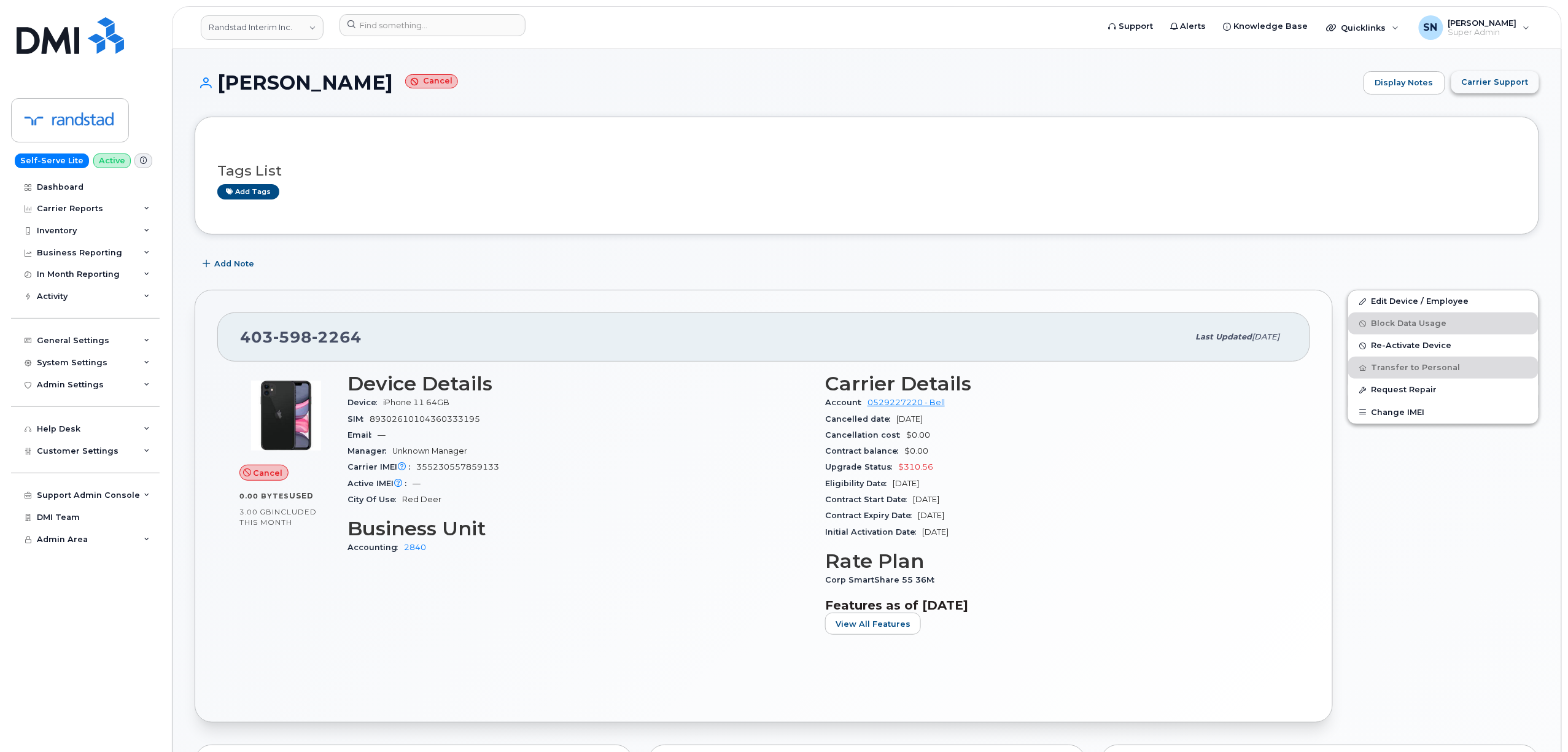
click at [1489, 87] on span "Carrier Support" at bounding box center [1494, 81] width 67 height 11
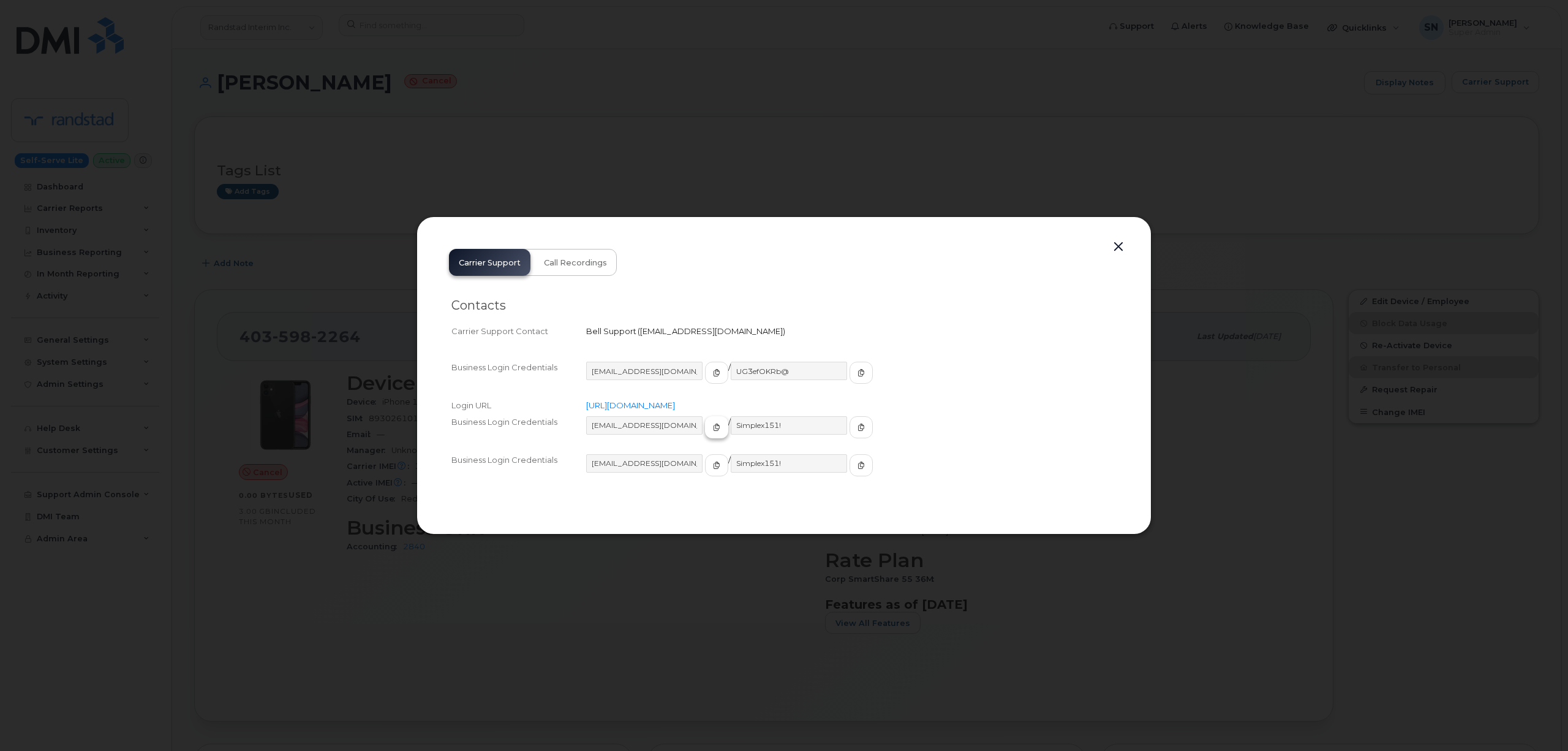
click at [713, 427] on icon "button" at bounding box center [716, 427] width 7 height 7
click at [858, 429] on icon "button" at bounding box center [861, 427] width 7 height 7
click at [1116, 245] on button "button" at bounding box center [1118, 247] width 18 height 17
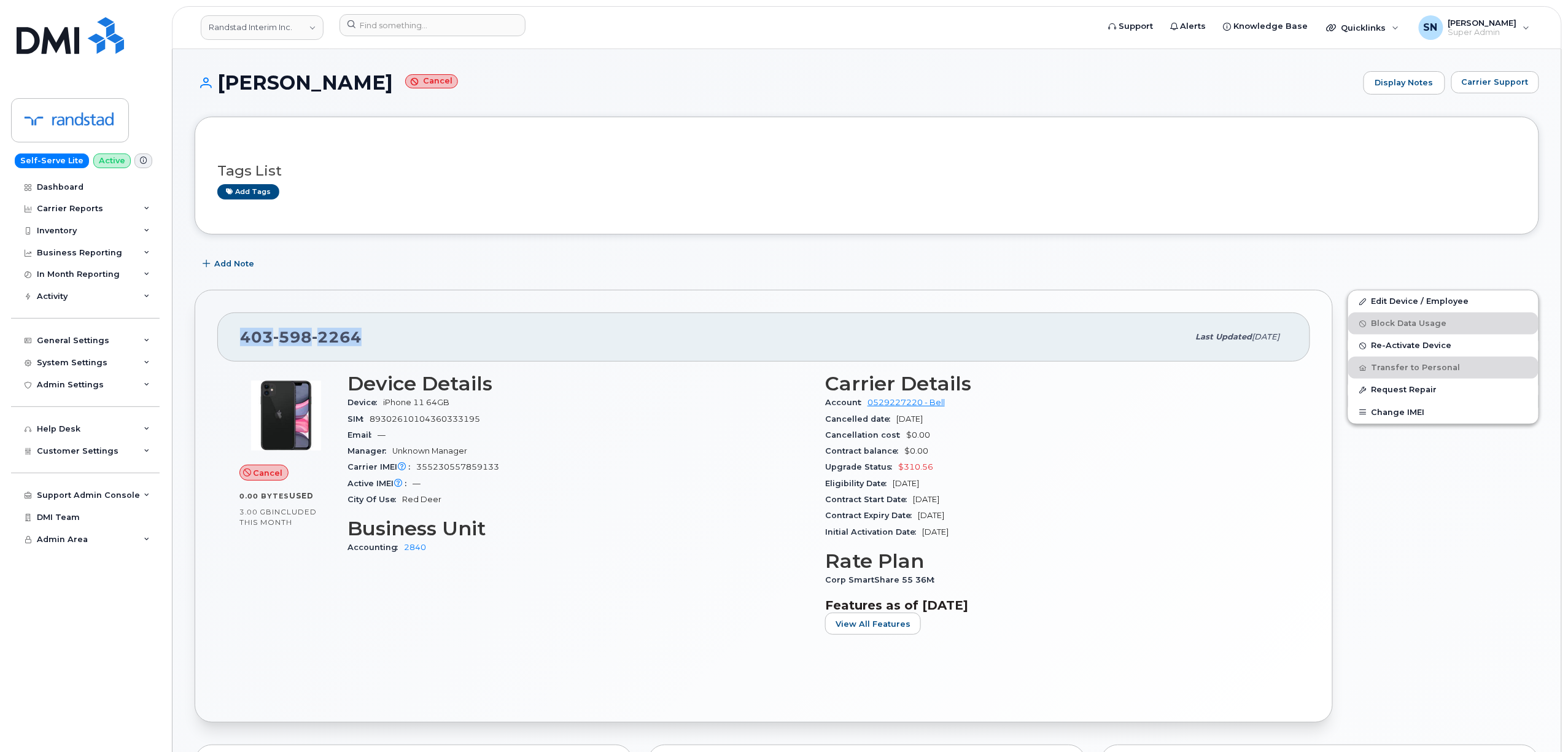
drag, startPoint x: 315, startPoint y: 330, endPoint x: 374, endPoint y: 334, distance: 59.1
click at [374, 334] on div "403 598 2264" at bounding box center [714, 337] width 948 height 26
copy span "403 598 2264"
click at [1514, 83] on span "Carrier Support" at bounding box center [1494, 81] width 67 height 11
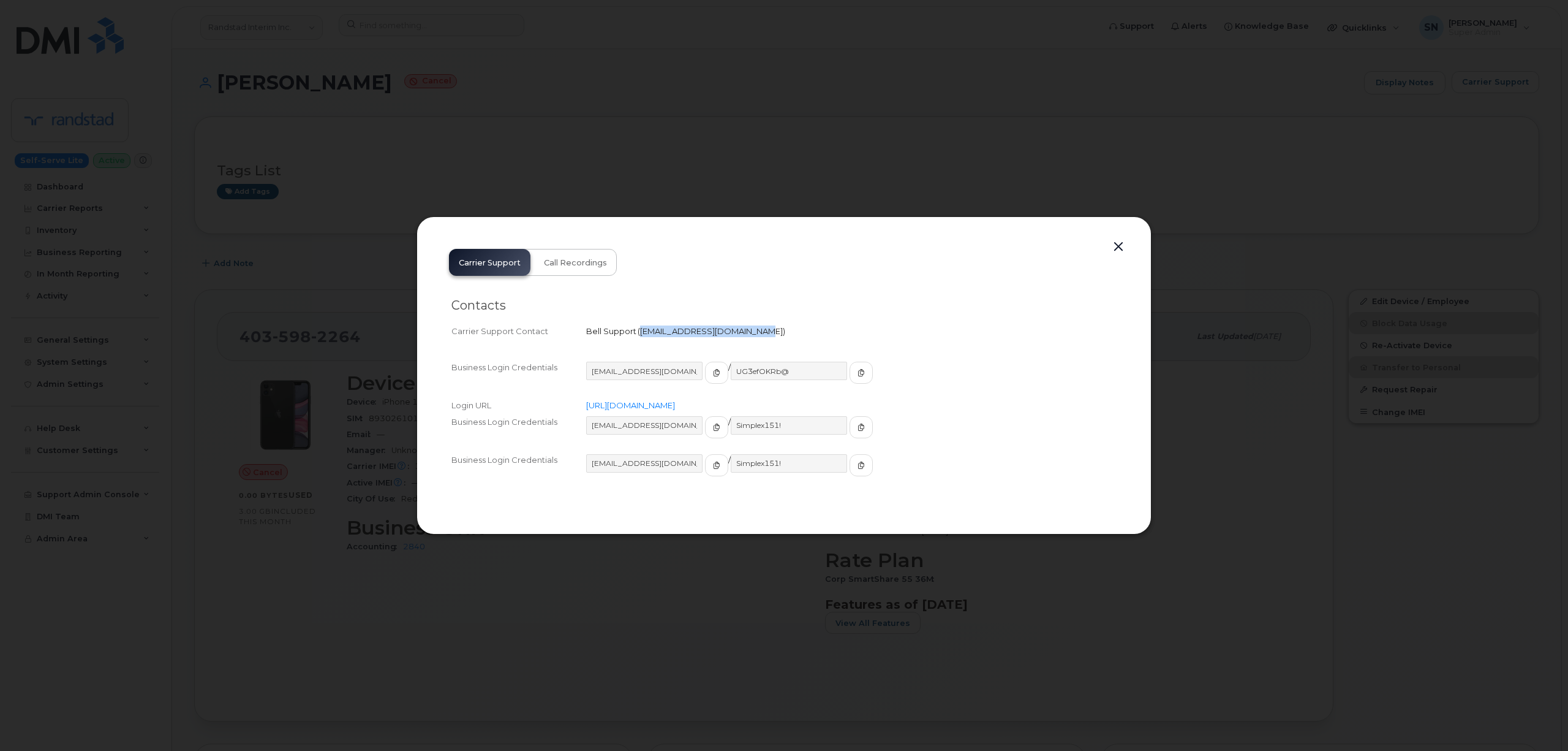
drag, startPoint x: 639, startPoint y: 331, endPoint x: 743, endPoint y: 339, distance: 104.3
click at [743, 339] on div "Carrier Support Contact Bell Support   wirelessclientcare@bell.ca" at bounding box center [784, 331] width 665 height 16
copy span "wirelessclientcare@bell.ca"
click at [1121, 246] on button "button" at bounding box center [1118, 247] width 18 height 17
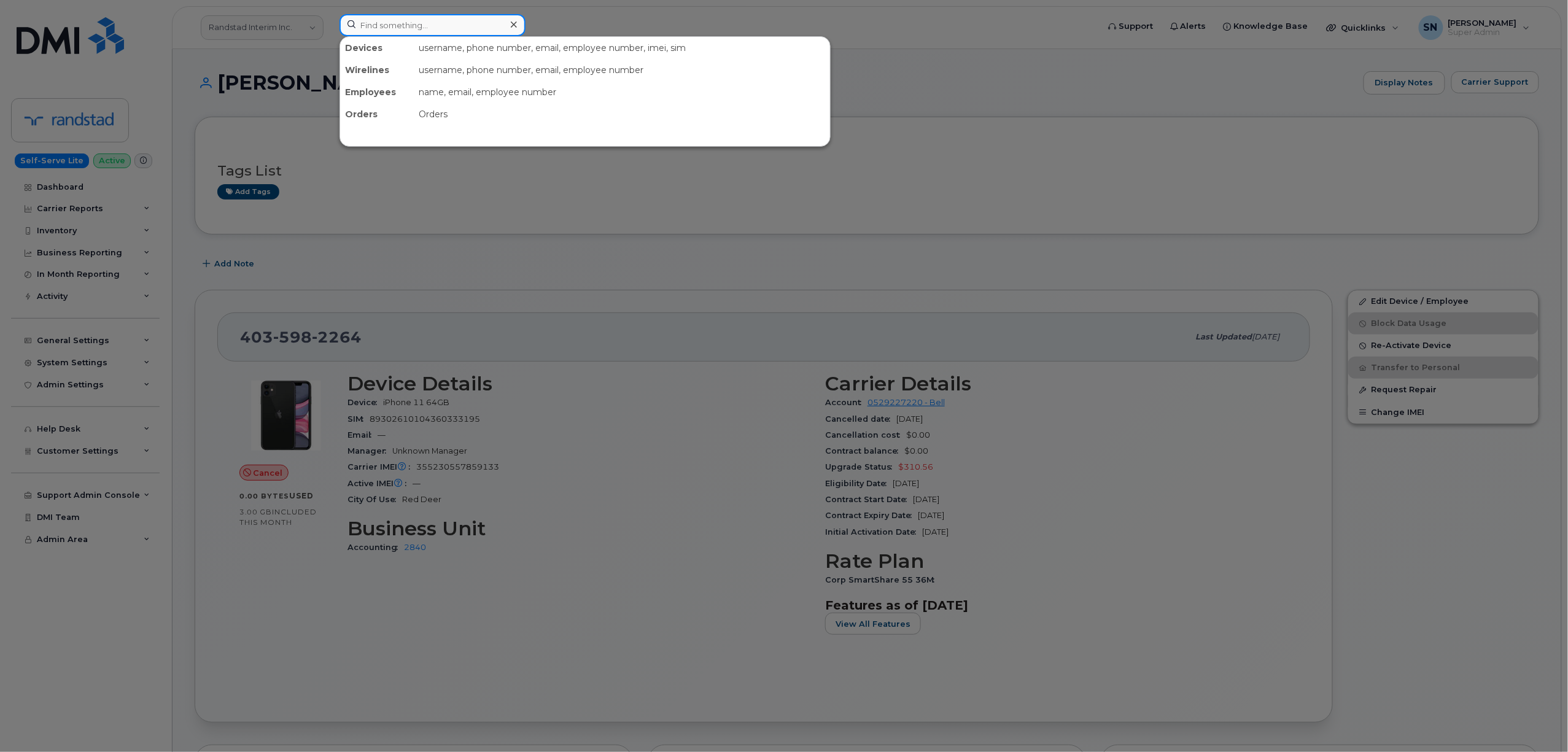
click at [479, 26] on input at bounding box center [433, 24] width 186 height 22
paste input "6134069749"
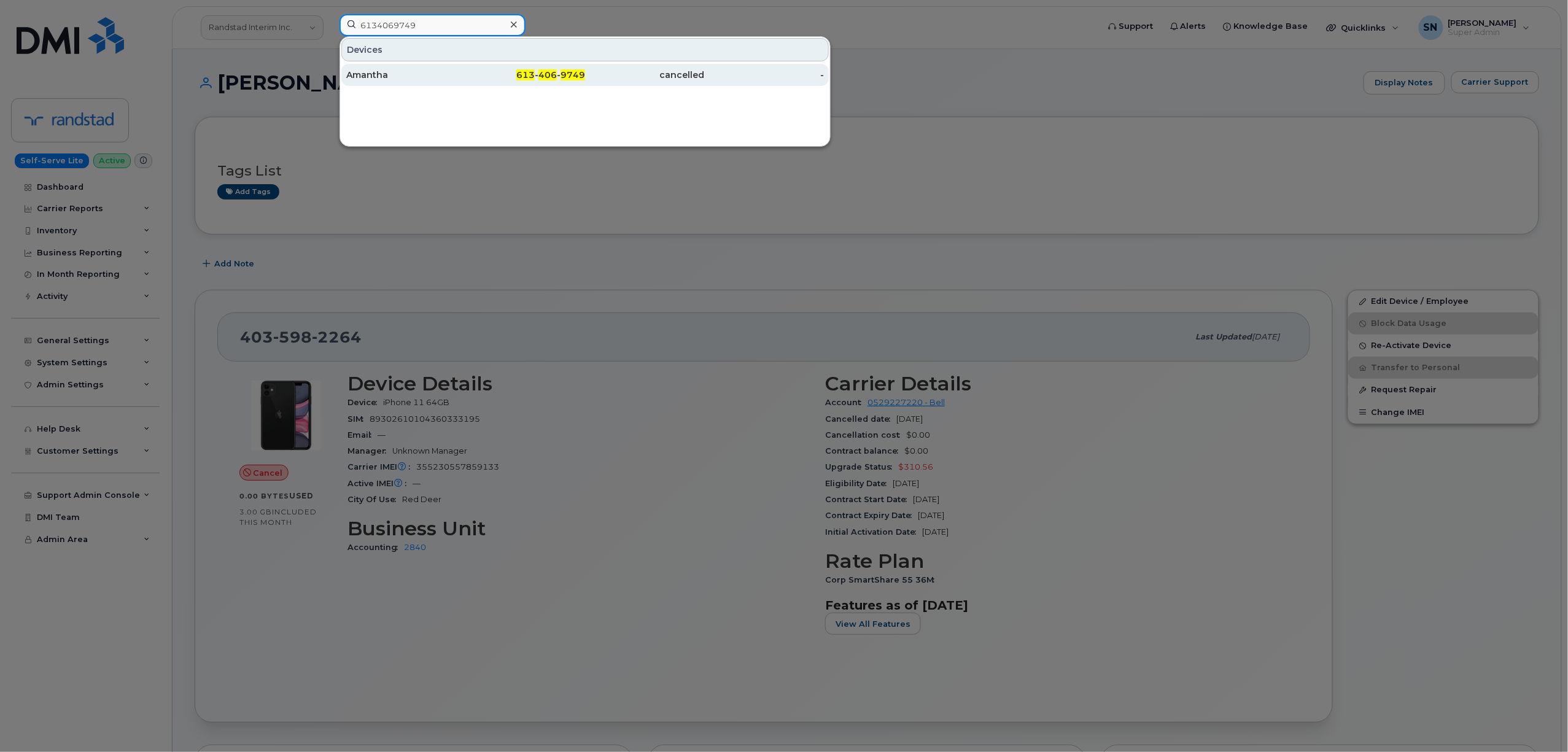
type input "6134069749"
click at [446, 75] on div "Amantha" at bounding box center [406, 75] width 120 height 12
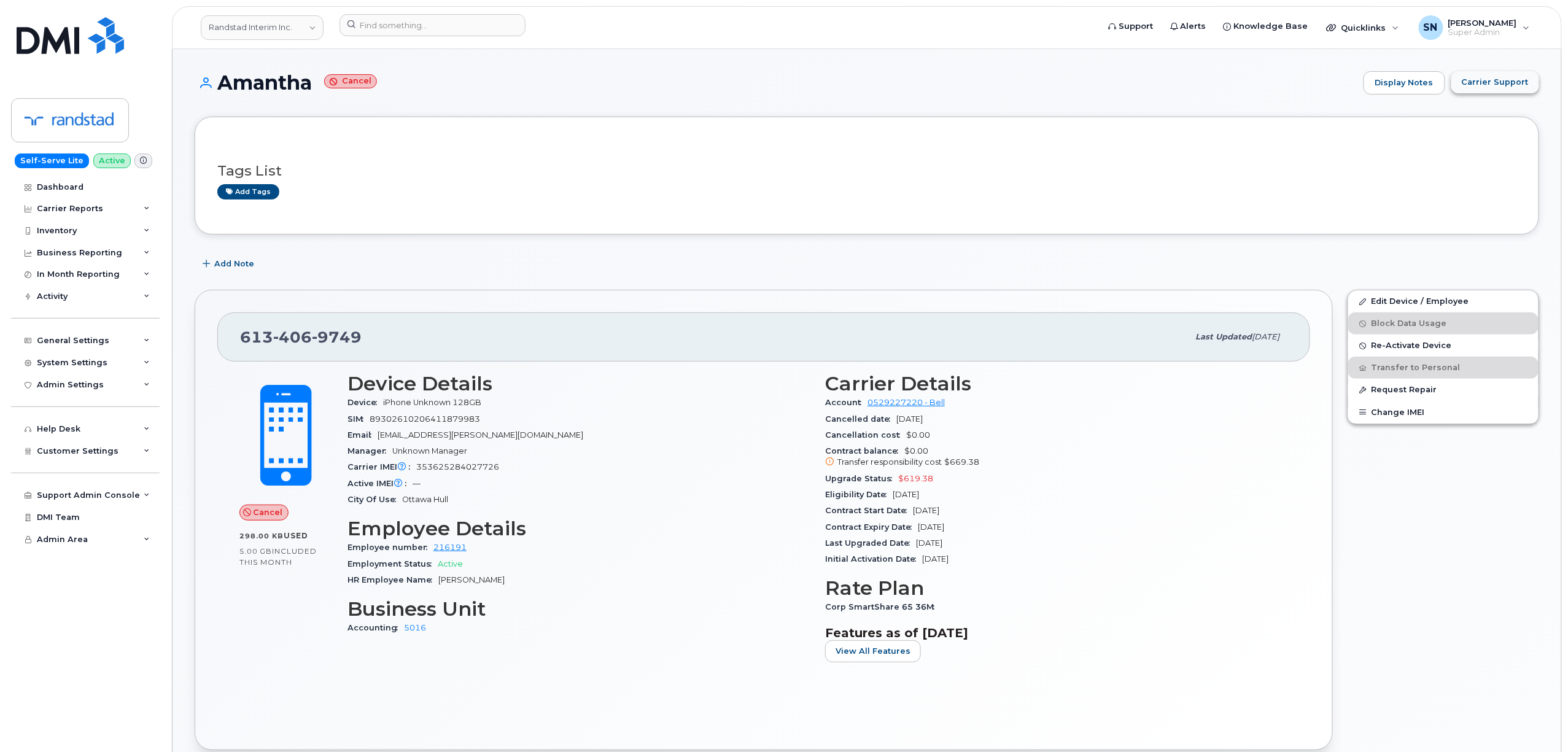
click at [1491, 81] on span "Carrier Support" at bounding box center [1494, 81] width 67 height 11
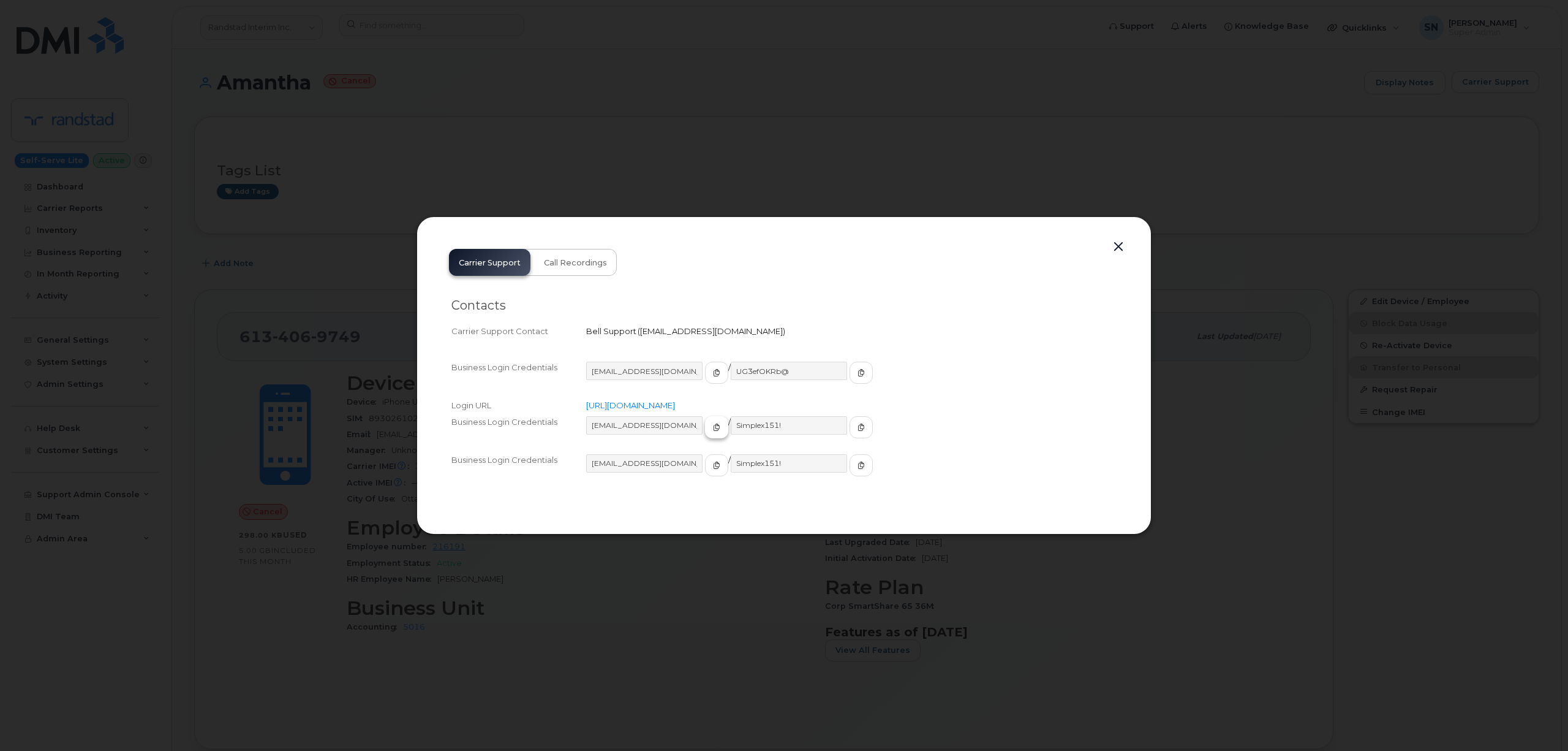
click at [713, 427] on icon "button" at bounding box center [716, 427] width 7 height 7
click at [858, 425] on icon "button" at bounding box center [861, 427] width 7 height 7
click at [1117, 241] on button "button" at bounding box center [1118, 247] width 18 height 17
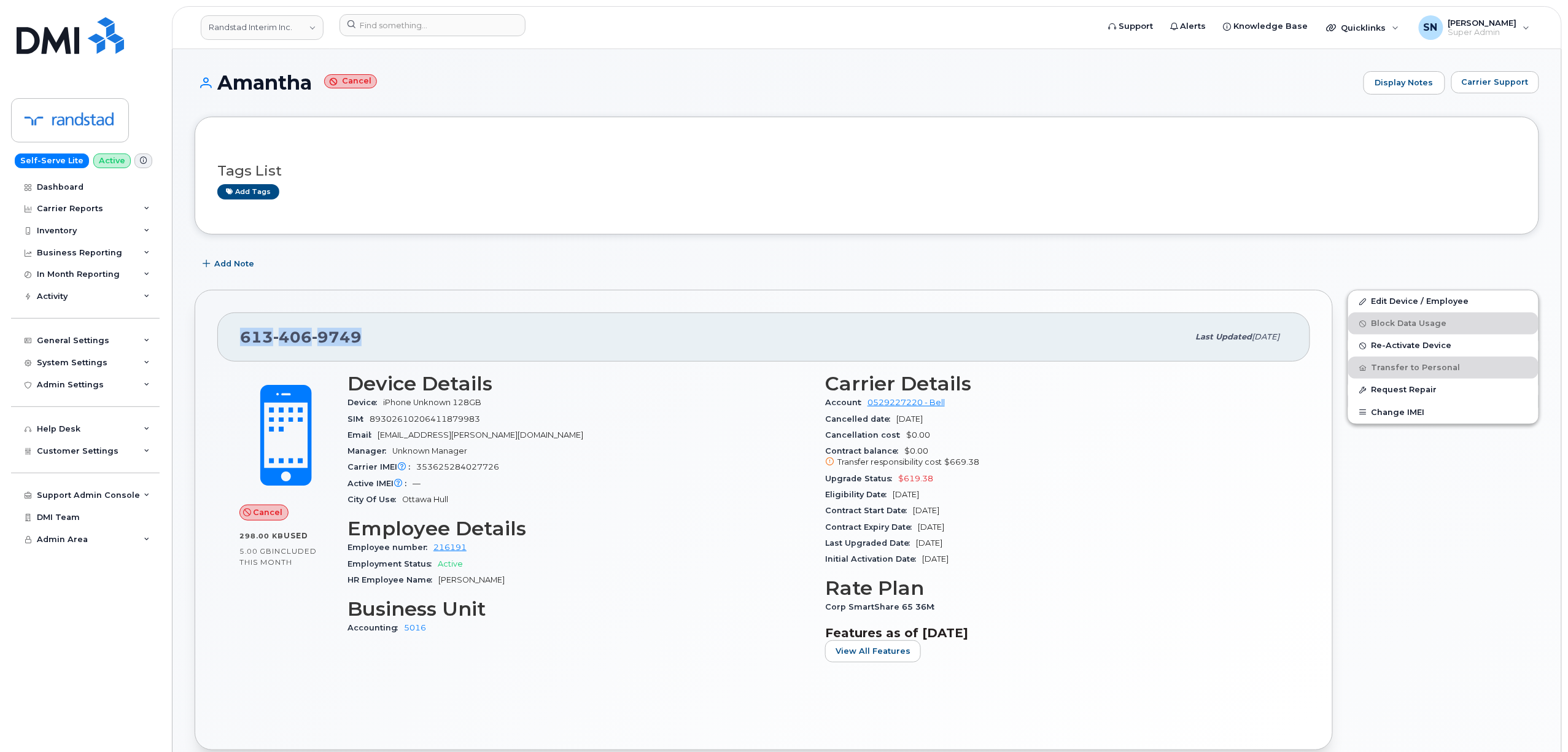
drag, startPoint x: 235, startPoint y: 338, endPoint x: 387, endPoint y: 338, distance: 152.0
click at [387, 338] on div "613 406 9749 Last updated Aug 28, 2025" at bounding box center [764, 337] width 1093 height 49
copy span "613 406 9749"
click at [264, 29] on link "Randstad Interim Inc." at bounding box center [263, 28] width 123 height 24
type input "sd"
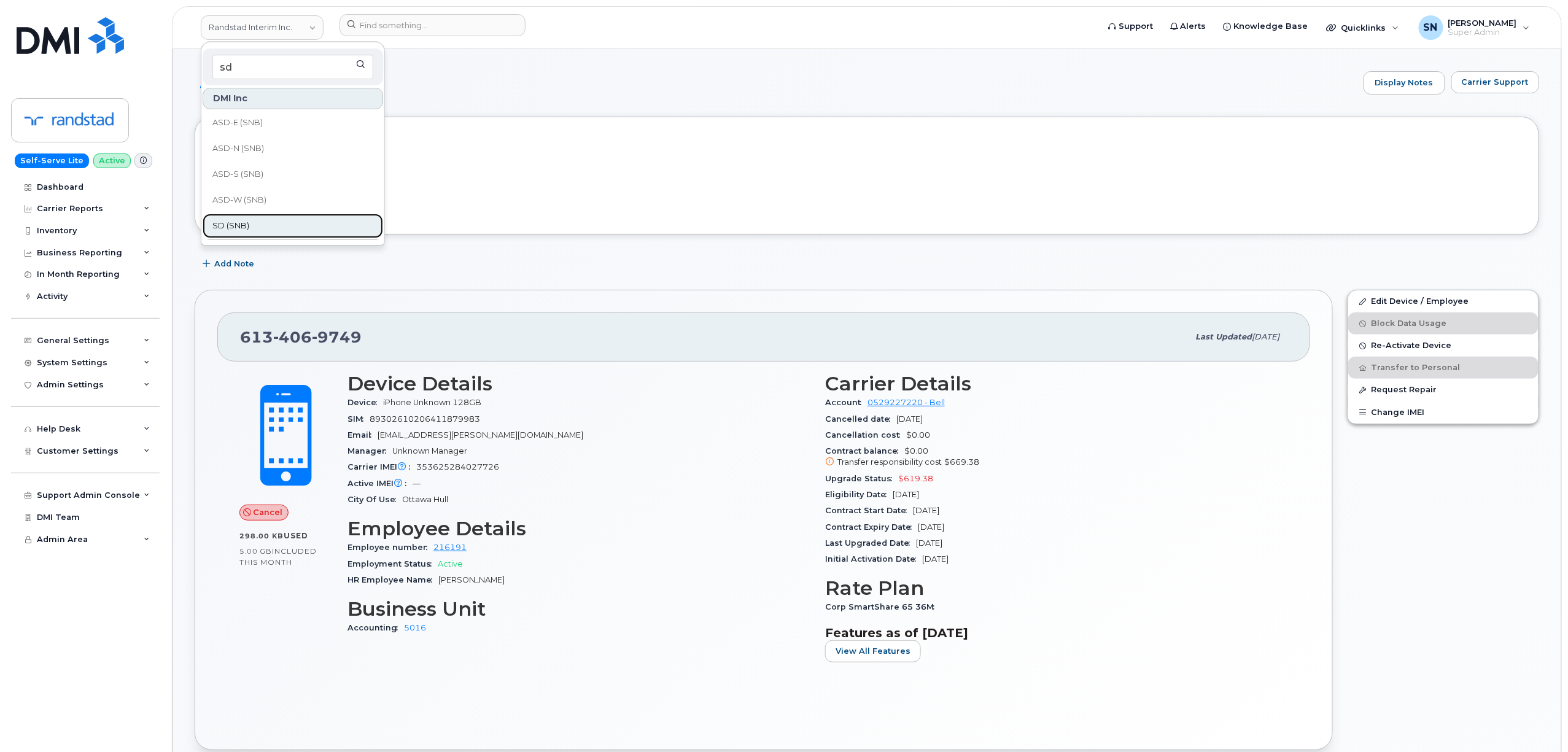
click at [247, 226] on span "SD (SNB)" at bounding box center [231, 226] width 36 height 12
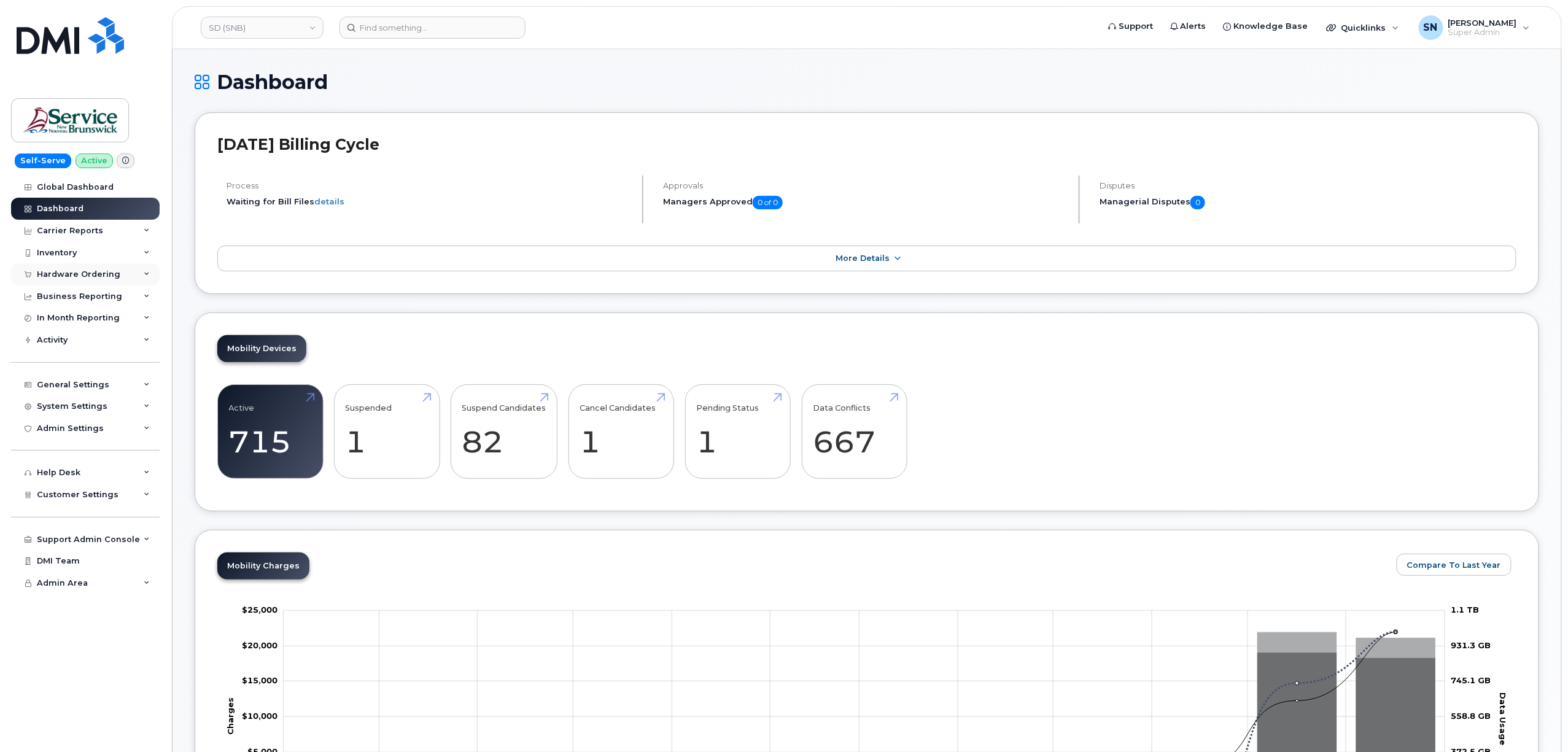
click at [81, 271] on div "Hardware Ordering" at bounding box center [78, 274] width 83 height 10
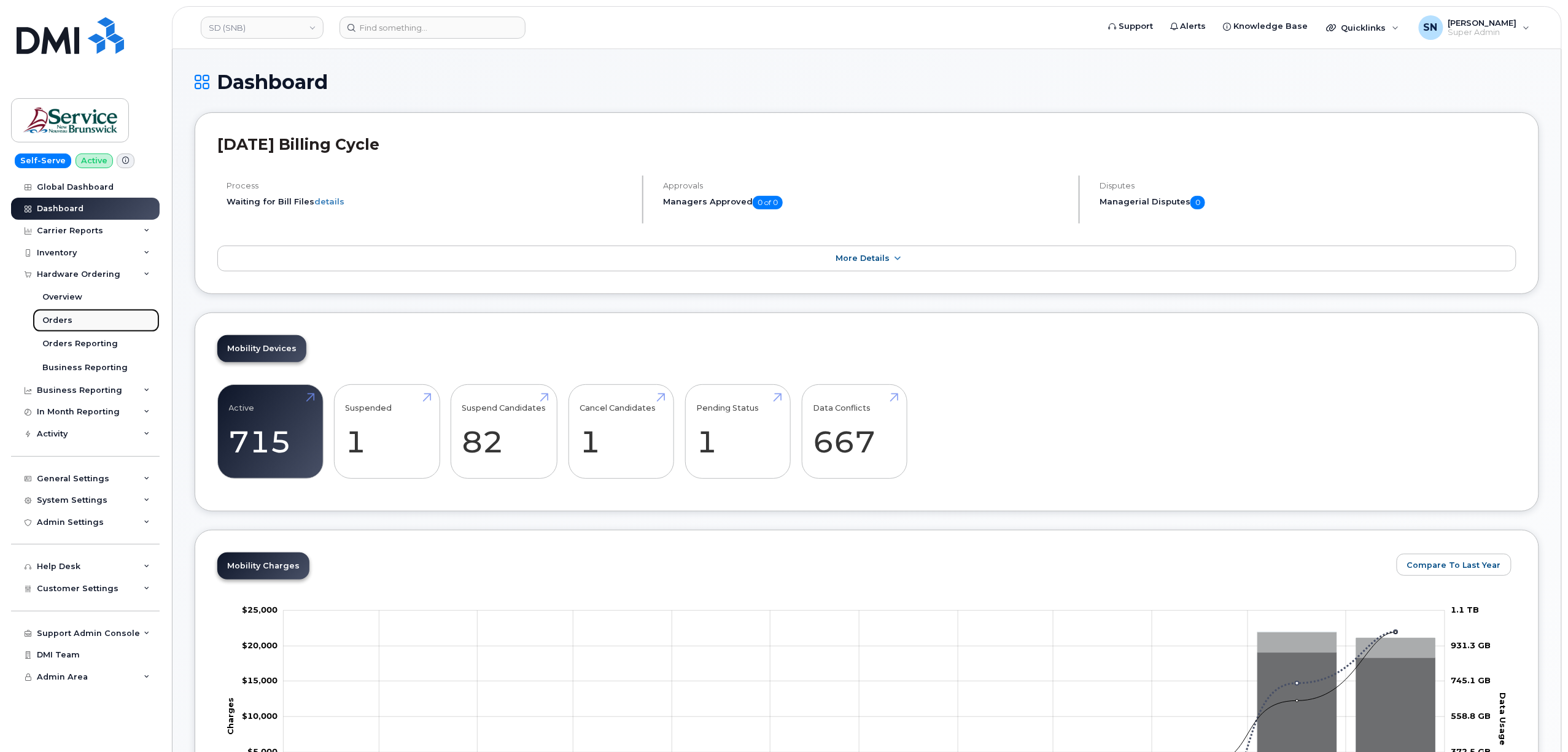
click at [49, 321] on div "Orders" at bounding box center [57, 320] width 30 height 11
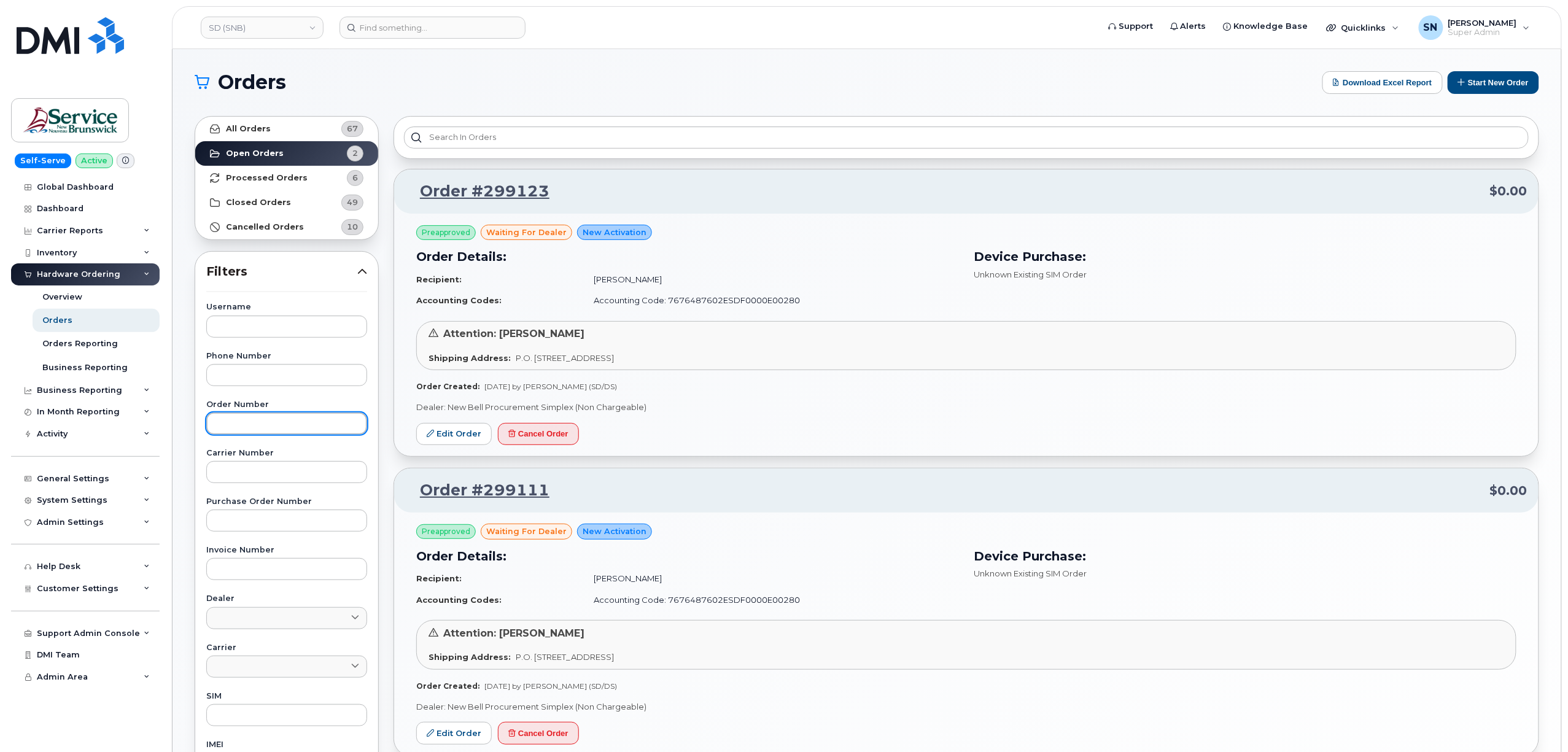
click at [313, 418] on input "text" at bounding box center [287, 423] width 161 height 22
paste input "296985"
type input "296985"
click at [266, 123] on link "All Orders 67" at bounding box center [286, 129] width 183 height 24
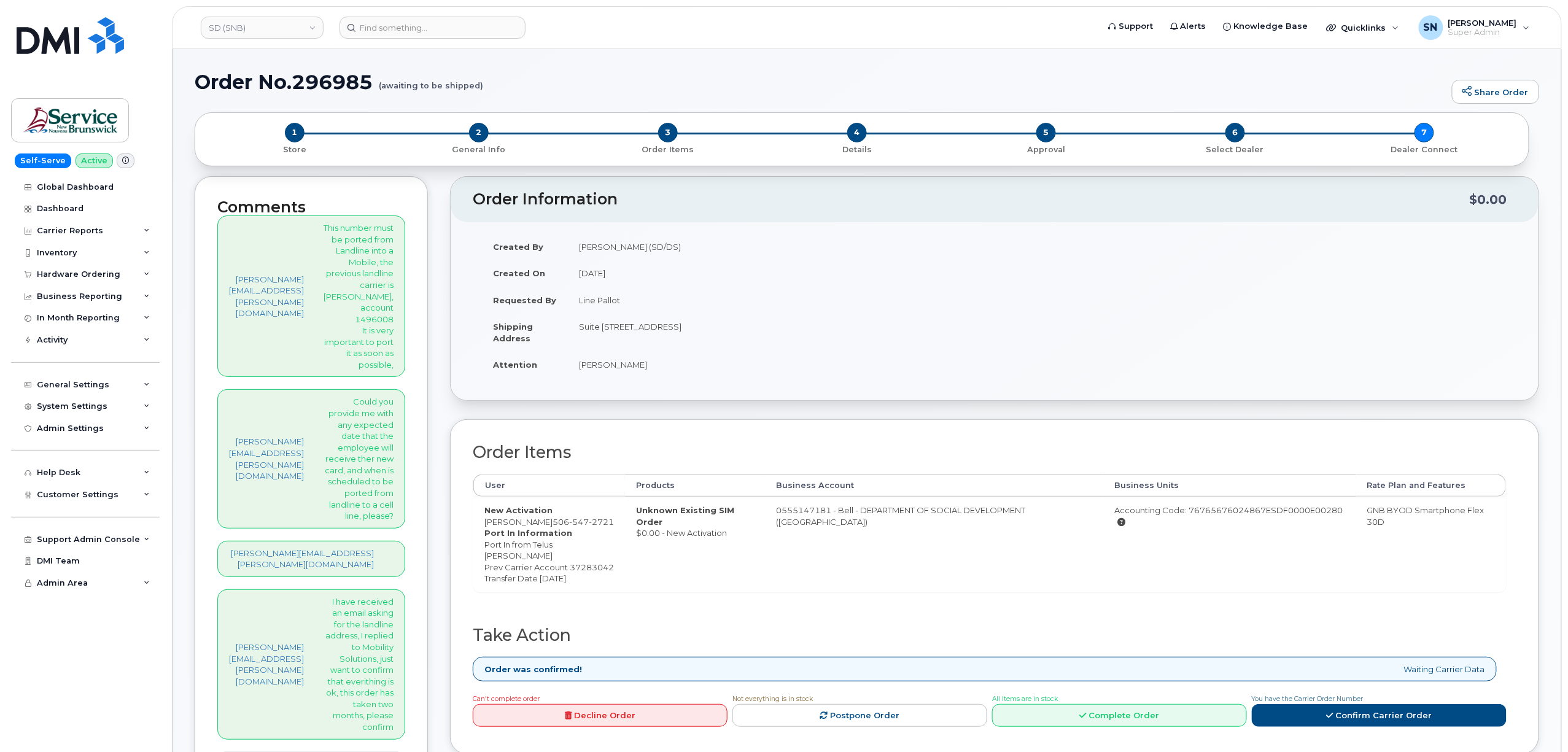
scroll to position [81, 0]
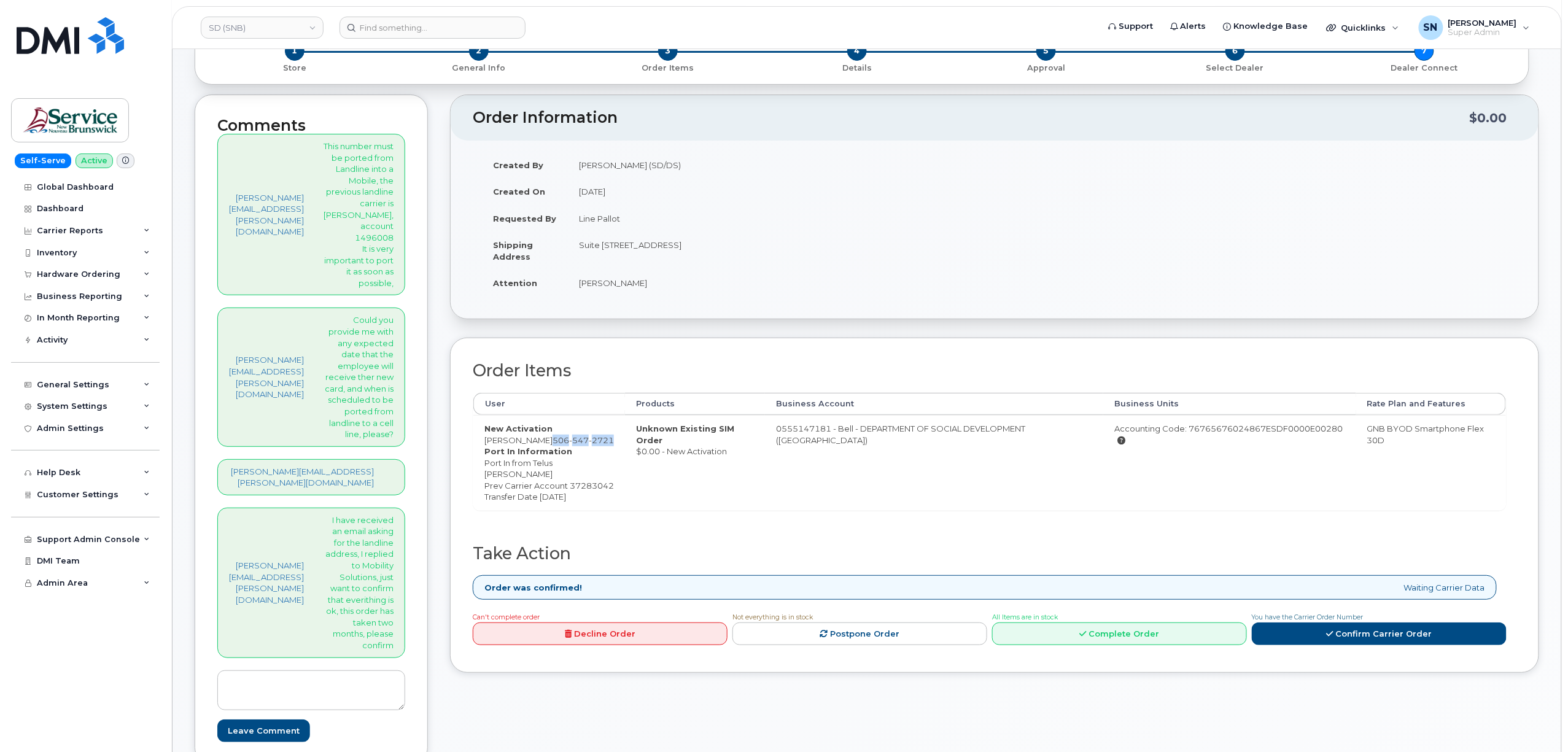
drag, startPoint x: 502, startPoint y: 441, endPoint x: 559, endPoint y: 443, distance: 57.0
click at [559, 443] on span "[PHONE_NUMBER]" at bounding box center [582, 439] width 62 height 10
copy span "[PHONE_NUMBER]"
click at [732, 241] on td "Suite [STREET_ADDRESS]" at bounding box center [777, 250] width 418 height 38
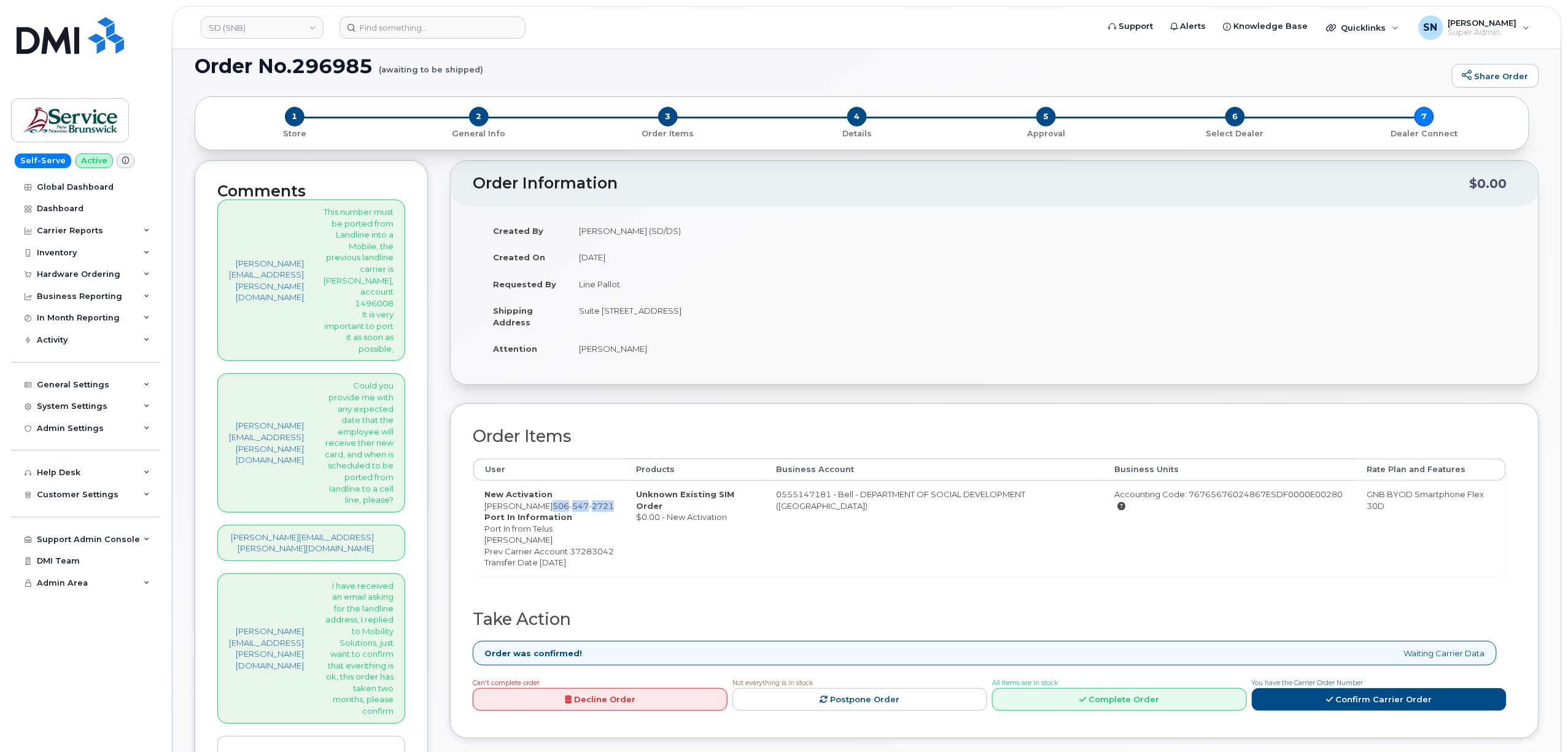
scroll to position [0, 0]
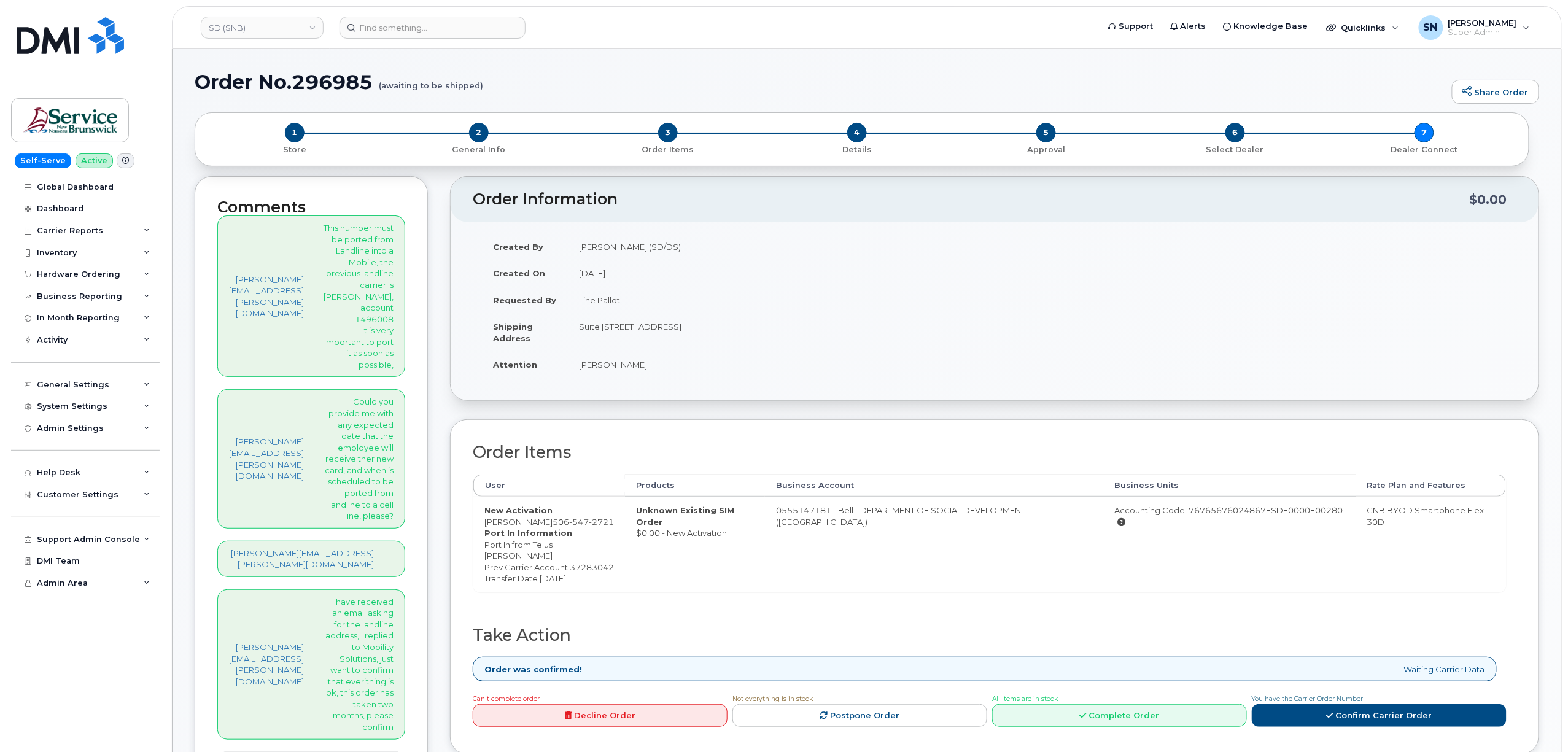
drag, startPoint x: 510, startPoint y: 531, endPoint x: 502, endPoint y: 531, distance: 8.0
click at [509, 531] on dt "Port In Information" at bounding box center [549, 532] width 129 height 11
drag, startPoint x: 498, startPoint y: 524, endPoint x: 558, endPoint y: 528, distance: 60.1
click at [558, 527] on span "[PHONE_NUMBER]" at bounding box center [582, 521] width 62 height 10
copy span "[PHONE_NUMBER]"
